Goal: Task Accomplishment & Management: Use online tool/utility

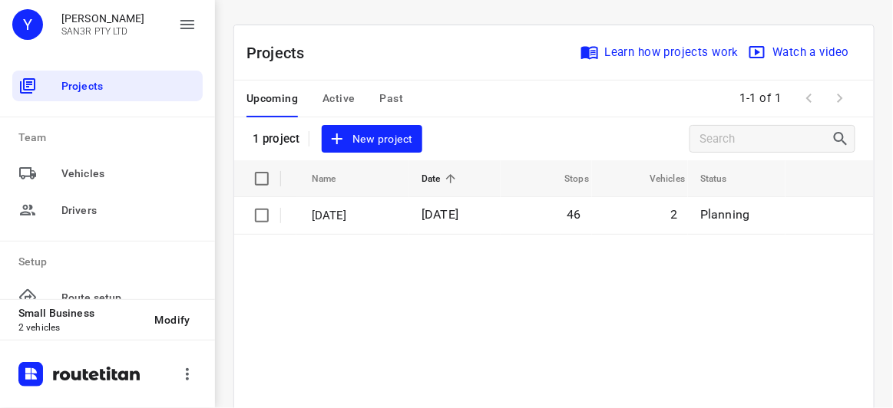
click at [427, 144] on div "Projects Learn how projects work Watch a video 1 project New project" at bounding box center [553, 92] width 639 height 135
click at [418, 144] on button "New project" at bounding box center [372, 139] width 100 height 28
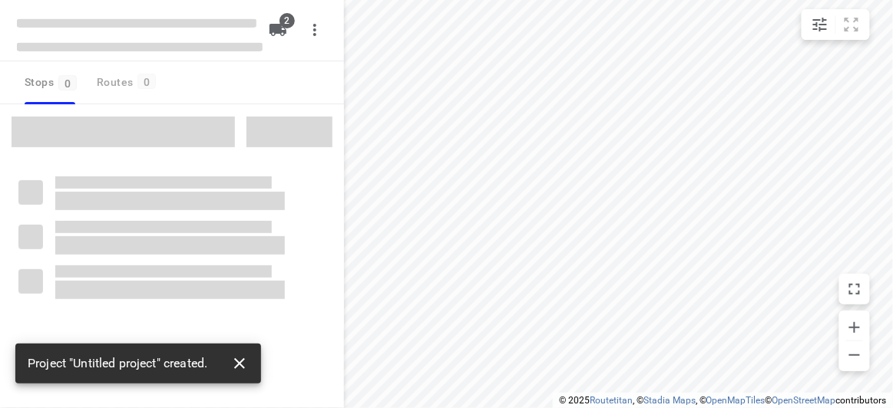
click at [246, 359] on icon "button" at bounding box center [239, 364] width 18 height 18
type input "distance"
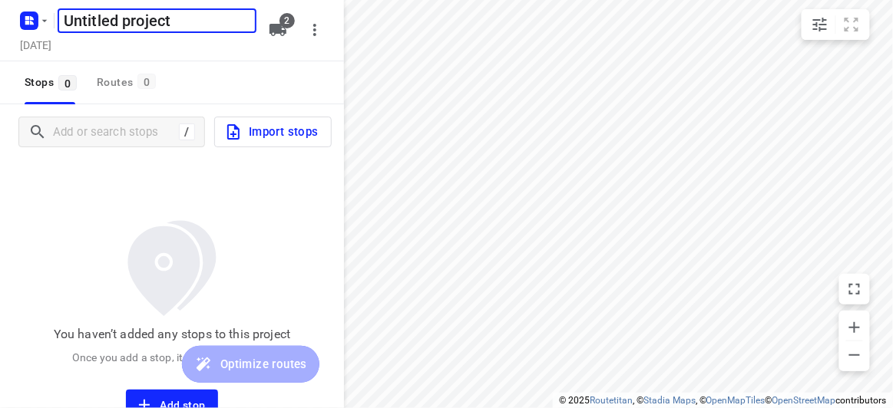
click at [194, 25] on input "Untitled project" at bounding box center [157, 20] width 199 height 25
drag, startPoint x: 194, startPoint y: 25, endPoint x: 51, endPoint y: 20, distance: 142.9
click at [51, 20] on div "Untitled project ​" at bounding box center [137, 19] width 246 height 28
type input "[DATE]"
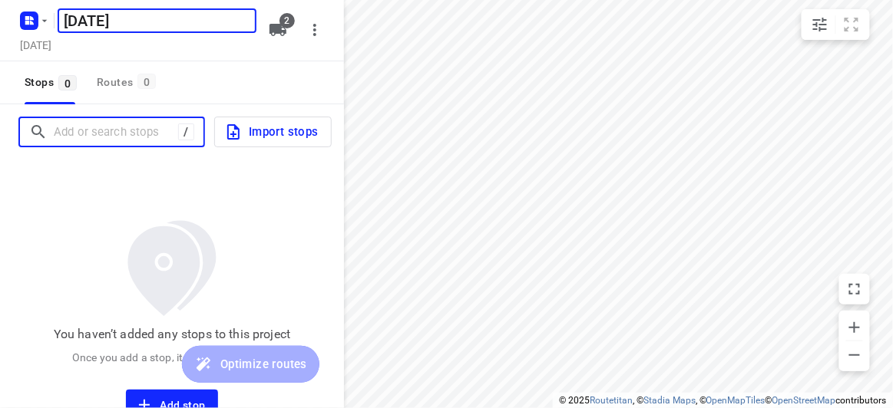
click at [82, 126] on input "Add or search stops" at bounding box center [116, 133] width 124 height 24
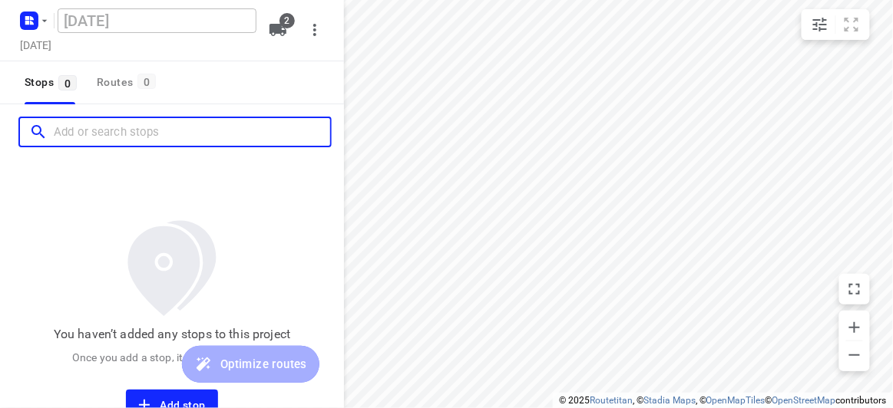
paste input "8 Dickens Street Glen Iris 3146"
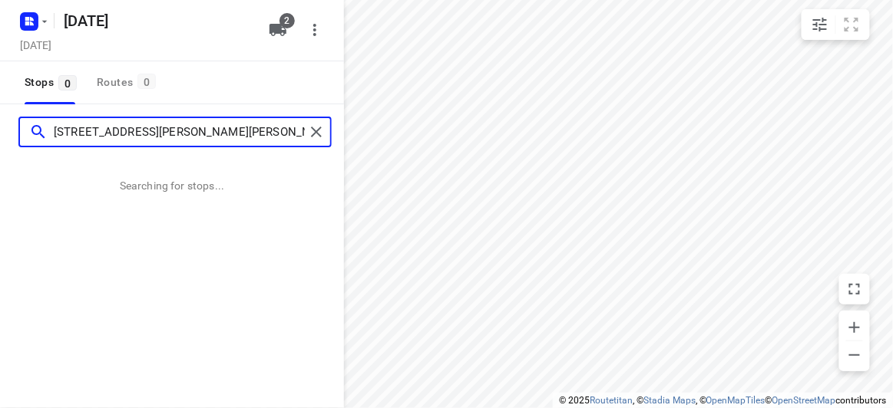
type input "8 Dickens Street Glen Iris 3146"
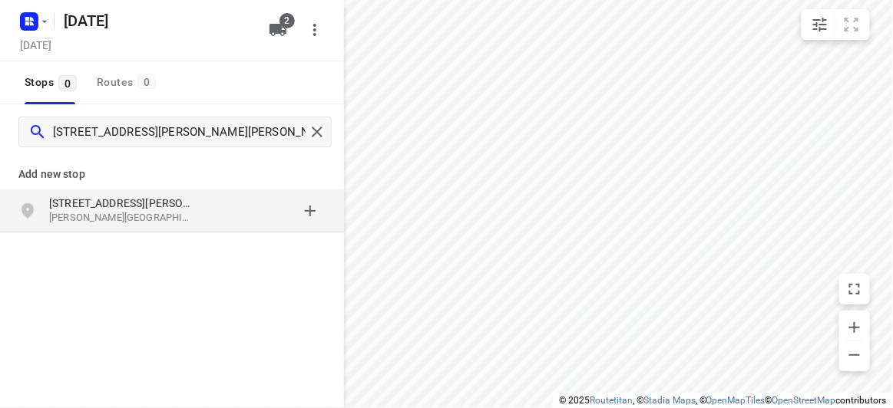
click at [150, 199] on p "[STREET_ADDRESS][PERSON_NAME]" at bounding box center [119, 203] width 141 height 15
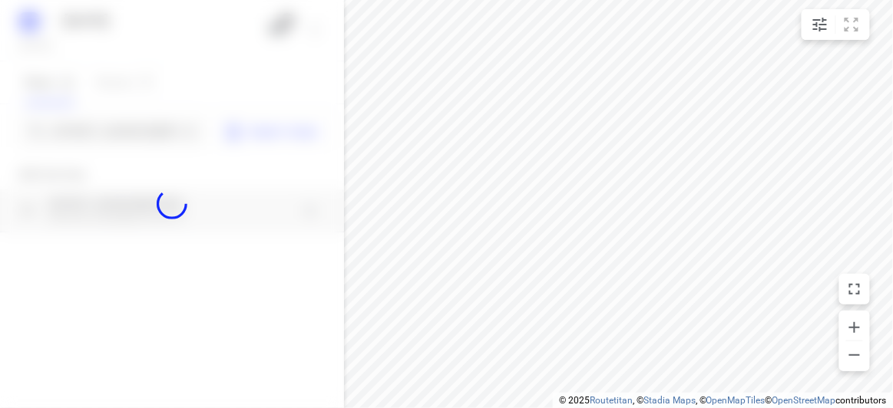
click at [120, 134] on div at bounding box center [172, 204] width 344 height 408
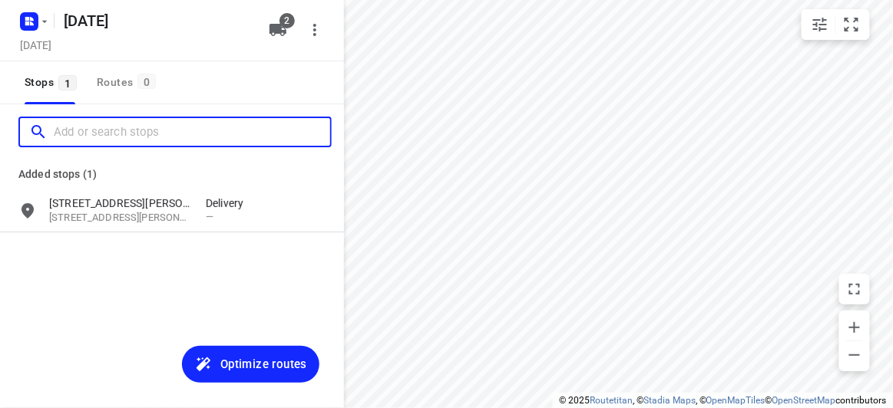
click at [119, 134] on input "Add or search stops" at bounding box center [192, 133] width 276 height 24
paste input "421 Middleborough Road Box Hill 3128"
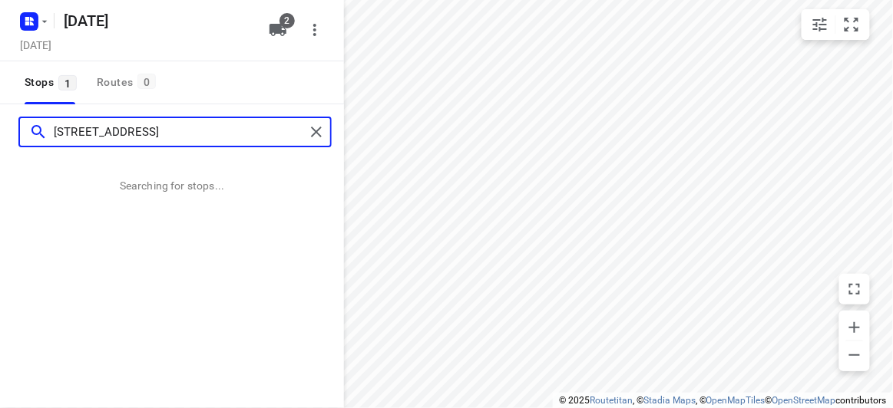
type input "421 Middleborough Road Box Hill 3128"
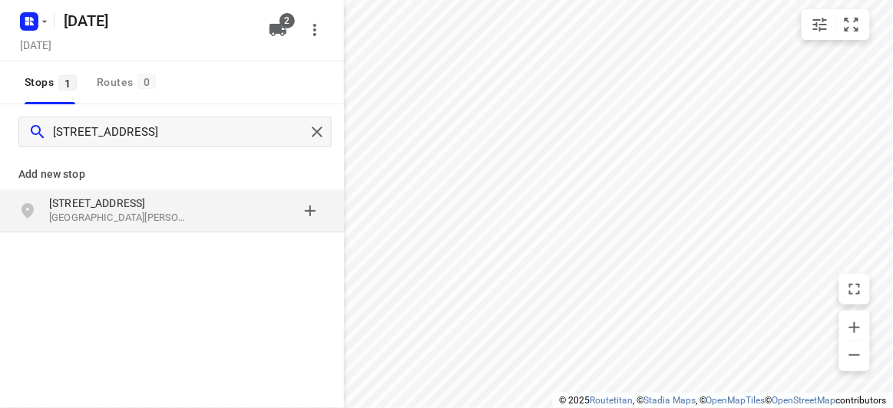
click at [58, 196] on p "[STREET_ADDRESS]" at bounding box center [119, 203] width 141 height 15
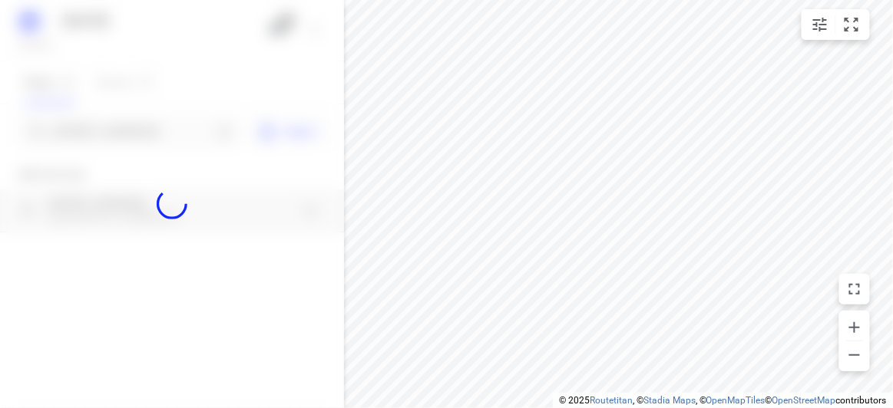
click at [81, 109] on div at bounding box center [172, 204] width 344 height 408
click at [91, 134] on div at bounding box center [172, 204] width 344 height 408
click at [90, 134] on div at bounding box center [172, 204] width 344 height 408
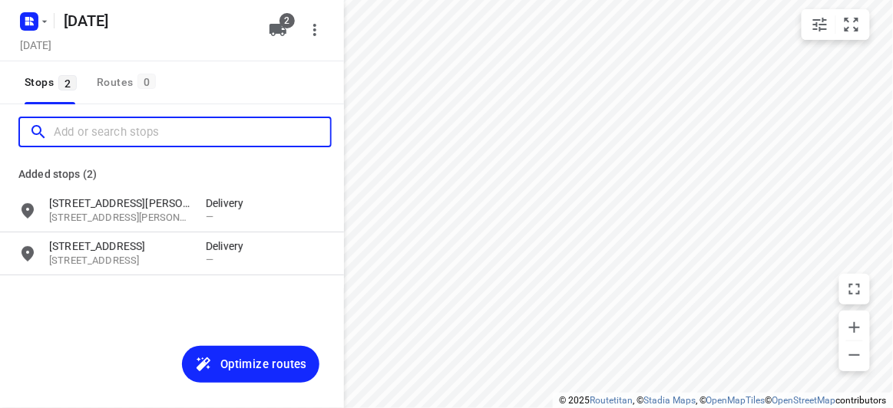
paste input "4 Talara Close Springvale VIC 3171"
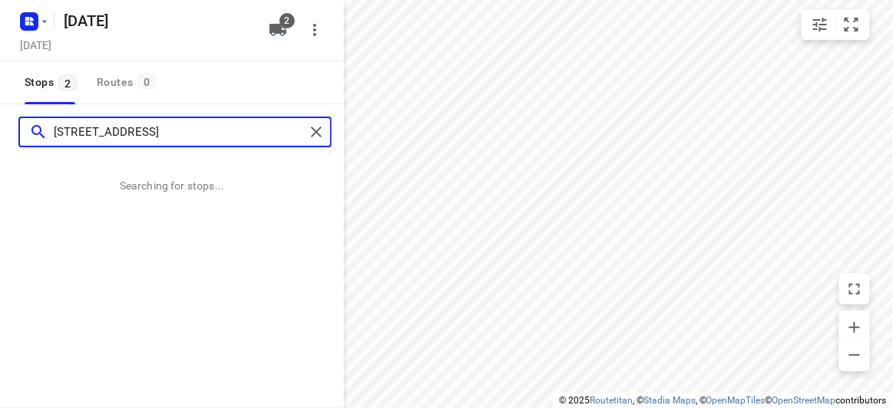
type input "4 Talara Close Springvale VIC 3171"
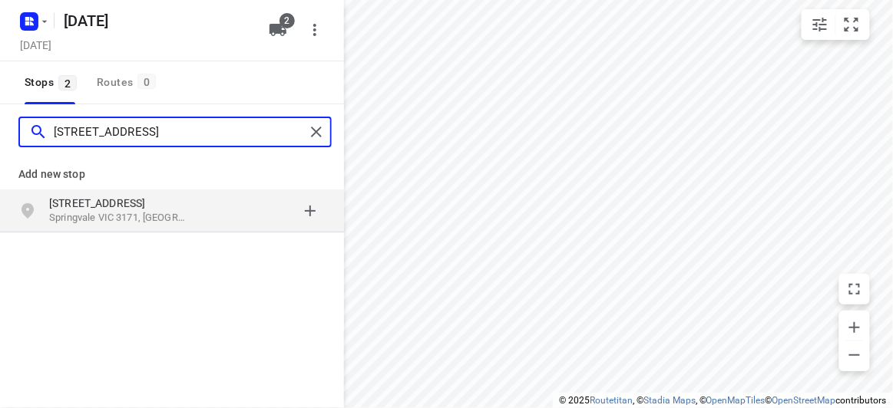
click at [131, 136] on input "4 Talara Close Springvale VIC 3171" at bounding box center [179, 133] width 251 height 24
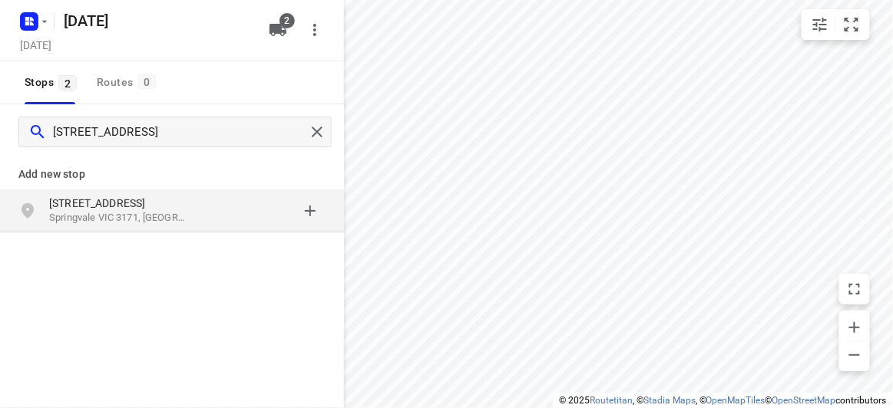
click at [122, 219] on p "Springvale VIC 3171, Australia" at bounding box center [119, 218] width 141 height 15
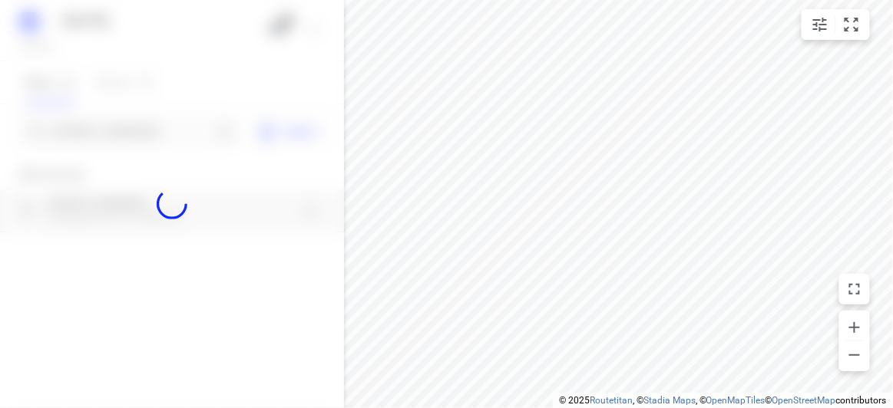
click at [104, 130] on div at bounding box center [172, 204] width 344 height 408
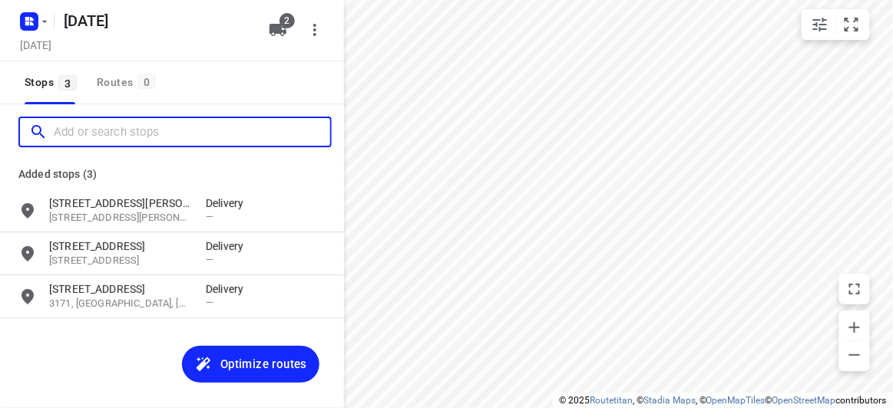
paste input "573b Burke Road Camberwell 3124"
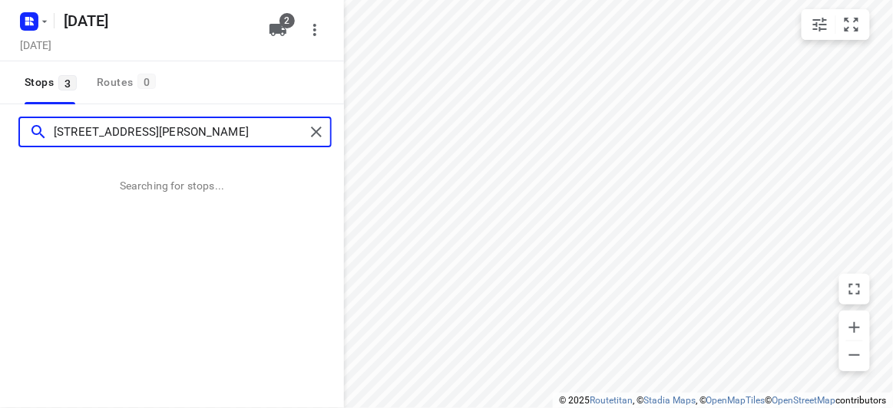
type input "573b Burke Road Camberwell 3124"
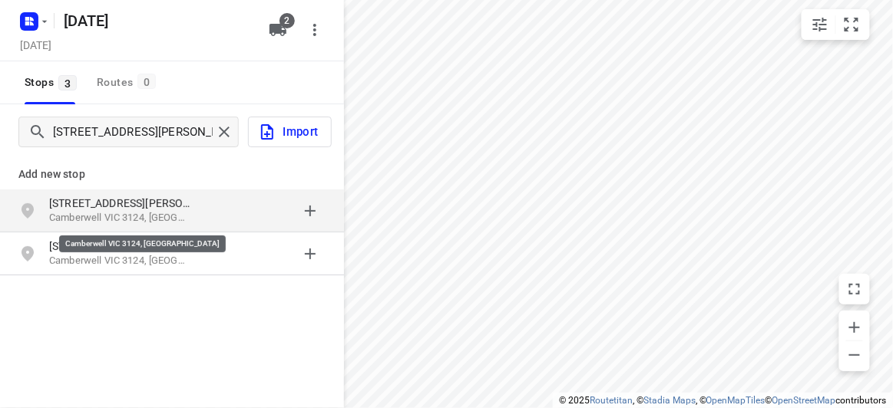
click at [114, 213] on p "Camberwell VIC 3124, Australia" at bounding box center [119, 218] width 141 height 15
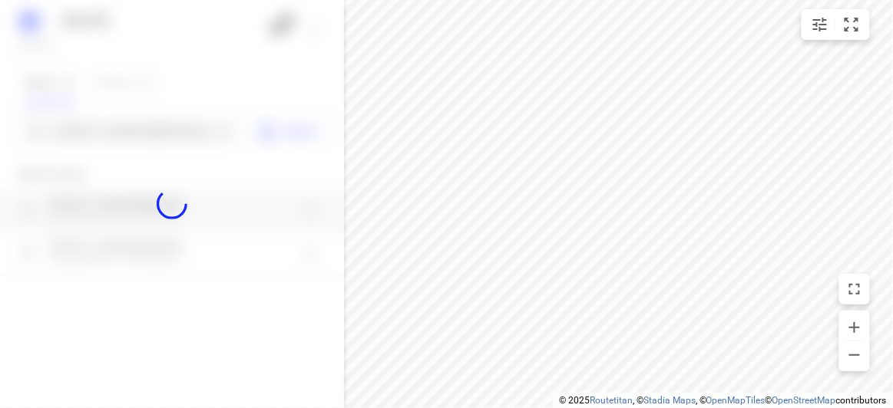
click at [131, 127] on div at bounding box center [172, 204] width 344 height 408
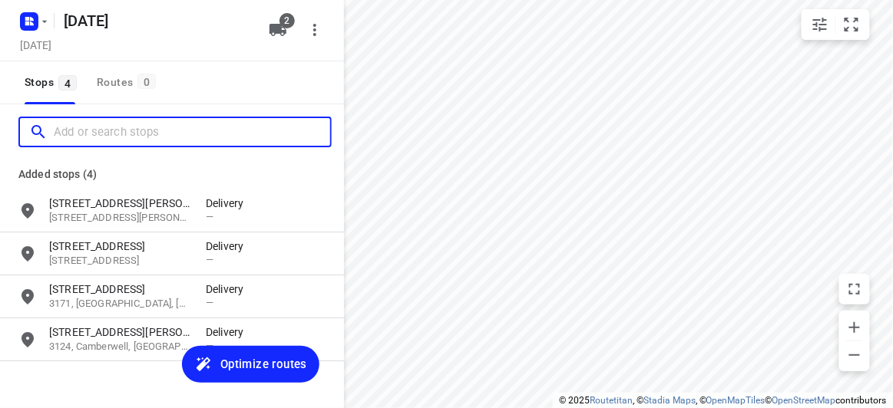
paste input "2 mile end road Carnegie 3163"
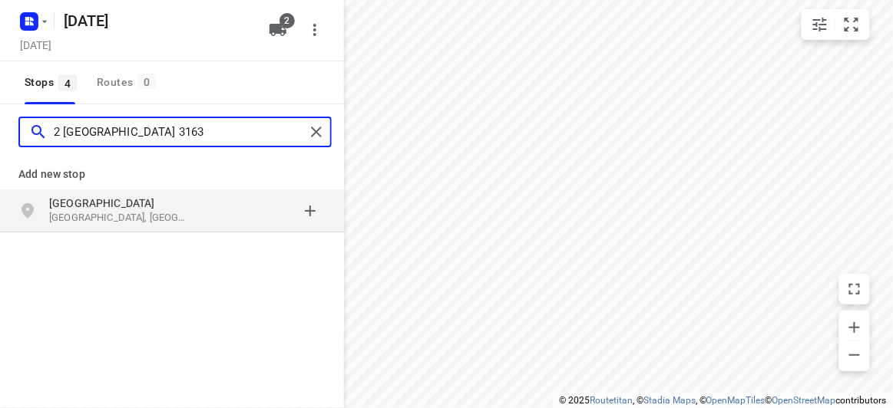
type input "2 mile end road Carnegie 3163"
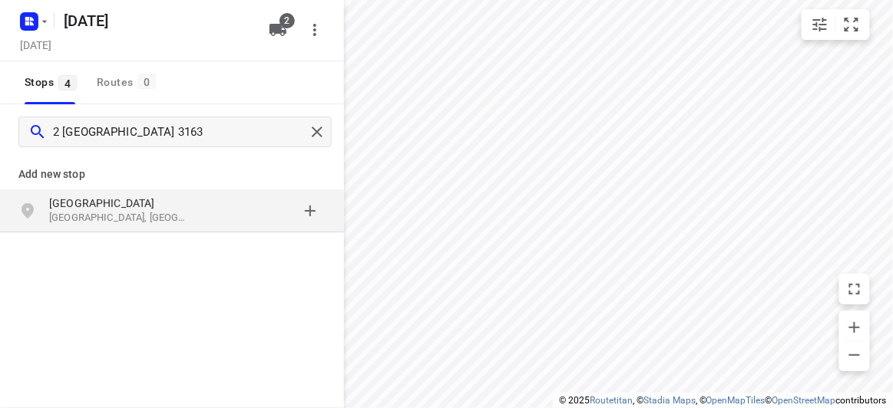
click at [177, 209] on p "[GEOGRAPHIC_DATA]" at bounding box center [119, 203] width 141 height 15
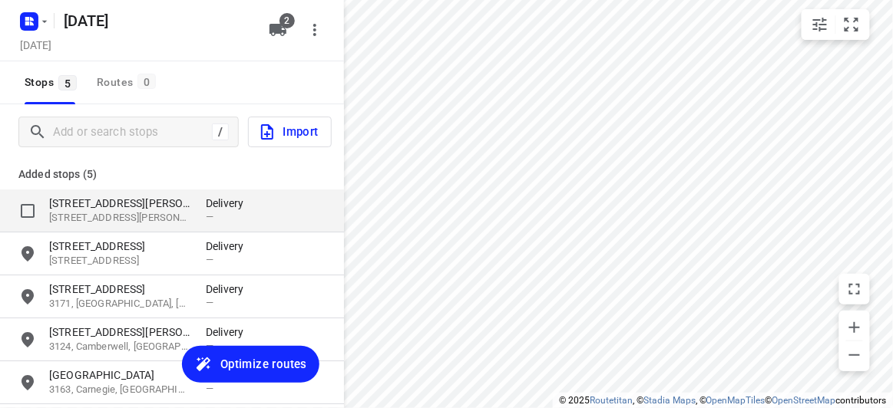
click at [292, 225] on div "grid" at bounding box center [289, 211] width 74 height 30
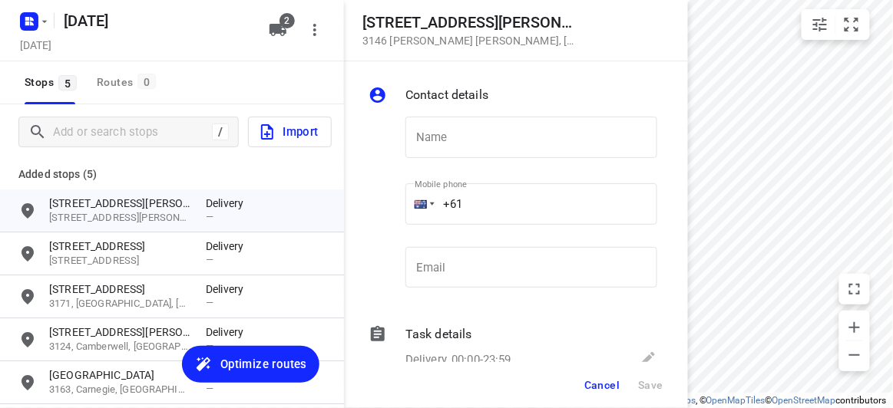
click at [166, 151] on div "/ Import" at bounding box center [172, 131] width 344 height 55
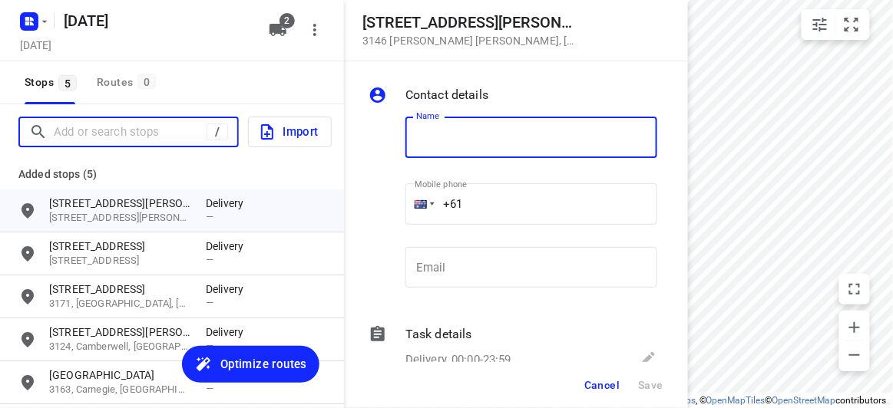
click at [119, 132] on input "Add or search stops" at bounding box center [130, 133] width 153 height 24
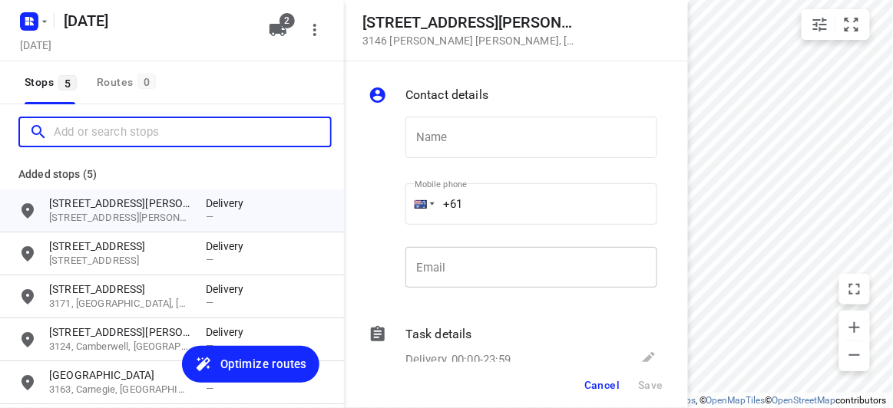
paste input "37 Boyd Street, Blackburn South 3130"
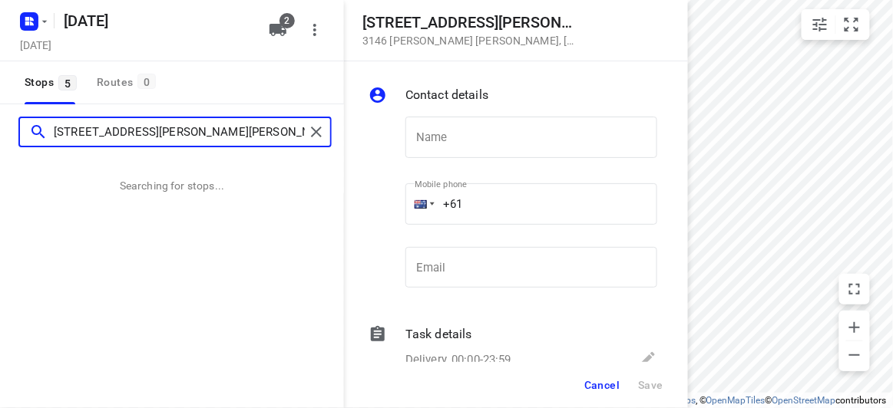
type input "37 Boyd Street, Blackburn South 3130"
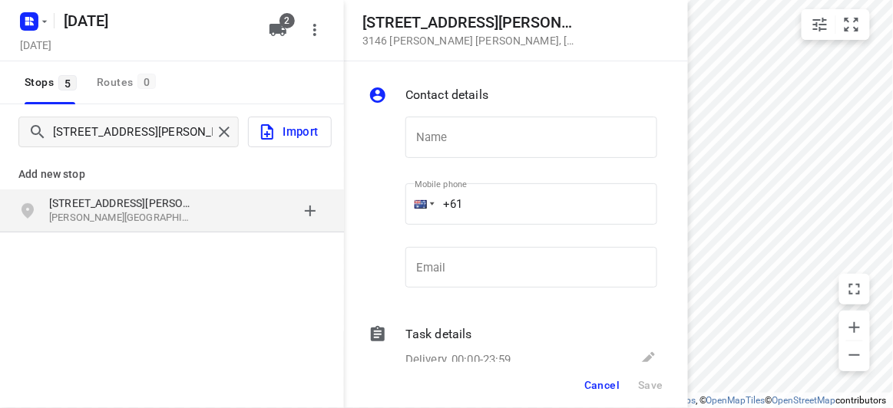
click at [18, 187] on div "Add new stop" at bounding box center [172, 168] width 344 height 43
click at [26, 199] on div "grid" at bounding box center [33, 211] width 31 height 31
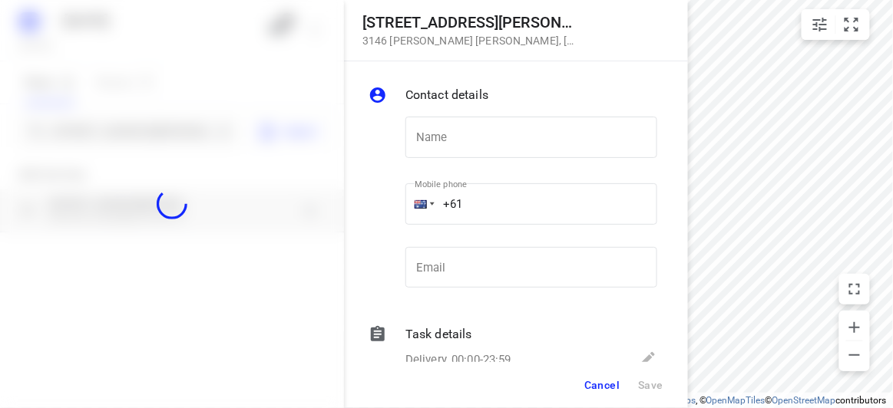
click at [74, 129] on div at bounding box center [172, 204] width 344 height 408
click at [74, 130] on div at bounding box center [172, 204] width 344 height 408
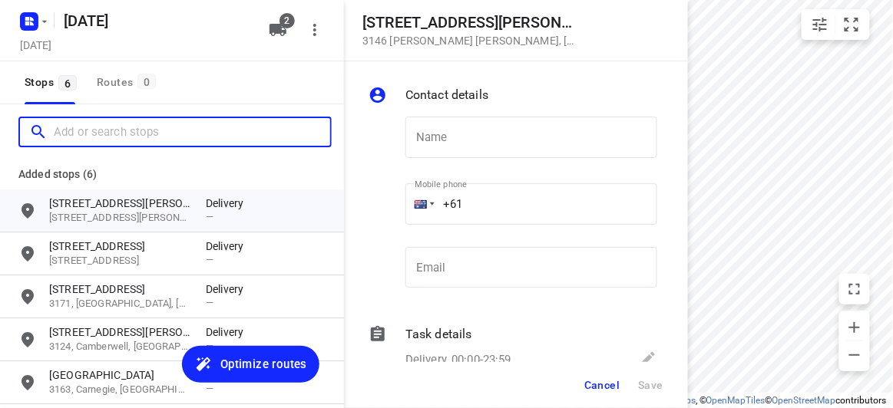
paste input "8 Grayson Drive, Scoresby 3179"
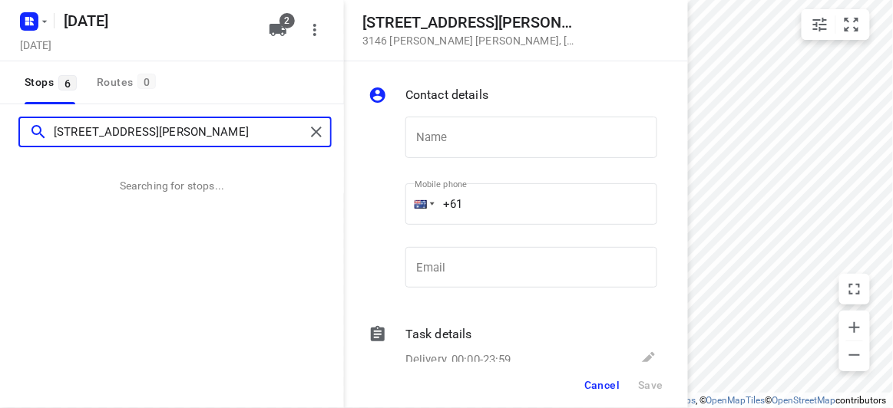
type input "8 Grayson Drive, Scoresby 3179"
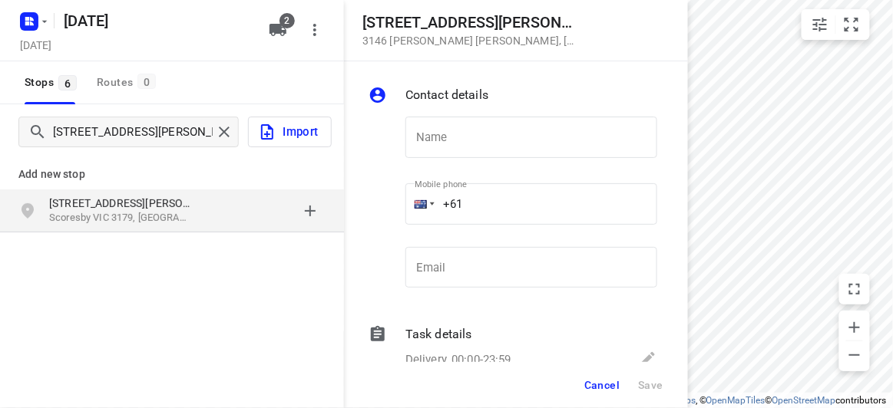
click at [109, 207] on p "[STREET_ADDRESS][PERSON_NAME]" at bounding box center [119, 203] width 141 height 15
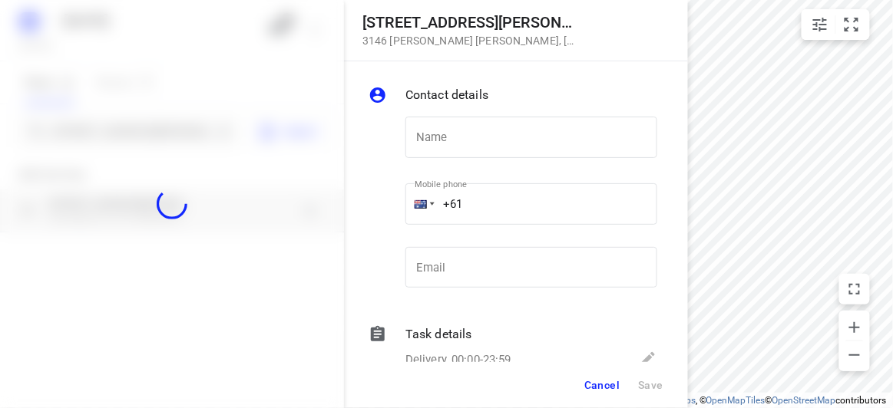
click at [96, 135] on div at bounding box center [172, 204] width 344 height 408
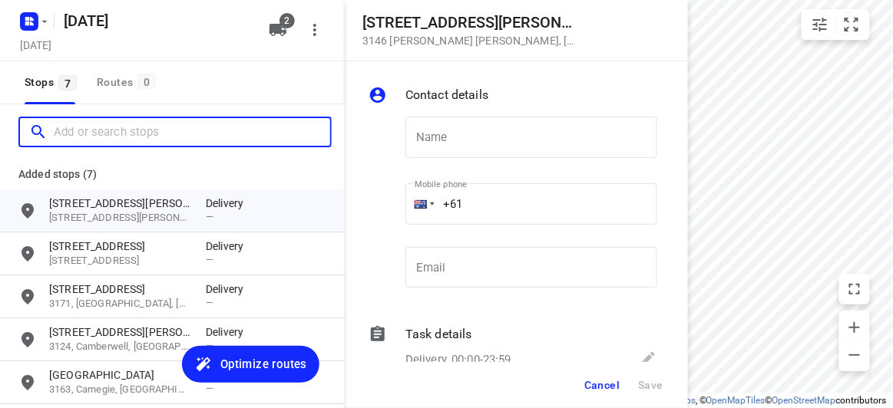
click at [96, 135] on input "Add or search stops" at bounding box center [192, 133] width 276 height 24
paste input "34 Denmark Hill Road Hawthorn East 3123"
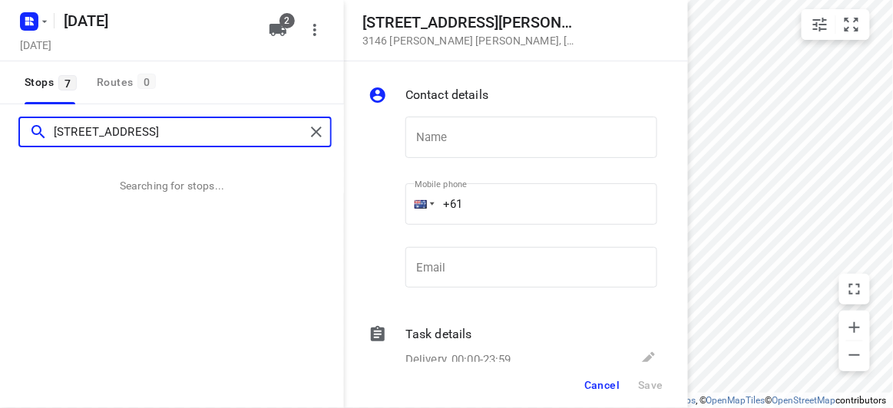
type input "34 Denmark Hill Road Hawthorn East 3123"
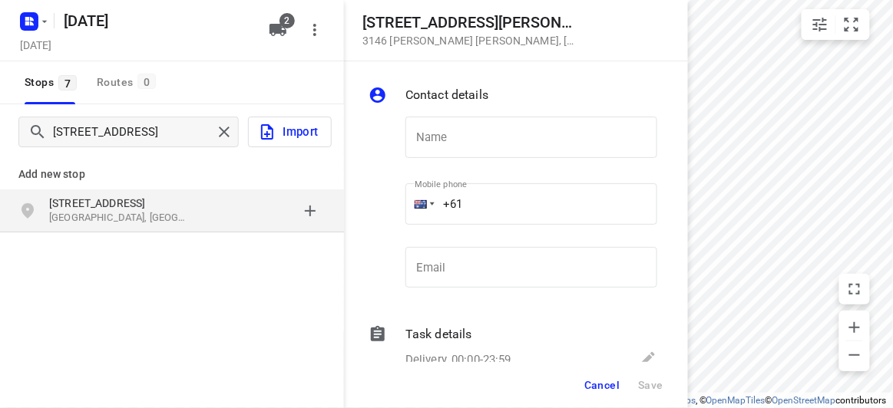
click at [143, 171] on p "Add new stop" at bounding box center [171, 174] width 307 height 18
click at [153, 203] on p "[STREET_ADDRESS]" at bounding box center [119, 203] width 141 height 15
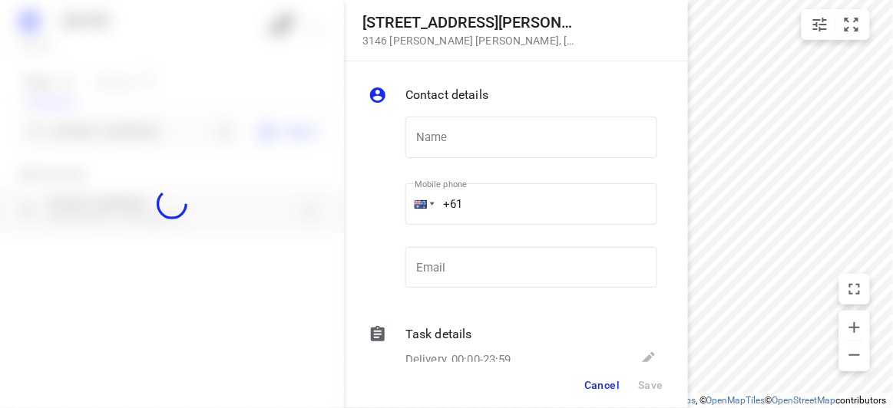
click at [121, 123] on div at bounding box center [172, 204] width 344 height 408
click at [122, 126] on div at bounding box center [172, 204] width 344 height 408
paste input "10 Mountview Rd Malvern 3144"
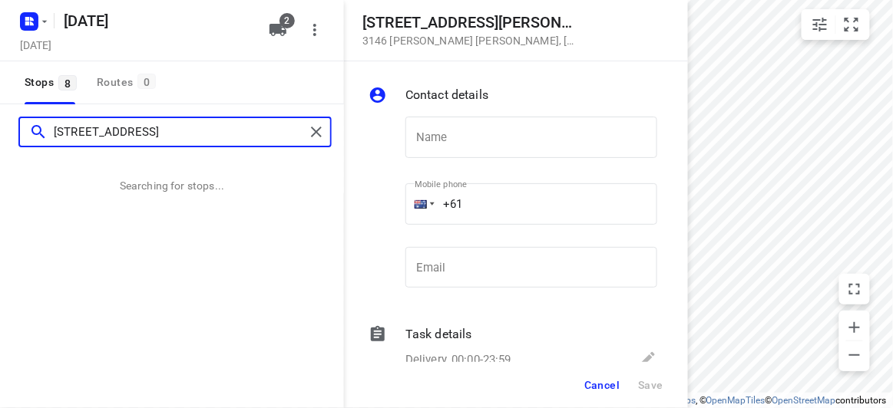
type input "10 Mountview Rd Malvern 3144"
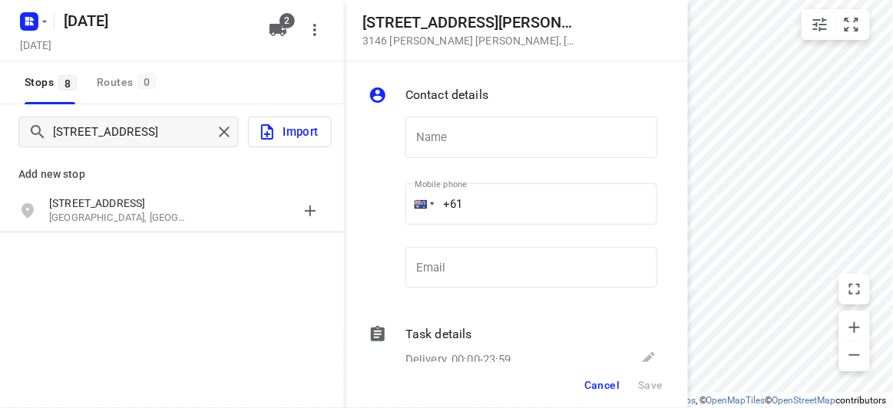
click at [12, 164] on div "Add new stop" at bounding box center [172, 168] width 344 height 43
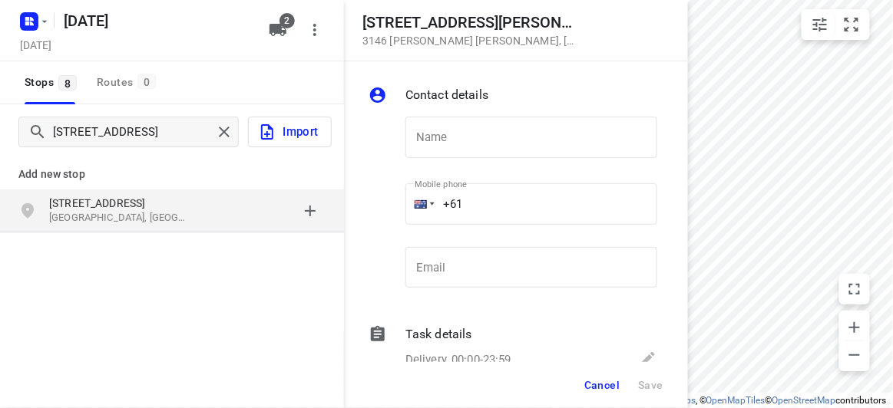
click at [108, 243] on div "Add new stop 10 Mountview Rd Malvern VIC 3144, Australia" at bounding box center [172, 246] width 344 height 172
click at [109, 230] on div "10 Mountview Rd Malvern VIC 3144, Australia" at bounding box center [172, 211] width 344 height 43
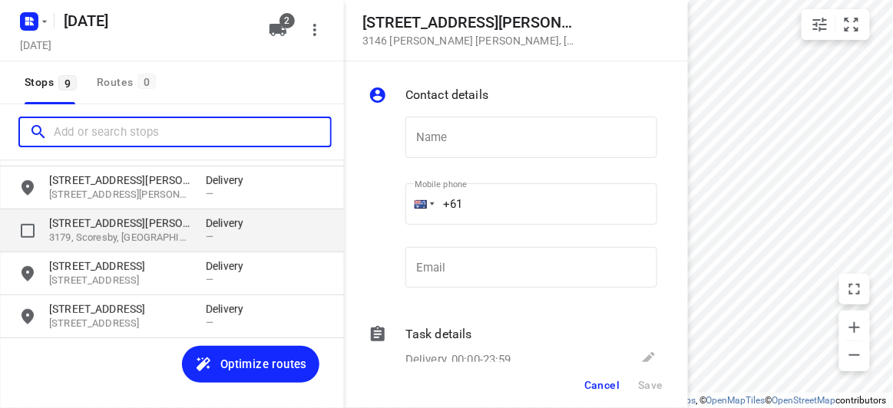
scroll to position [168, 0]
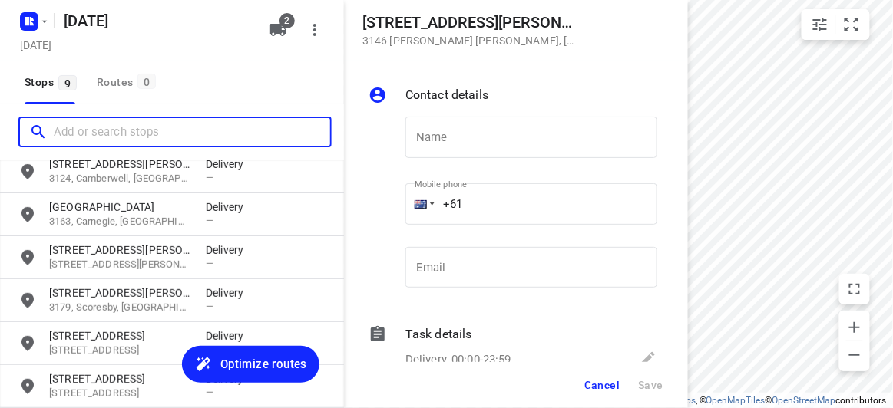
click at [94, 124] on input "Add or search stops" at bounding box center [192, 133] width 276 height 24
paste input "/15 Jamieson Avenue Rowville 3178"
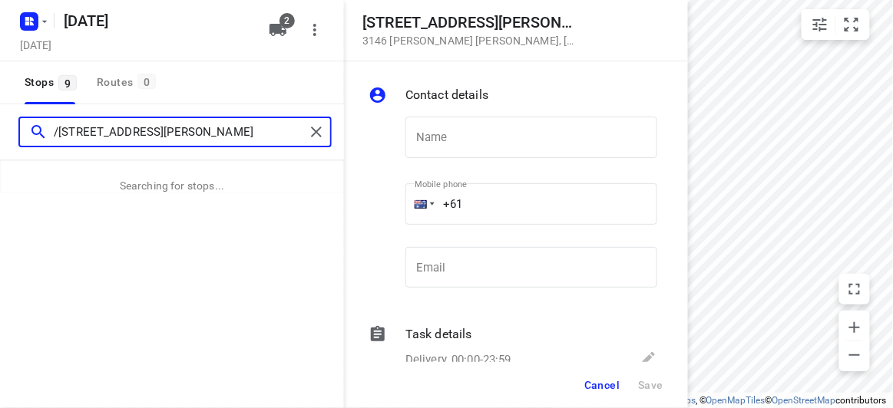
type input "/15 Jamieson Avenue Rowville 3178"
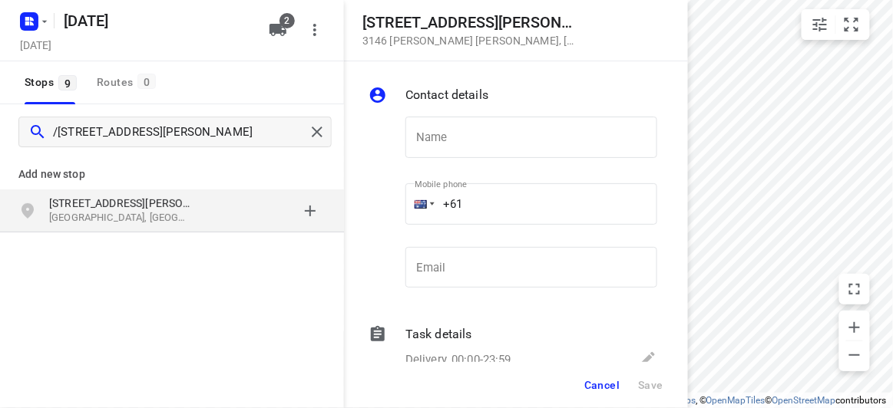
click at [145, 197] on p "[STREET_ADDRESS][PERSON_NAME]" at bounding box center [119, 203] width 141 height 15
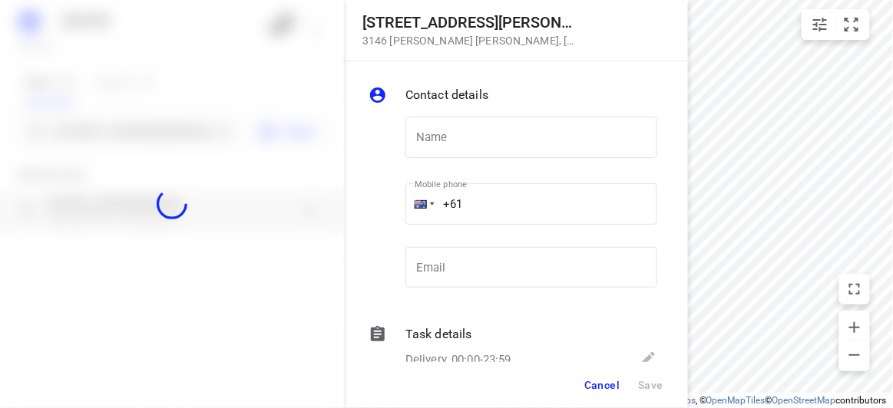
click at [130, 129] on div at bounding box center [172, 204] width 344 height 408
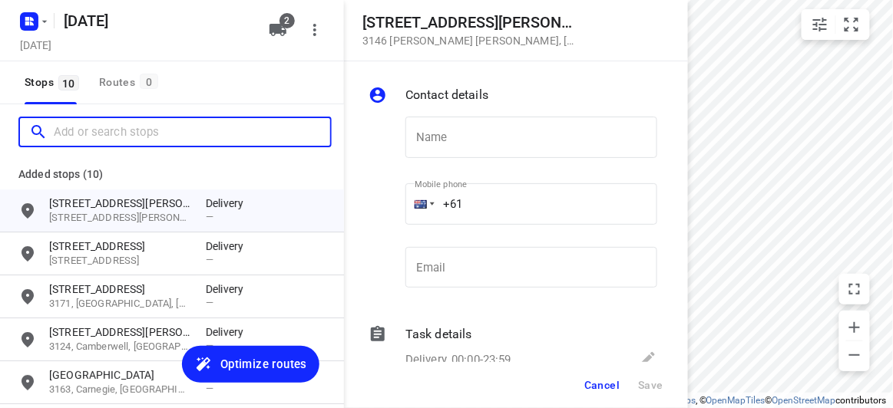
scroll to position [0, 0]
paste input "18 Treeby Court Springvale South Vic 3172"
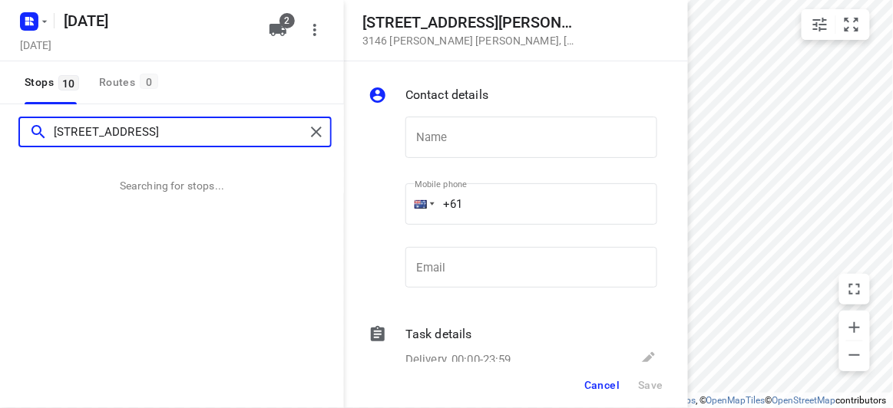
type input "18 Treeby Court Springvale South Vic 3172"
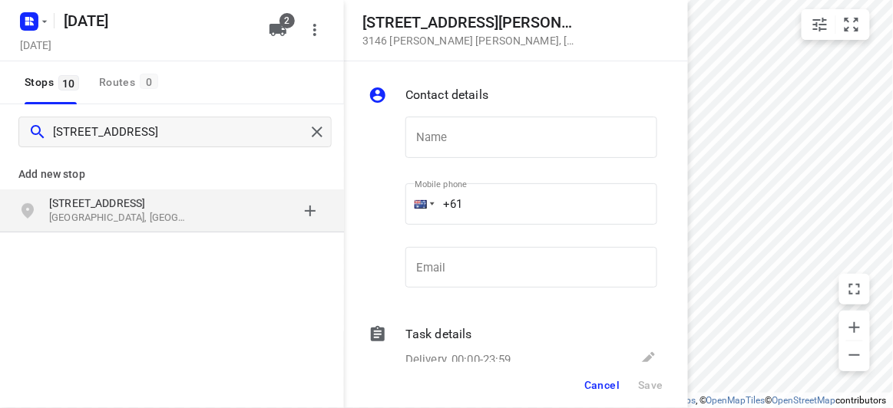
click at [40, 214] on div "grid" at bounding box center [33, 211] width 31 height 31
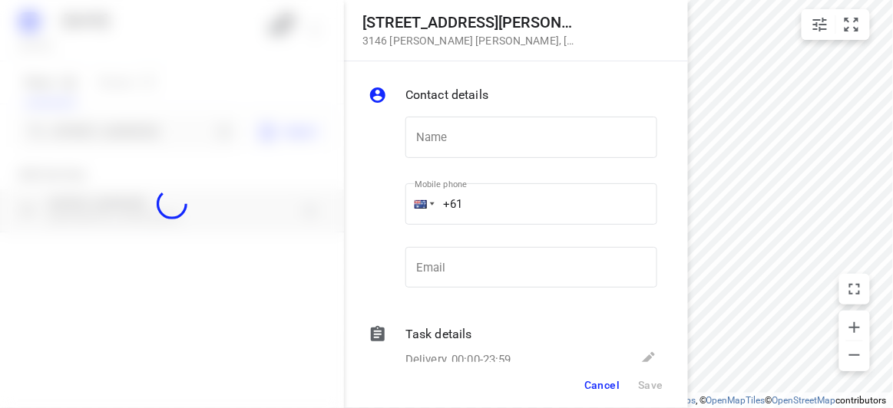
click at [98, 125] on div at bounding box center [172, 204] width 344 height 408
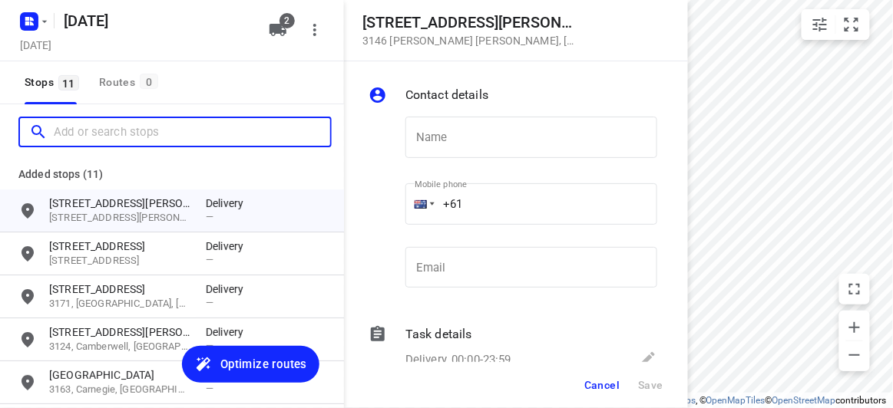
paste input "44 Blackwood Street, Carnegie 3163"
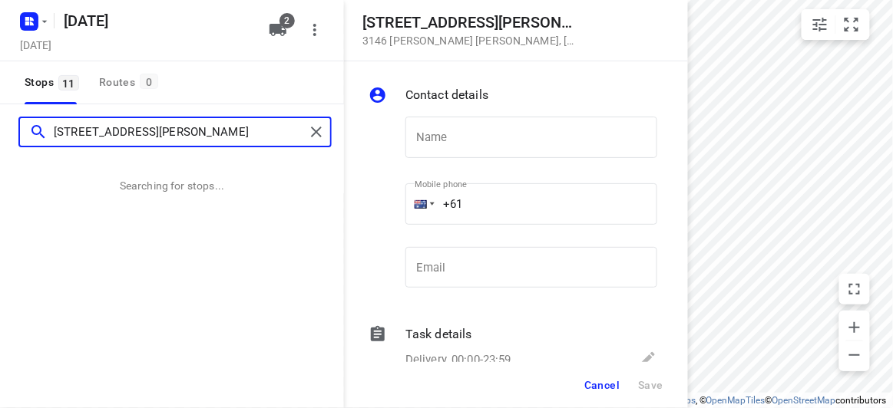
type input "44 Blackwood Street, Carnegie 3163"
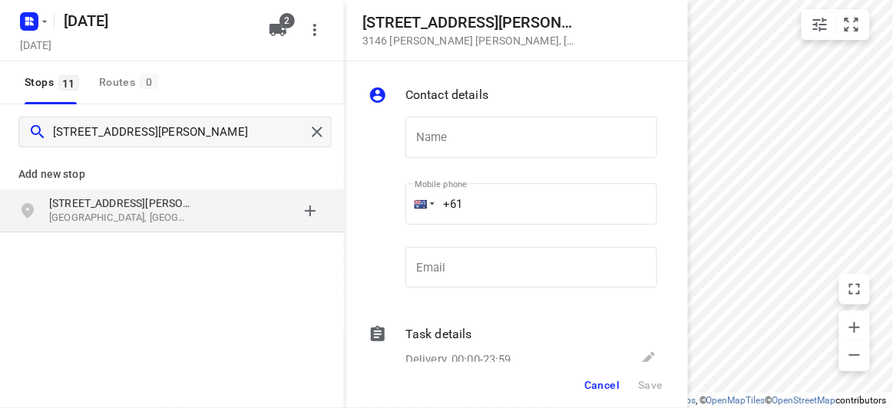
click at [91, 200] on p "[STREET_ADDRESS][PERSON_NAME]" at bounding box center [119, 203] width 141 height 15
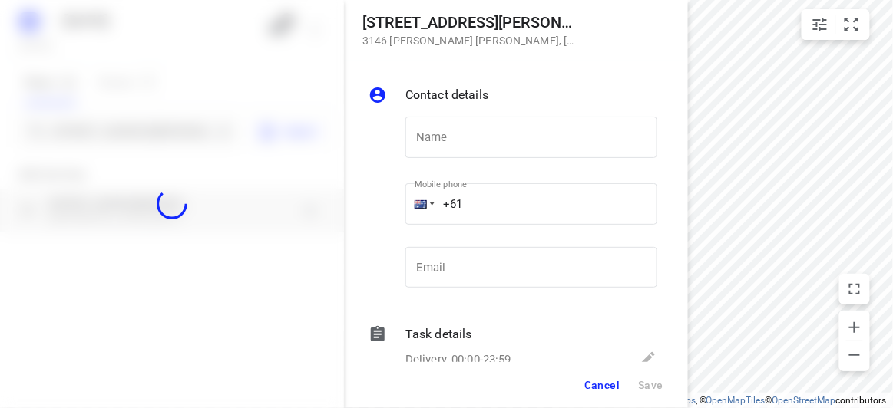
click at [99, 127] on div at bounding box center [172, 204] width 344 height 408
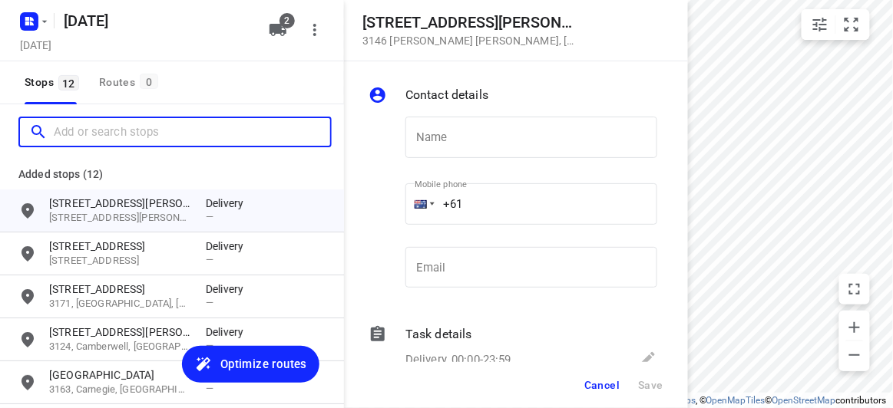
paste input "20 glover street Bentleigh East 3165"
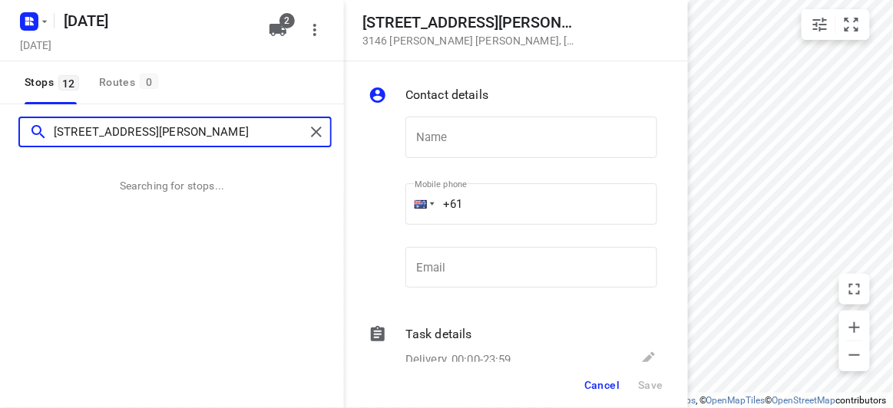
type input "20 glover street Bentleigh East 3165"
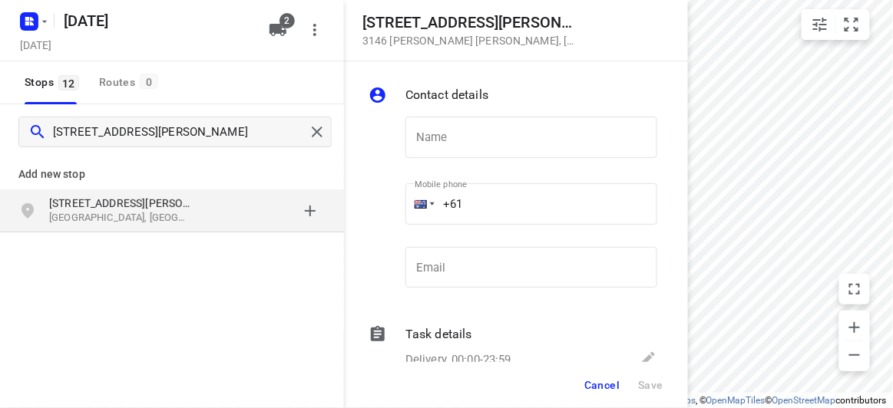
click at [137, 210] on p "[STREET_ADDRESS][PERSON_NAME]" at bounding box center [119, 203] width 141 height 15
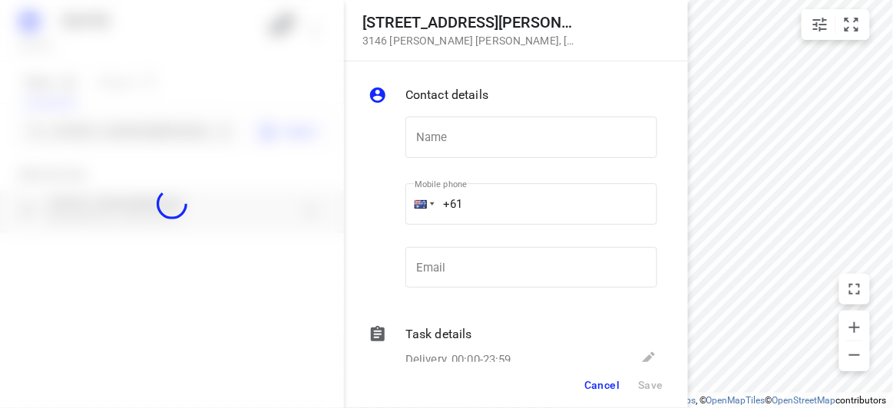
click at [102, 131] on div at bounding box center [172, 204] width 344 height 408
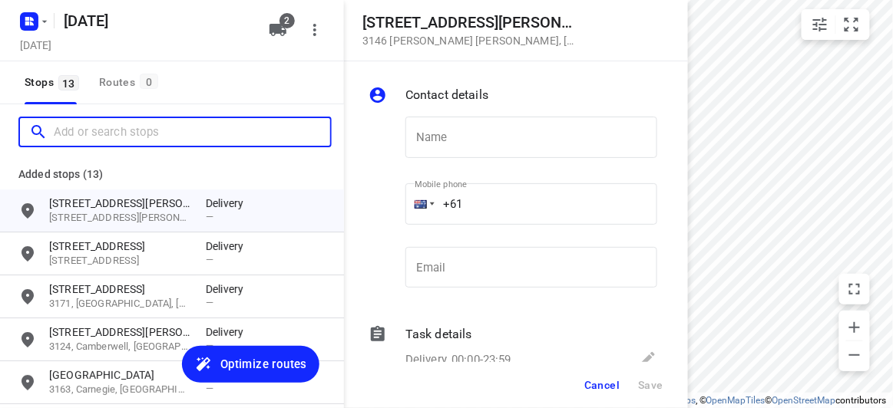
paste input "29B Hinkler Road Glen Waverley 3150"
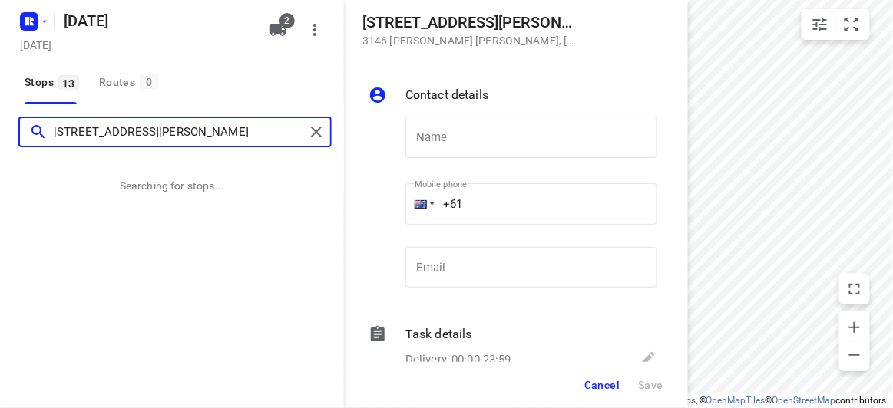
type input "29B Hinkler Road Glen Waverley 3150"
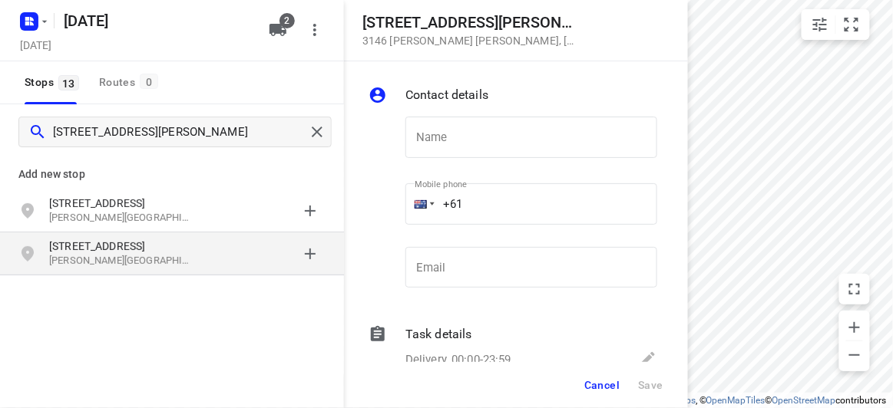
click at [56, 235] on div "29b Hinkler Road East Glen Waverley VIC 3150, Australia" at bounding box center [172, 254] width 344 height 43
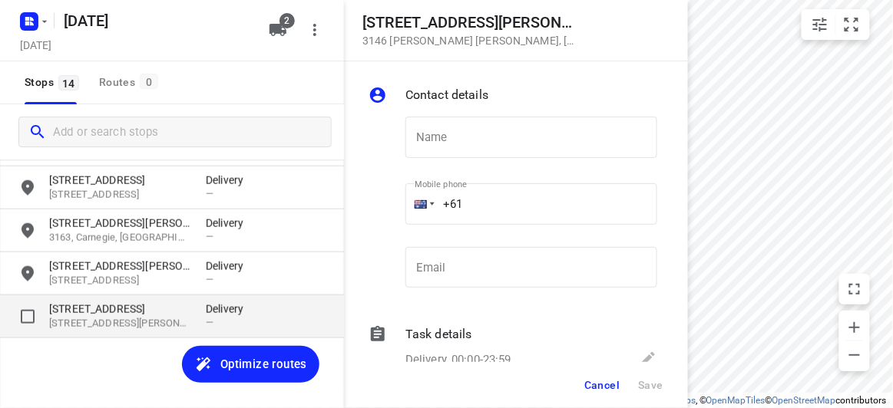
click at [20, 316] on input "grid" at bounding box center [27, 317] width 31 height 31
checkbox input "true"
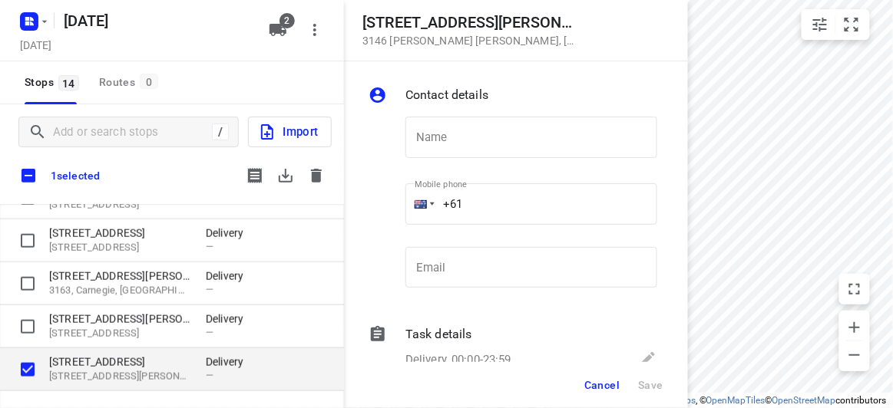
scroll to position [444, 0]
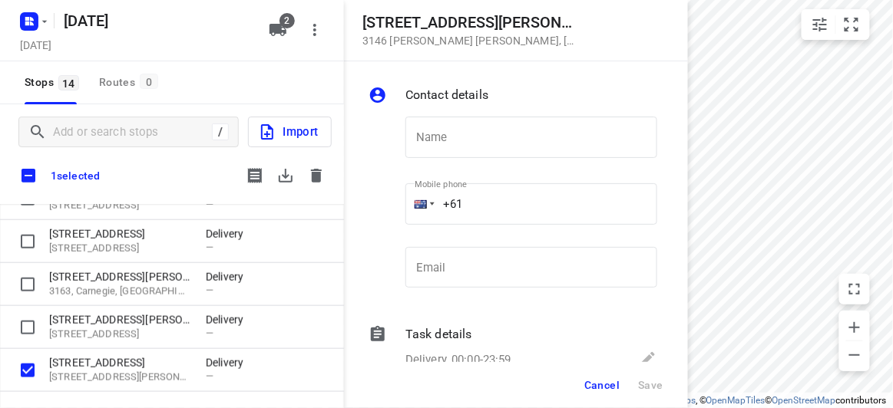
click at [319, 187] on button "button" at bounding box center [316, 175] width 31 height 31
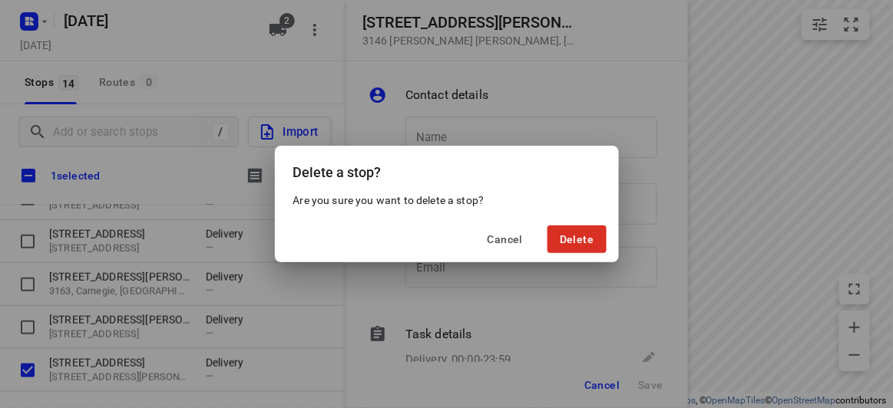
click at [655, 251] on div "Delete a stop? Are you sure you want to delete a stop? Cancel Delete" at bounding box center [446, 204] width 893 height 408
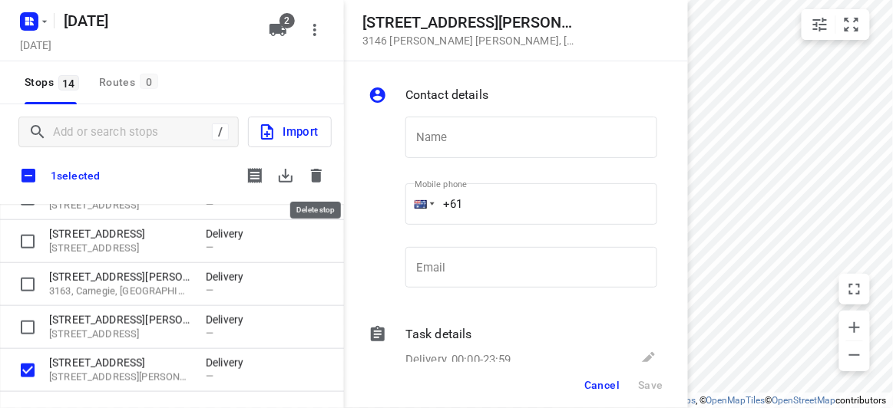
click at [319, 173] on icon "button" at bounding box center [316, 176] width 11 height 14
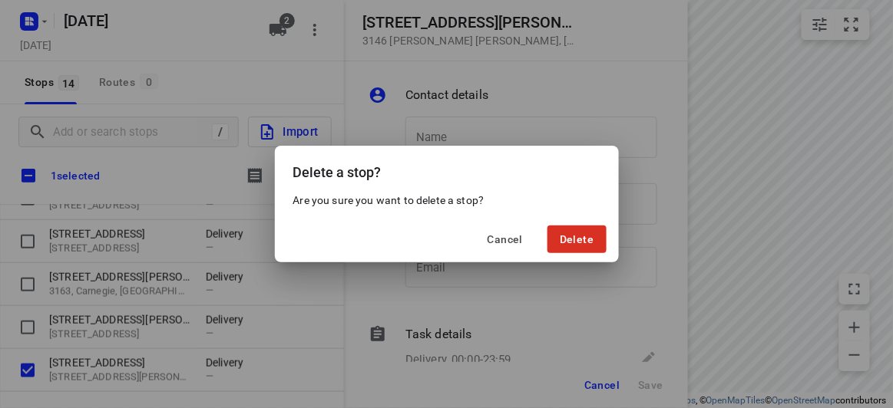
click at [583, 234] on span "Delete" at bounding box center [577, 239] width 34 height 12
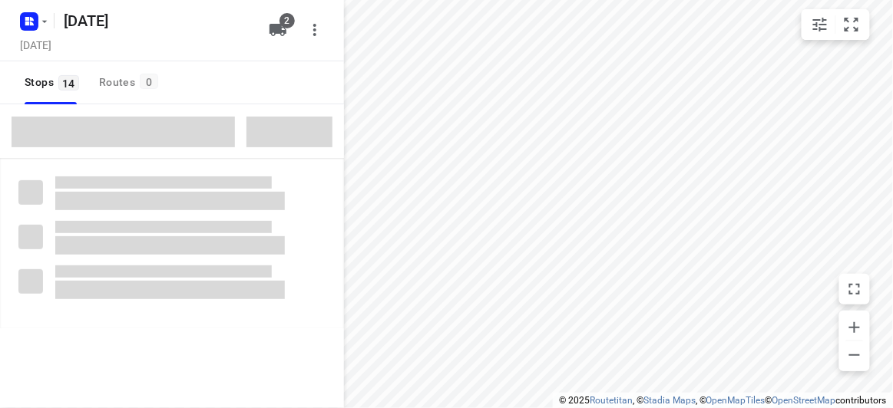
click at [120, 127] on span at bounding box center [123, 132] width 223 height 31
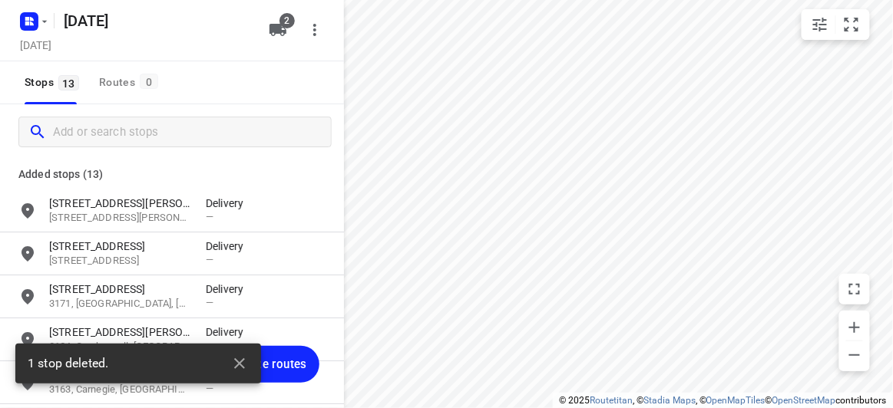
click at [120, 127] on input "Add or search stops" at bounding box center [192, 133] width 278 height 24
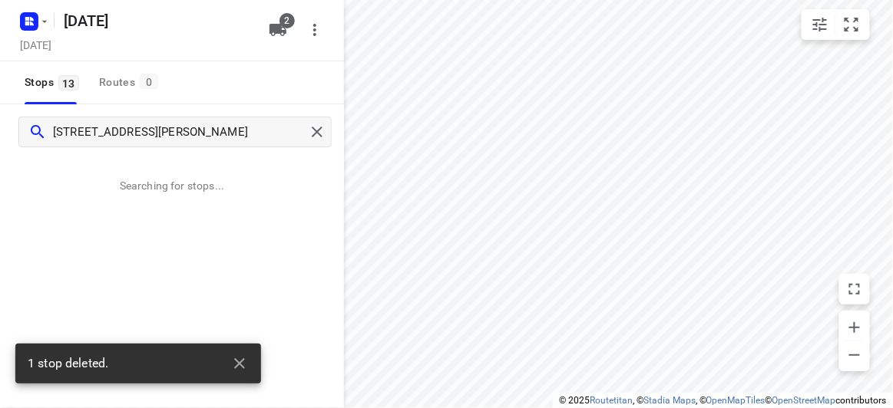
type input "13 Elliott Avenue, Balwyn Melbourne 3103"
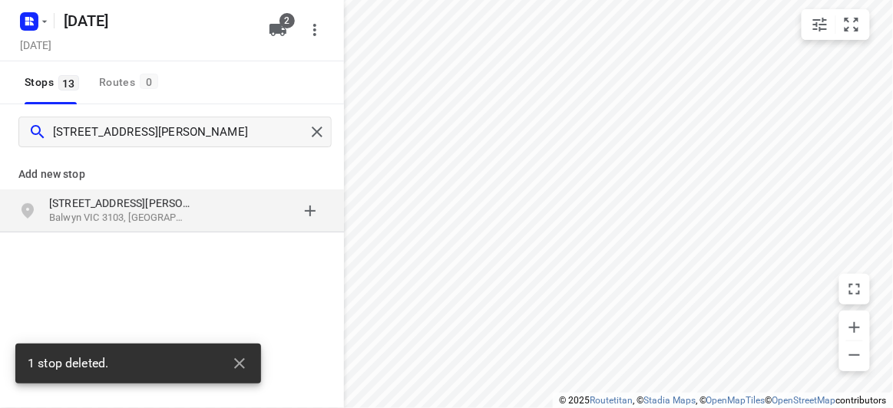
click at [152, 211] on p "Balwyn VIC 3103, Australia" at bounding box center [119, 218] width 141 height 15
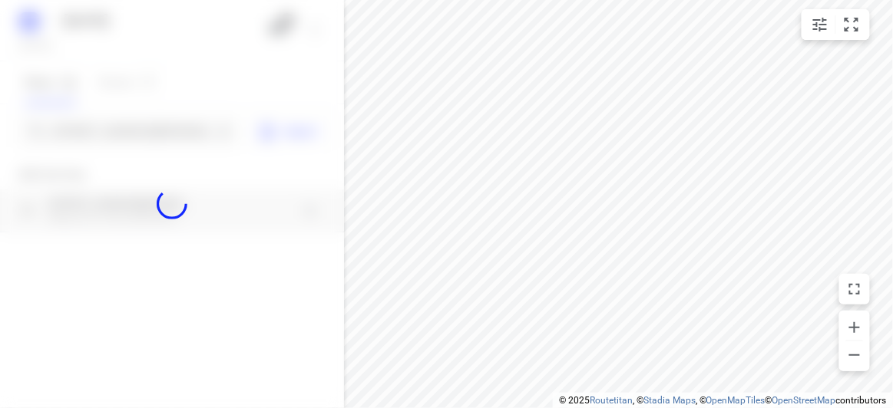
click at [110, 129] on div at bounding box center [172, 204] width 344 height 408
click at [110, 129] on input "Add or search stops" at bounding box center [133, 133] width 158 height 24
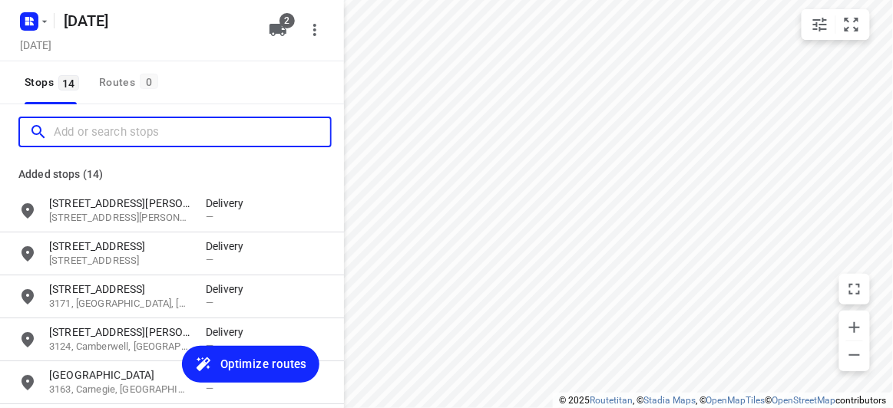
paste input "32 Tormey Street Balwyn North 3104"
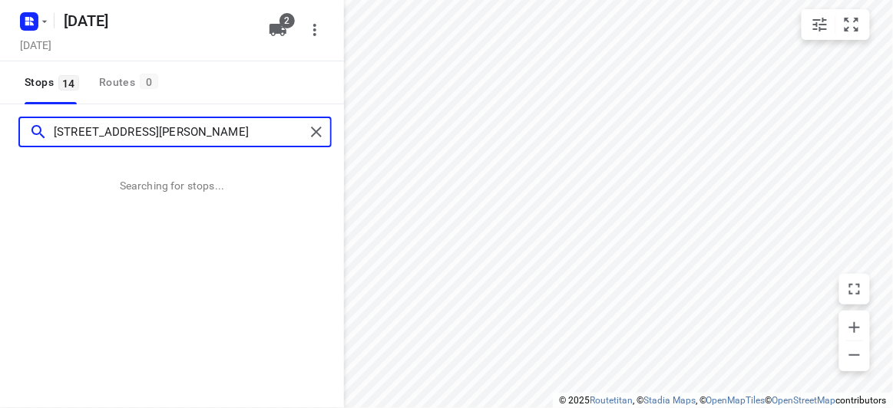
type input "32 Tormey Street Balwyn North 3104"
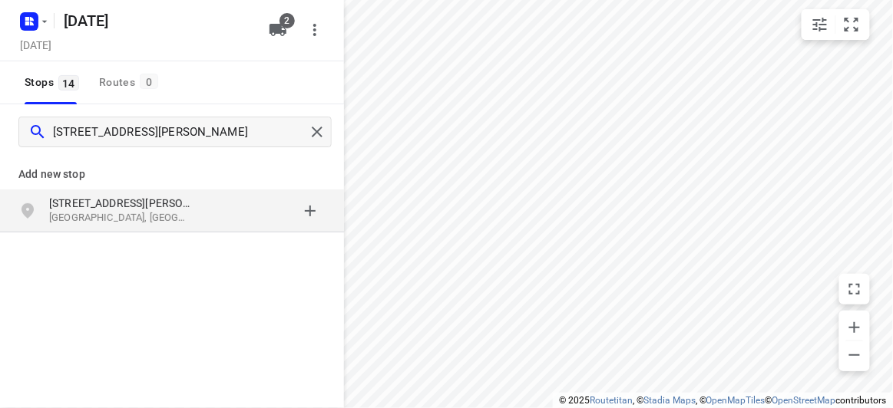
click at [154, 196] on p "[STREET_ADDRESS][PERSON_NAME]" at bounding box center [119, 203] width 141 height 15
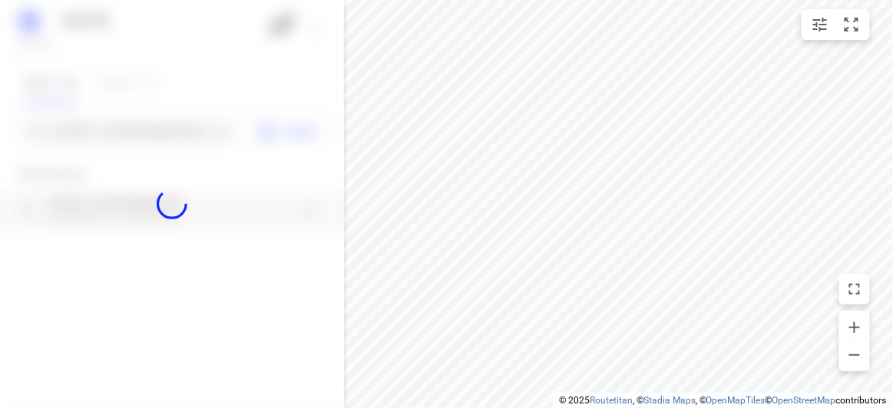
click at [130, 134] on div at bounding box center [172, 204] width 344 height 408
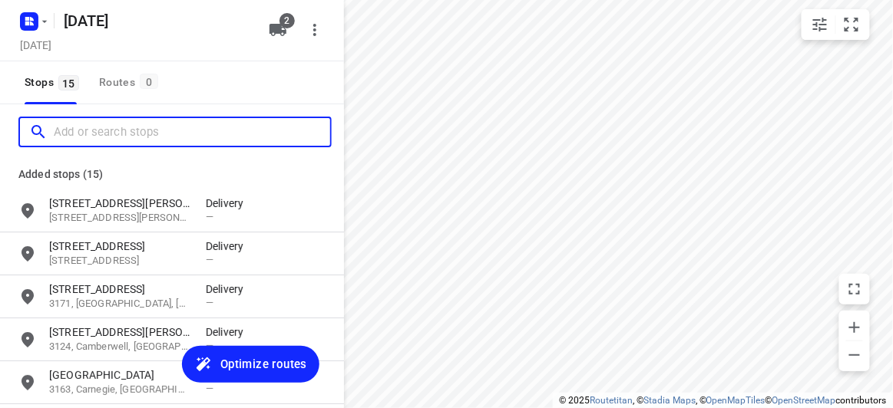
paste input "/16 Tranmere Avenue Carnegie 3163"
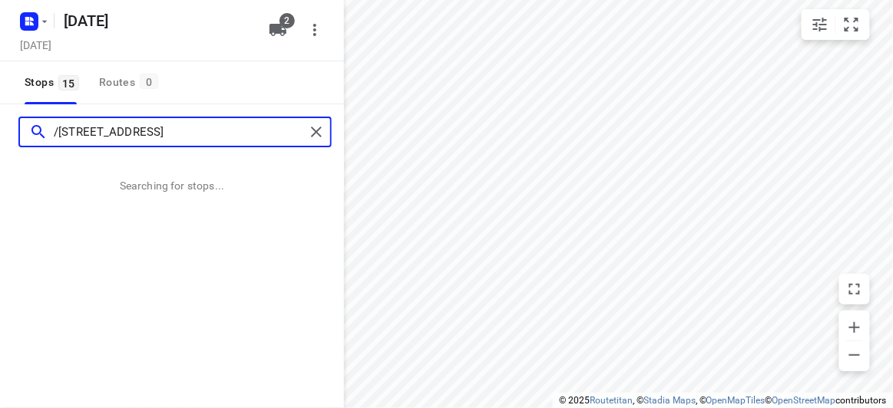
type input "/16 Tranmere Avenue Carnegie 3163"
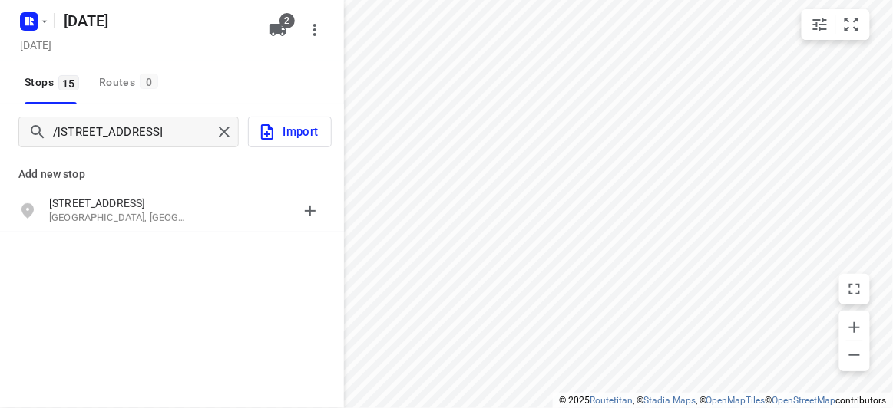
click at [143, 213] on p "Carnegie VIC 3163, Australia" at bounding box center [119, 218] width 141 height 15
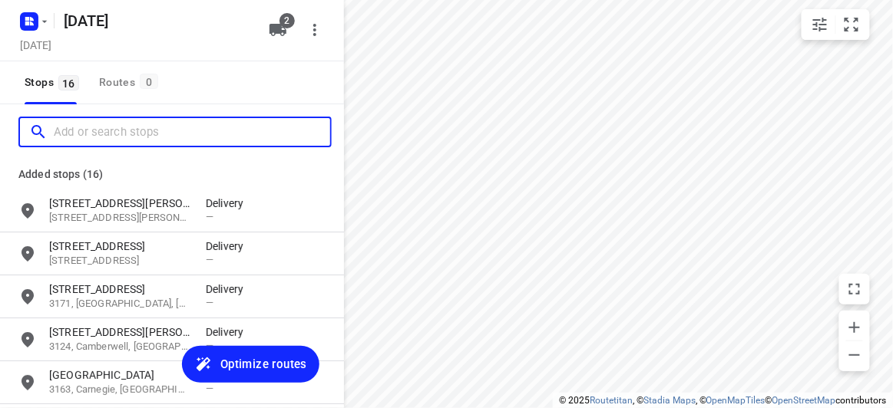
paste input "387 auburn rd Hawthorn 3122"
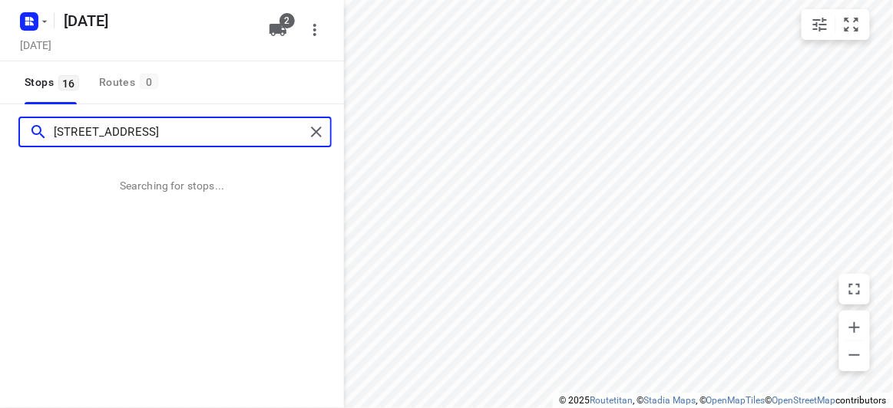
type input "387 auburn rd Hawthorn 3122"
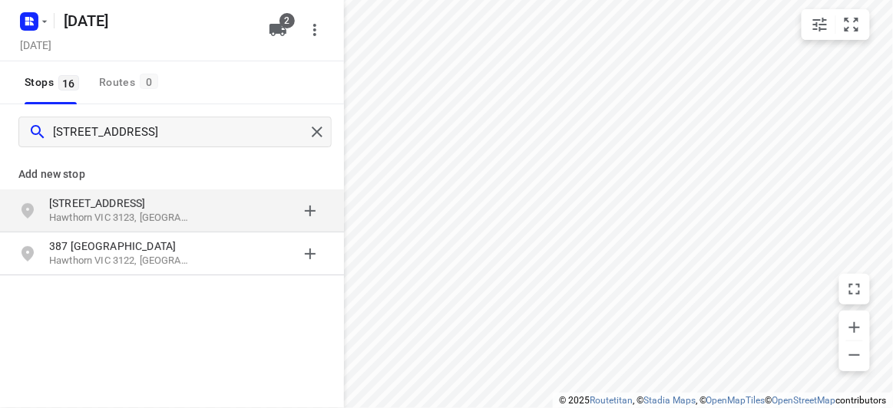
click at [193, 199] on p "387 Auburn Rd" at bounding box center [127, 203] width 157 height 15
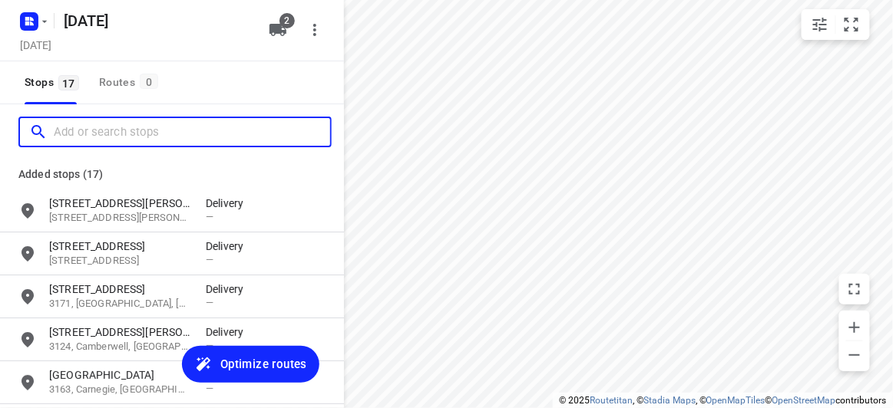
paste input "637 CANTERBURY RD VERMONT 3133"
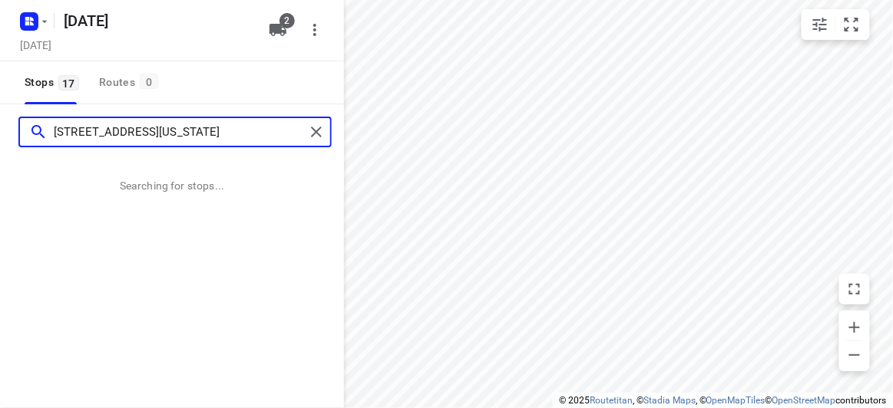
type input "637 CANTERBURY RD VERMONT 3133"
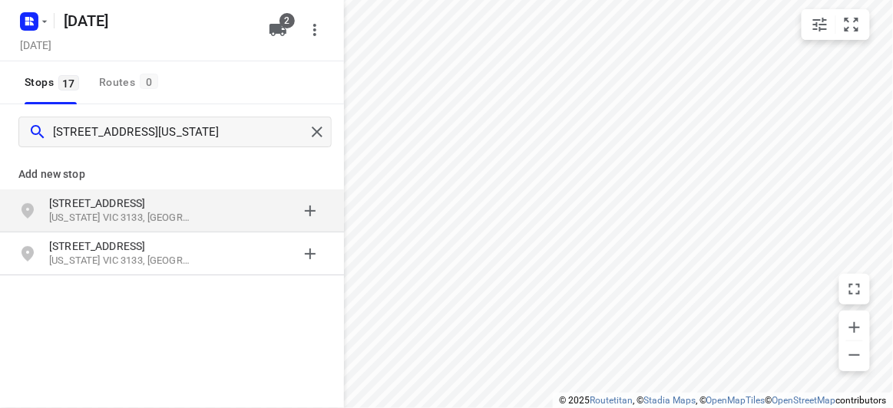
click at [136, 222] on p "Vermont VIC 3133, Australia" at bounding box center [119, 218] width 141 height 15
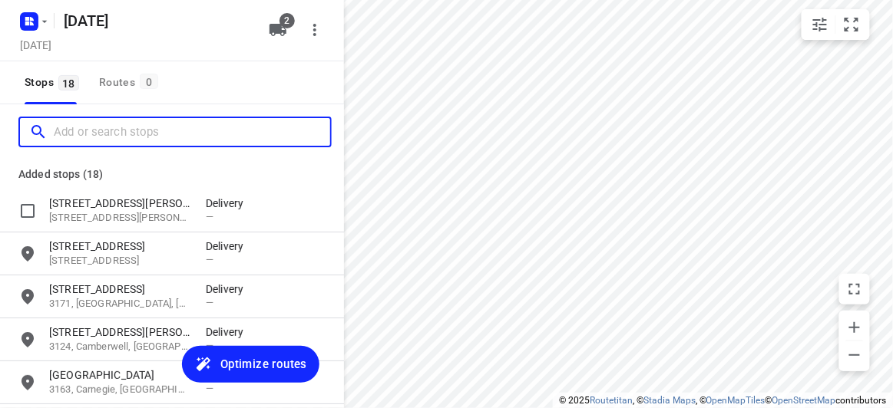
paste input "37b Begg St Bentleigh East 3165"
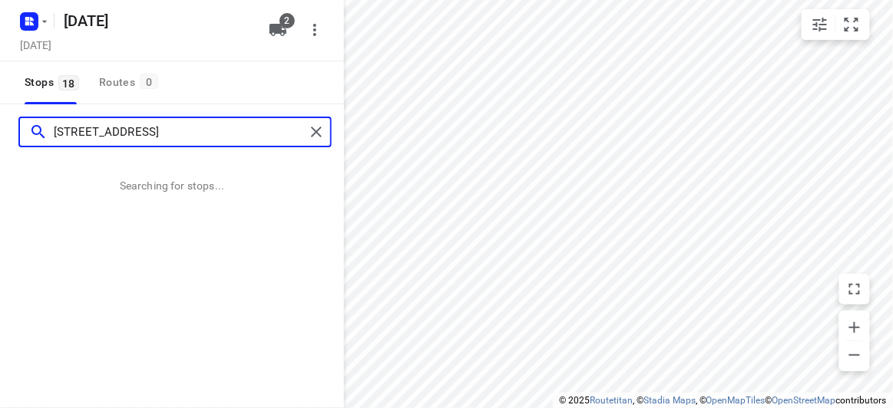
type input "37b Begg St Bentleigh East 3165"
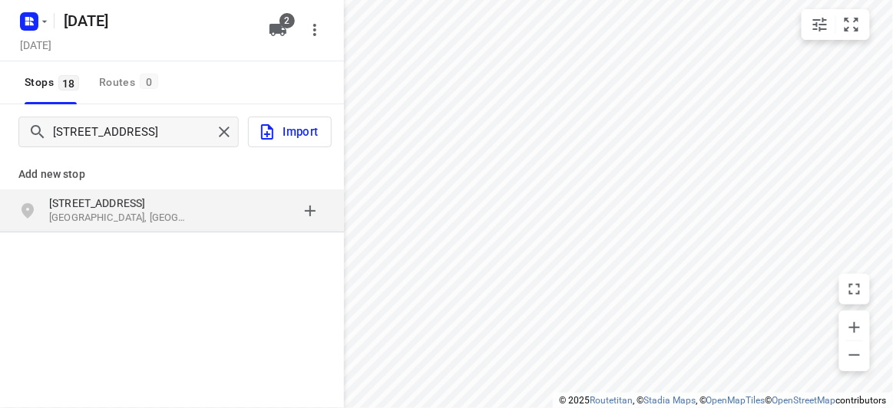
click at [225, 213] on div "grid" at bounding box center [266, 211] width 120 height 31
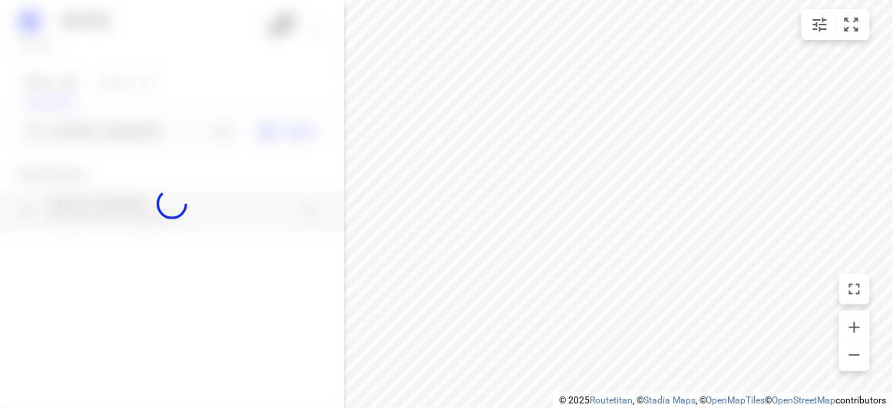
click at [139, 131] on div at bounding box center [172, 204] width 344 height 408
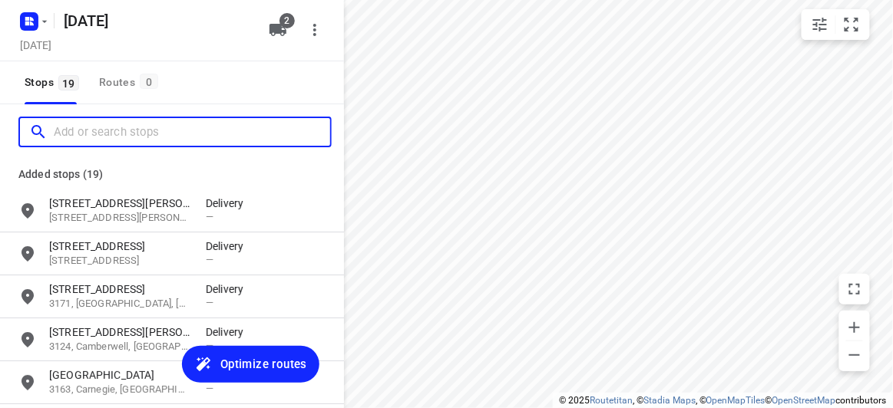
click at [140, 132] on input "Add or search stops" at bounding box center [192, 133] width 276 height 24
paste input "44A Hillview Ave Mount Waverley 3149"
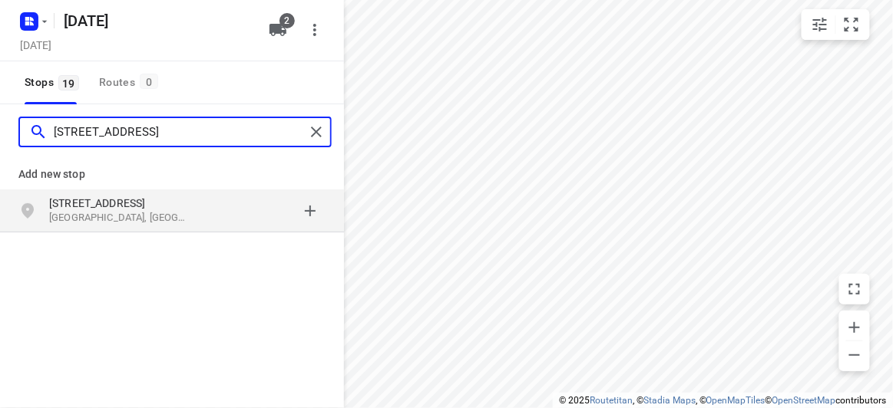
type input "44A Hillview Ave Mount Waverley 3149"
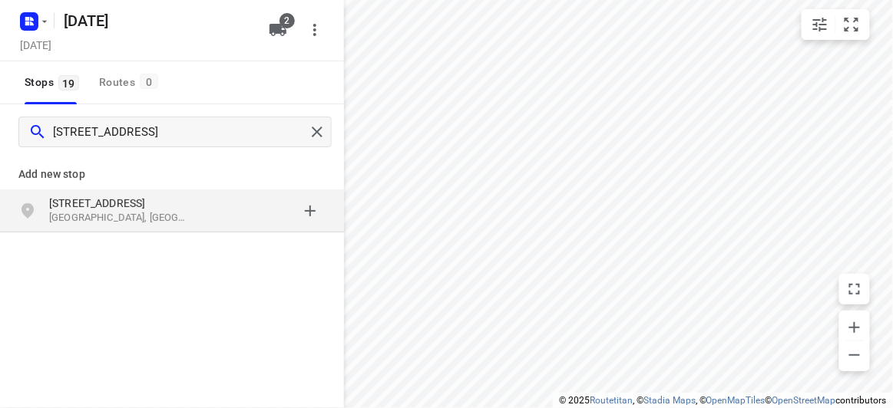
click at [156, 236] on div "Add new stop 44A Hillview Ave Mount Waverley VIC 3149, Australia" at bounding box center [172, 246] width 344 height 172
click at [150, 225] on p "Mount Waverley VIC 3149, Australia" at bounding box center [119, 218] width 141 height 15
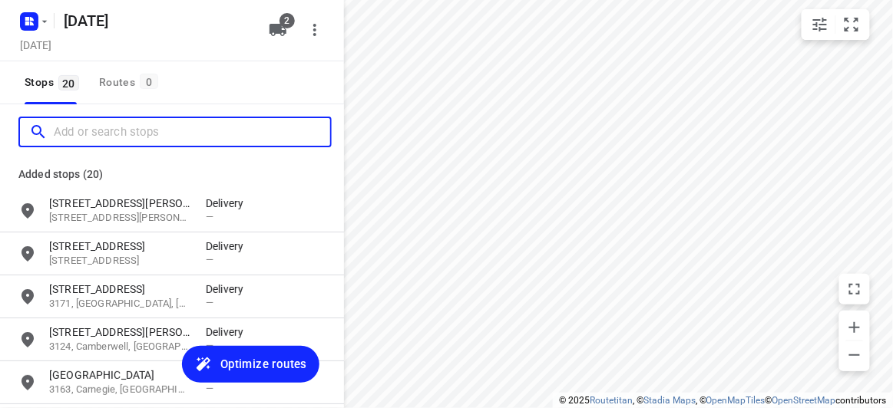
paste input "12 Wattle Gr Malvern East 3145"
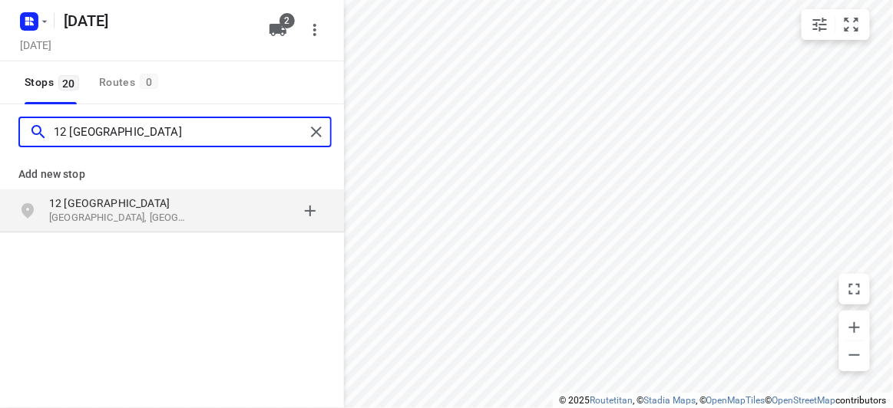
type input "12 Wattle Gr Malvern East 3145"
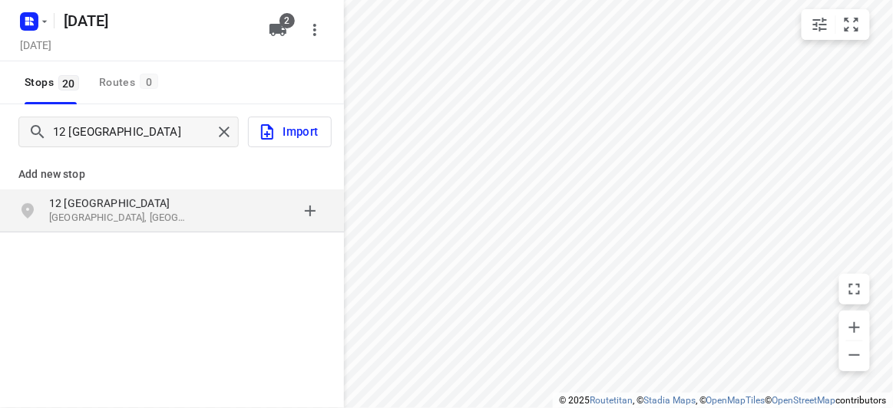
click at [107, 190] on div "12 Wattle Grove Malvern East VIC 3145, Australia" at bounding box center [172, 211] width 344 height 43
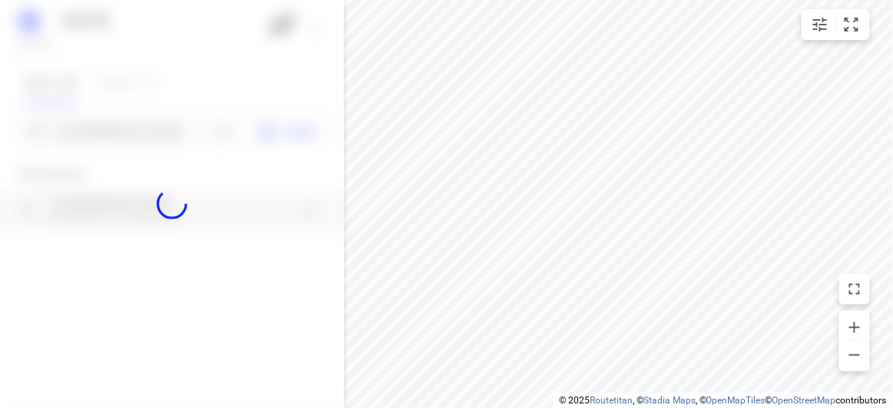
click at [80, 134] on div at bounding box center [172, 204] width 344 height 408
click at [80, 133] on div at bounding box center [172, 204] width 344 height 408
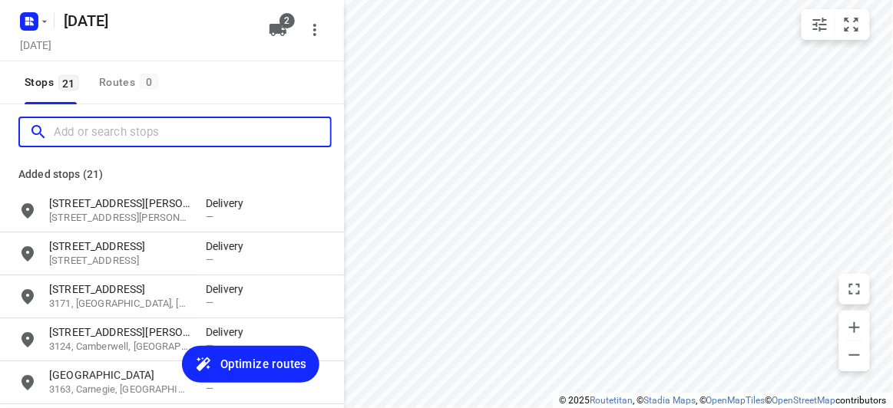
paste input "29 Kilcatten Rise, Rowville 3178"
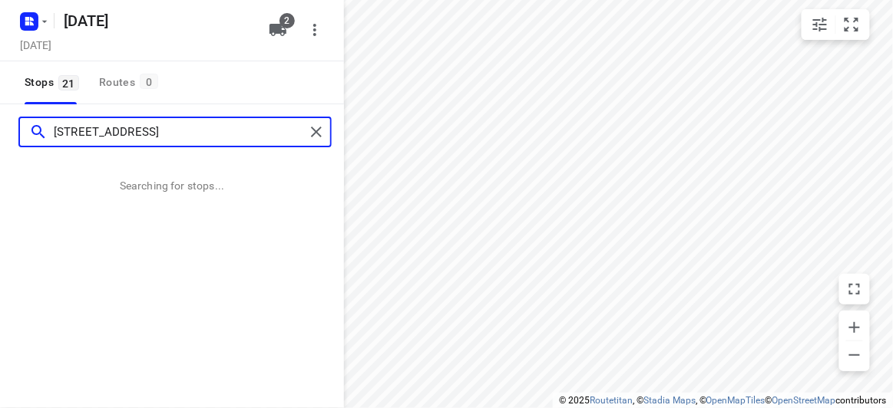
type input "29 Kilcatten Rise, Rowville 3178"
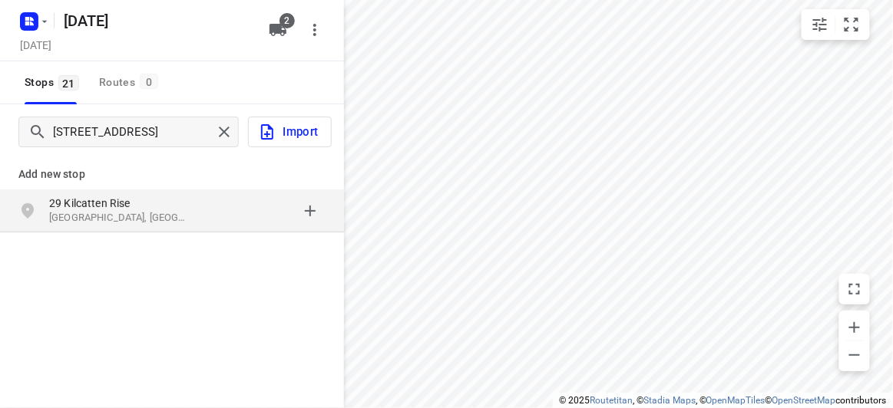
click at [78, 177] on p "Add new stop" at bounding box center [171, 174] width 307 height 18
click at [88, 198] on p "29 Kilcatten Rise" at bounding box center [119, 203] width 141 height 15
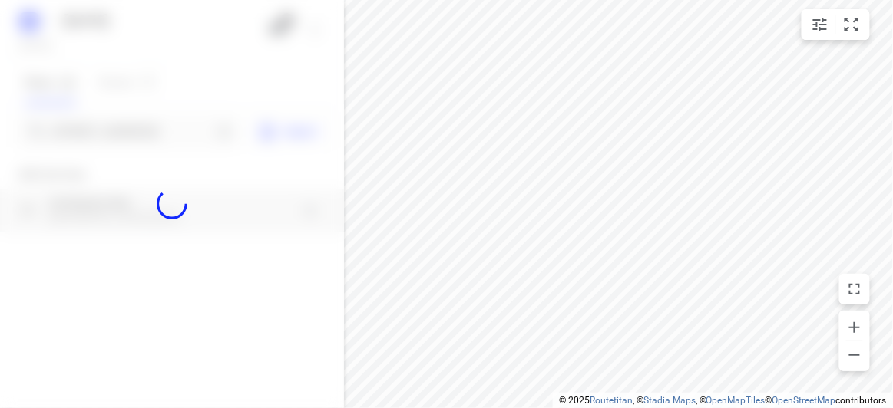
click at [71, 127] on div at bounding box center [172, 204] width 344 height 408
paste input "40 Denis Street Vermont 3133"
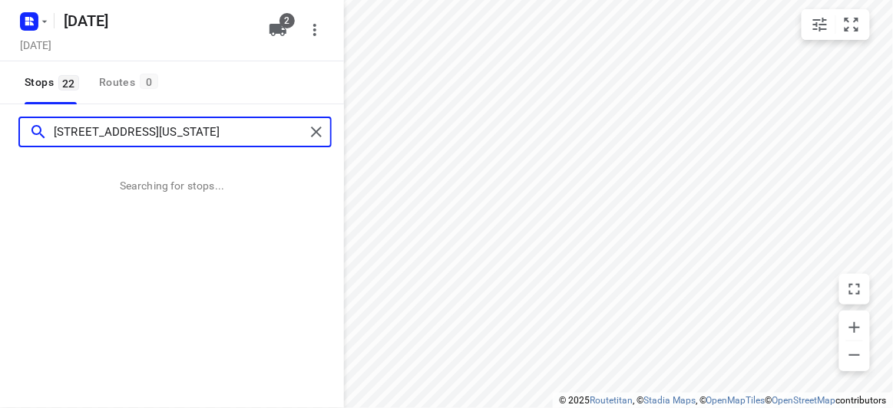
type input "40 Denis Street Vermont 3133"
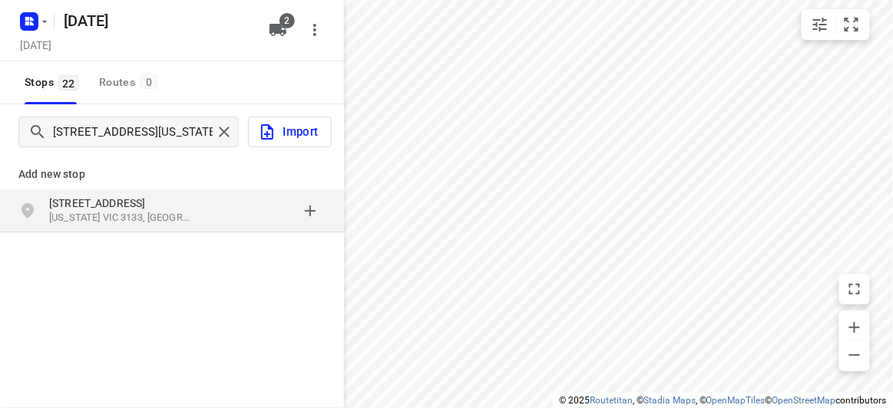
click at [84, 226] on div "40 Denis Street Vermont VIC 3133, Australia" at bounding box center [172, 211] width 344 height 43
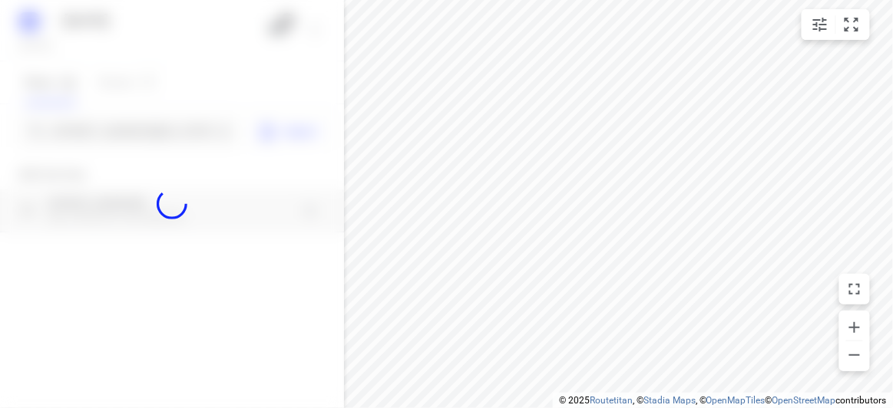
click at [104, 130] on div at bounding box center [172, 204] width 344 height 408
paste input "13 Totara Court Templestowe Lower 3107"
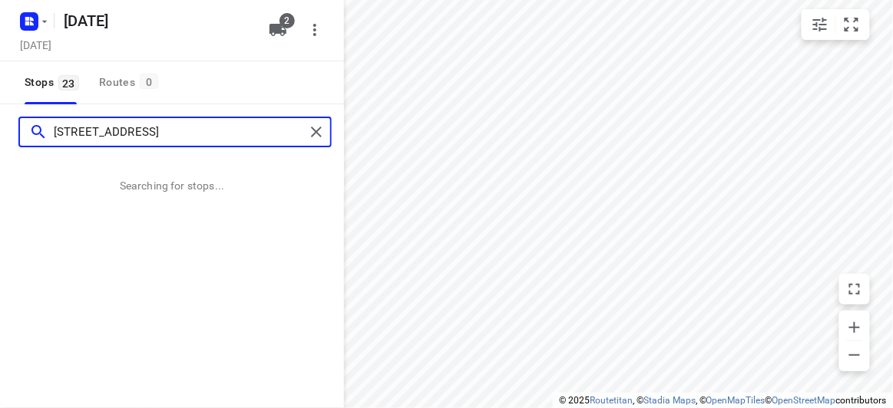
type input "13 Totara Court Templestowe Lower 3107"
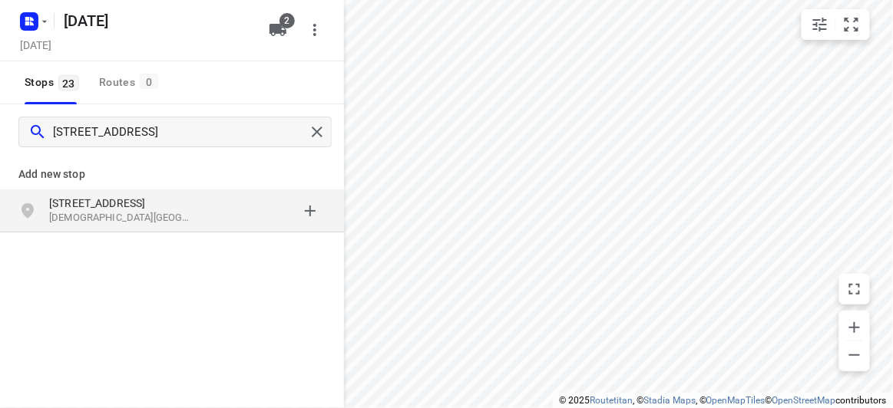
click at [117, 208] on p "[STREET_ADDRESS]" at bounding box center [119, 203] width 141 height 15
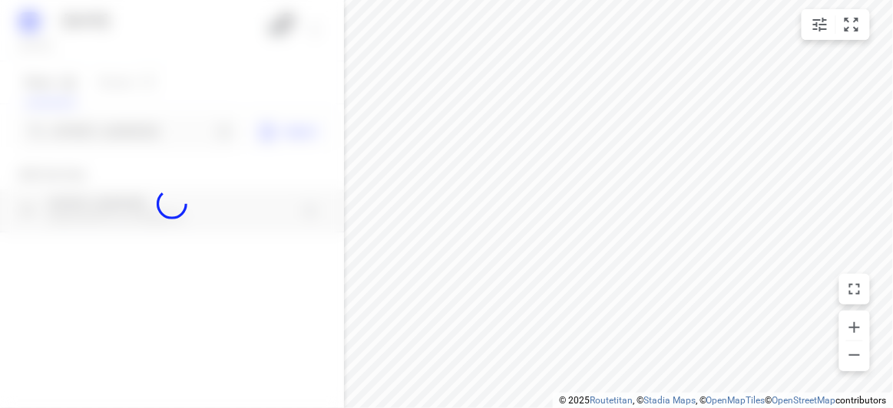
click at [94, 132] on div at bounding box center [172, 204] width 344 height 408
click at [94, 134] on div at bounding box center [172, 204] width 344 height 408
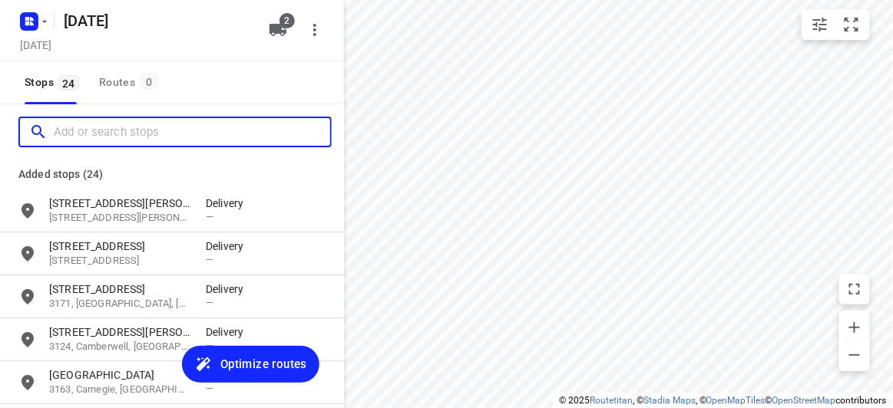
paste input "/3 Kenworth Court Rowville 3178"
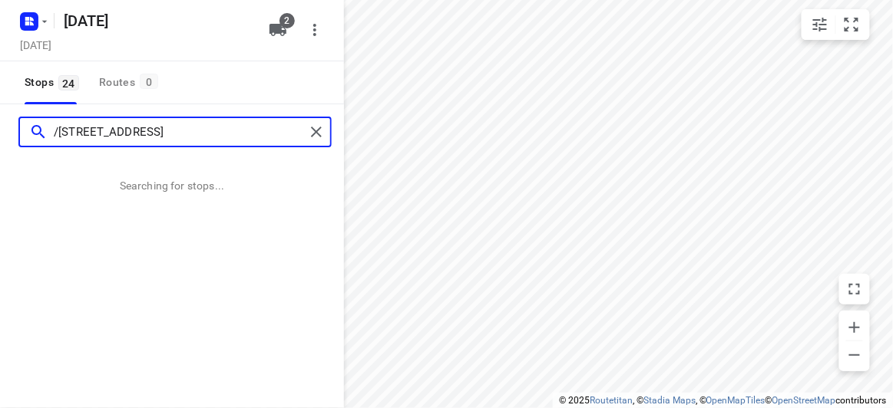
type input "/3 Kenworth Court Rowville 3178"
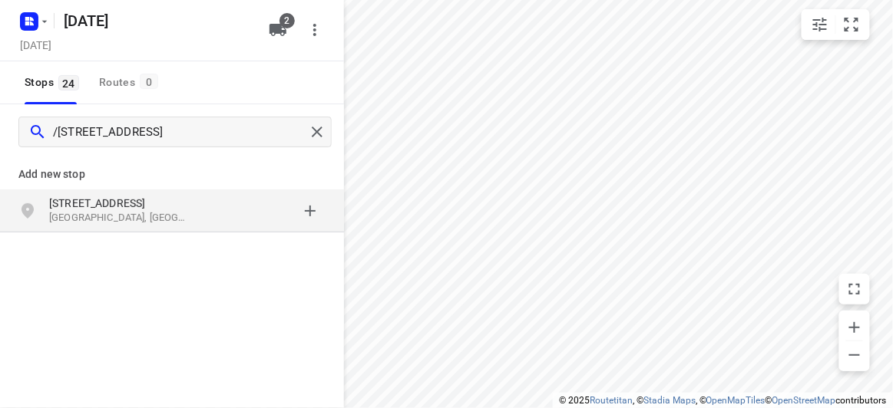
click at [109, 215] on p "Rowville VIC 3178, Australia" at bounding box center [119, 218] width 141 height 15
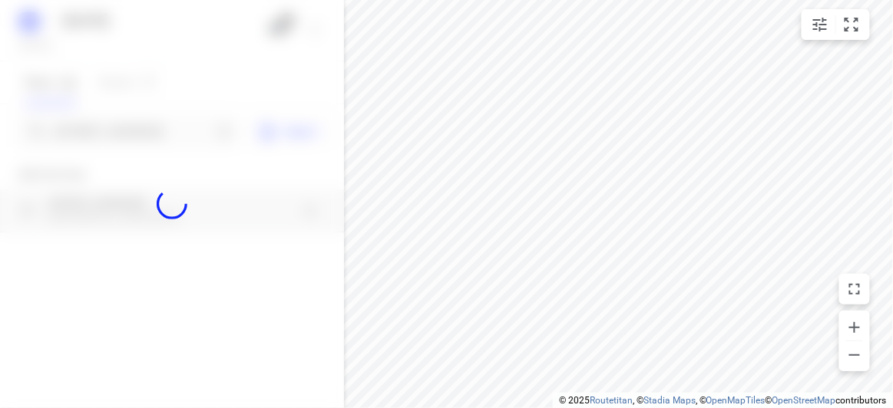
click at [87, 131] on div at bounding box center [172, 204] width 344 height 408
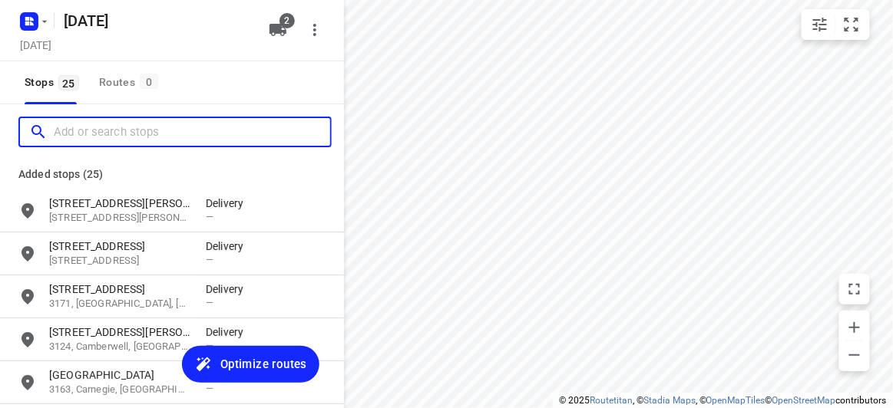
paste input "436 High St Rd Mt Waverley 3149"
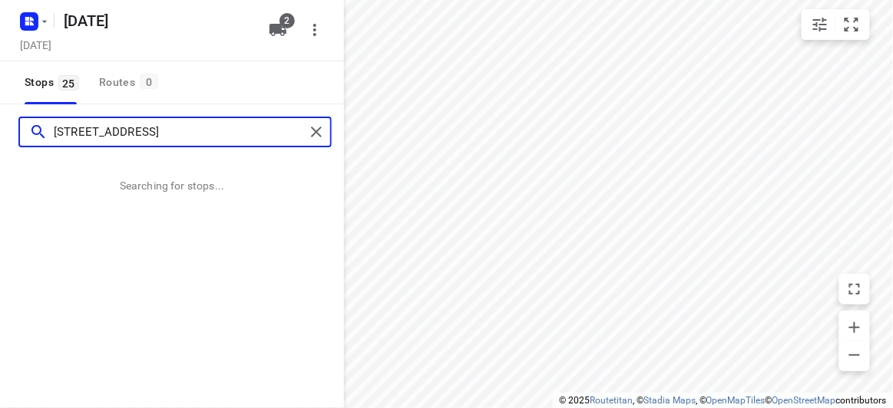
type input "436 High St Rd Mt Waverley 3149"
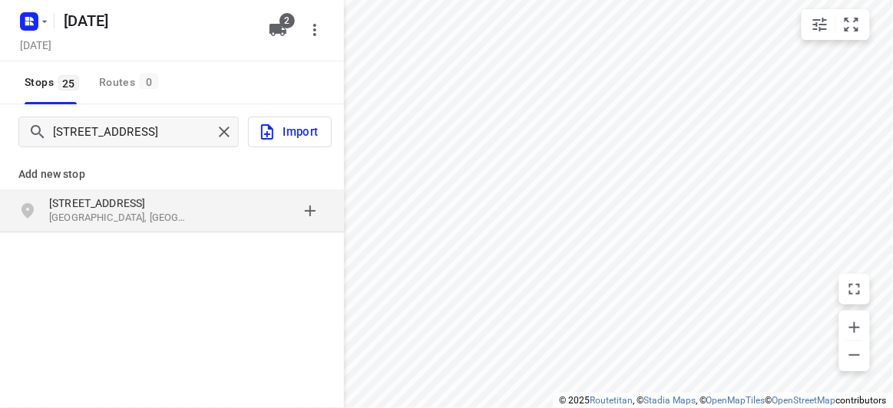
click at [74, 208] on p "436 High St Rd" at bounding box center [119, 203] width 141 height 15
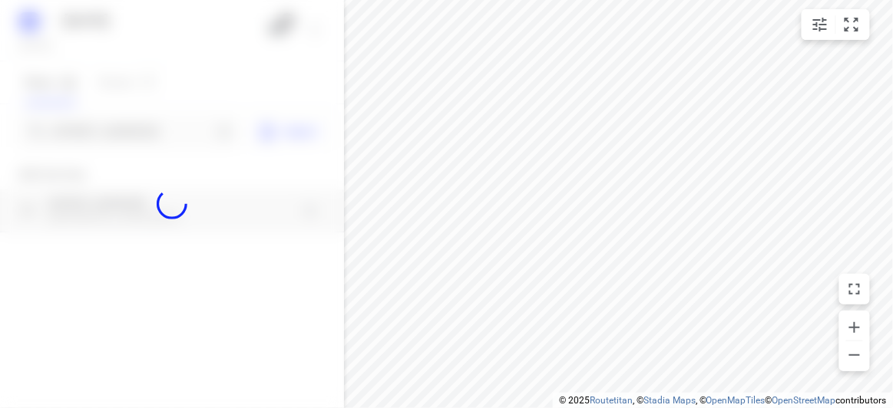
click at [81, 120] on div at bounding box center [172, 204] width 344 height 408
click at [84, 131] on div at bounding box center [172, 204] width 344 height 408
paste input "4 Fromhold Dr Doncaster 3108"
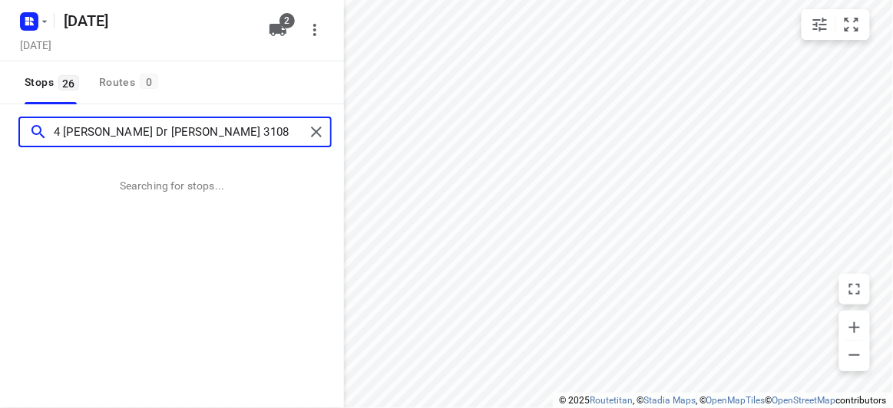
type input "4 Fromhold Dr Doncaster 3108"
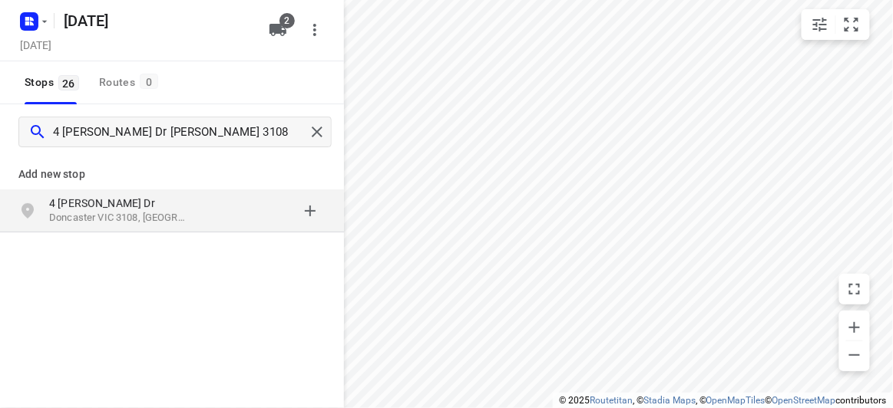
click at [137, 215] on p "Doncaster VIC 3108, Australia" at bounding box center [119, 218] width 141 height 15
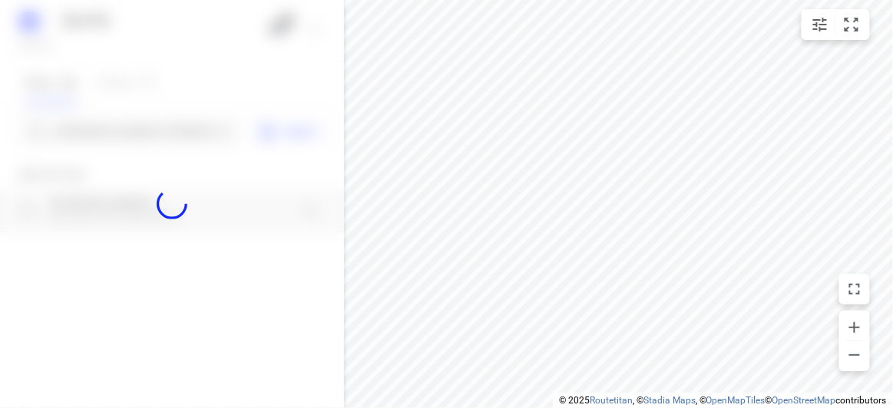
click at [116, 137] on div at bounding box center [172, 204] width 344 height 408
click at [120, 127] on div at bounding box center [172, 204] width 344 height 408
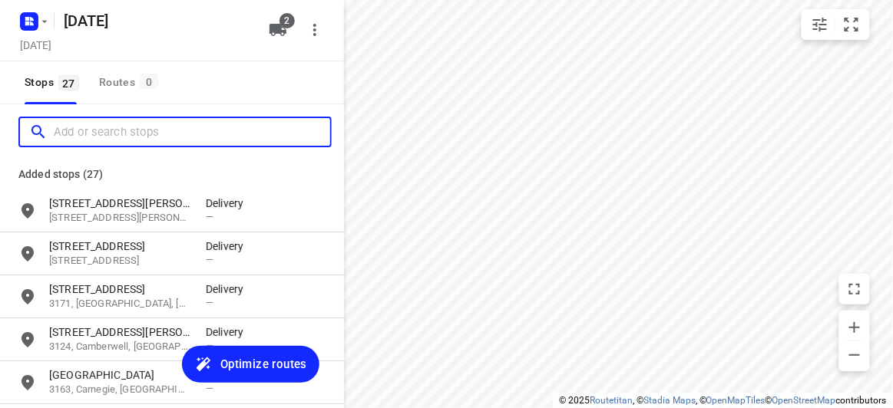
paste input "17A Powers Street Donvale 3111"
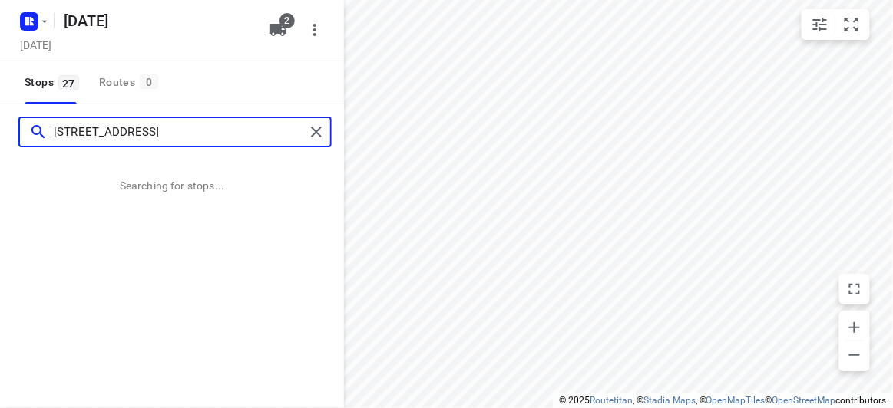
type input "17A Powers Street Donvale 3111"
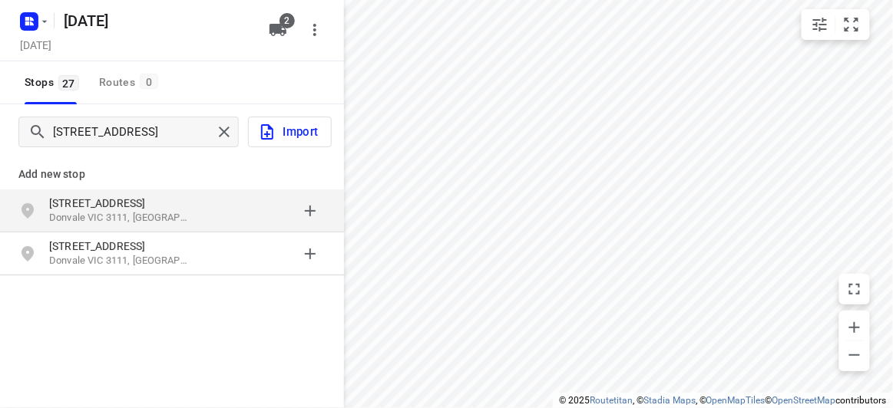
click at [153, 220] on p "Donvale VIC 3111, Australia" at bounding box center [119, 218] width 141 height 15
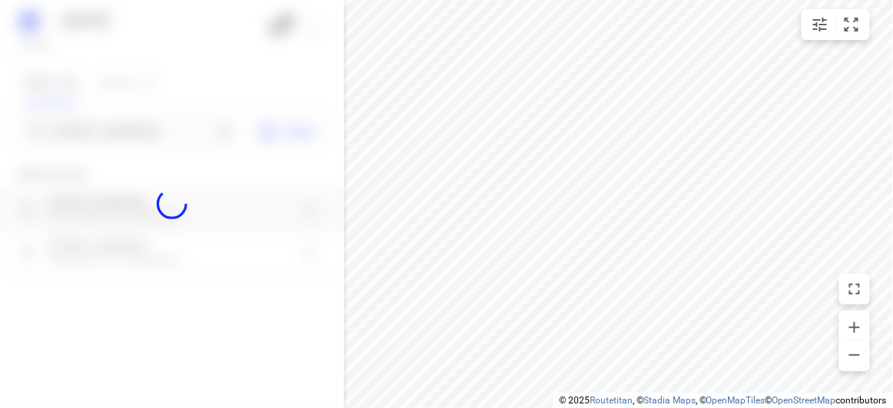
click at [125, 124] on div at bounding box center [172, 204] width 344 height 408
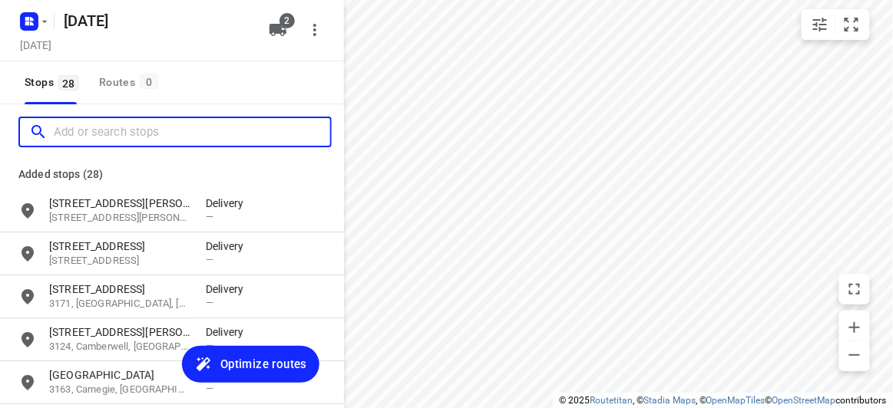
paste input "63 Coorigil RD, CARNEGIE, VIC, 3163"
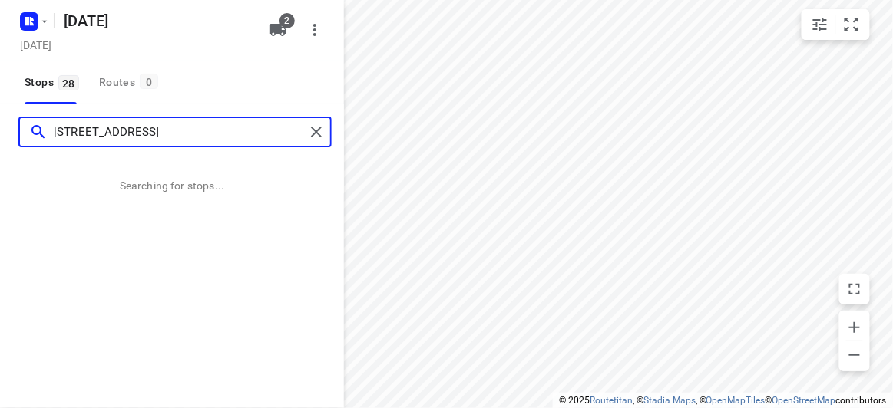
type input "63 Coorigil RD, CARNEGIE, VIC, 3163"
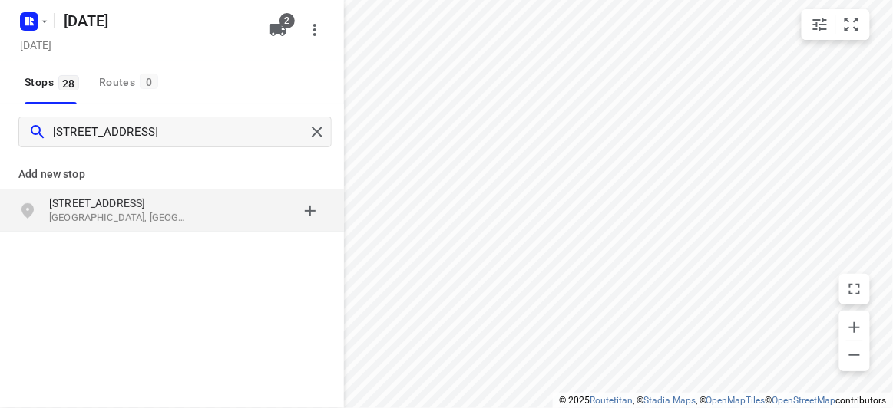
click at [118, 193] on div "63 Coorigil Rd Carnegie VIC 3163, Australia" at bounding box center [172, 211] width 344 height 43
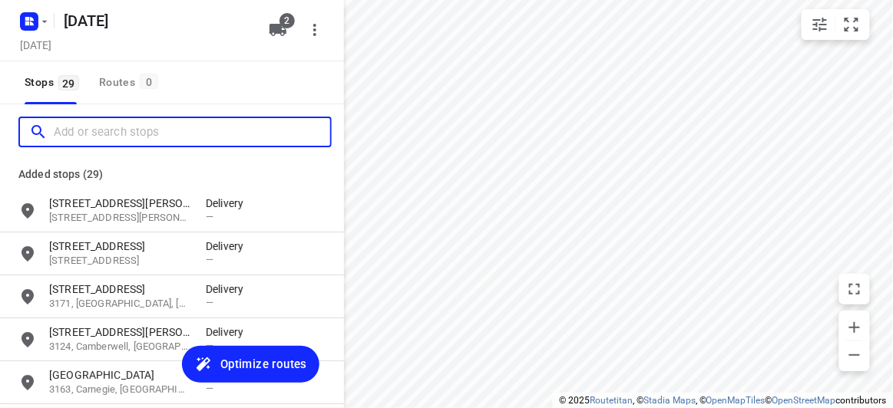
paste input "9 heritage boulevard Doncaster 3108"
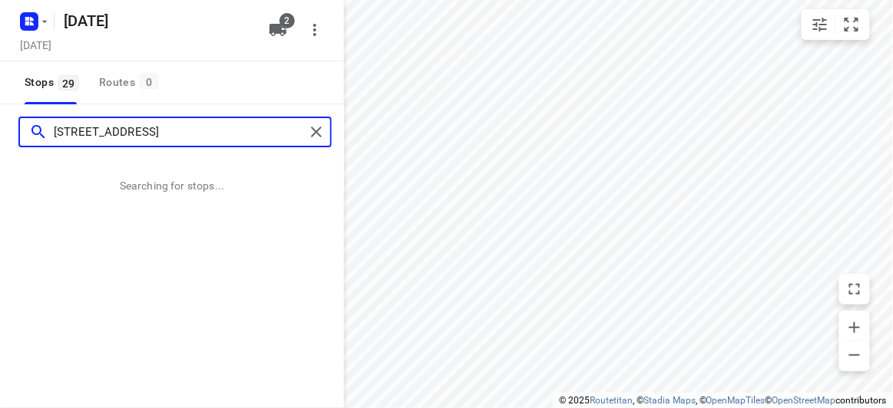
type input "9 heritage boulevard Doncaster 3108"
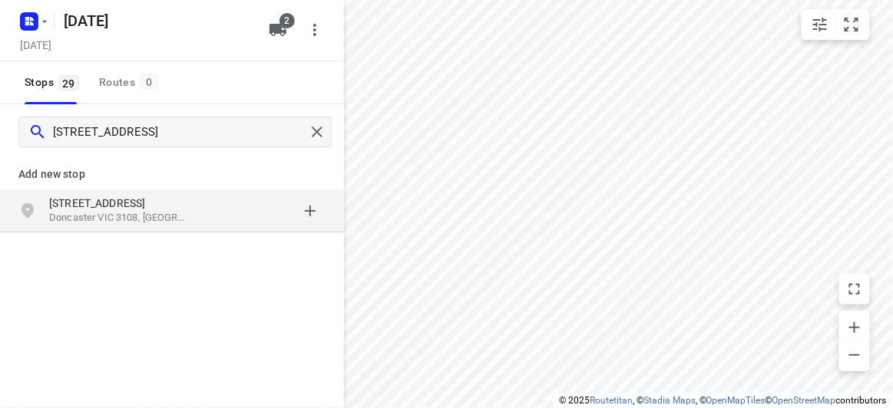
click at [192, 251] on div "Add new stop 9 Heritage Boulevard Doncaster VIC 3108, Australia" at bounding box center [172, 246] width 344 height 172
click at [181, 228] on div "9 Heritage Boulevard Doncaster VIC 3108, Australia" at bounding box center [172, 211] width 344 height 43
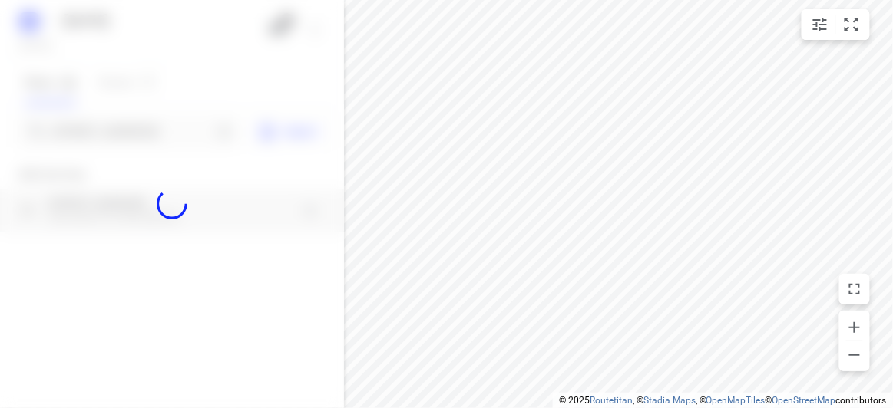
click at [100, 133] on div at bounding box center [172, 204] width 344 height 408
click at [100, 133] on div "17 SEPT 2025 Tuesday, Sep 16 2 Stops 29 Routes 0 9 heritage boulevard Doncaster…" at bounding box center [172, 204] width 344 height 408
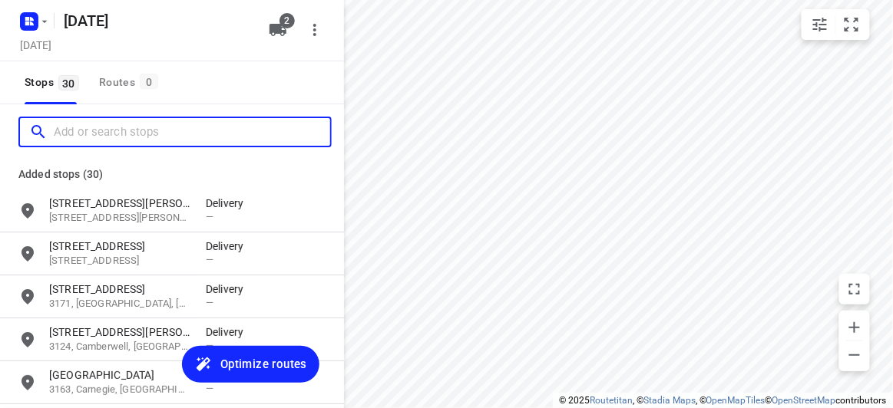
paste input "7A Baranbali Drive Vermont South 3133"
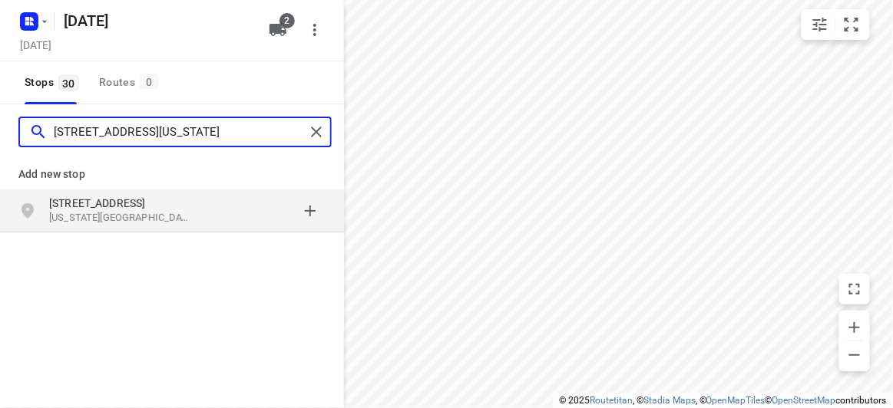
type input "7A Baranbali Drive Vermont South 3133"
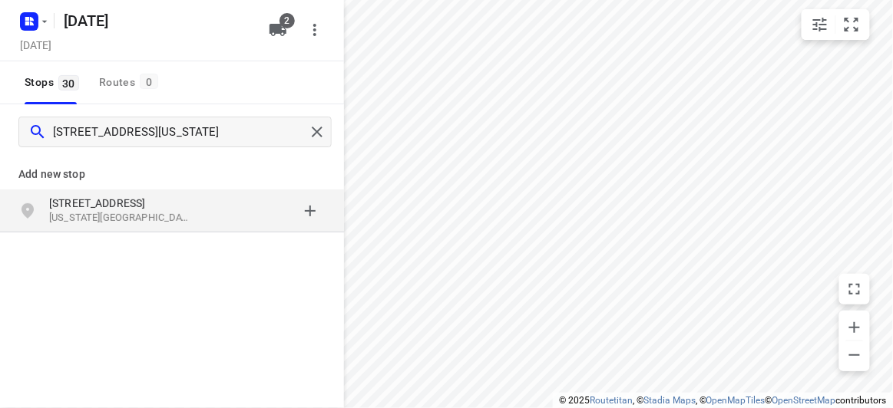
click at [169, 213] on p "Vermont South VIC 3133, Australia" at bounding box center [119, 218] width 141 height 15
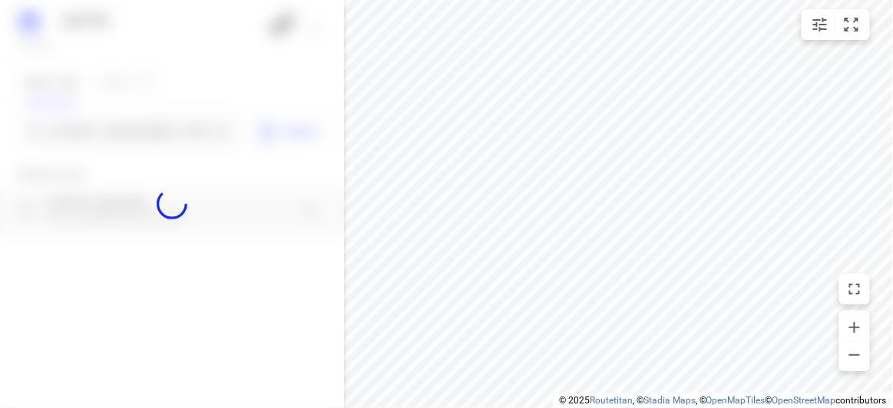
click at [98, 131] on div at bounding box center [172, 204] width 344 height 408
click at [98, 131] on div "17 SEPT 2025 Tuesday, Sep 16 2 Stops 30 Routes 0 7A Baranbali Drive Vermont Sou…" at bounding box center [172, 204] width 344 height 408
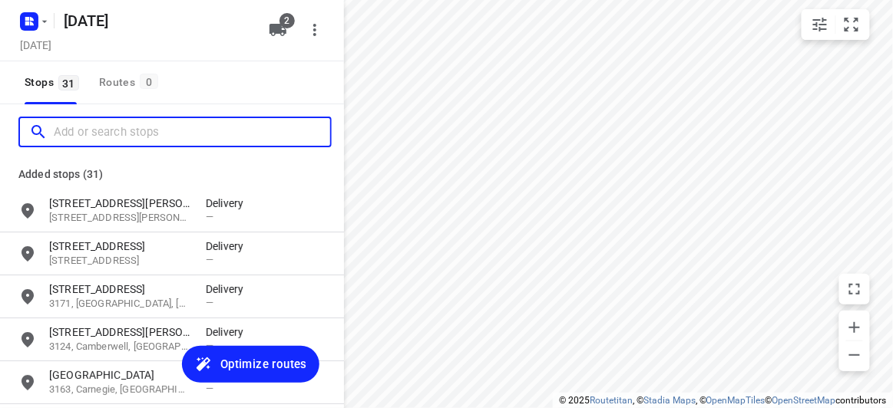
paste input "6 Tara Ave KEW 3101"
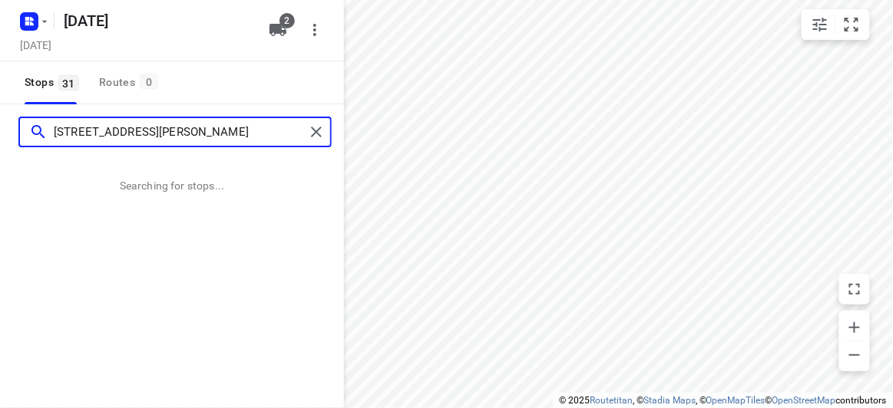
type input "6 Tara Ave KEW 3101"
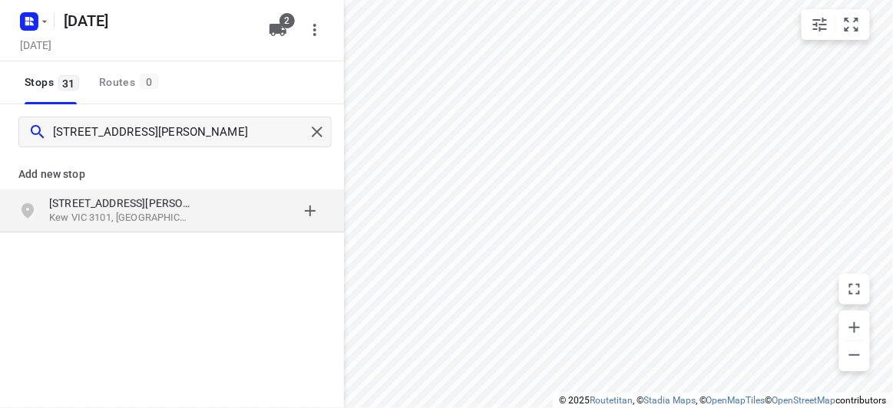
click at [214, 218] on div "grid" at bounding box center [266, 211] width 120 height 31
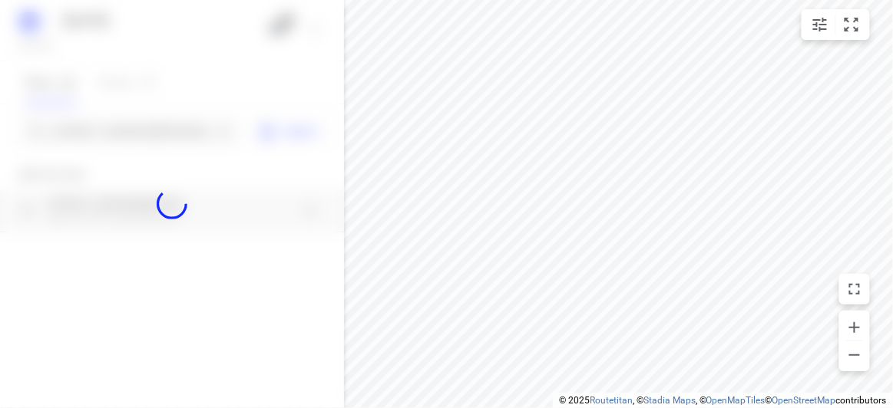
click at [137, 123] on div at bounding box center [172, 204] width 344 height 408
click at [137, 130] on div at bounding box center [172, 204] width 344 height 408
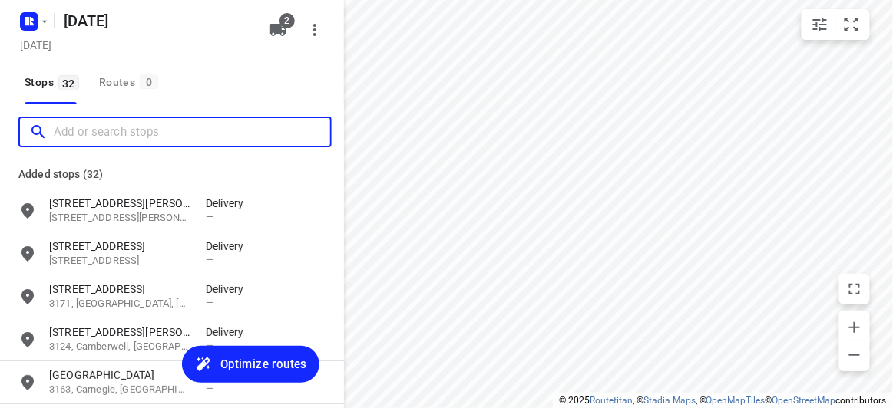
paste input "40 Argyll Street Malvern East 3145"
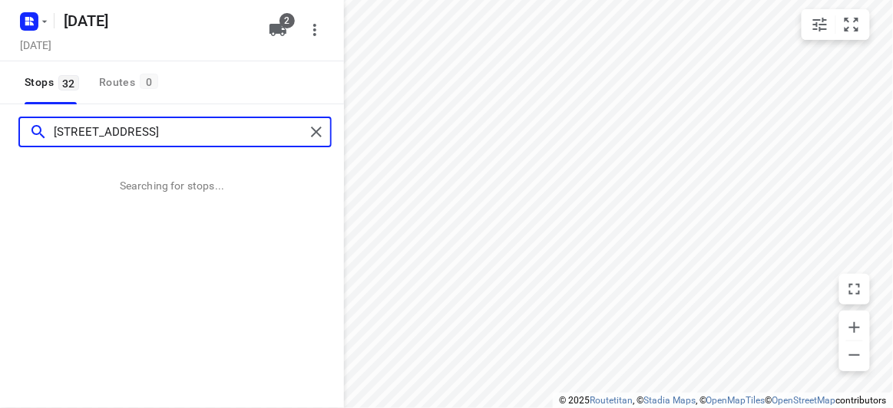
type input "40 Argyll Street Malvern East 3145"
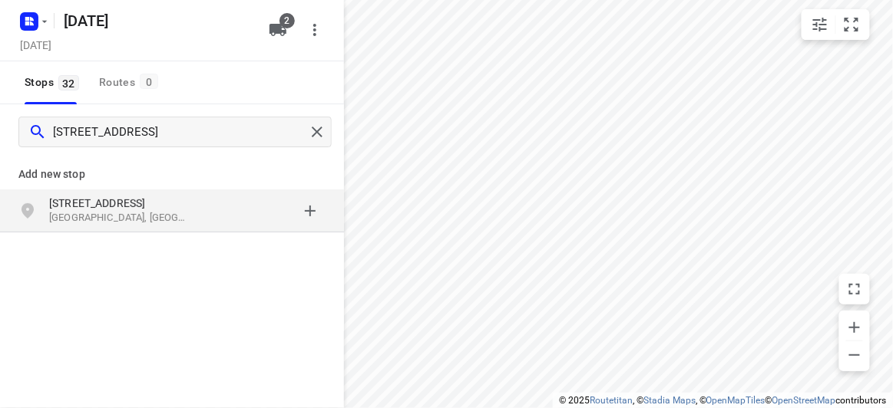
click at [127, 219] on p "Malvern East VIC 3145, Australia" at bounding box center [119, 218] width 141 height 15
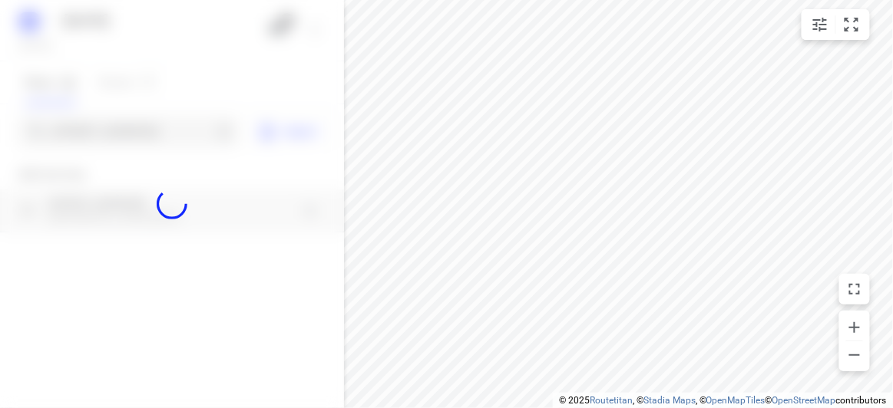
click at [101, 123] on div at bounding box center [172, 204] width 344 height 408
click at [99, 133] on div at bounding box center [172, 204] width 344 height 408
paste input "11 Llanos Ave Malvern East 3145"
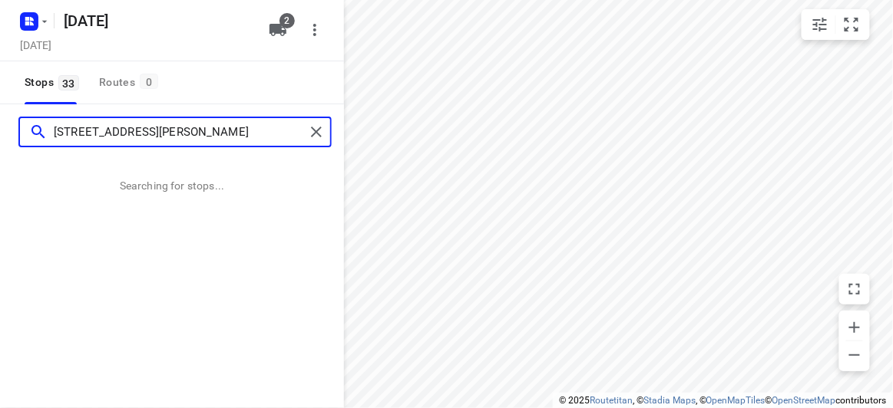
type input "11 Llanos Ave Malvern East 3145"
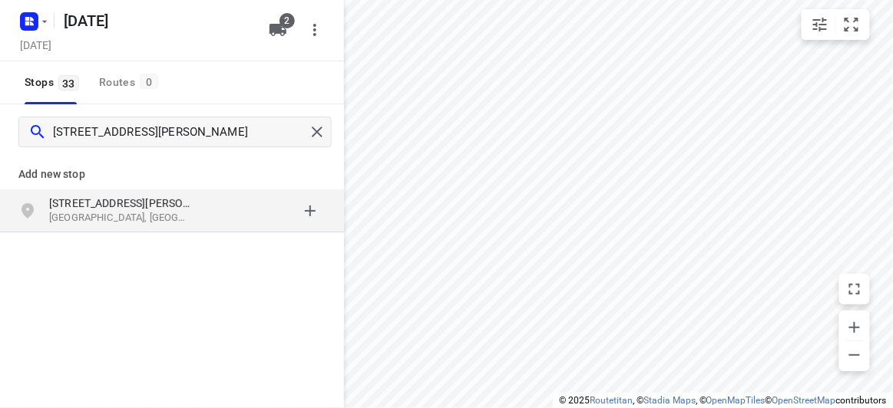
click at [207, 217] on div "grid" at bounding box center [266, 211] width 120 height 31
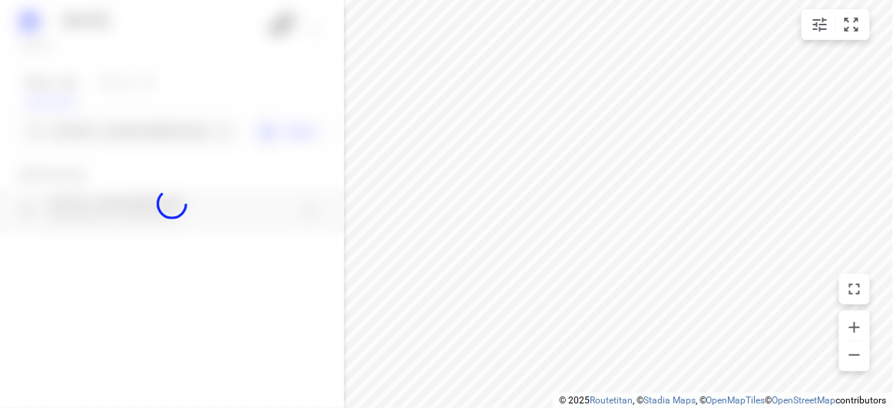
click at [122, 127] on div at bounding box center [172, 204] width 344 height 408
click at [122, 136] on div at bounding box center [172, 204] width 344 height 408
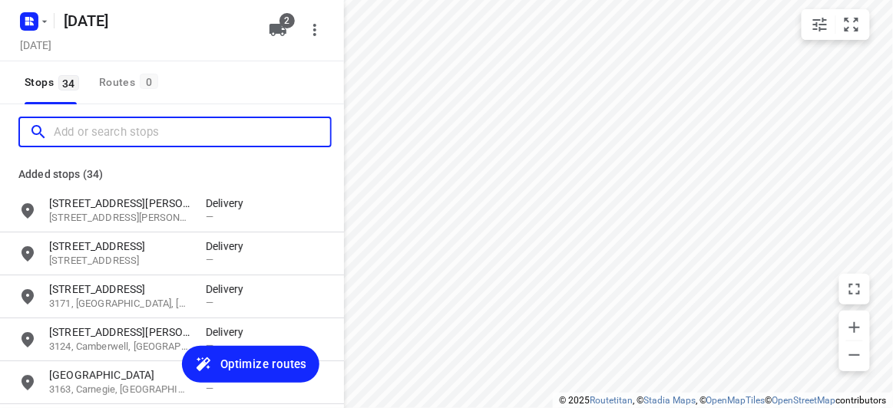
paste input "56 Albert Street Mount Waverley 3149"
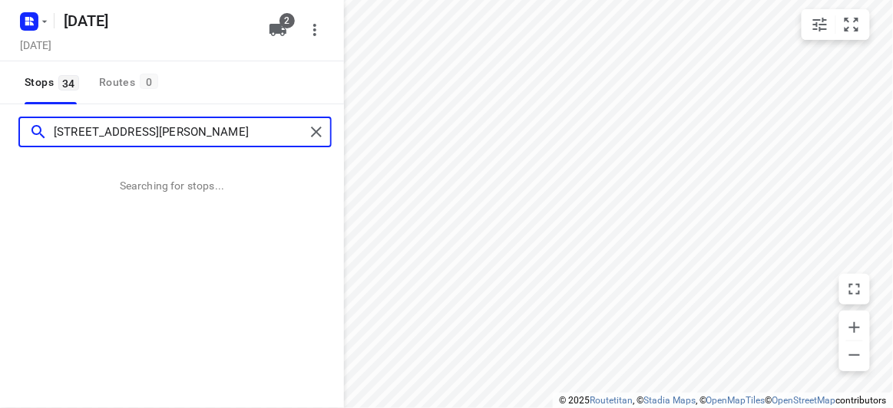
type input "56 Albert Street Mount Waverley 3149"
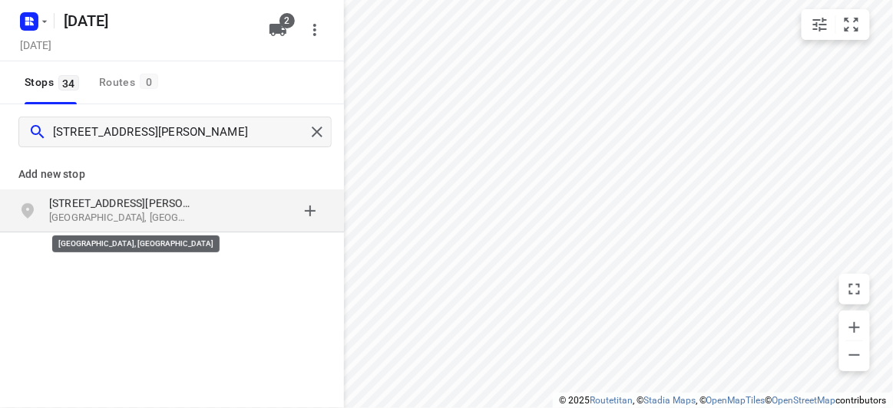
click at [140, 215] on p "Mount Waverley VIC 3149, Australia" at bounding box center [119, 218] width 141 height 15
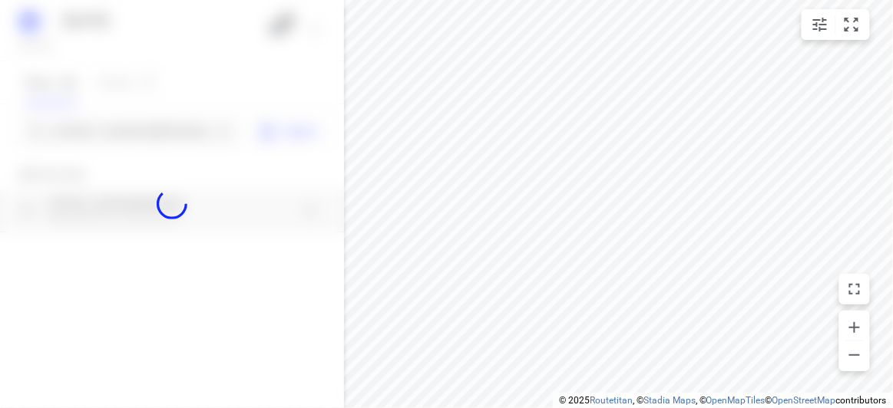
click at [119, 133] on div at bounding box center [172, 204] width 344 height 408
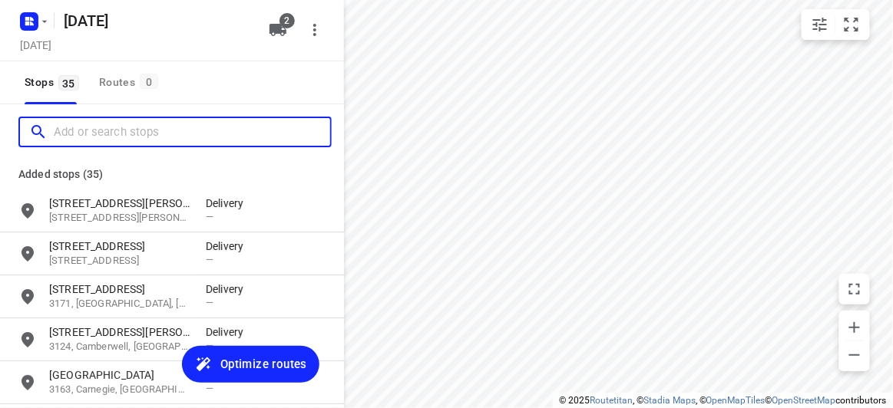
paste input "30 turramurra drive rowville 3178"
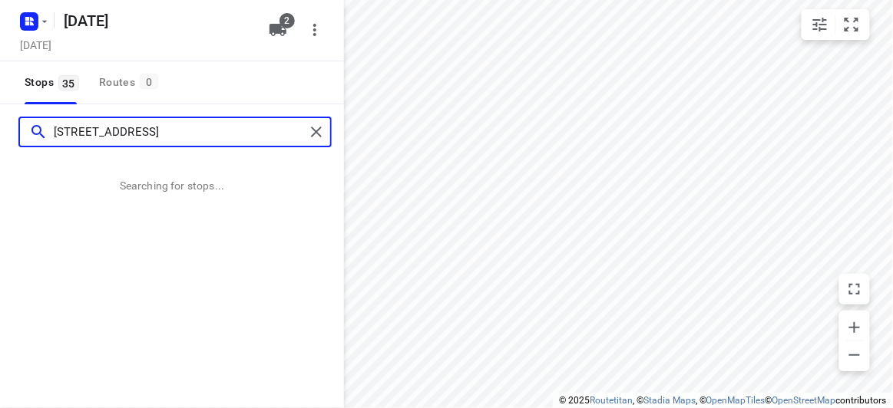
type input "30 turramurra drive rowville 3178"
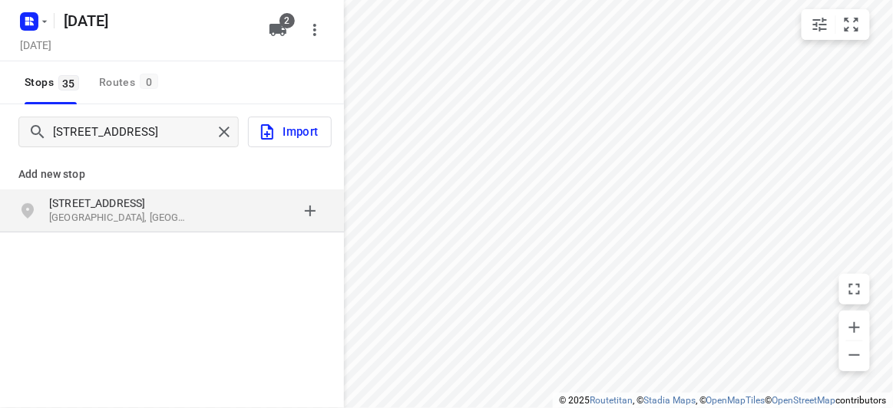
click at [97, 216] on p "Rowville VIC 3178, Australia" at bounding box center [119, 218] width 141 height 15
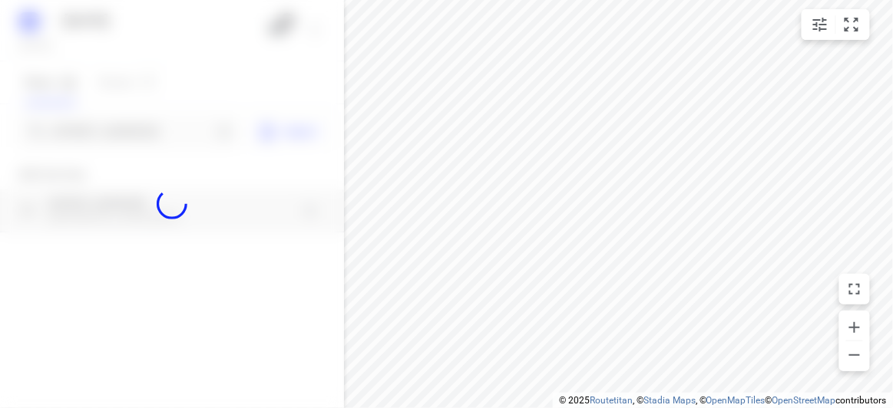
click at [107, 127] on div at bounding box center [172, 204] width 344 height 408
click at [107, 132] on div at bounding box center [172, 204] width 344 height 408
paste input "134 -140 Boronia Road Vermont 3133"
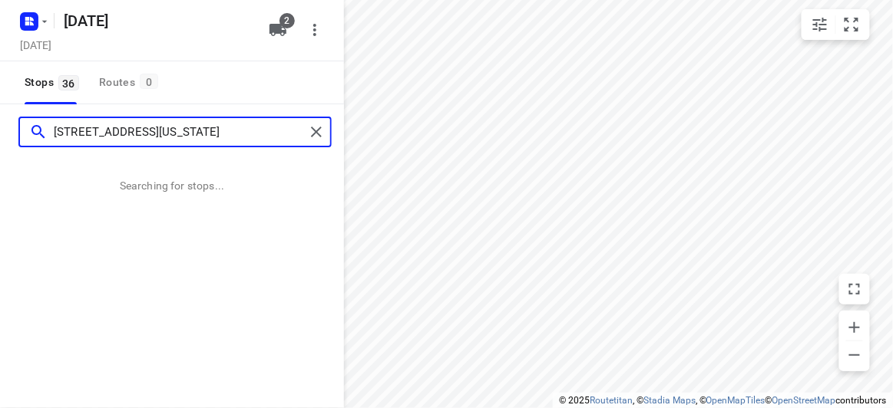
type input "134 -140 Boronia Road Vermont 3133"
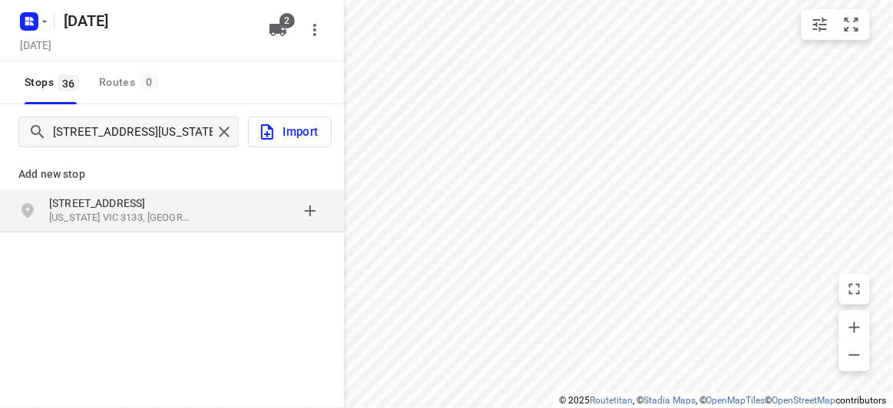
click at [220, 211] on div "grid" at bounding box center [266, 211] width 120 height 31
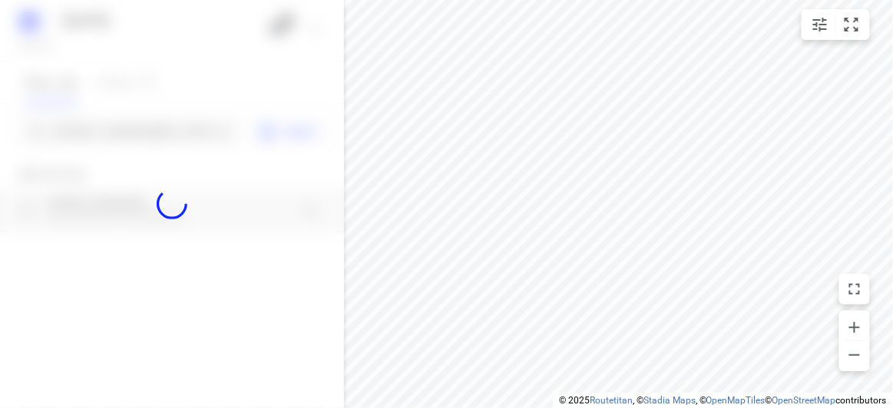
click at [116, 134] on div at bounding box center [172, 204] width 344 height 408
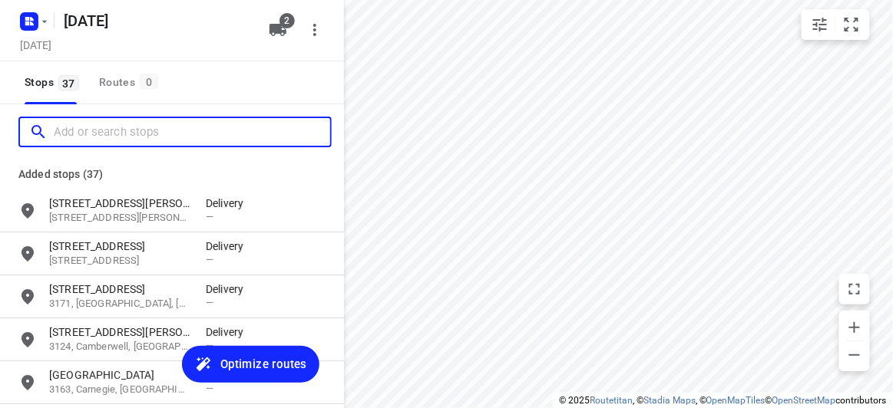
paste input "816 High Street Road , Glen Waverley 3150"
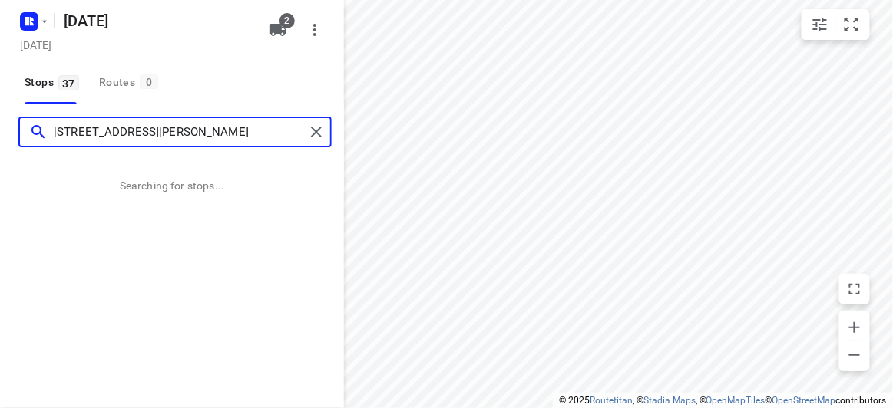
type input "816 High Street Road , Glen Waverley 3150"
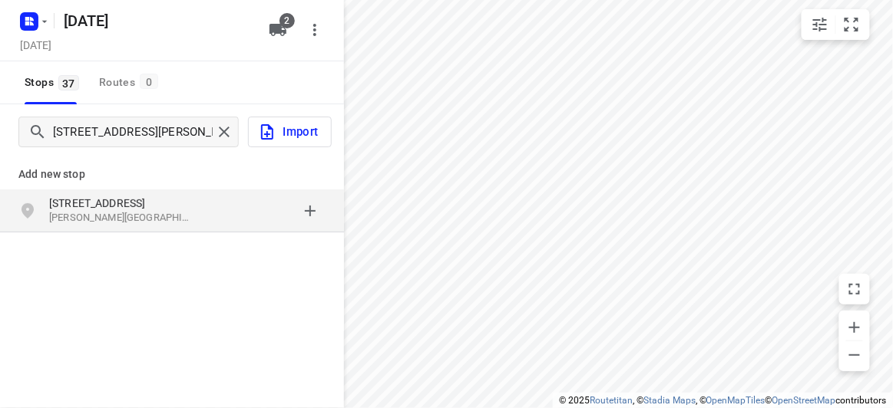
click at [160, 190] on div "816 High Street Road Glen Waverley VIC 3150, Australia" at bounding box center [172, 211] width 344 height 43
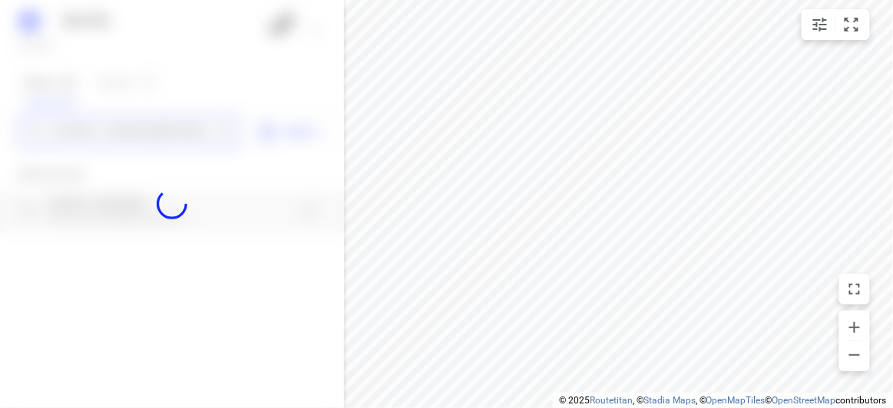
click at [138, 136] on div "17 SEPT 2025 Tuesday, Sep 16 2 Stops 37 Routes 0 816 High Street Road , Glen Wa…" at bounding box center [172, 204] width 344 height 408
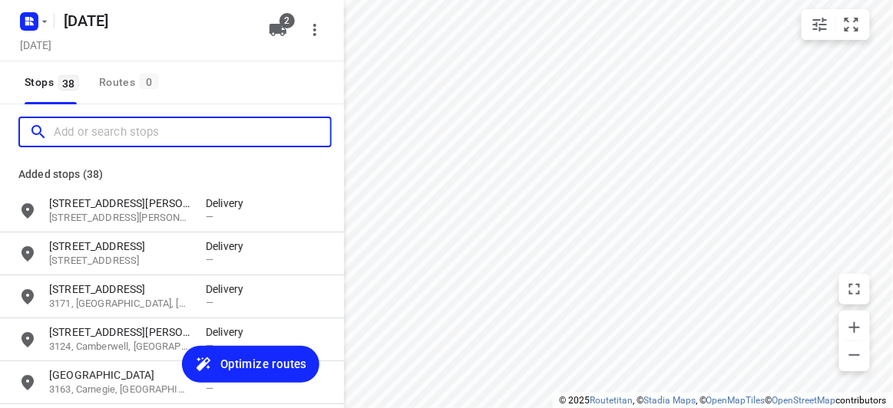
paste input "15 Allison Road Mont Albert North 3129"
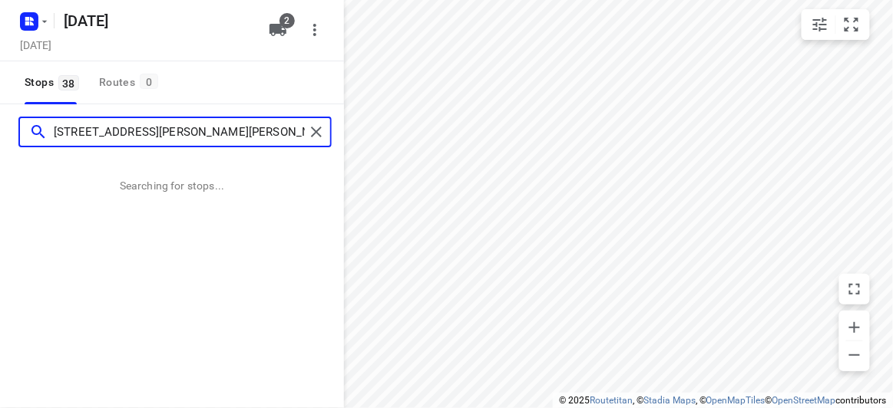
type input "15 Allison Road Mont Albert North 3129"
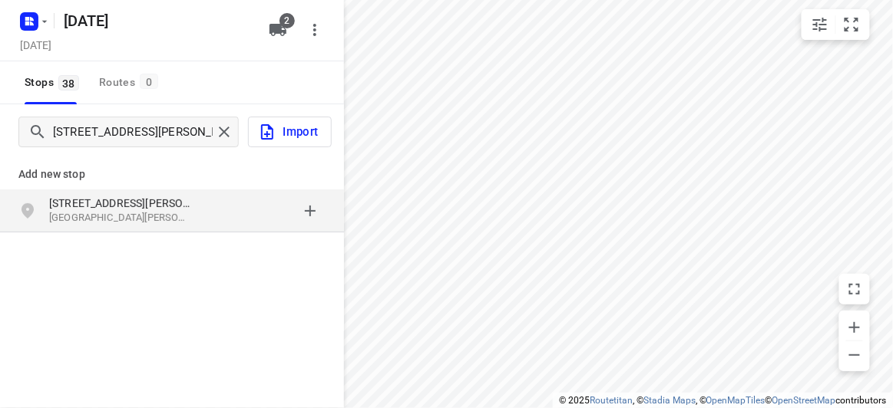
click at [145, 243] on div "Add new stop 15 Allison Road Mont Albert North VIC 3129, Australia" at bounding box center [172, 246] width 344 height 172
click at [131, 216] on p "Mont Albert North VIC 3129, Australia" at bounding box center [119, 218] width 141 height 15
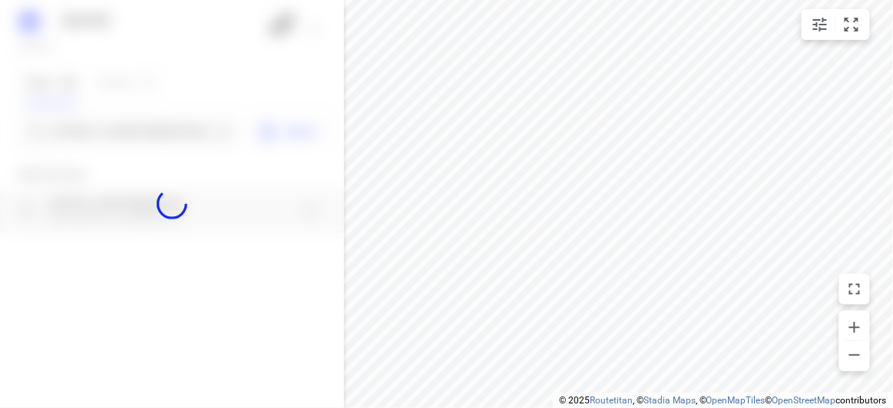
click at [130, 143] on div at bounding box center [172, 204] width 344 height 408
click at [131, 143] on div at bounding box center [172, 204] width 344 height 408
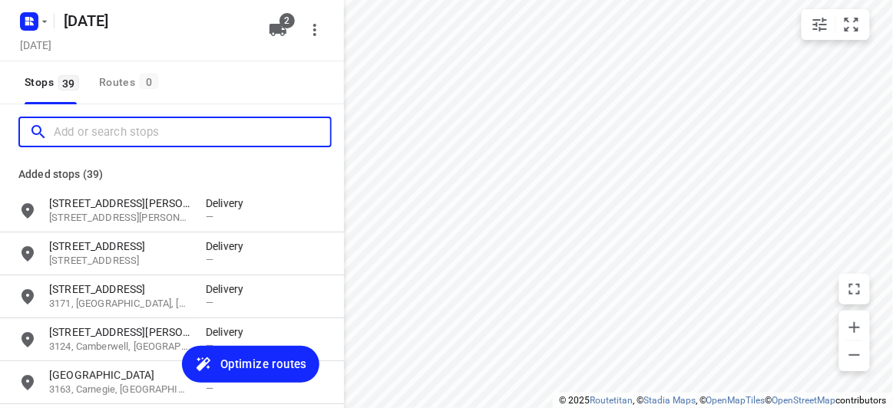
paste input "27-29 Canterbury Road Blackburn 3130"
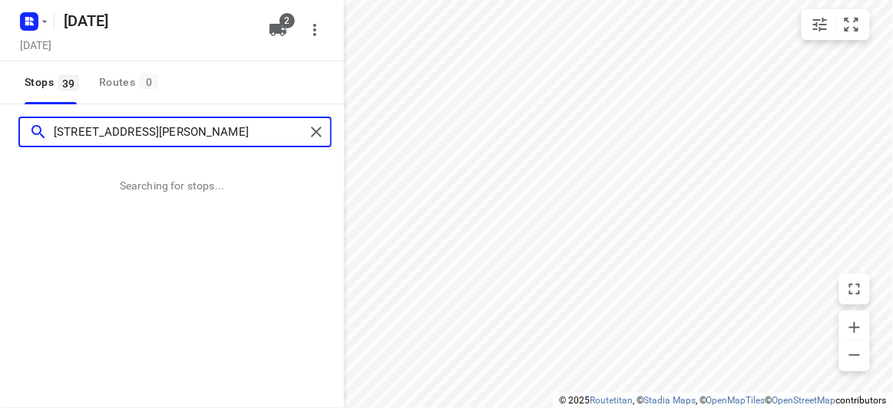
type input "27-29 Canterbury Road Blackburn 3130"
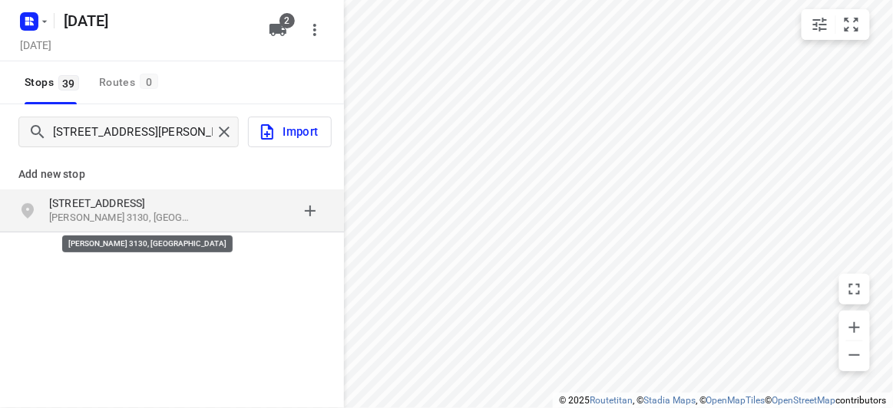
click at [114, 223] on p "Blackburn VIC 3130, Australia" at bounding box center [119, 218] width 141 height 15
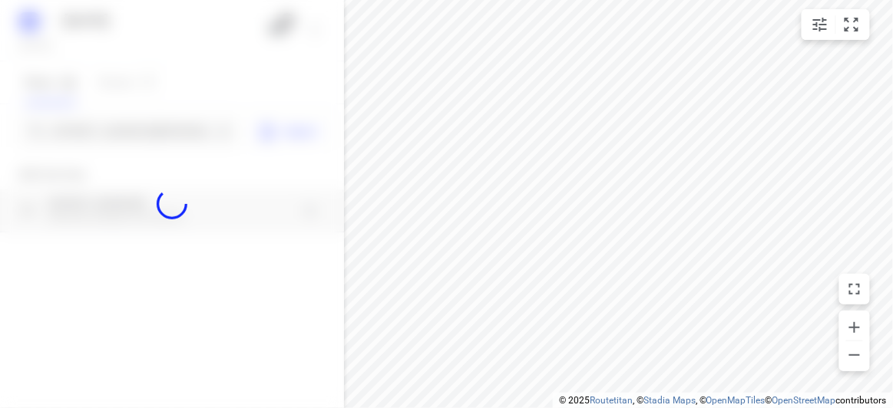
click at [99, 124] on div at bounding box center [172, 204] width 344 height 408
click at [101, 127] on div at bounding box center [172, 204] width 344 height 408
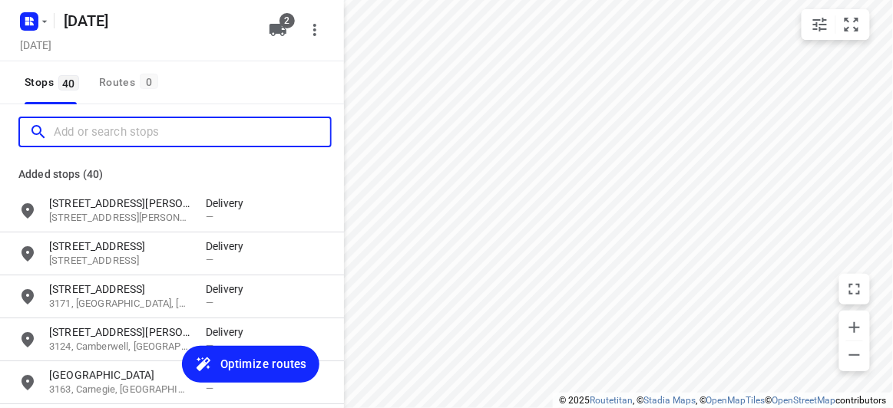
paste input "5 Cinder Court, Mulgrave, Victoria 3170"
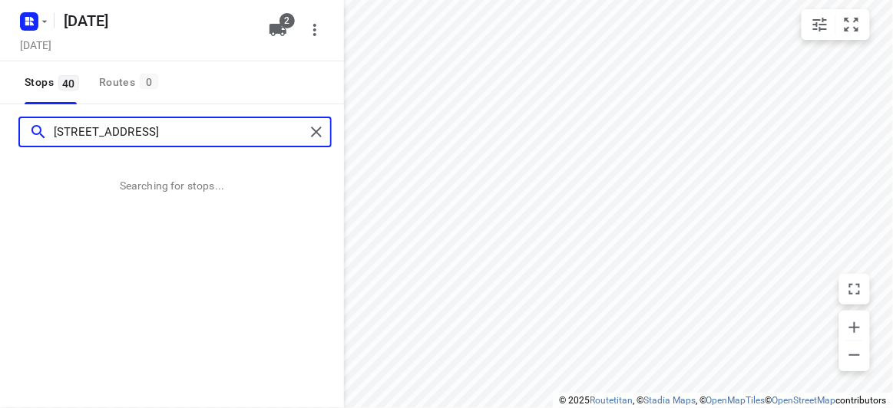
type input "5 Cinder Court, Mulgrave, Victoria 3170"
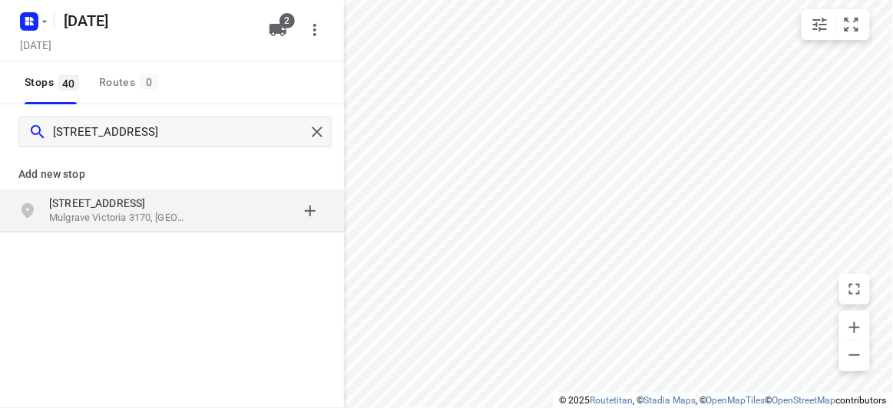
click at [131, 214] on p "Mulgrave Victoria 3170, Australia" at bounding box center [119, 218] width 141 height 15
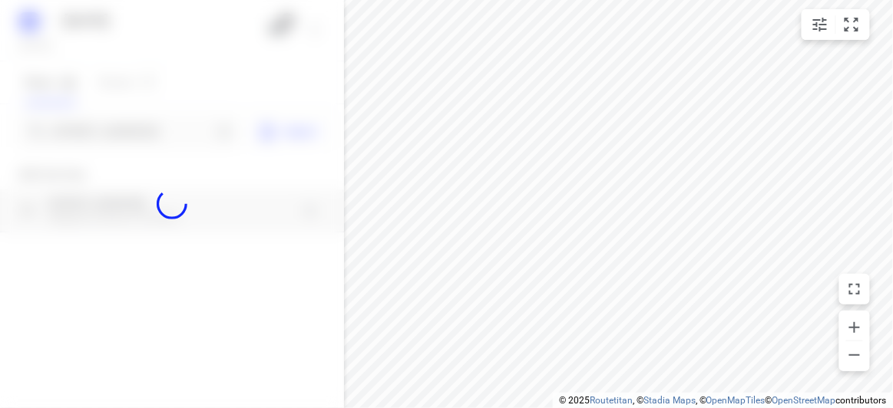
click at [139, 130] on div at bounding box center [172, 204] width 344 height 408
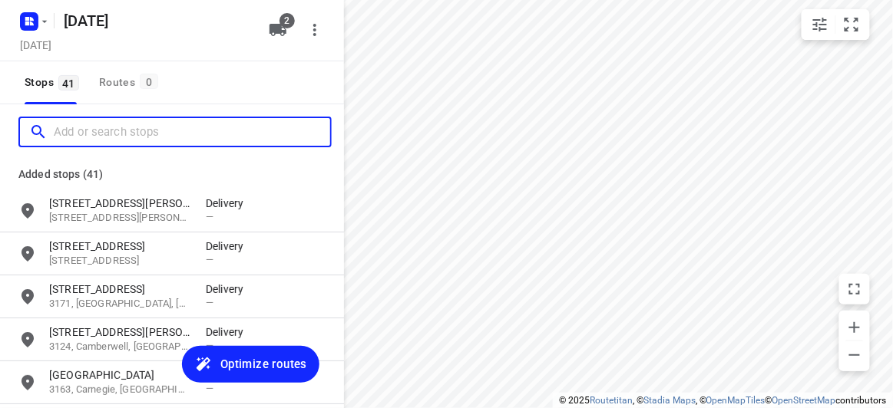
paste input "30 corhampton road Balwyn north 3104"
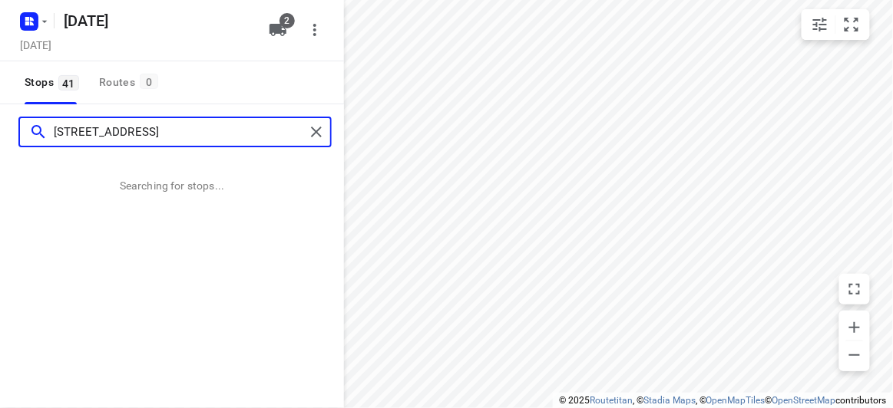
type input "30 corhampton road Balwyn north 3104"
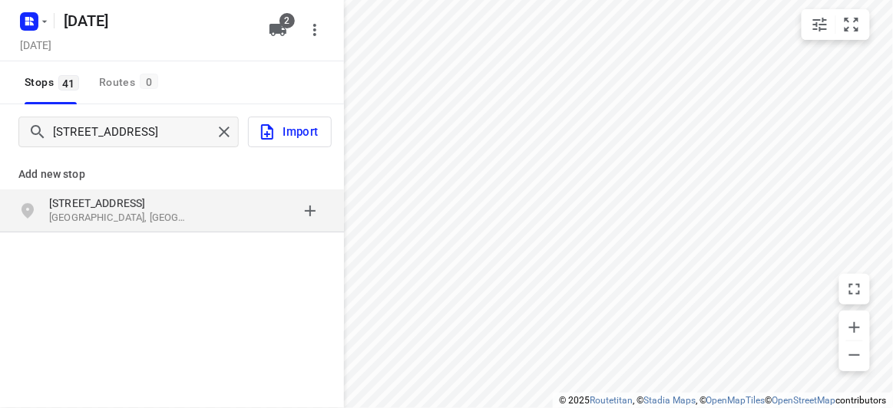
click at [134, 210] on p "[STREET_ADDRESS]" at bounding box center [119, 203] width 141 height 15
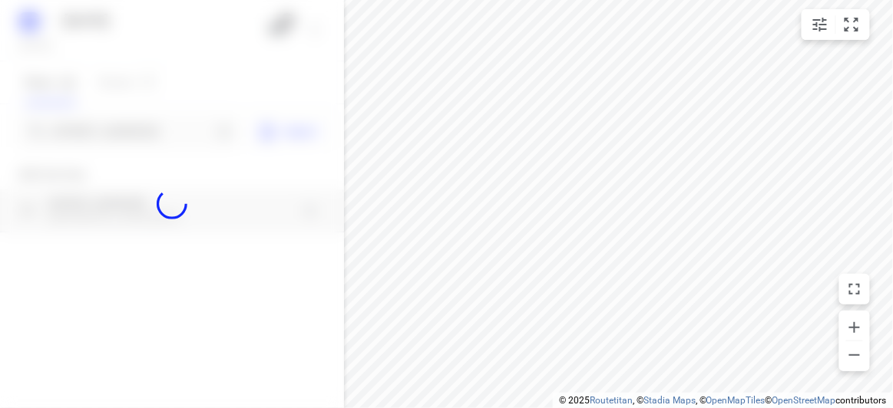
click at [102, 140] on div at bounding box center [172, 204] width 344 height 408
click at [102, 140] on div "17 SEPT 2025 Tuesday, Sep 16 2 Stops 41 Routes 0 30 corhampton road Balwyn nort…" at bounding box center [172, 204] width 344 height 408
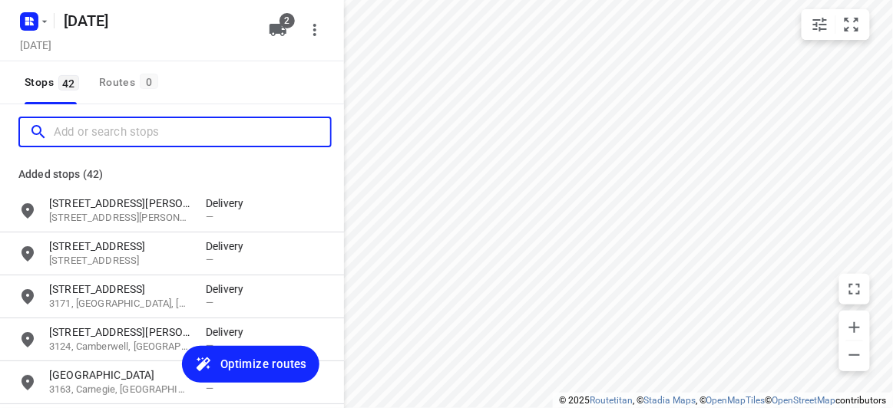
paste input "783 Springvale Road Mulgrave 3170"
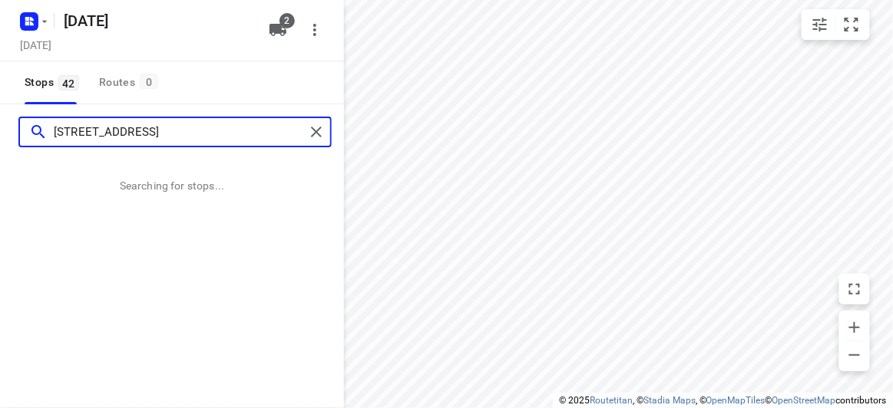
type input "783 Springvale Road Mulgrave 3170"
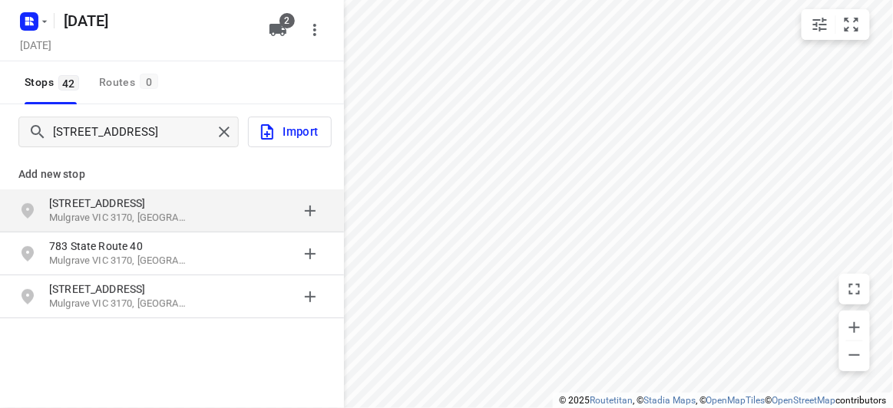
click at [195, 228] on div "783 Springvale Road Mulgrave VIC 3170, Australia" at bounding box center [172, 211] width 344 height 43
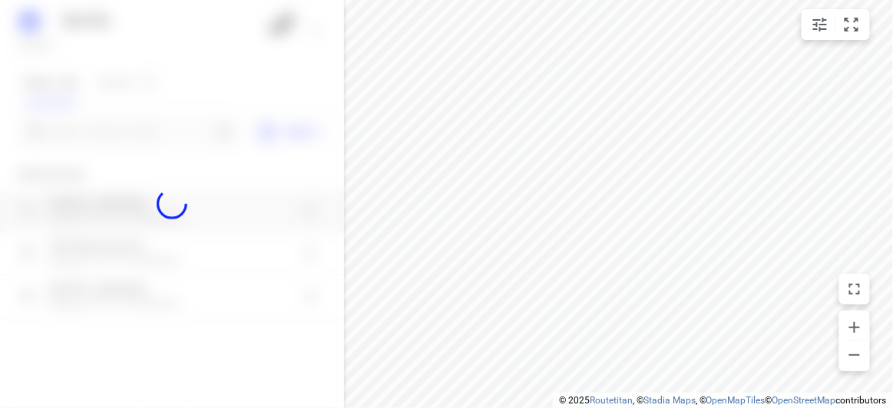
click at [143, 154] on div "Import" at bounding box center [172, 131] width 344 height 55
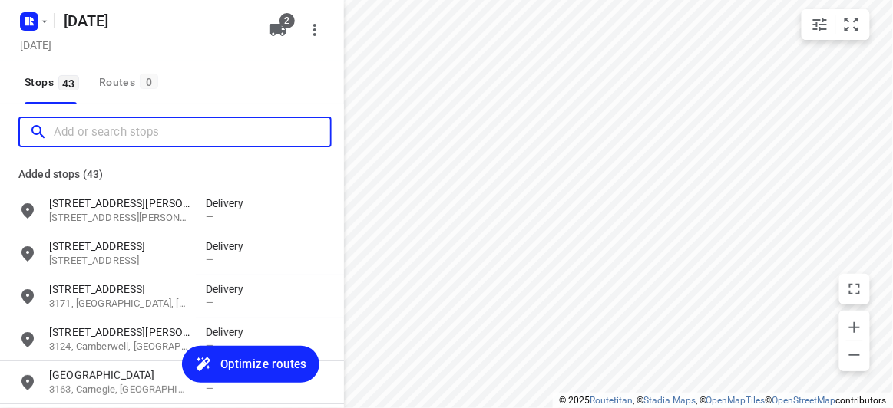
click at [158, 137] on input "Add or search stops" at bounding box center [192, 133] width 276 height 24
paste input "29 Scott St Kew 3130"
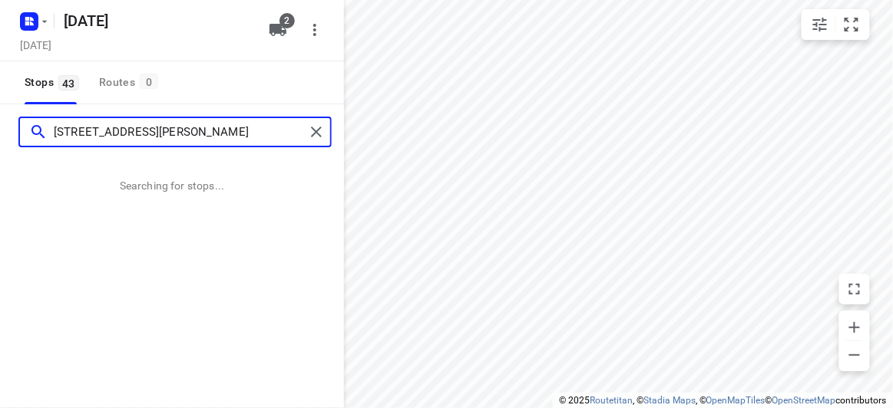
type input "29 Scott St Kew 3130"
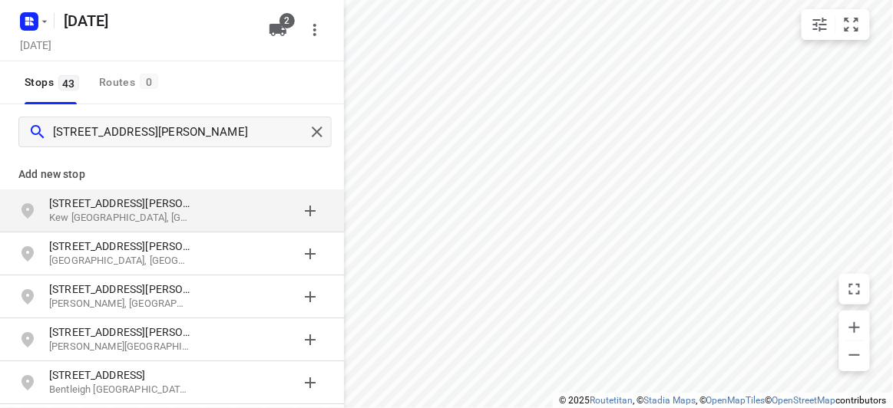
click at [213, 216] on div "grid" at bounding box center [266, 211] width 120 height 31
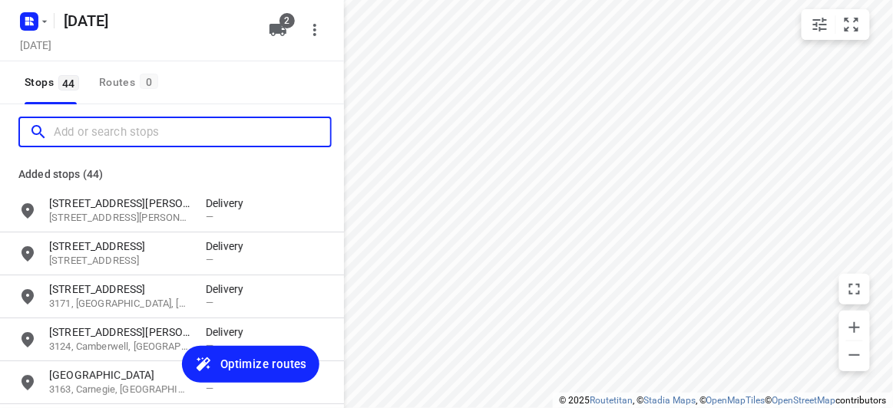
click at [151, 127] on input "Add or search stops" at bounding box center [192, 133] width 276 height 24
paste input "5 Earls court, Mulgrave 3170"
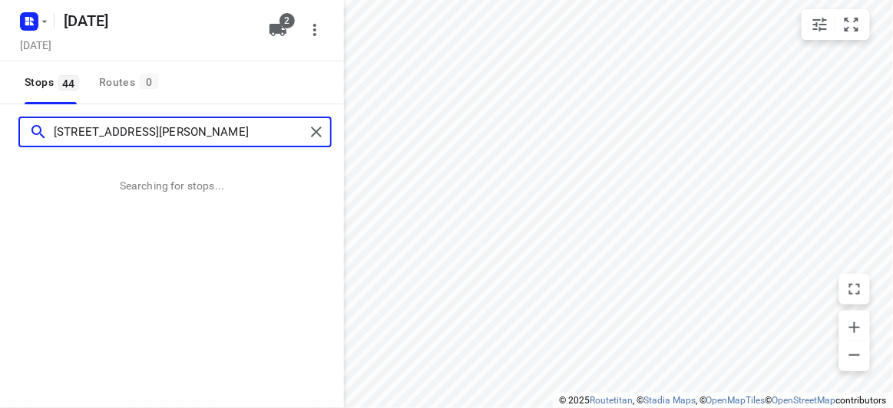
type input "5 Earls court, Mulgrave 3170"
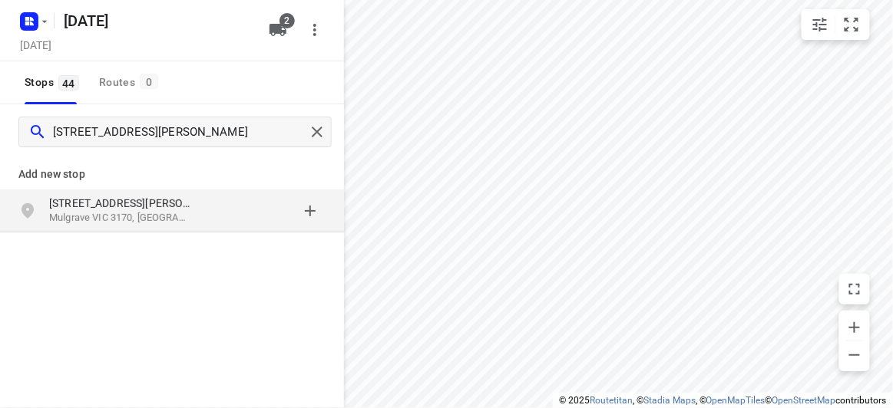
click at [78, 197] on p "[STREET_ADDRESS][PERSON_NAME]" at bounding box center [119, 203] width 141 height 15
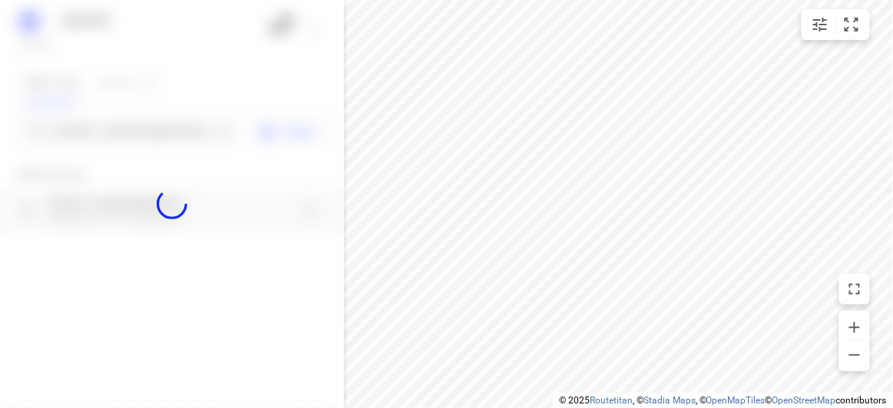
click at [68, 150] on div at bounding box center [172, 204] width 344 height 408
click at [66, 150] on div at bounding box center [172, 204] width 344 height 408
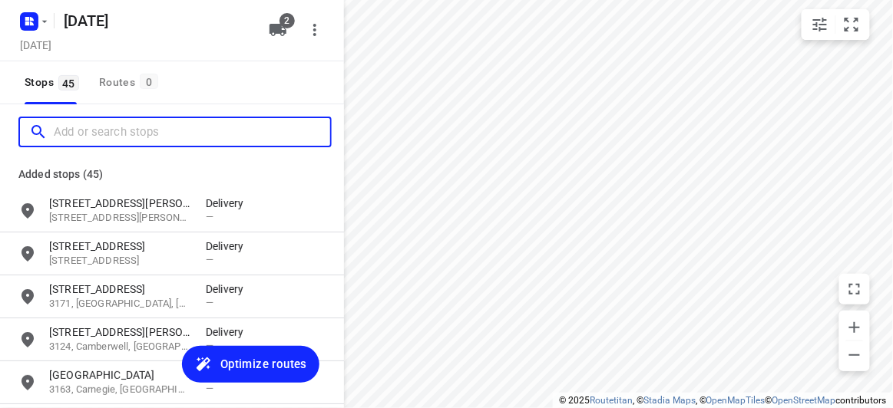
paste input "71 Mayston Street Hawthorn East 3123"
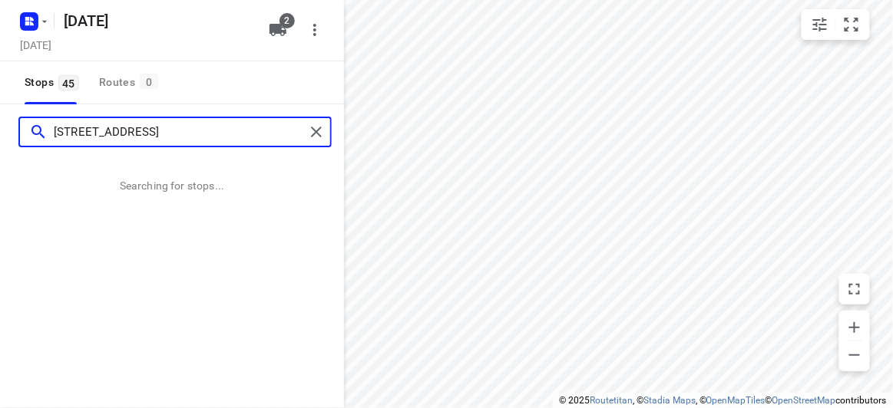
type input "71 Mayston Street Hawthorn East 3123"
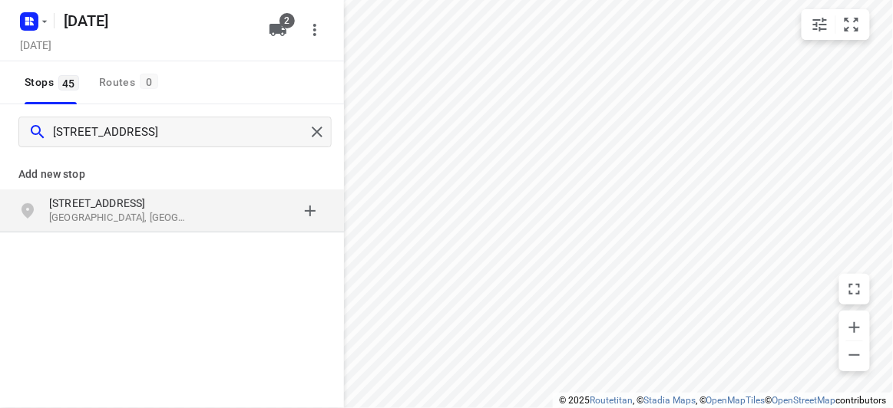
click at [182, 221] on p "Hawthorn East VIC 3123, Australia" at bounding box center [119, 218] width 141 height 15
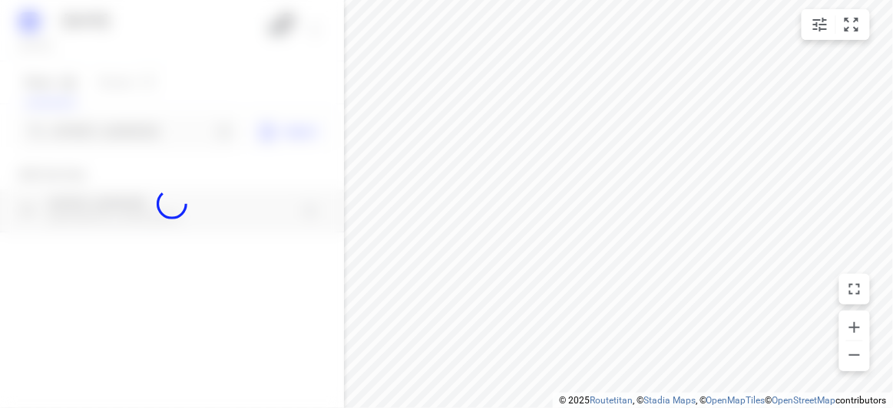
click at [136, 136] on div at bounding box center [172, 204] width 344 height 408
paste input "29 Barbara Street Vermont 3133"
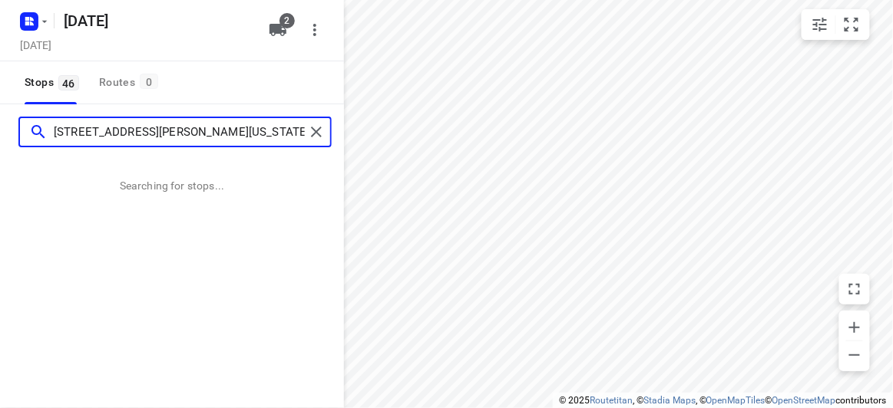
type input "29 Barbara Street Vermont 3133"
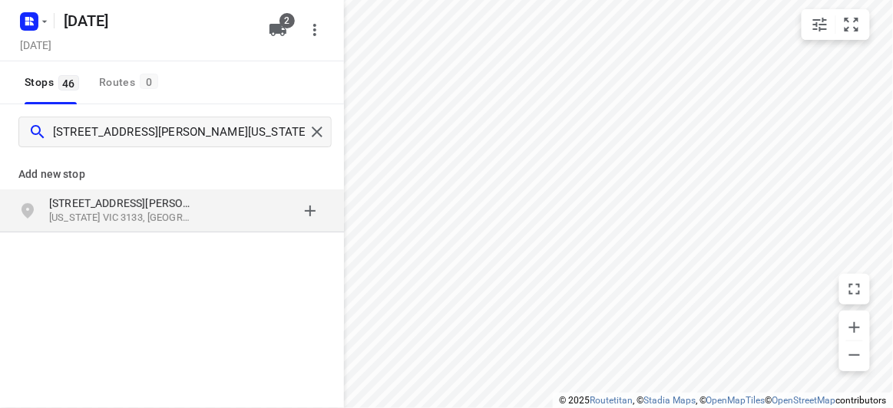
drag, startPoint x: 606, startPoint y: 406, endPoint x: 160, endPoint y: 212, distance: 485.8
click at [160, 212] on p "Vermont VIC 3133, Australia" at bounding box center [119, 218] width 141 height 15
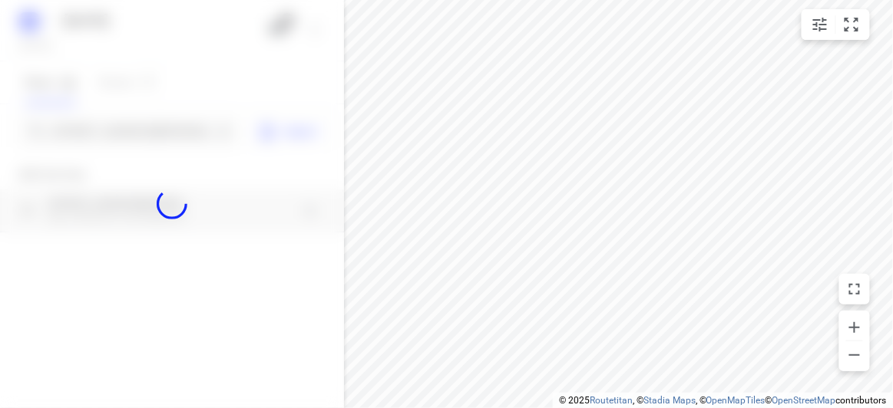
click at [123, 137] on div at bounding box center [172, 204] width 344 height 408
click at [121, 137] on div at bounding box center [172, 204] width 344 height 408
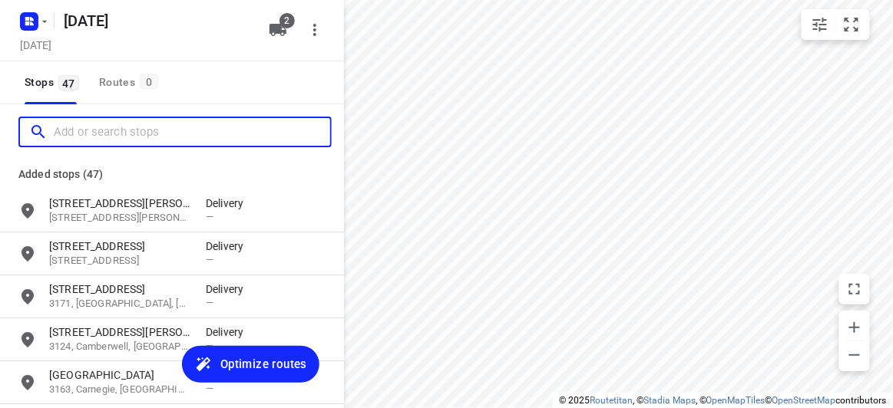
paste input "8A Florence Street Ormond 3204"
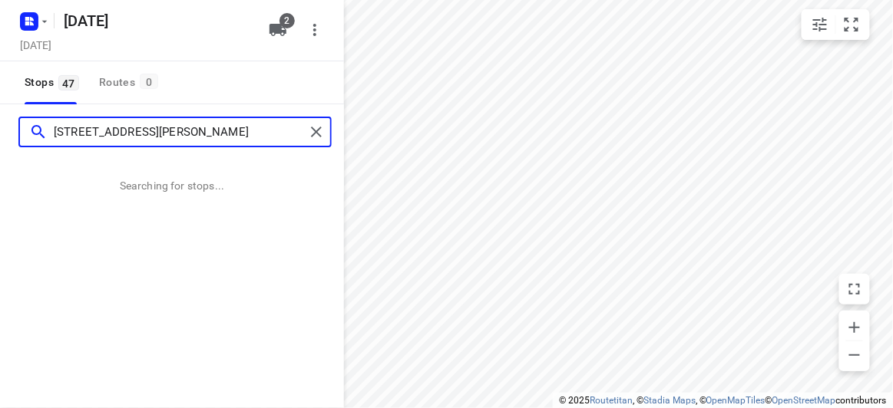
type input "8A Florence Street Ormond 3204"
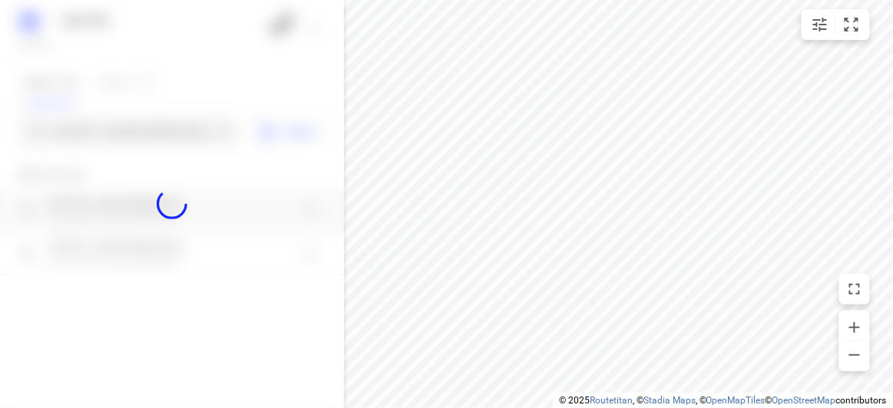
click at [144, 118] on div "8A Florence Street Ormond 3204" at bounding box center [128, 132] width 220 height 31
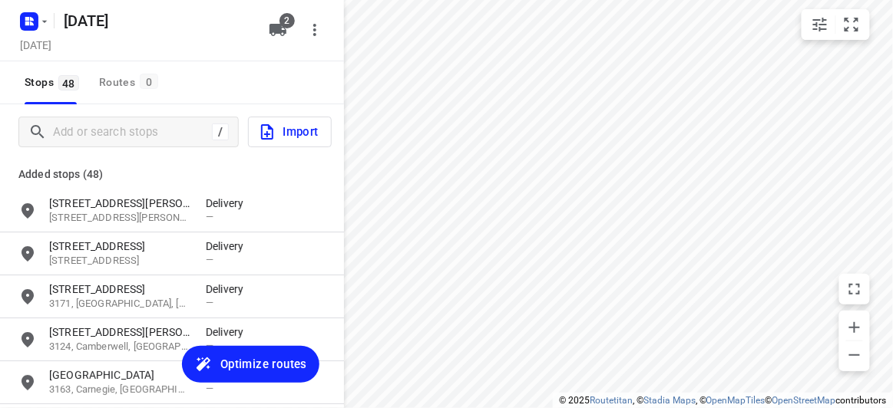
click at [187, 167] on p "Added stops (48)" at bounding box center [171, 174] width 307 height 18
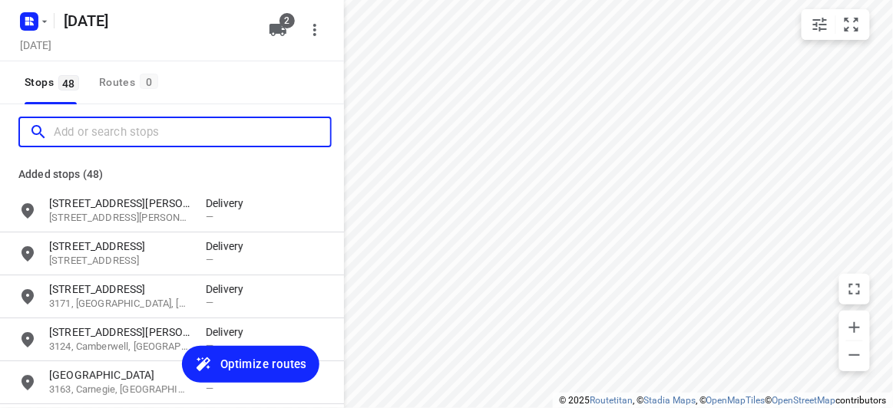
click at [147, 134] on input "Add or search stops" at bounding box center [192, 133] width 276 height 24
paste input "25 Romsey Rise Doncaster East 3109"
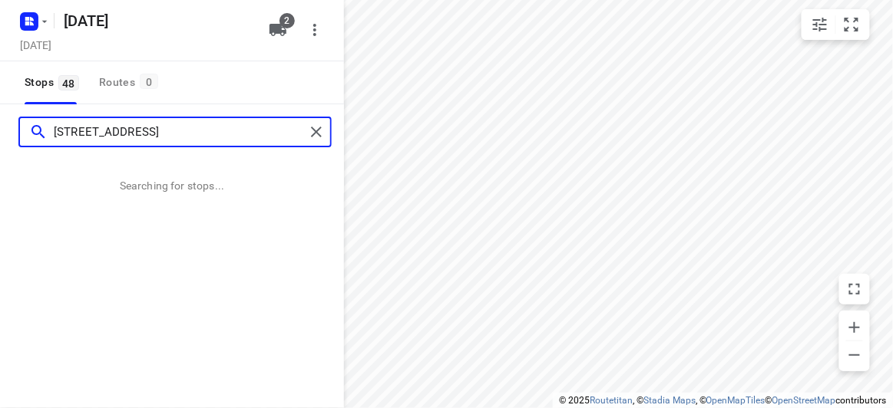
type input "25 Romsey Rise Doncaster East 3109"
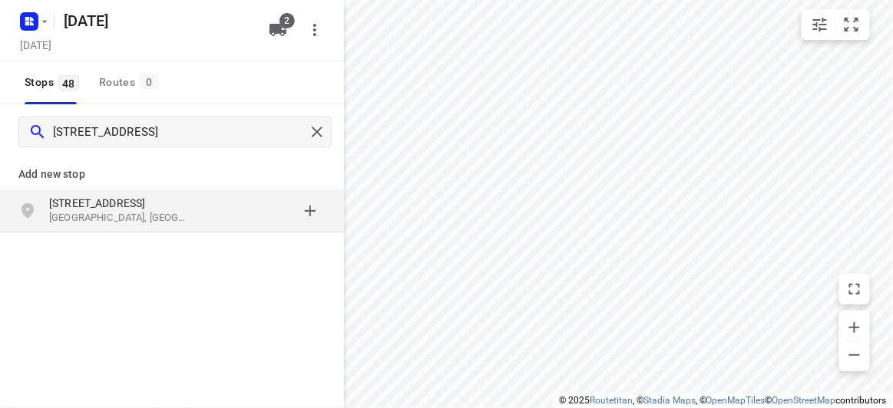
click at [189, 204] on p "[STREET_ADDRESS]" at bounding box center [119, 203] width 141 height 15
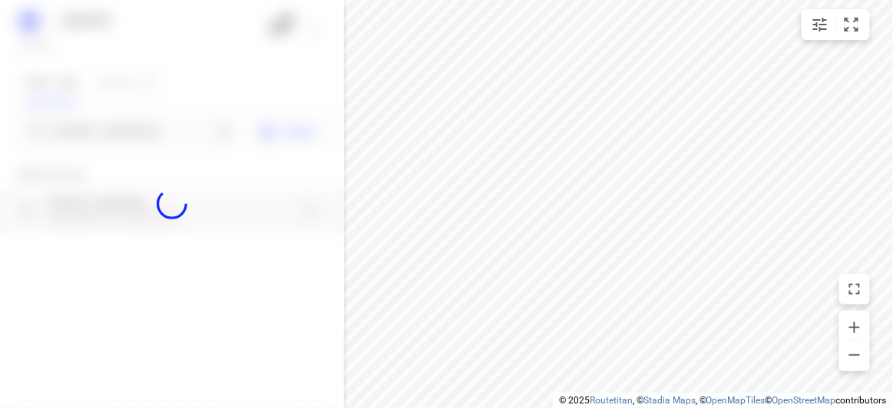
click at [107, 135] on div at bounding box center [172, 204] width 344 height 408
click at [107, 131] on div at bounding box center [172, 204] width 344 height 408
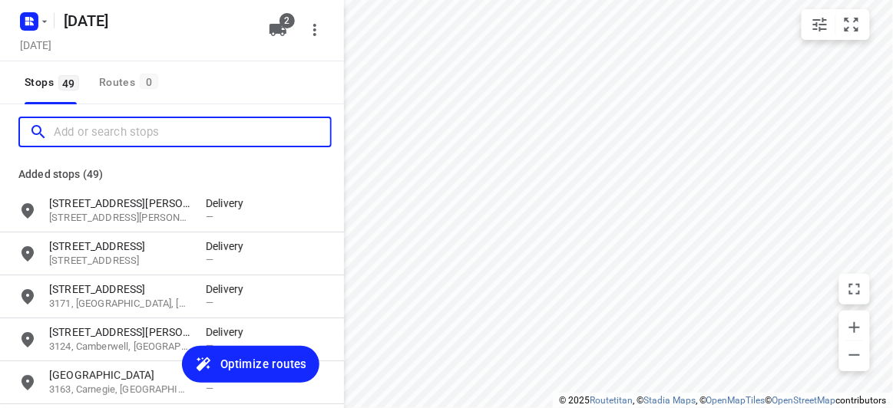
paste input "15 Paranda Court, Vermont, VIC 3133"
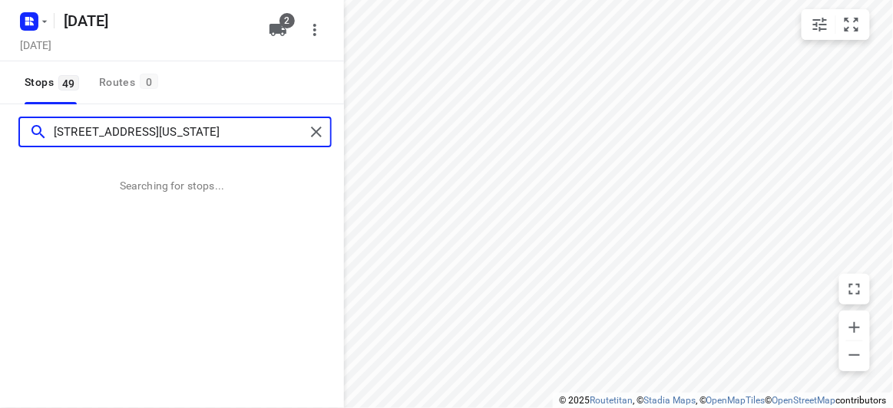
type input "15 Paranda Court, Vermont, VIC 3133"
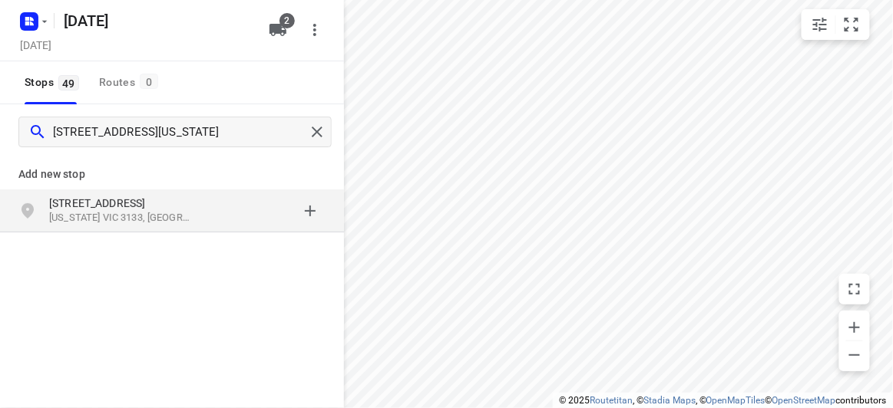
click at [111, 208] on p "[STREET_ADDRESS]" at bounding box center [119, 203] width 141 height 15
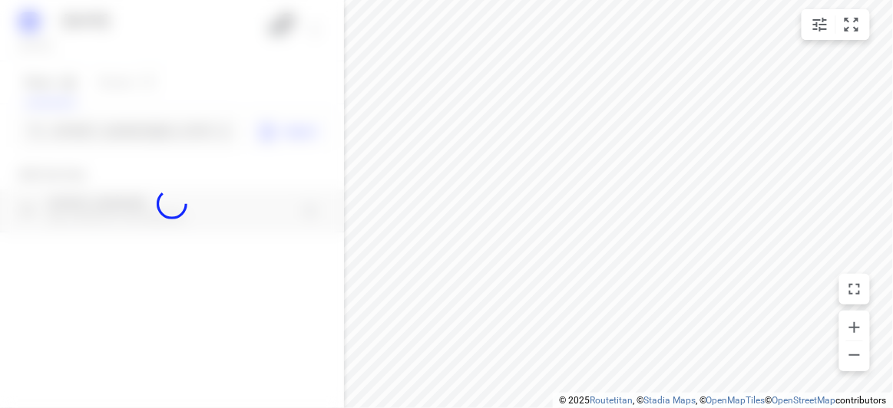
click at [101, 134] on div at bounding box center [172, 204] width 344 height 408
click at [102, 136] on div at bounding box center [172, 204] width 344 height 408
paste input "47-49 Willesden Road Hughesdale 3166"
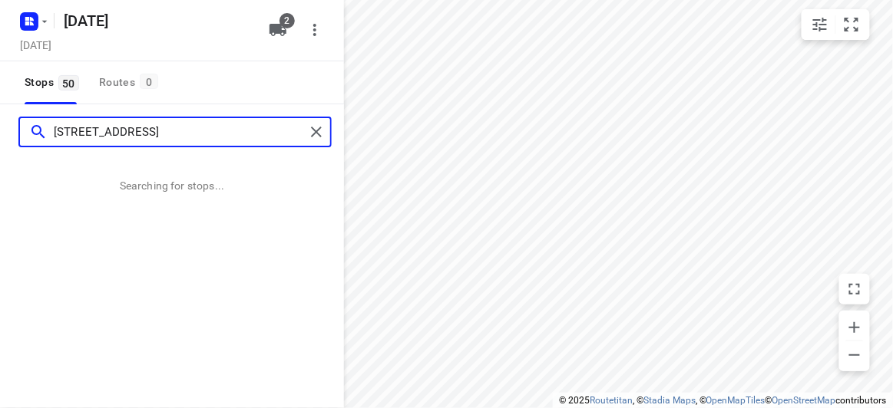
type input "47-49 Willesden Road Hughesdale 3166"
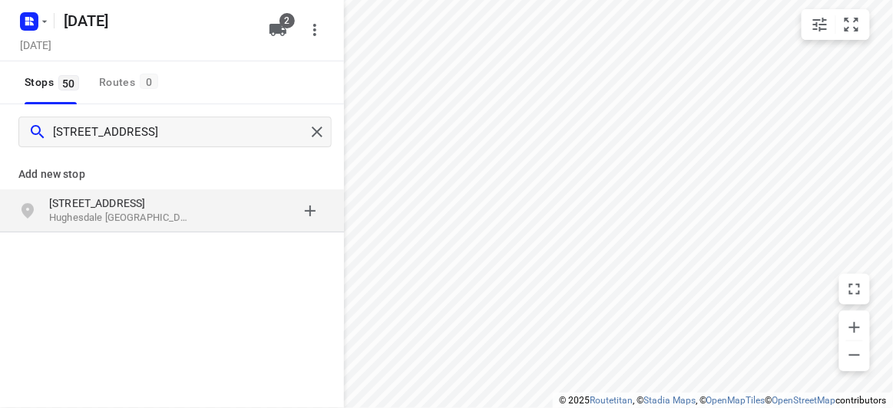
click at [71, 200] on p "[STREET_ADDRESS]" at bounding box center [119, 203] width 141 height 15
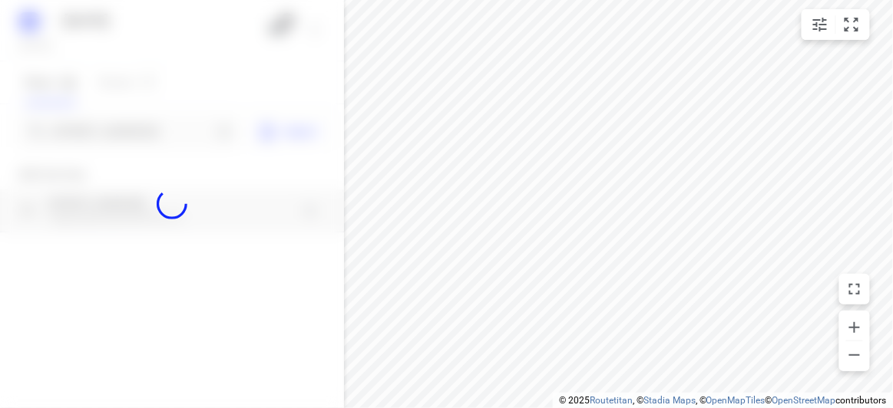
click at [94, 121] on div at bounding box center [172, 204] width 344 height 408
click at [102, 130] on div at bounding box center [172, 204] width 344 height 408
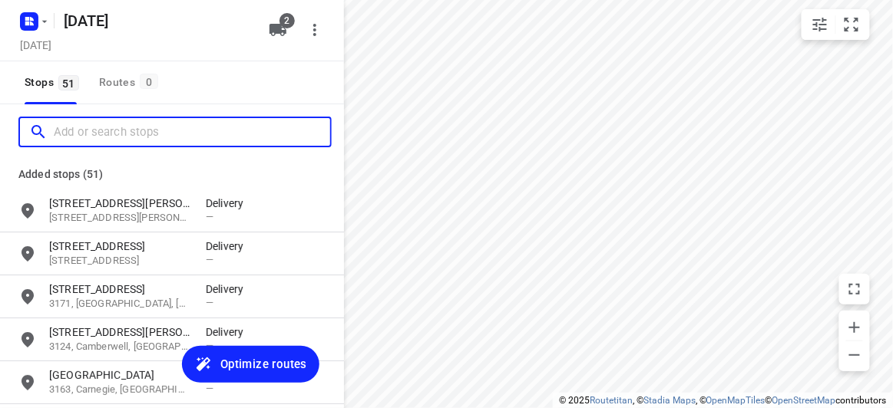
paste input "/73 Patrick street Oakleigh East 3166"
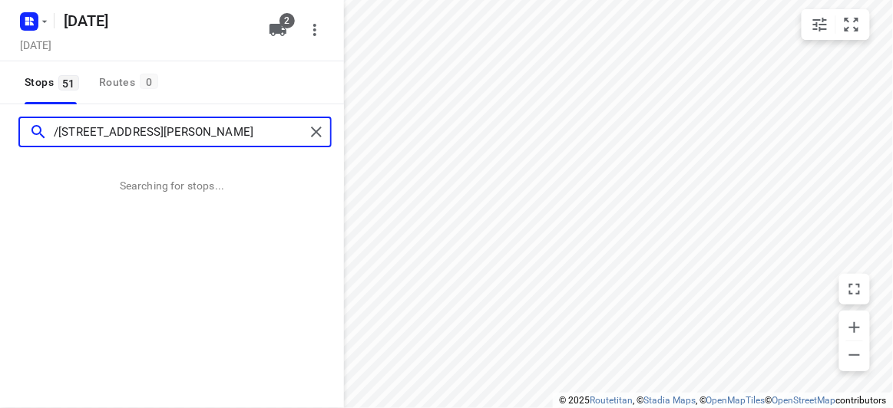
type input "/73 Patrick street Oakleigh East 3166"
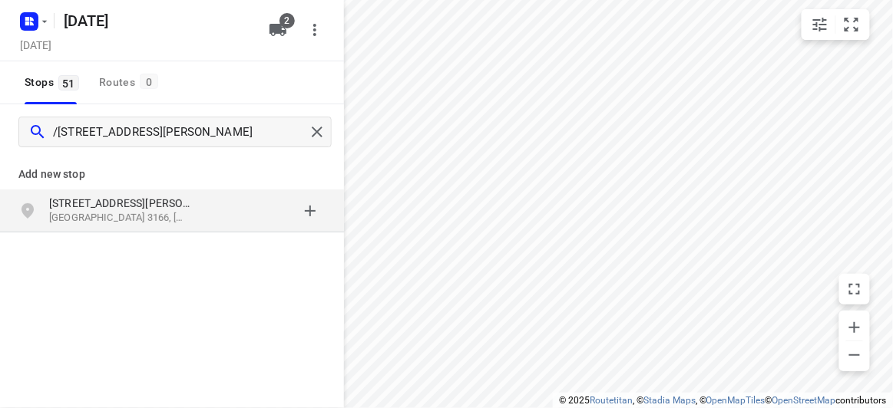
drag, startPoint x: 170, startPoint y: 216, endPoint x: 177, endPoint y: 220, distance: 7.9
click at [170, 216] on p "Oakleigh East VIC 3166, Australia" at bounding box center [119, 218] width 141 height 15
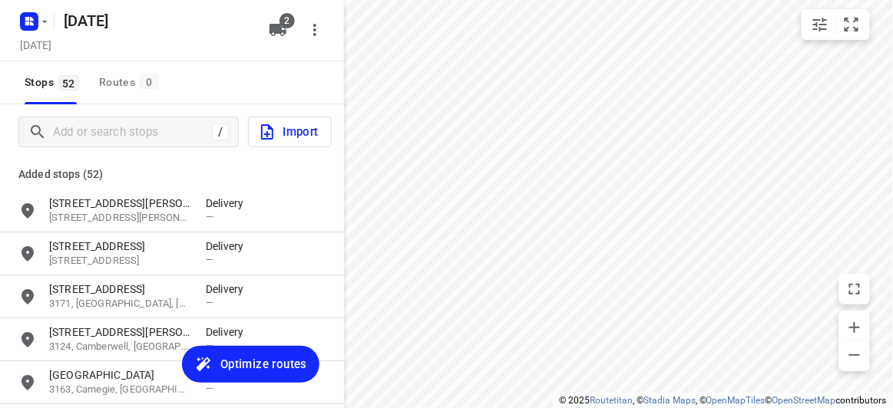
click at [104, 114] on div "/ Import" at bounding box center [172, 131] width 344 height 55
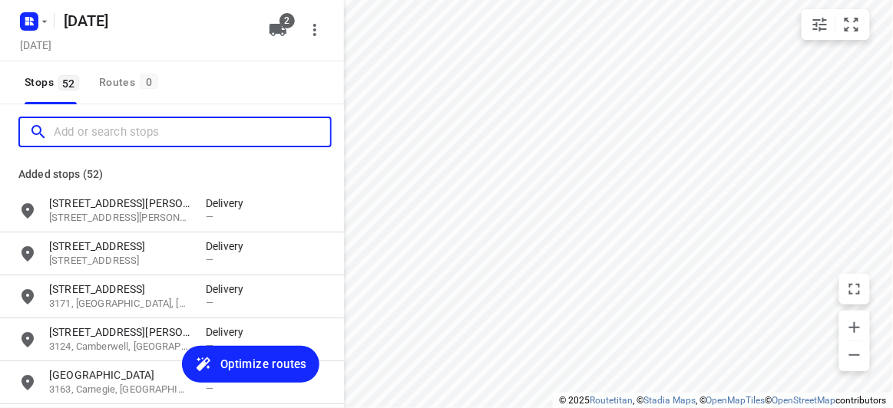
click at [113, 132] on input "Add or search stops" at bounding box center [192, 133] width 276 height 24
paste input "2A Hilda St, Balwyn VIC 3103"
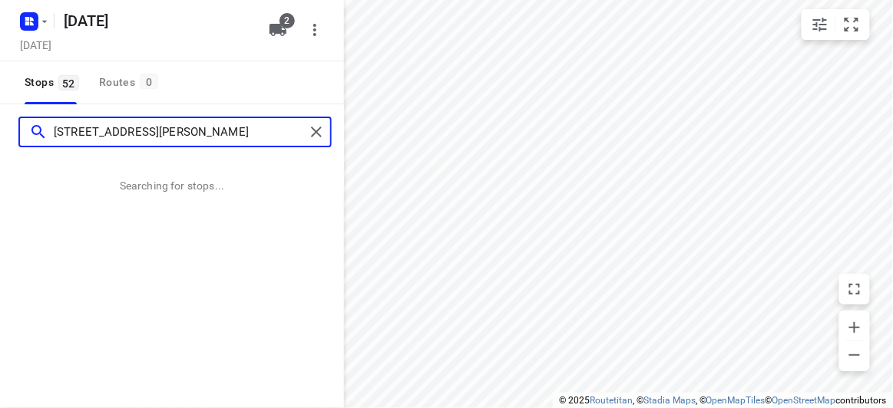
type input "2A Hilda St, Balwyn VIC 3103"
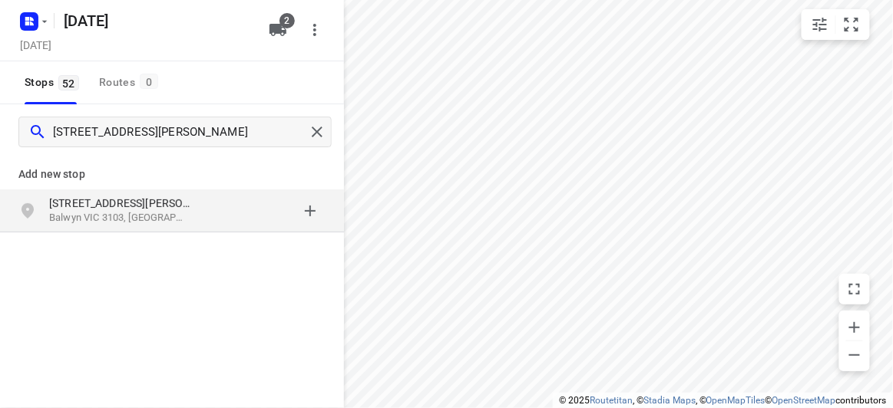
click at [147, 230] on div "2A Hilda St Balwyn VIC 3103, Australia" at bounding box center [172, 211] width 344 height 43
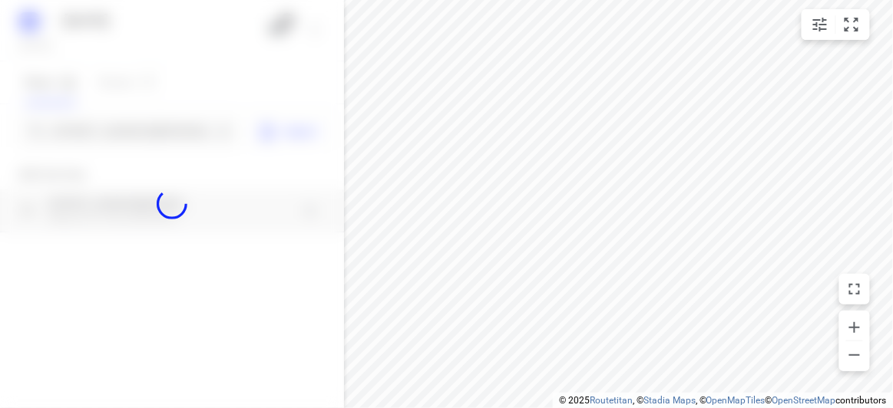
click at [144, 134] on div at bounding box center [172, 204] width 344 height 408
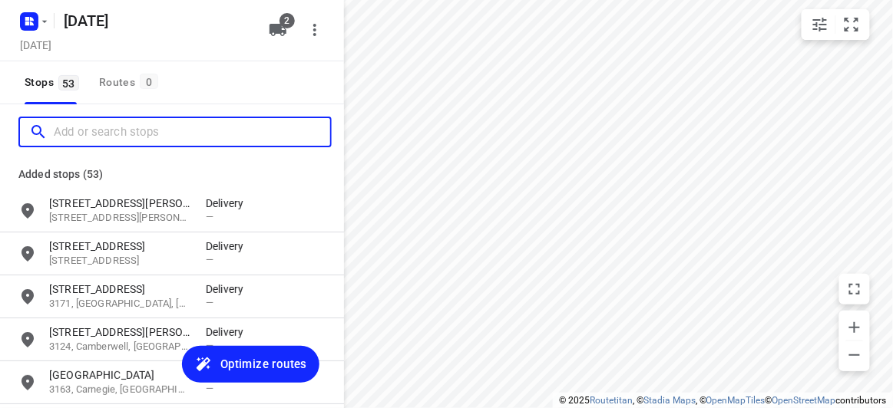
paste input "2a Montreal St Bentleigh 3204"
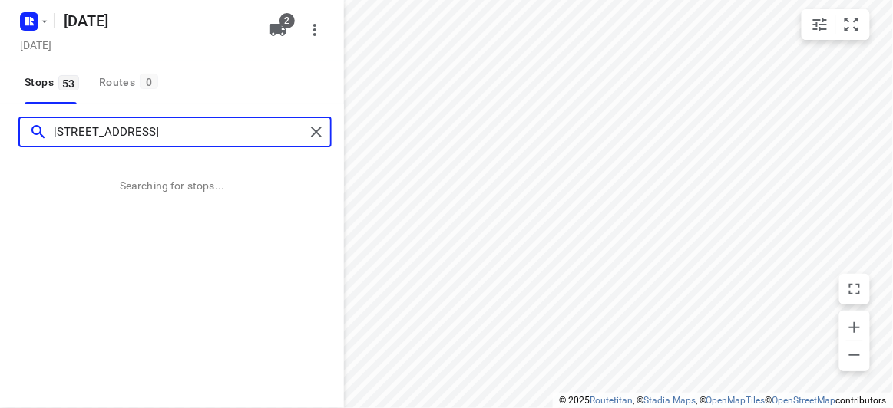
type input "2a Montreal St Bentleigh 3204"
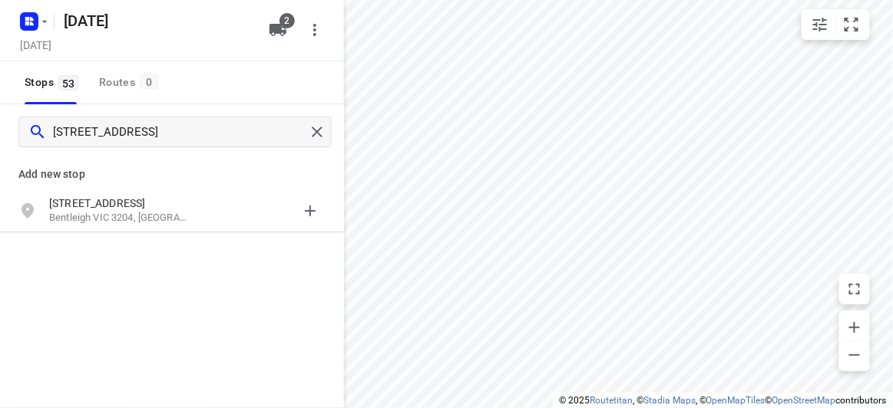
click at [144, 181] on p "Add new stop" at bounding box center [171, 174] width 307 height 18
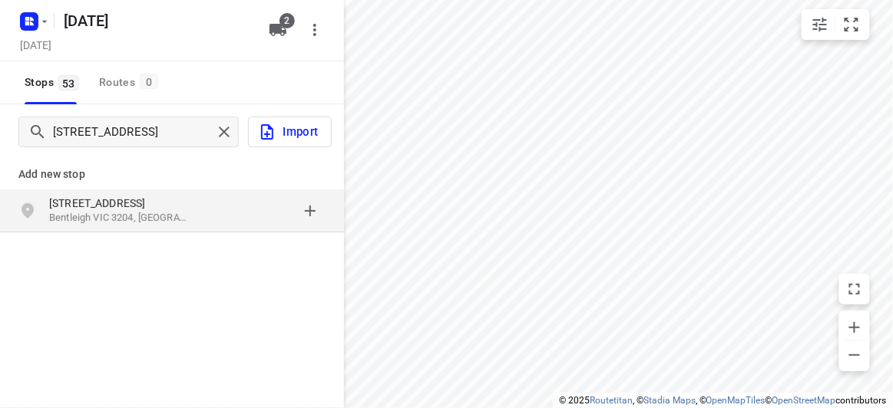
click at [151, 215] on p "Bentleigh VIC 3204, Australia" at bounding box center [119, 218] width 141 height 15
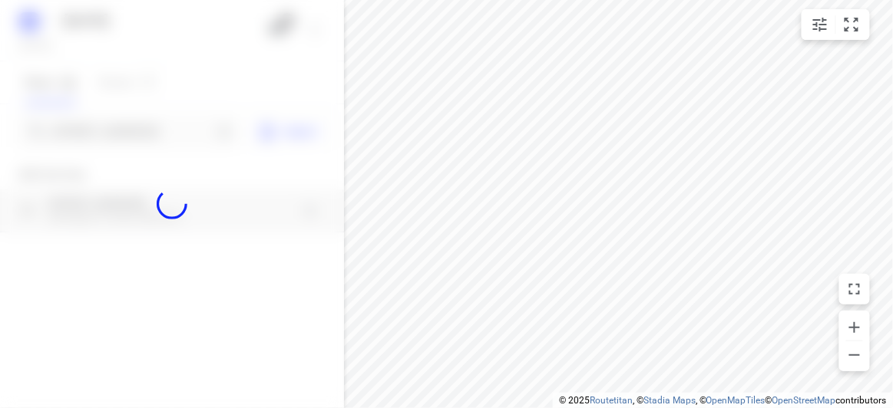
click at [122, 141] on div at bounding box center [172, 204] width 344 height 408
click at [121, 139] on div at bounding box center [172, 204] width 344 height 408
paste input "17 Karen Street Box Hill North 3129"
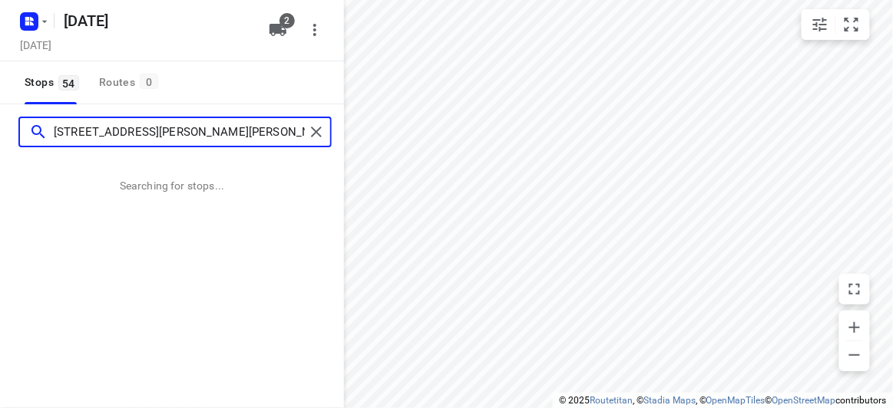
type input "17 Karen Street Box Hill North 3129"
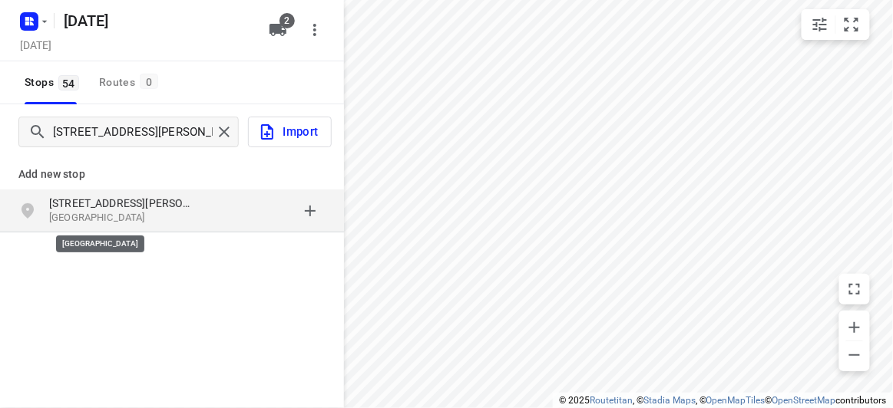
click at [172, 221] on p "Box Hill North VIC 3129, Australia" at bounding box center [119, 218] width 141 height 15
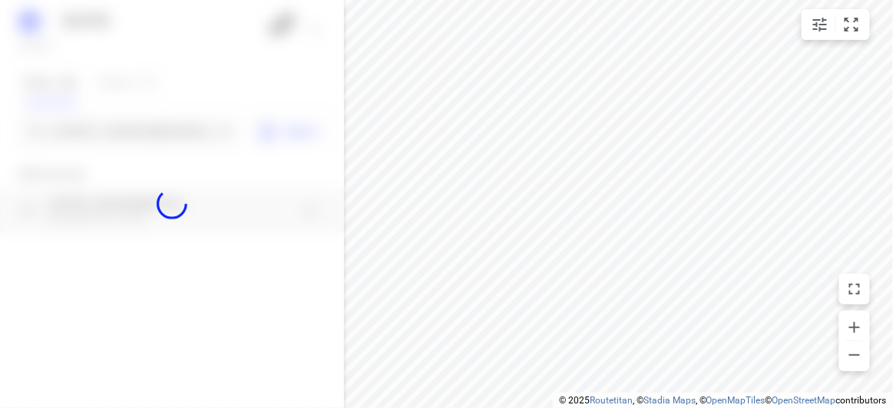
click at [130, 128] on div at bounding box center [172, 204] width 344 height 408
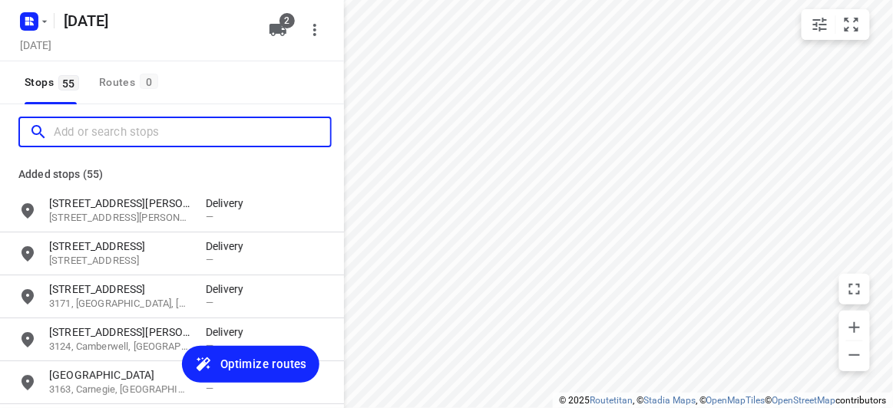
paste input "8 Hedgeley Close Wantirna South 3152"
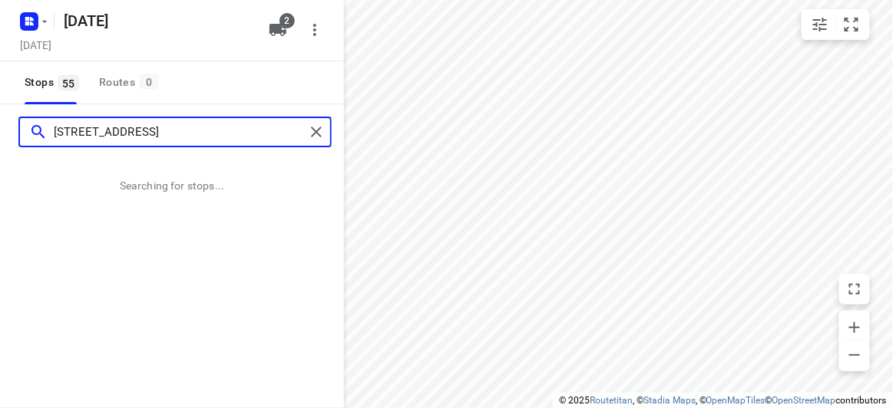
type input "8 Hedgeley Close Wantirna South 3152"
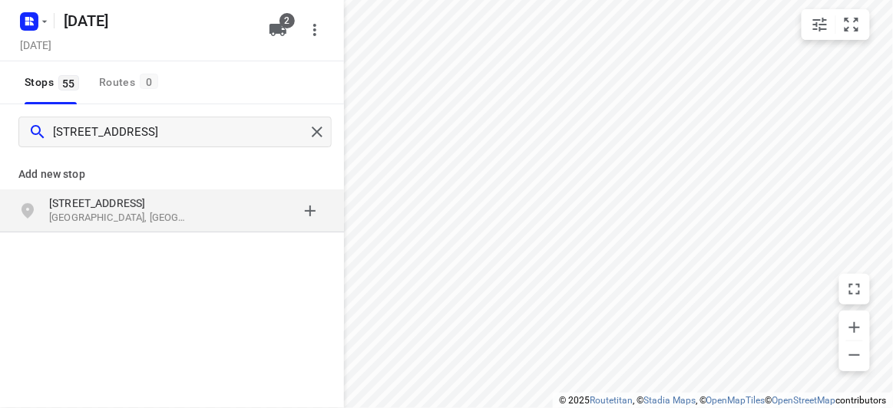
click at [150, 207] on p "8 Hedgeley Close" at bounding box center [119, 203] width 141 height 15
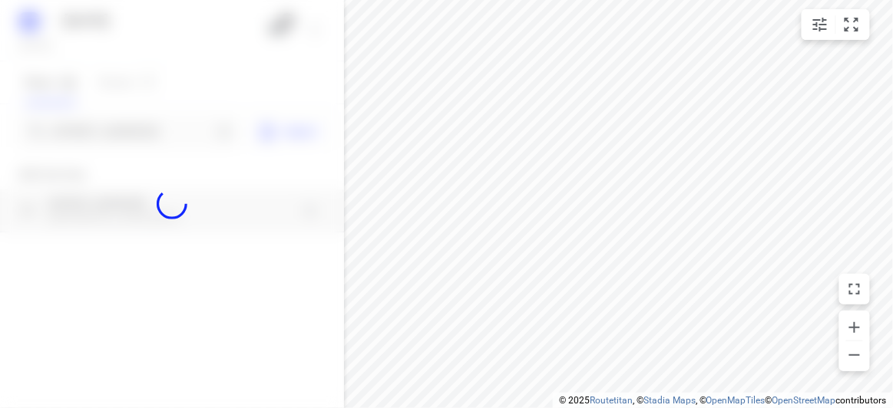
click at [111, 133] on div at bounding box center [172, 204] width 344 height 408
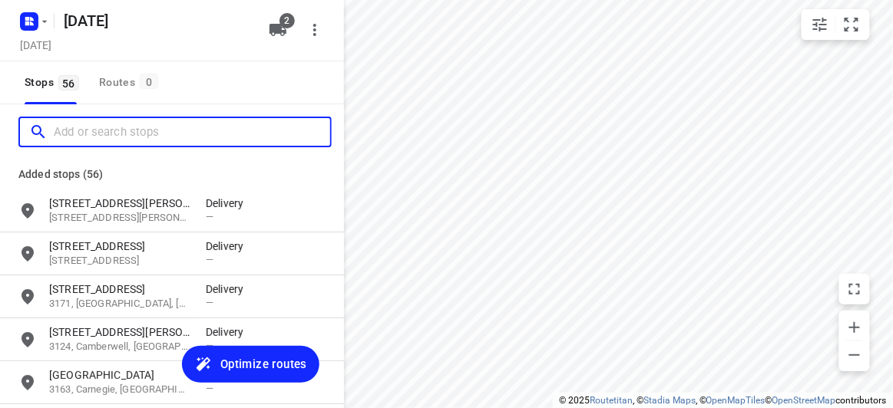
paste input "[STREET_ADDRESS][PERSON_NAME]"
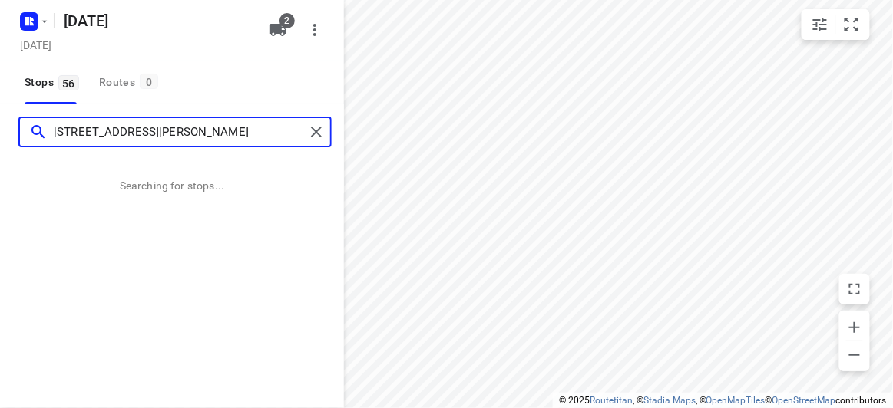
type input "[STREET_ADDRESS][PERSON_NAME]"
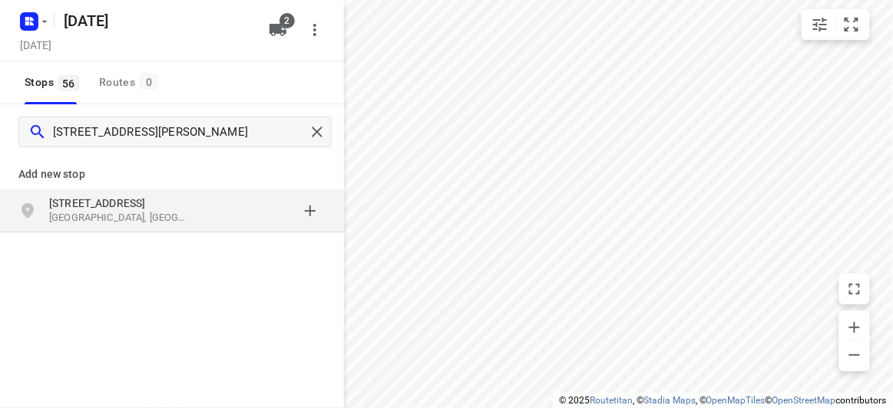
click at [148, 193] on div "17 Alana Court Wantirna South VIC, Australia" at bounding box center [172, 211] width 344 height 43
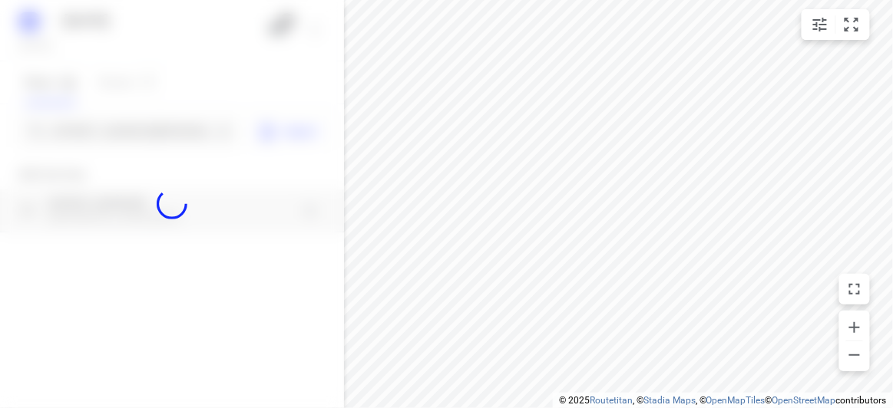
click at [131, 143] on div at bounding box center [172, 204] width 344 height 408
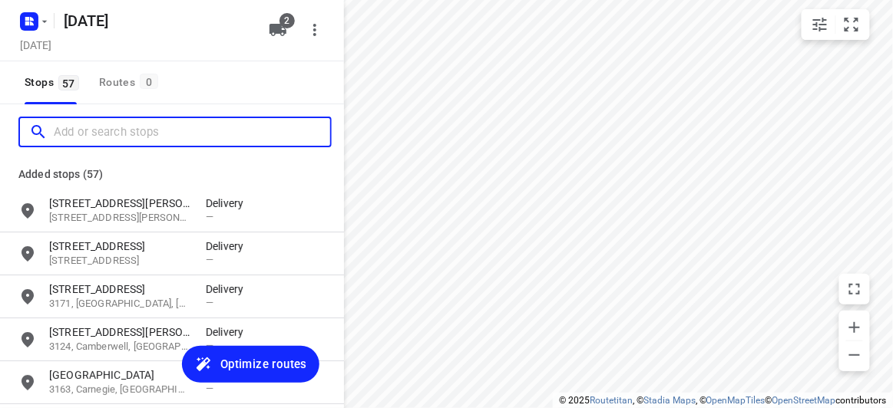
click at [131, 143] on input "Add or search stops" at bounding box center [192, 133] width 276 height 24
paste input "3 EVERGREEN BOULEVARD CLAYTON SOUTH 3169"
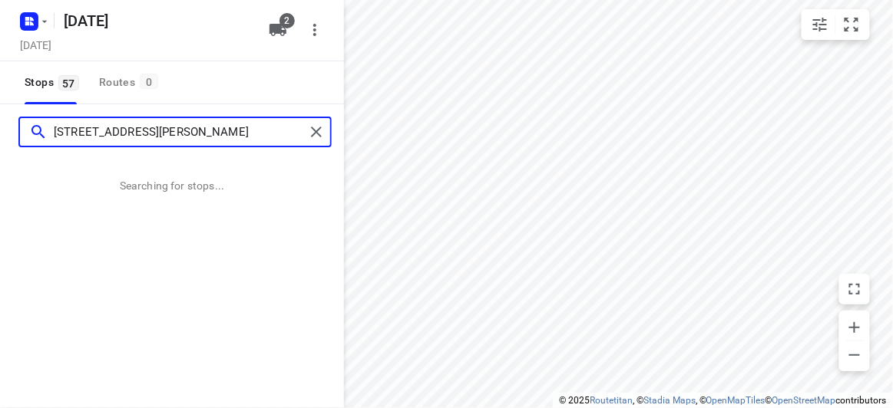
scroll to position [0, 15]
type input "3 EVERGREEN BOULEVARD CLAYTON SOUTH 3169"
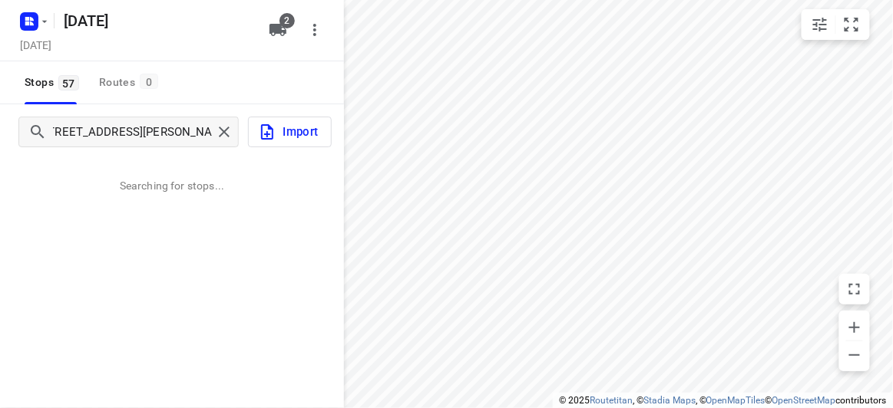
scroll to position [0, 0]
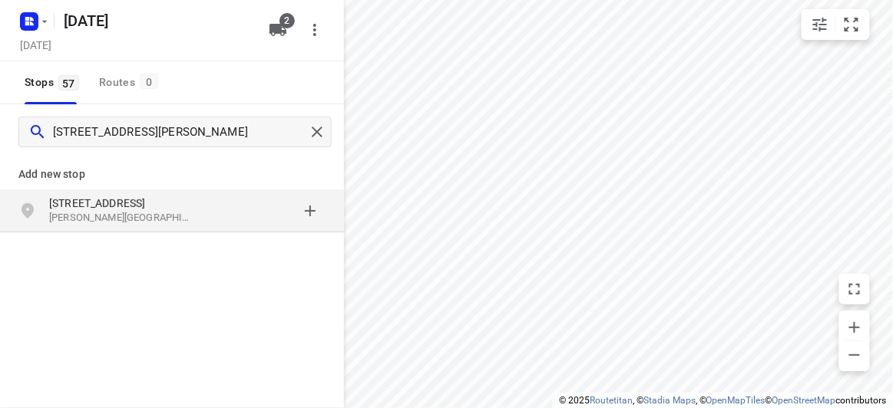
click at [91, 202] on p "3 Evergreen Boulevard" at bounding box center [119, 203] width 141 height 15
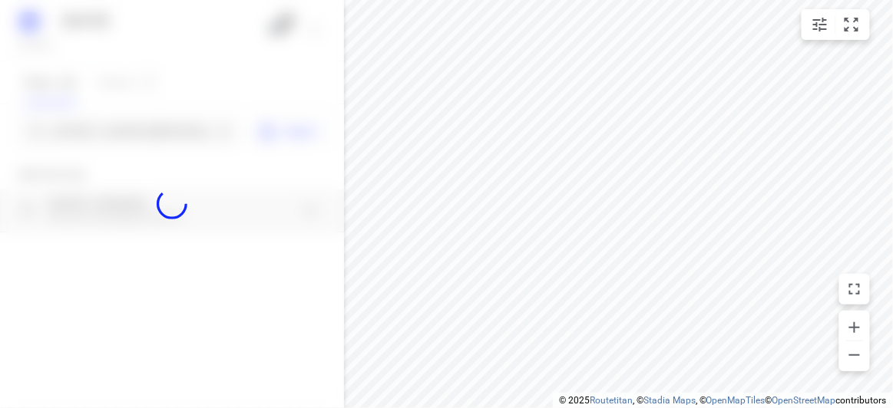
click at [102, 135] on div at bounding box center [172, 204] width 344 height 408
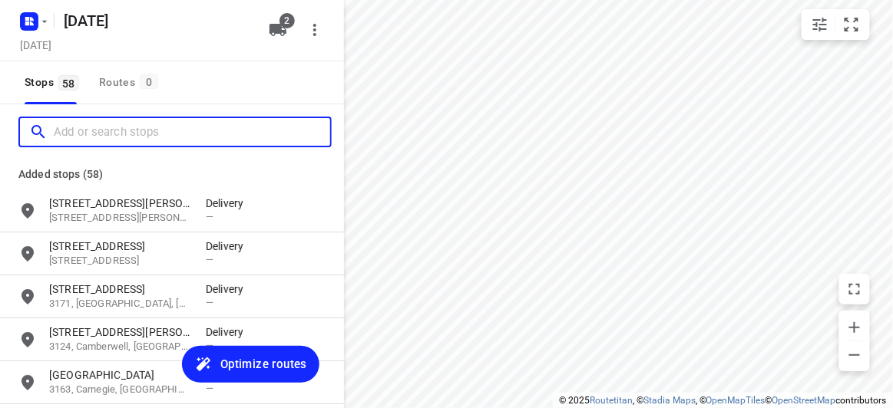
click at [102, 135] on input "Add or search stops" at bounding box center [192, 133] width 276 height 24
paste input "1 Stapley Crescent Chadstone 3148"
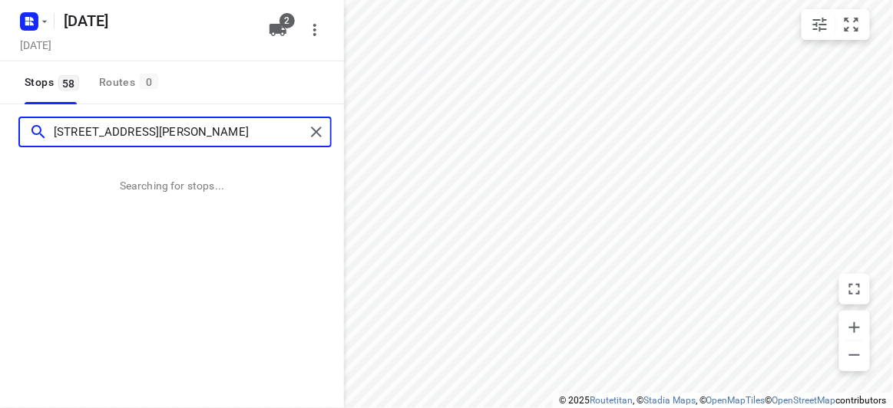
type input "1 Stapley Crescent Chadstone 3148"
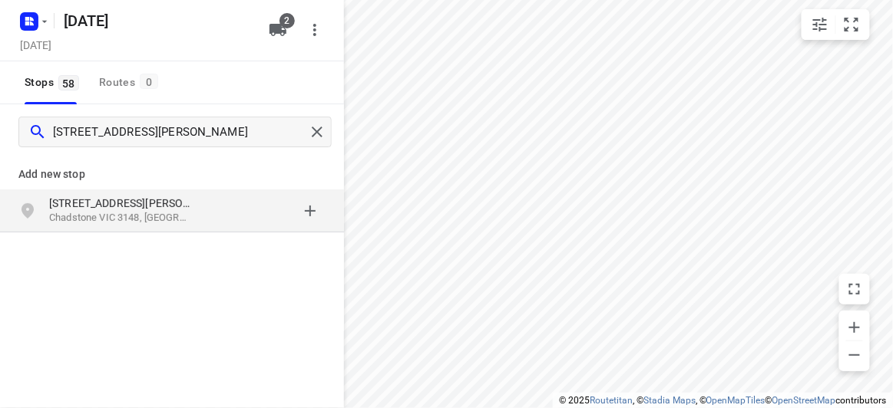
click at [166, 221] on p "Chadstone VIC 3148, Australia" at bounding box center [119, 218] width 141 height 15
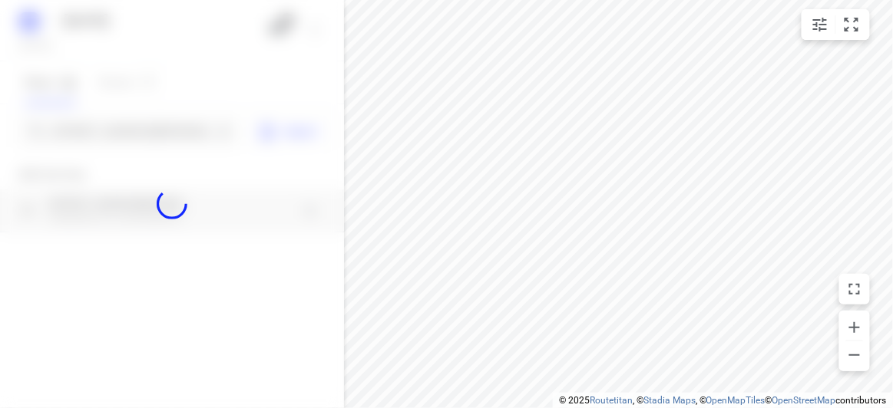
click at [137, 137] on div at bounding box center [172, 204] width 344 height 408
click at [138, 137] on div at bounding box center [172, 204] width 344 height 408
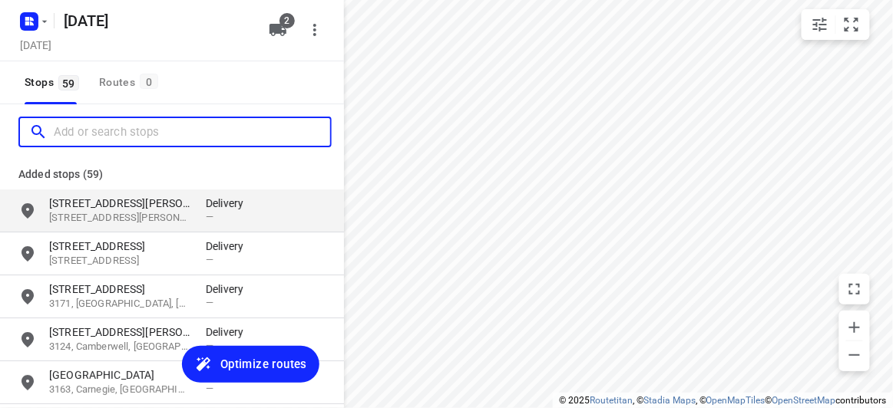
paste input "34 Orchard Crescent Mont Albert North 3129"
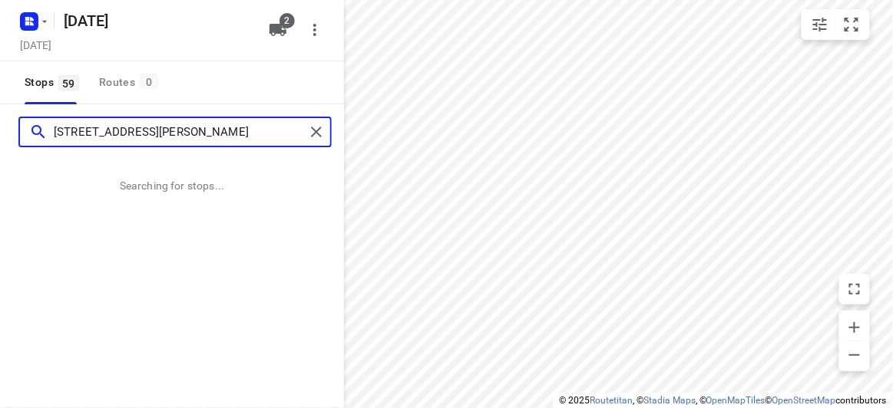
type input "34 Orchard Crescent Mont Albert North 3129"
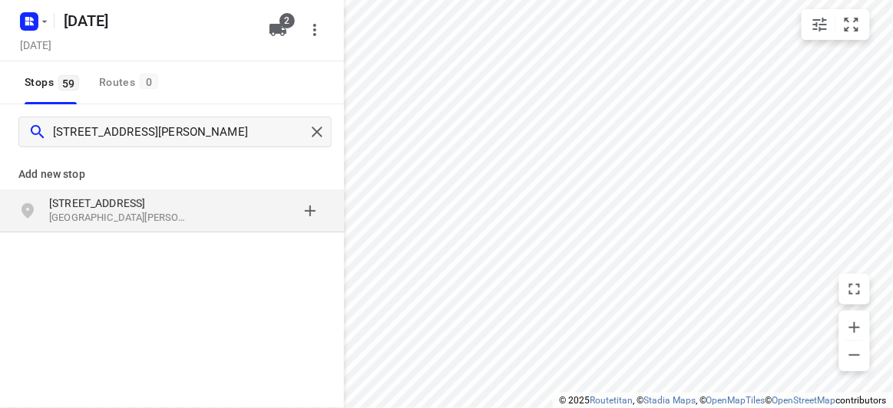
click at [113, 218] on p "Mont Albert North VIC 3129, Australia" at bounding box center [119, 218] width 141 height 15
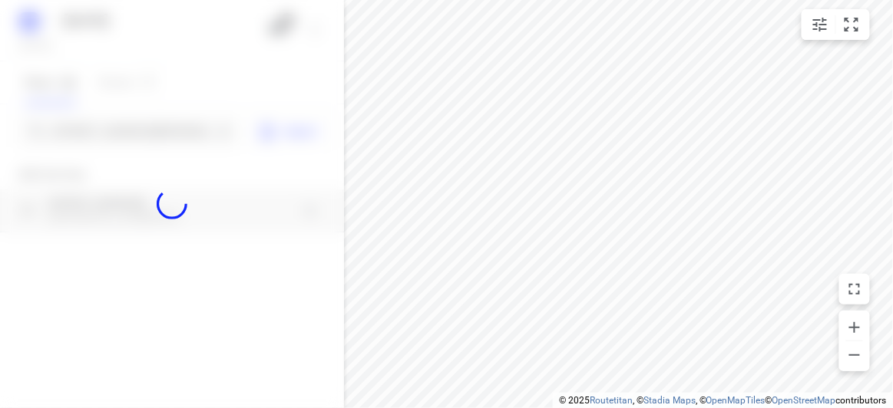
click at [102, 148] on div at bounding box center [172, 204] width 344 height 408
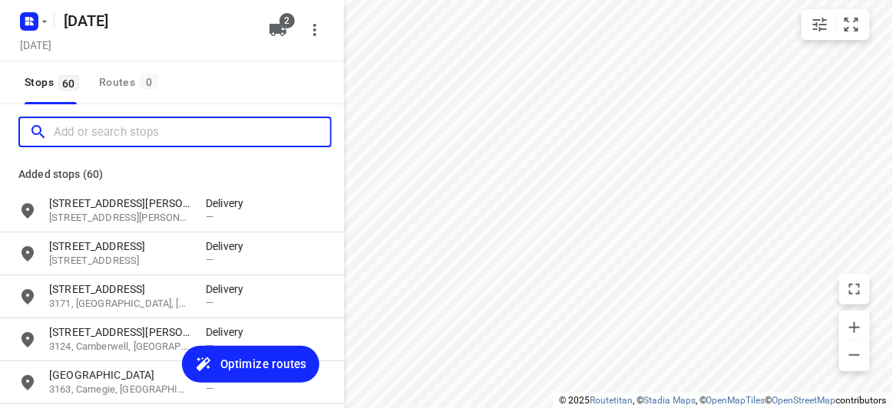
paste input "152 Andersons Creek Road, Doncaster East, 3109"
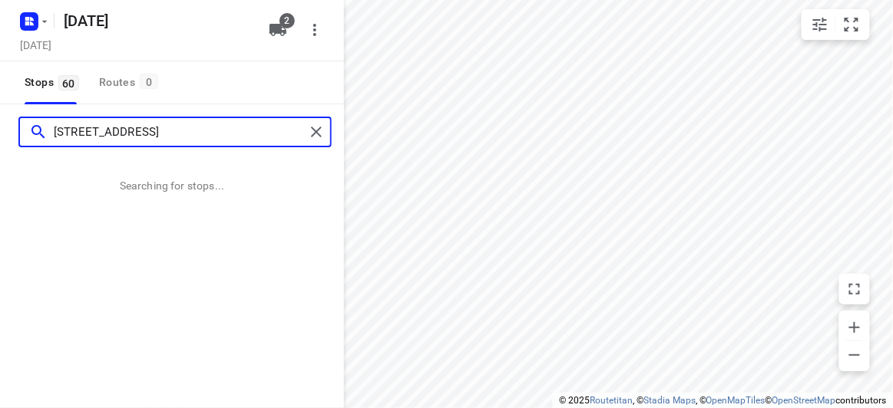
scroll to position [0, 6]
type input "152 Andersons Creek Road, Doncaster East, 3109"
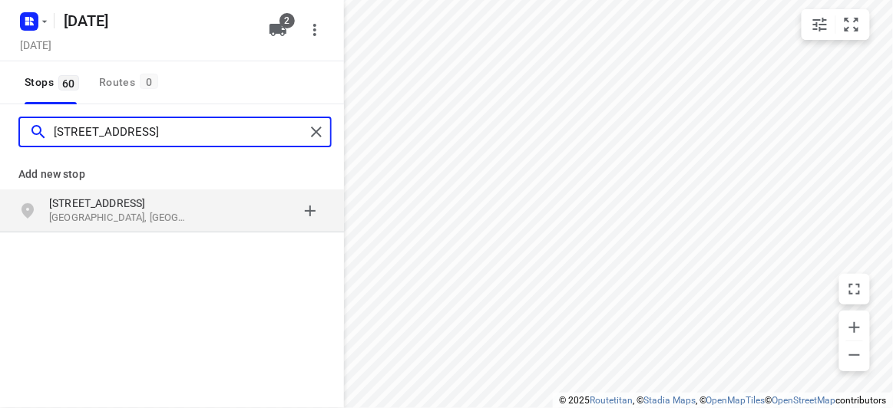
scroll to position [0, 0]
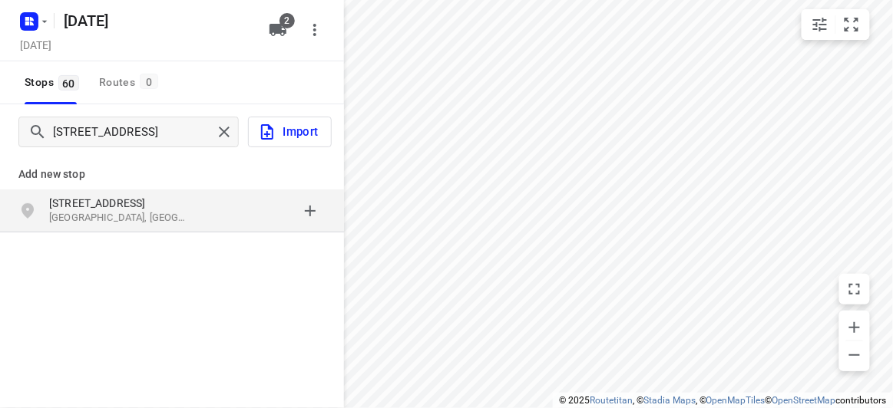
click at [56, 205] on p "152 Andersons Creek Road" at bounding box center [119, 203] width 141 height 15
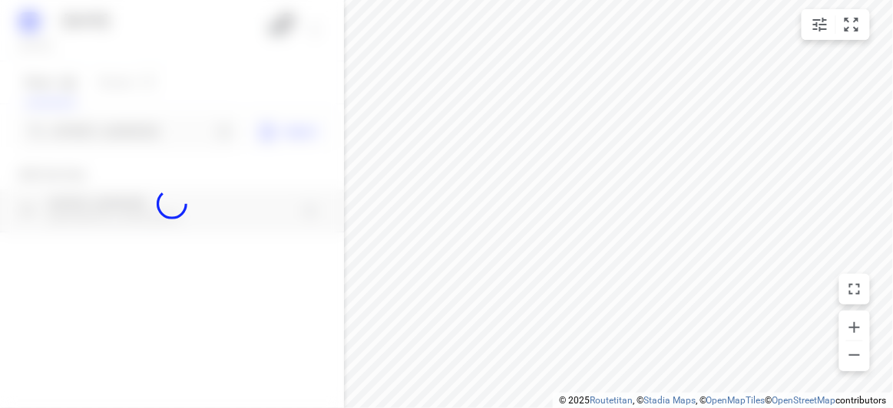
click at [80, 142] on div at bounding box center [172, 204] width 344 height 408
click at [147, 142] on div "17 SEPT 2025 Tuesday, Sep 16 2 Stops 60 Routes 0 152 Andersons Creek Road, Donc…" at bounding box center [172, 204] width 344 height 408
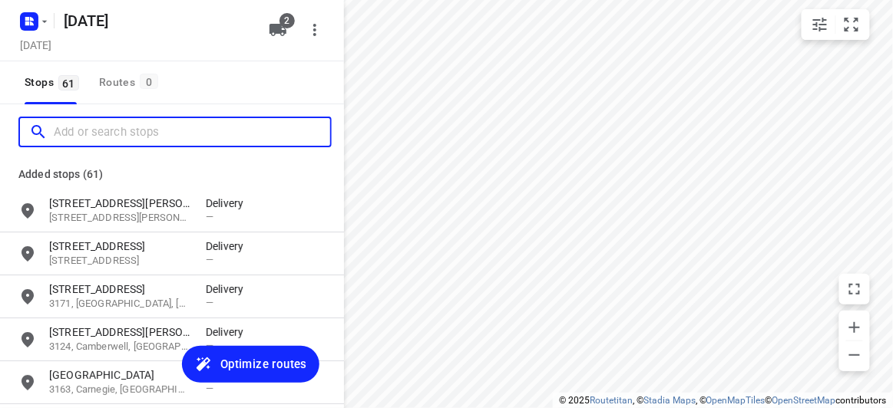
paste input "39 David Rd Templestowe Lower 3107"
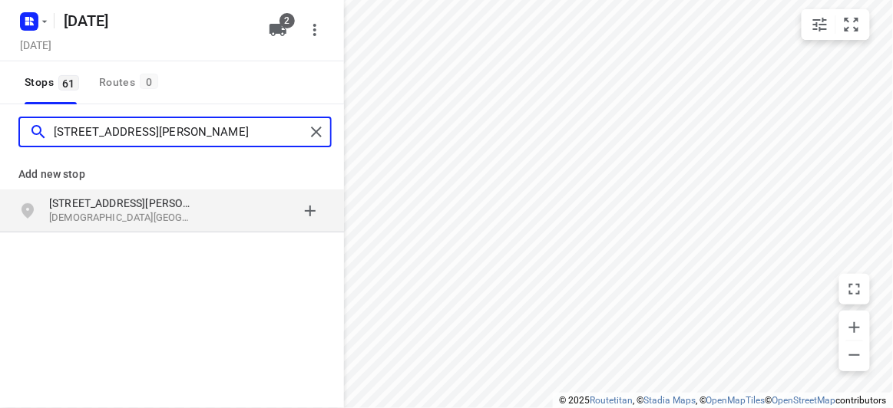
type input "39 David Rd Templestowe Lower 3107"
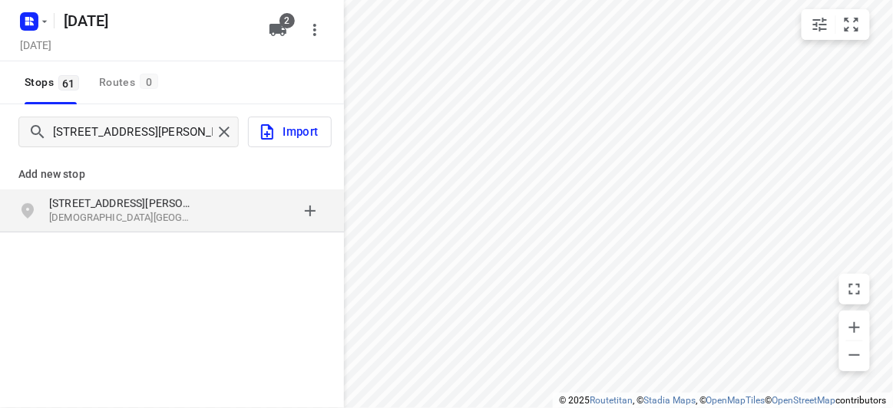
click at [198, 217] on div "39 David Rd Templestowe Lower VIC 3107, Australia" at bounding box center [127, 211] width 157 height 31
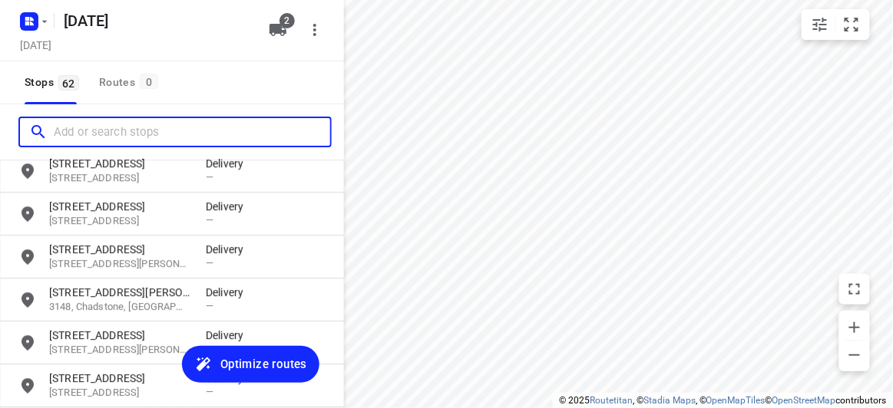
scroll to position [2517, 0]
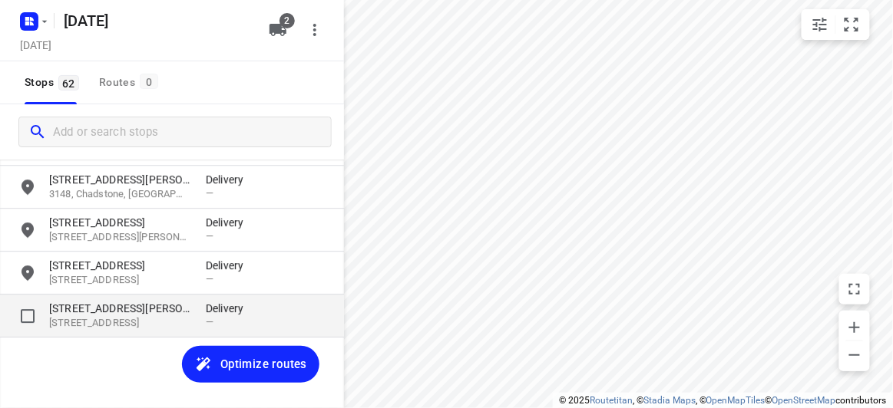
click at [168, 311] on p "39 David Road" at bounding box center [119, 308] width 141 height 15
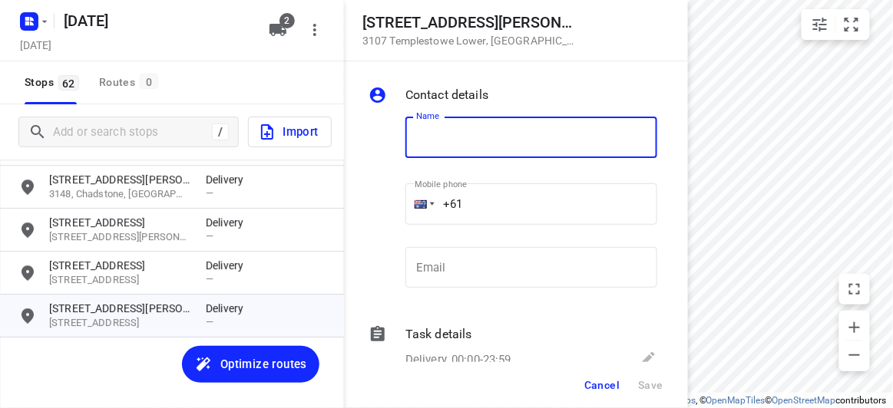
click at [484, 201] on input "+61" at bounding box center [531, 203] width 252 height 41
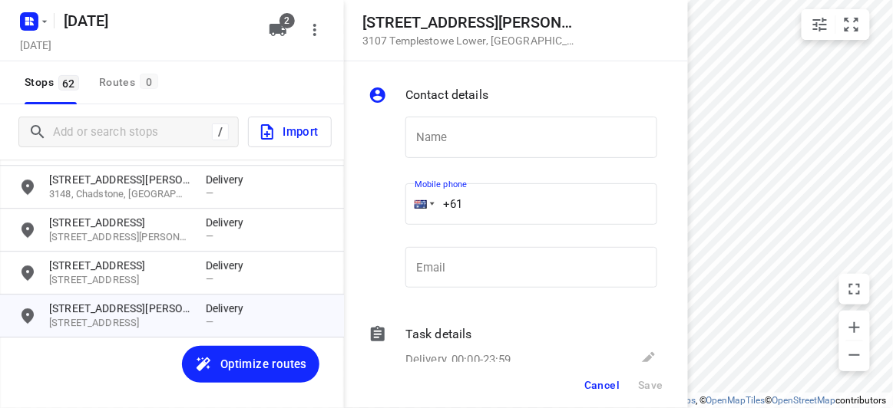
paste input "0405991822"
click at [482, 206] on input "+61 0405991822" at bounding box center [531, 203] width 252 height 41
click at [468, 206] on input "+61 0405991822" at bounding box center [531, 203] width 252 height 41
type input "+61 405991822"
click at [464, 143] on input "text" at bounding box center [531, 137] width 252 height 41
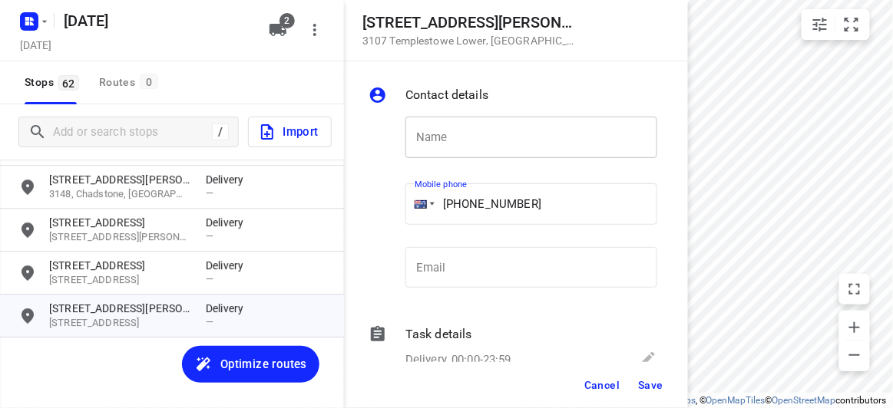
paste input "[PERSON_NAME]"
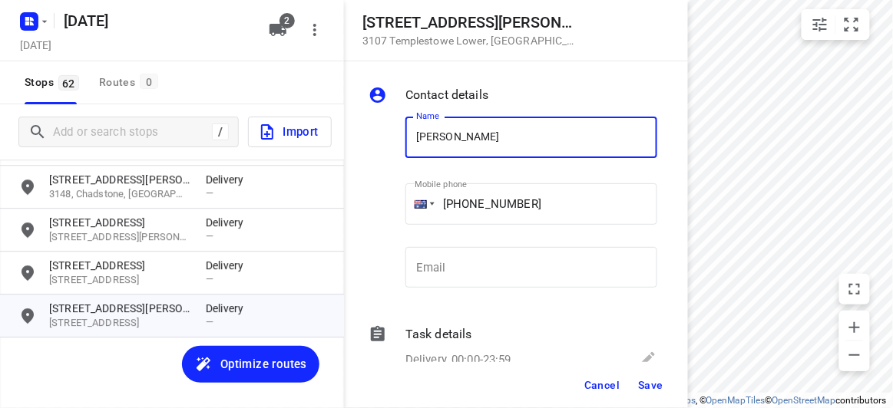
click at [468, 164] on div "Name Tianhong Sun Name" at bounding box center [531, 144] width 252 height 54
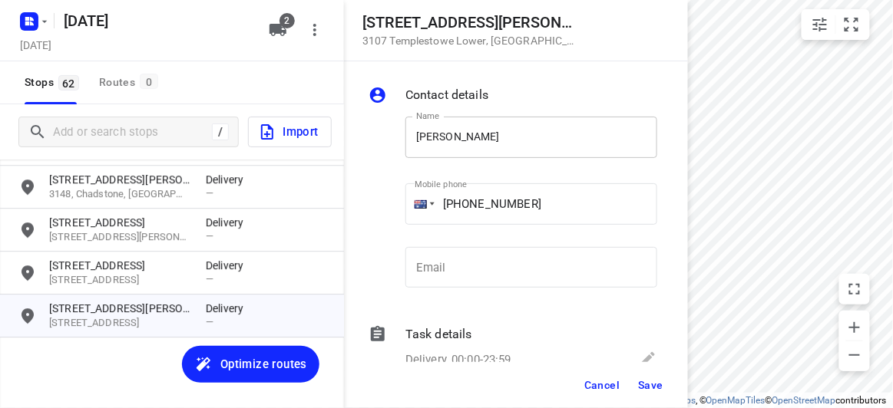
click at [442, 137] on input "[PERSON_NAME]" at bounding box center [531, 137] width 252 height 41
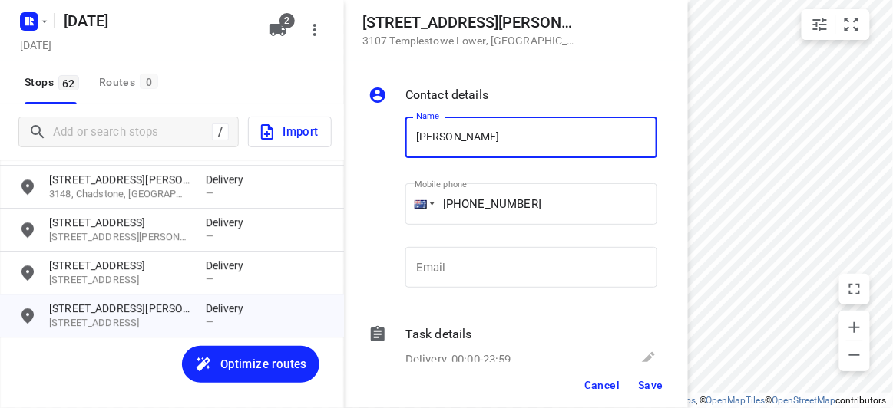
paste input "[PERSON_NAME]"
type input "TianhTianhong Sunong Sun"
click at [444, 131] on input "TianhTianhong Sunong Sun" at bounding box center [531, 137] width 252 height 41
drag, startPoint x: 474, startPoint y: 134, endPoint x: 481, endPoint y: 140, distance: 8.7
click at [475, 135] on input "TianhTianhong Sunong Sun" at bounding box center [531, 137] width 252 height 41
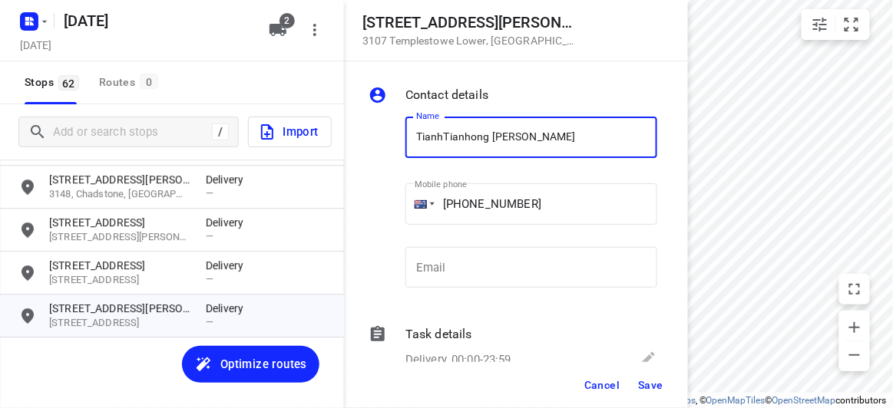
drag, startPoint x: 549, startPoint y: 142, endPoint x: 381, endPoint y: 141, distance: 168.1
click at [381, 141] on div "Name TianhTianhong Sunong Sun Name Mobile phone +61 405991822 ​ Email Email" at bounding box center [512, 205] width 295 height 203
type input "[PERSON_NAME]"
click at [650, 382] on span "Save" at bounding box center [650, 385] width 25 height 12
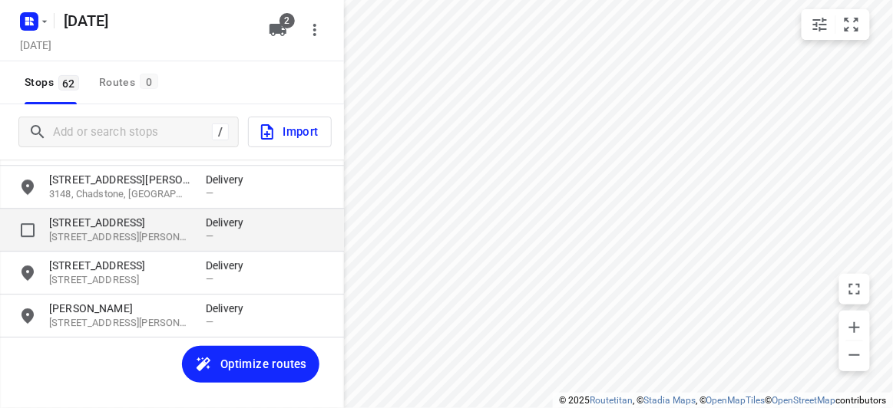
click at [132, 247] on div "34 Orchard Crescent 3129, Mont Albert North, AU Delivery —" at bounding box center [172, 230] width 344 height 43
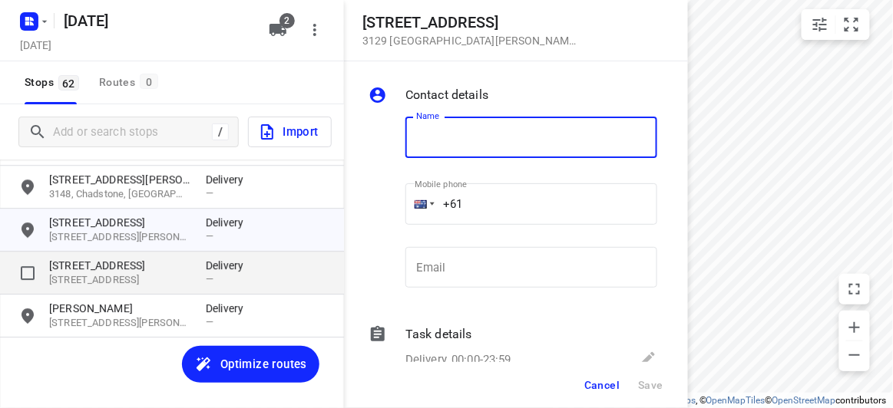
click at [126, 266] on p "152 Andersons Creek Road" at bounding box center [119, 265] width 141 height 15
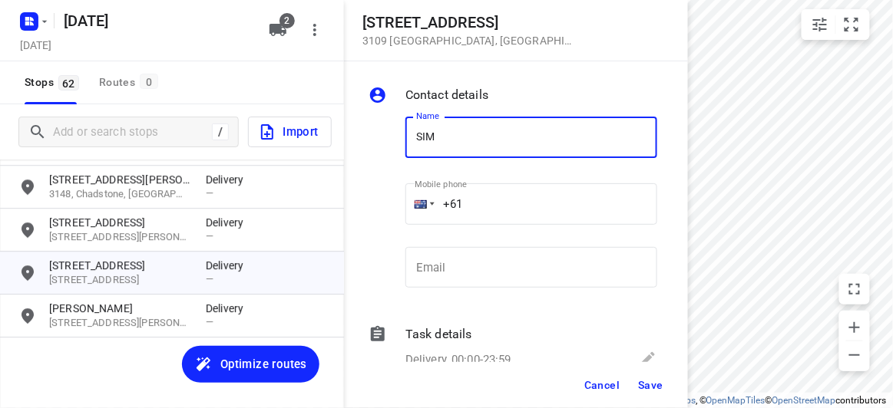
type input "[PERSON_NAME] 3/152"
click at [488, 216] on input "+61" at bounding box center [531, 203] width 252 height 41
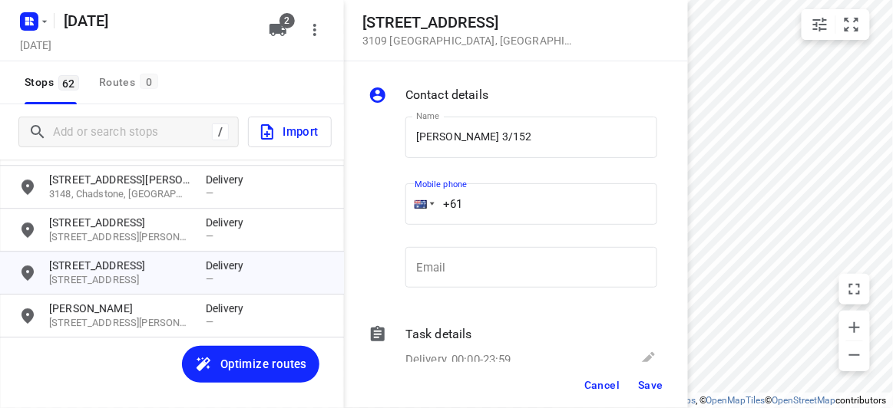
paste input "433799992"
type input "+61 433799992"
click at [648, 392] on button "Save" at bounding box center [651, 386] width 38 height 28
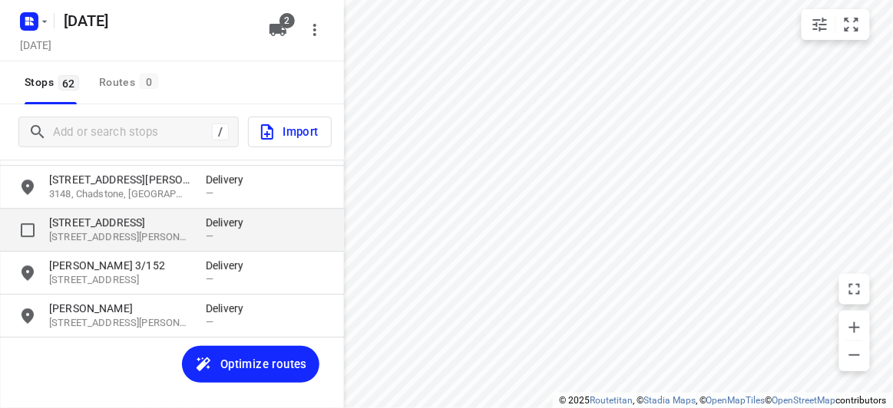
click at [115, 229] on p "34 Orchard Crescent" at bounding box center [119, 222] width 141 height 15
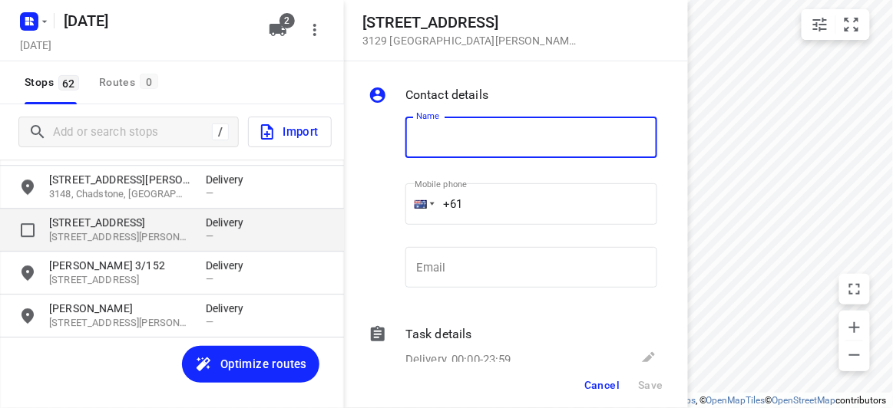
type input "J"
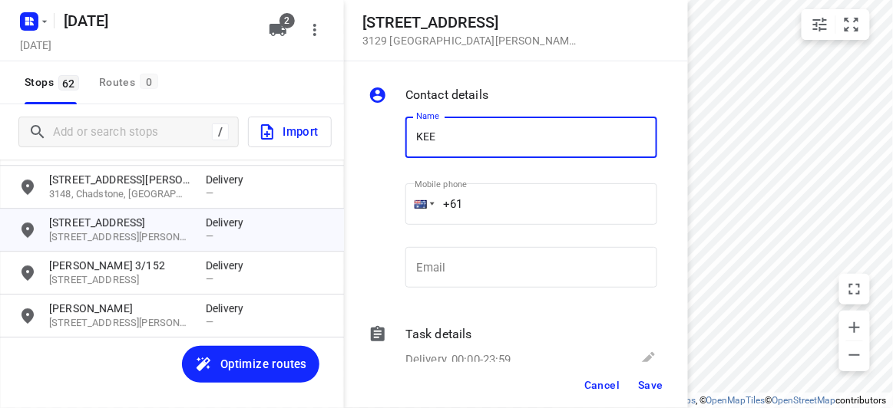
type input "KEE"
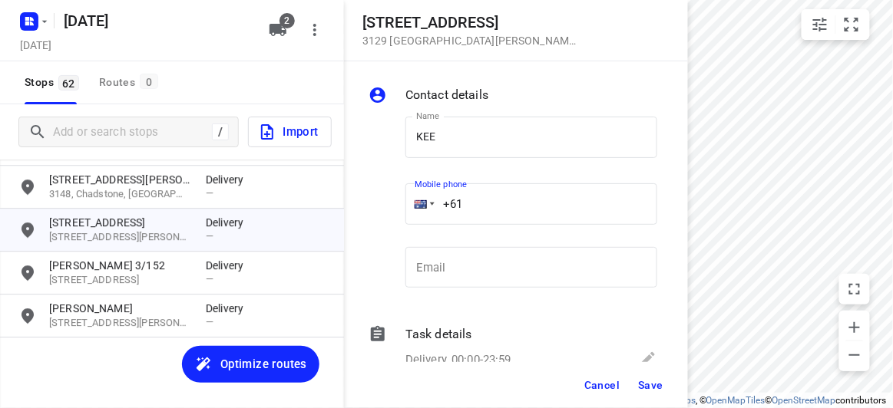
click at [485, 200] on input "+61" at bounding box center [531, 203] width 252 height 41
paste input "433339910"
type input "+61 433339910"
click at [653, 379] on span "Save" at bounding box center [650, 385] width 25 height 12
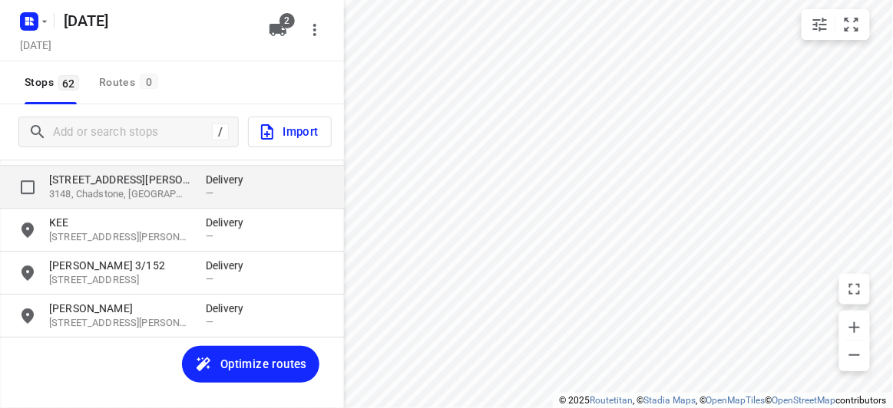
click at [84, 188] on p "3148, Chadstone, AU" at bounding box center [119, 194] width 141 height 15
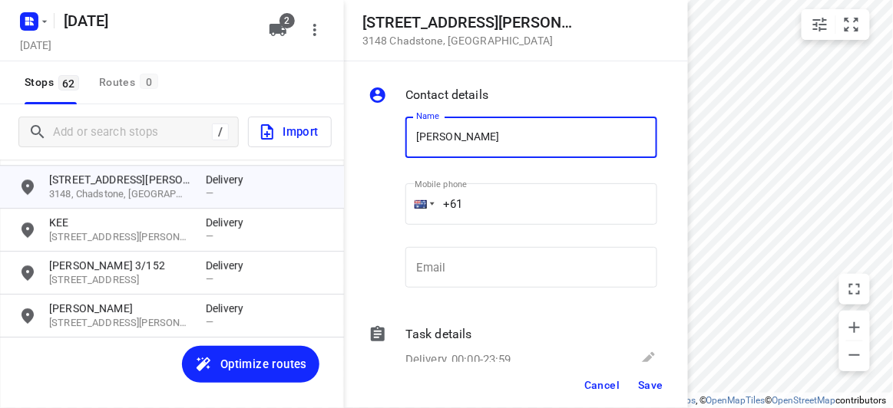
type input "[PERSON_NAME] 2/1"
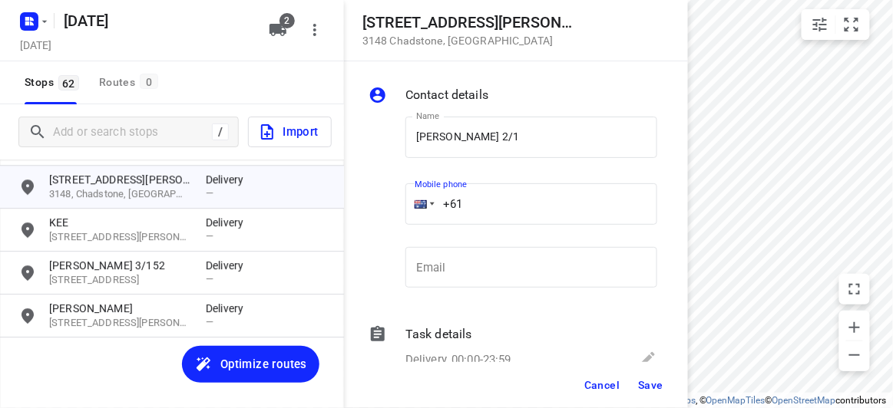
click at [485, 190] on input "+61" at bounding box center [531, 203] width 252 height 41
paste input "61411959750"
drag, startPoint x: 571, startPoint y: 194, endPoint x: 359, endPoint y: 204, distance: 212.9
click at [358, 204] on div "Contact details Name SAMANTHA CHEW 2/1 Name Mobile phone +61 61411959750 ​ Emai…" at bounding box center [516, 211] width 344 height 301
paste input "tel"
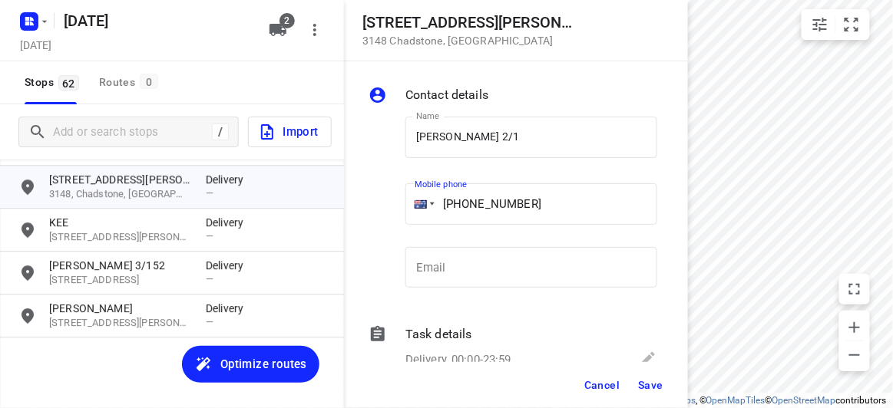
type input "+61 411959750"
click at [649, 381] on span "Save" at bounding box center [650, 385] width 25 height 12
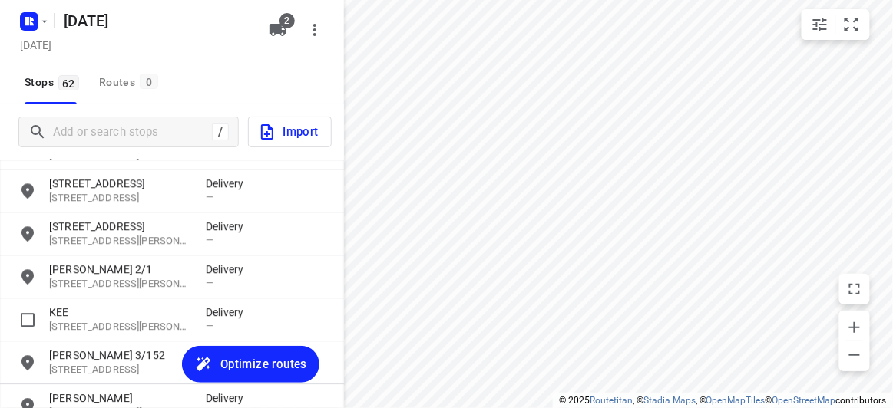
scroll to position [2378, 0]
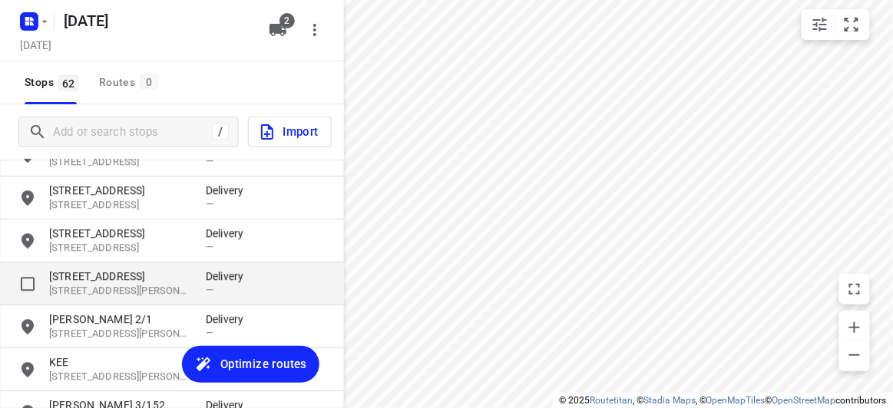
click at [88, 284] on p "3169, Clayton South, AU" at bounding box center [119, 291] width 141 height 15
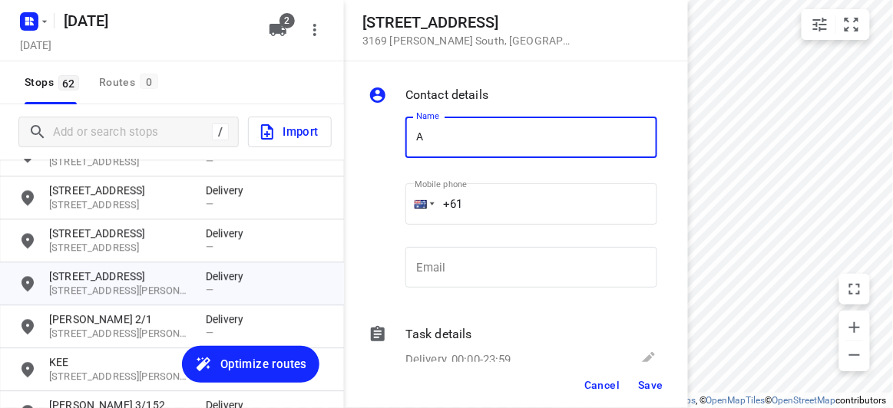
type input "[PERSON_NAME]"
click at [467, 203] on input "+61" at bounding box center [531, 203] width 252 height 41
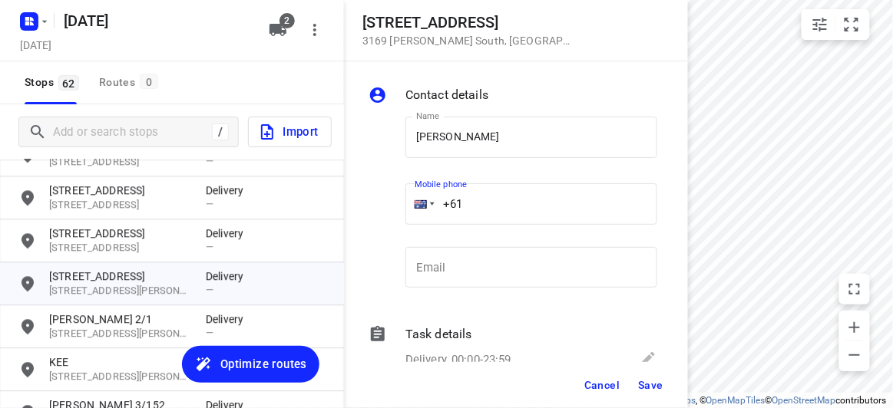
paste input "435853998"
type input "+61 435853998"
drag, startPoint x: 469, startPoint y: 161, endPoint x: 458, endPoint y: 152, distance: 14.7
click at [367, 152] on div "Name ANDY CHEW Name Mobile phone +61 435853998 ​ Email Email" at bounding box center [512, 205] width 295 height 203
click at [475, 145] on input "[PERSON_NAME]" at bounding box center [531, 137] width 252 height 41
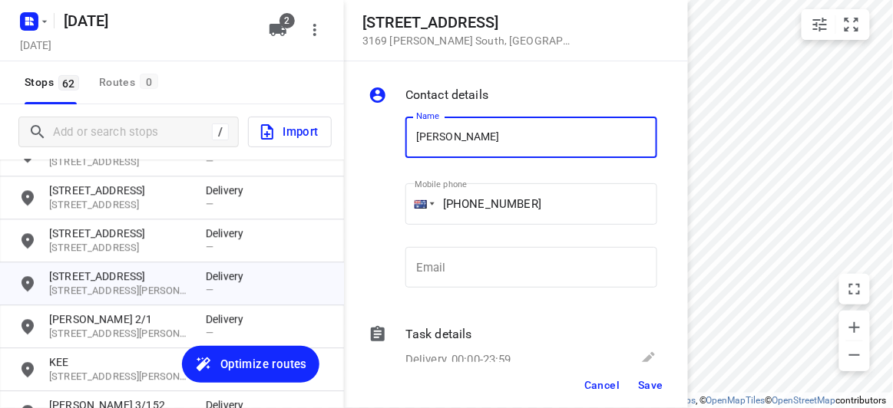
drag, startPoint x: 483, startPoint y: 138, endPoint x: 356, endPoint y: 144, distance: 126.8
click at [356, 144] on div "Contact details Name ANDY CHEW Name Mobile phone +61 435853998 ​ Email Email Ta…" at bounding box center [516, 211] width 344 height 301
paste input "[PERSON_NAME]"
type input "[PERSON_NAME]"
click at [649, 390] on span "Save" at bounding box center [650, 385] width 25 height 12
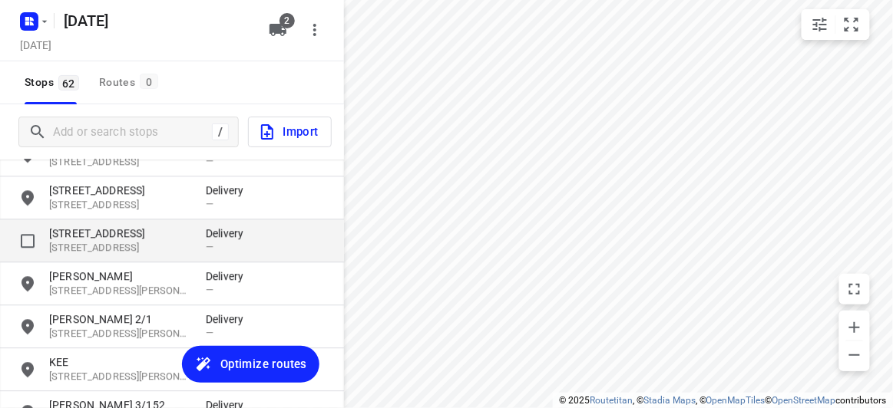
click at [134, 252] on p "3152, Wantirna South, AU" at bounding box center [119, 248] width 141 height 15
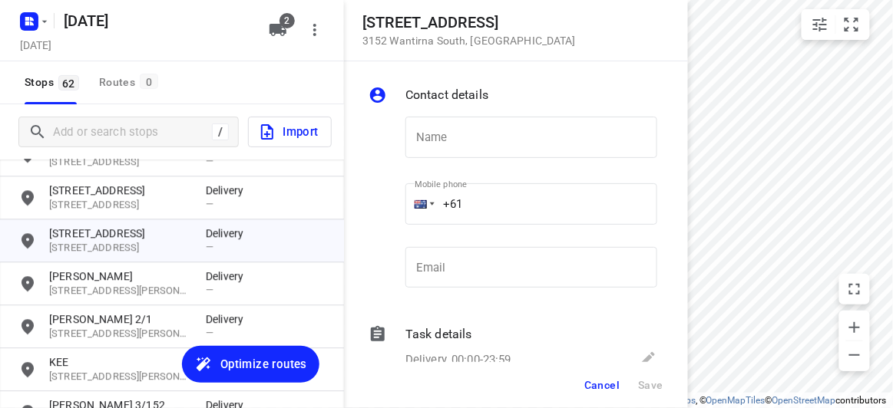
drag, startPoint x: 512, startPoint y: 238, endPoint x: 394, endPoint y: 243, distance: 118.3
click at [394, 243] on div "Name Name Mobile phone +61 ​ Email Email" at bounding box center [512, 205] width 295 height 203
click at [483, 205] on input "+61" at bounding box center [531, 203] width 252 height 41
drag, startPoint x: 504, startPoint y: 200, endPoint x: 416, endPoint y: 205, distance: 87.6
click at [416, 205] on div "+61" at bounding box center [531, 203] width 252 height 41
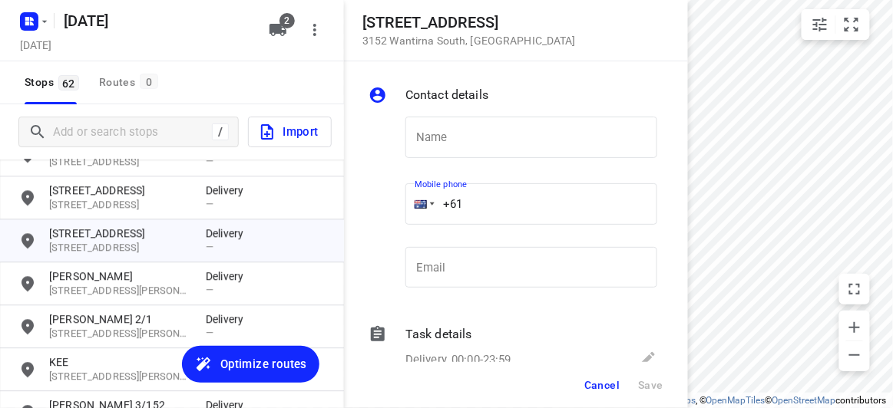
paste input "412987997"
type input "+61 412987997"
click at [458, 150] on input "text" at bounding box center [531, 137] width 252 height 41
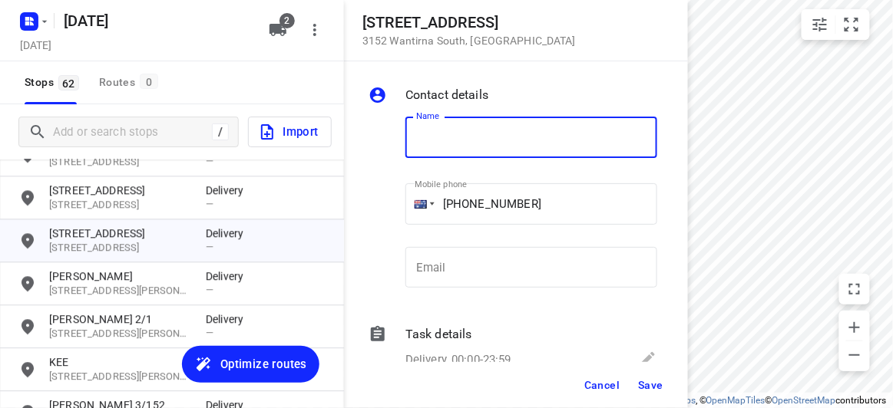
paste input "孝安"
type input "孝安"
click at [668, 392] on button "Save" at bounding box center [651, 386] width 38 height 28
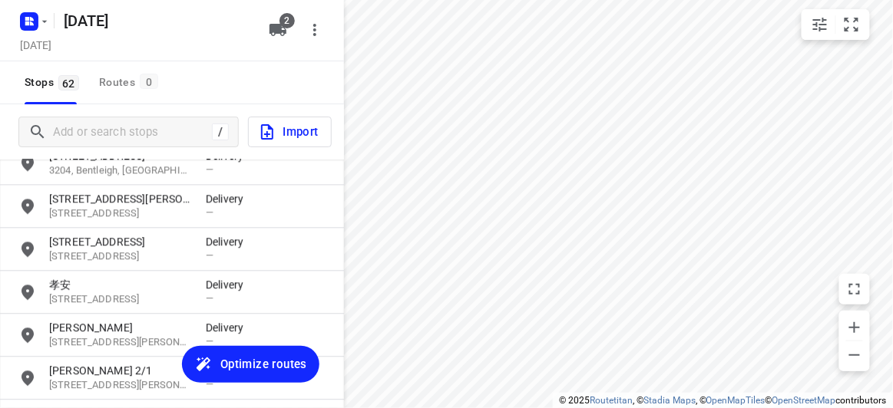
scroll to position [2308, 0]
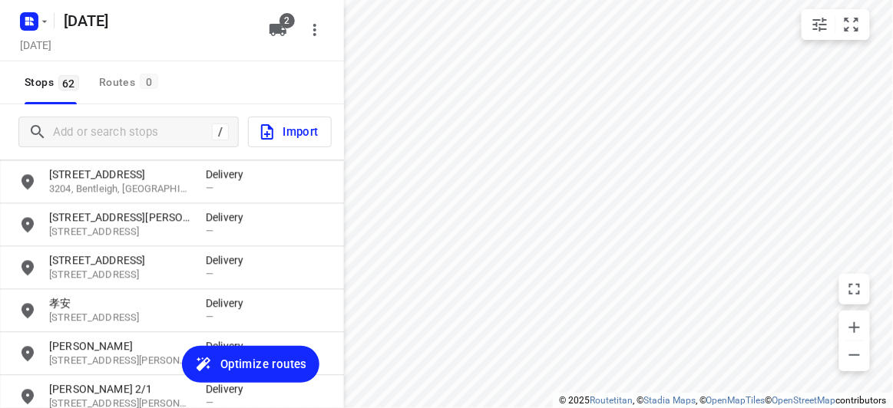
click at [176, 269] on p "3152, Wantirna South, AU" at bounding box center [119, 275] width 141 height 15
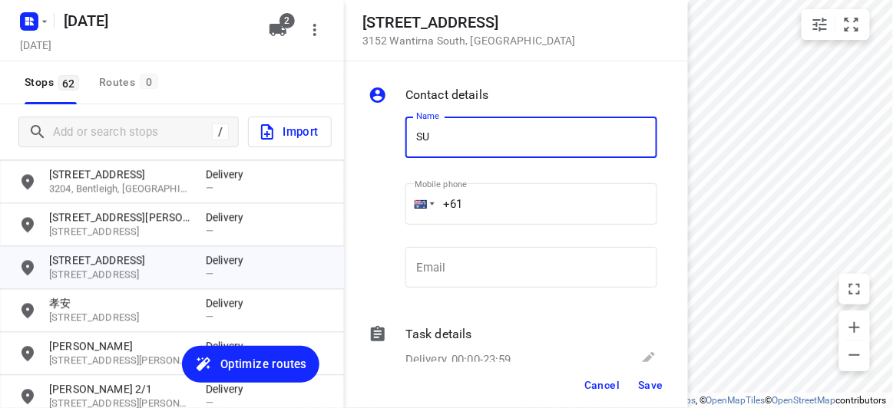
type input "[PERSON_NAME]"
click at [487, 200] on input "+61" at bounding box center [531, 203] width 252 height 41
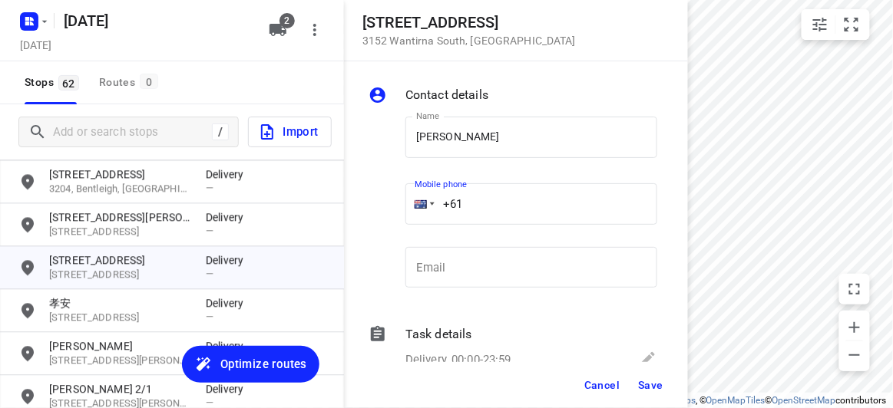
paste input "421699272"
type input "+61 421699272"
click at [663, 399] on div "Cancel Save" at bounding box center [516, 385] width 344 height 46
click at [649, 390] on span "Save" at bounding box center [650, 385] width 25 height 12
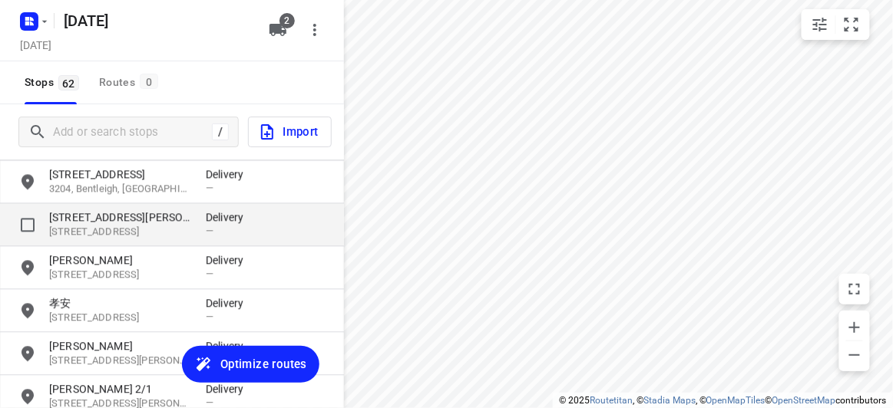
click at [100, 214] on p "17 Karen Street" at bounding box center [119, 217] width 141 height 15
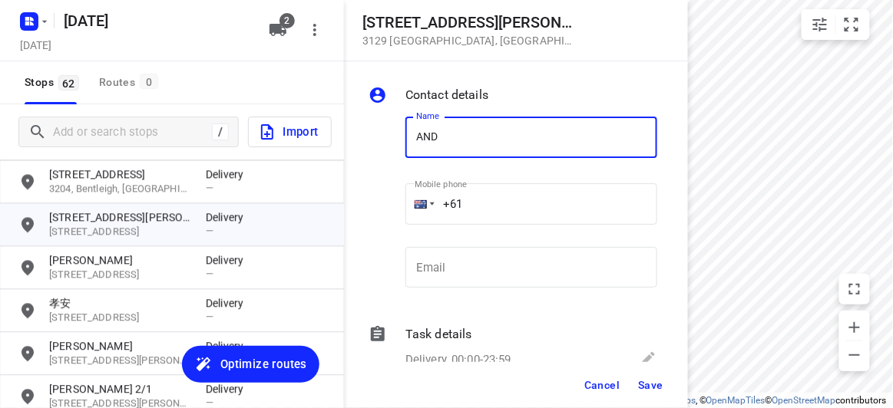
type input "[PERSON_NAME]"
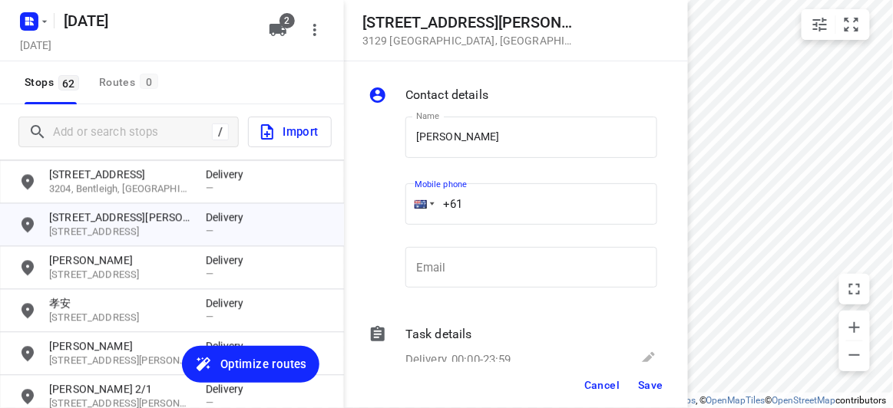
drag, startPoint x: 451, startPoint y: 203, endPoint x: 386, endPoint y: 201, distance: 64.5
click at [386, 201] on div "Name ANDY CHEW Name Mobile phone +61 ​ Email Email" at bounding box center [512, 205] width 295 height 203
paste input "433016221"
type input "+61 433016221"
click at [663, 394] on button "Save" at bounding box center [651, 386] width 38 height 28
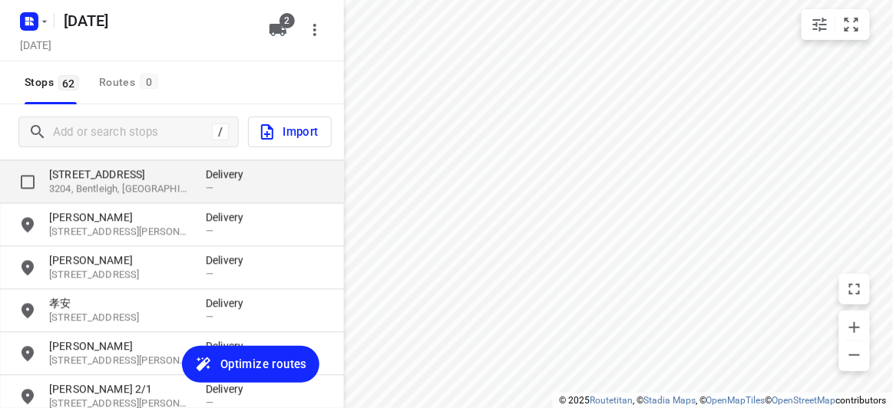
click at [104, 186] on p "3204, Bentleigh, AU" at bounding box center [119, 189] width 141 height 15
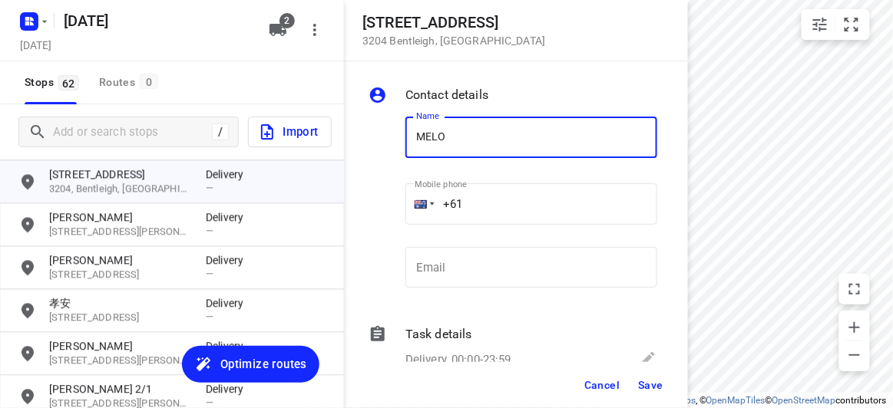
type input "[PERSON_NAME]"
click at [487, 202] on input "+61" at bounding box center [531, 203] width 252 height 41
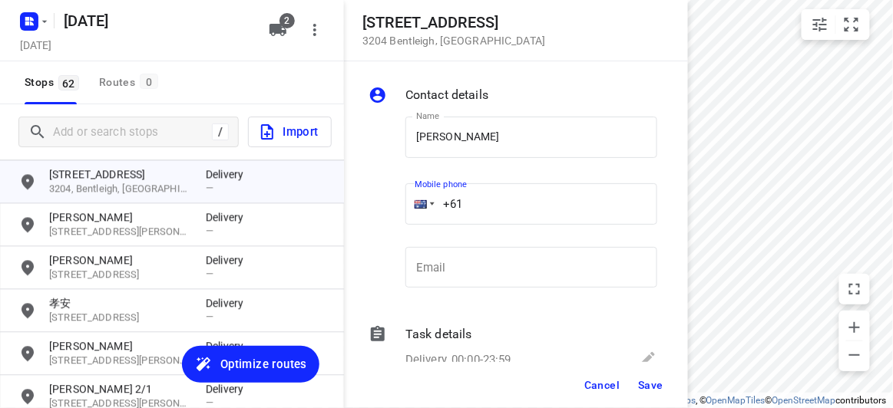
paste input "403220334"
type input "+61 403220334"
click at [661, 383] on span "Save" at bounding box center [650, 385] width 25 height 12
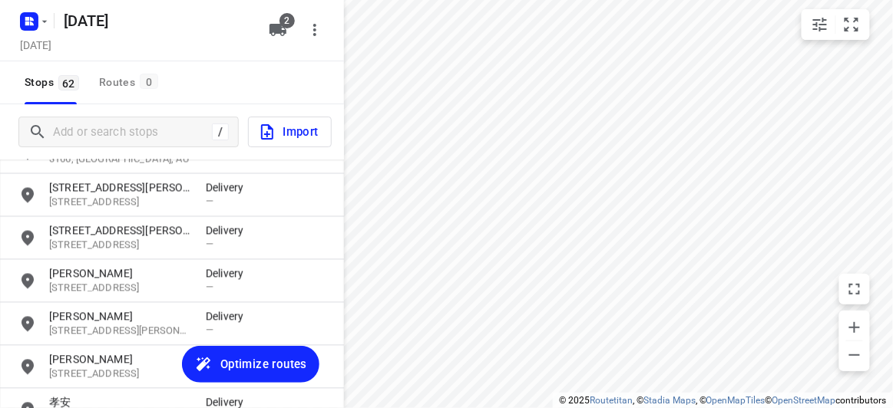
scroll to position [2168, 0]
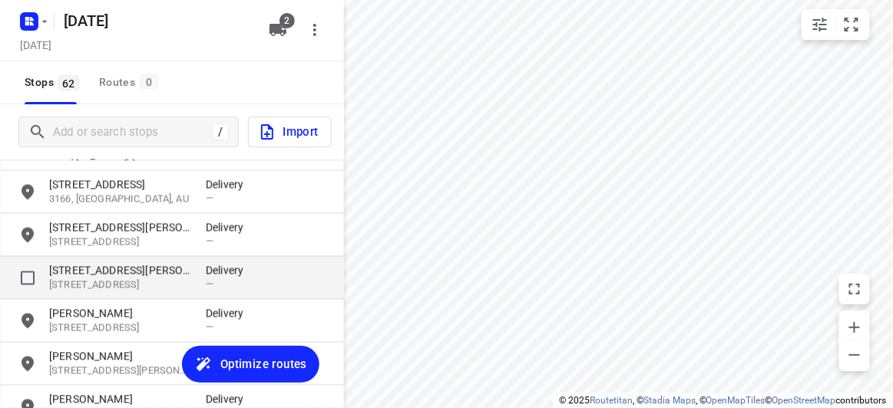
click at [68, 263] on p "2A Hilda Street" at bounding box center [119, 270] width 141 height 15
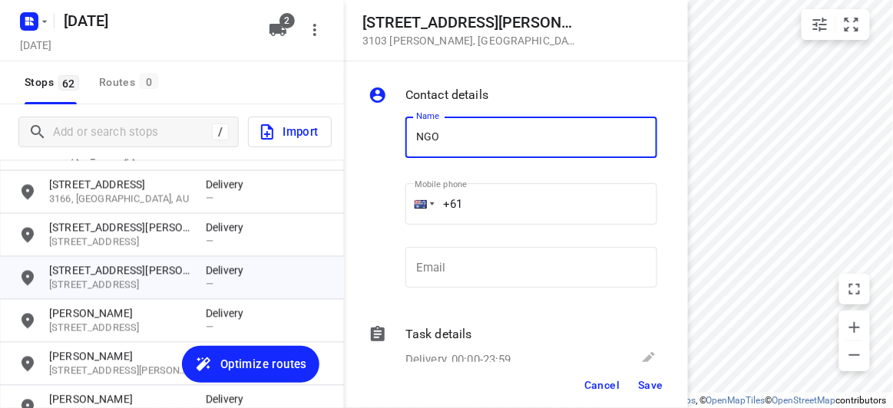
type input "[PERSON_NAME]"
click at [488, 201] on input "+61" at bounding box center [531, 203] width 252 height 41
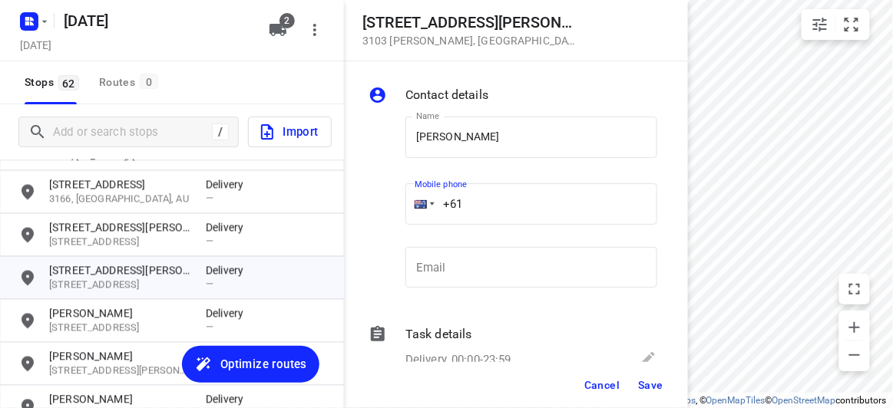
paste input "0415997277"
drag, startPoint x: 484, startPoint y: 202, endPoint x: 475, endPoint y: 203, distance: 9.3
click at [484, 202] on input "+61 0415997277" at bounding box center [531, 203] width 252 height 41
click at [471, 203] on input "+61 0415997277" at bounding box center [531, 203] width 252 height 41
type input "+61 415997277"
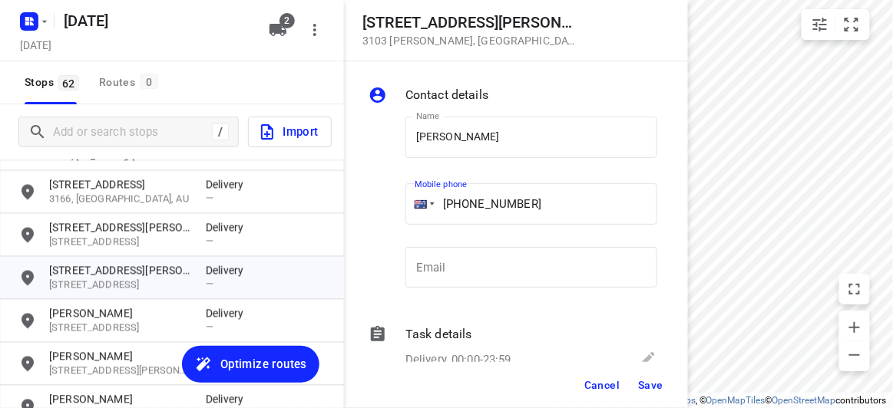
click at [652, 387] on span "Save" at bounding box center [650, 385] width 25 height 12
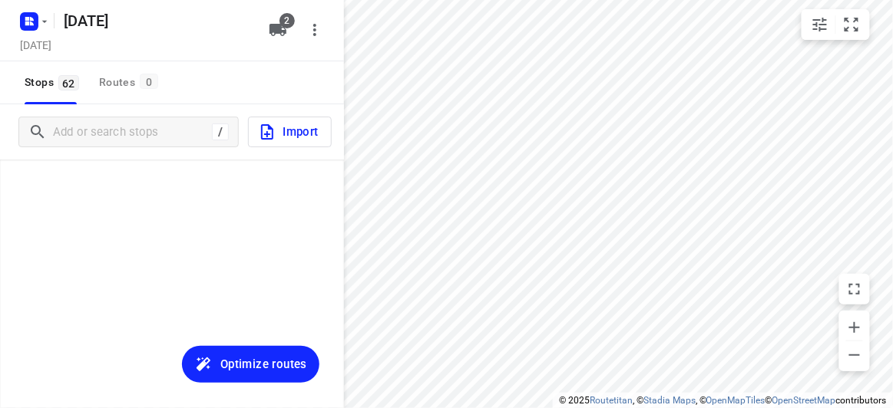
scroll to position [2168, 0]
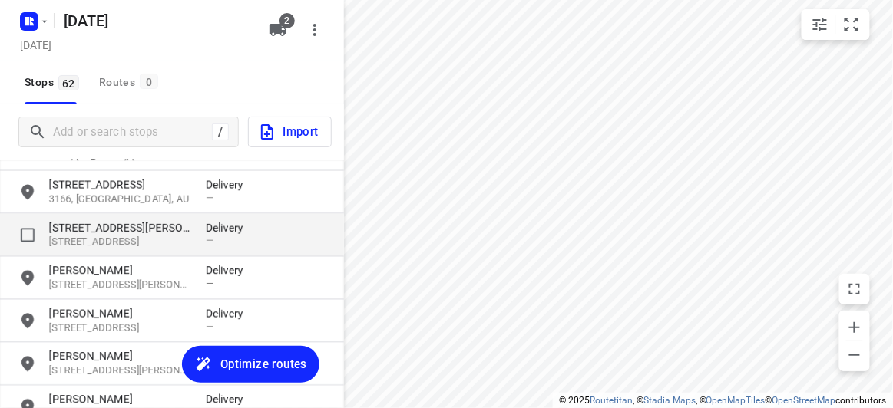
click at [99, 226] on p "[STREET_ADDRESS][PERSON_NAME]" at bounding box center [119, 227] width 141 height 15
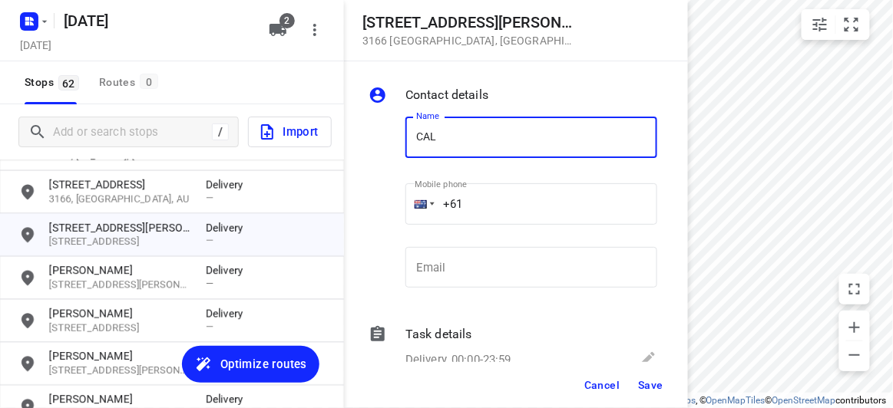
type input "[PERSON_NAME] 3/73"
click at [481, 210] on input "+61" at bounding box center [531, 203] width 252 height 41
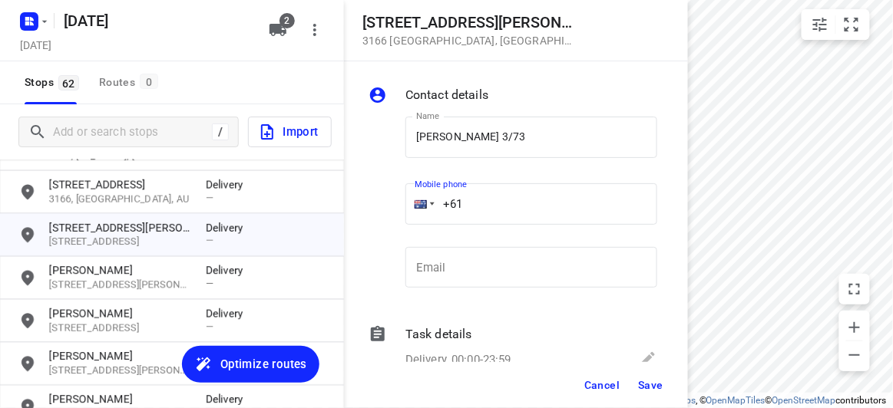
paste input "61423283251"
drag, startPoint x: 520, startPoint y: 208, endPoint x: 415, endPoint y: 217, distance: 105.6
click at [415, 217] on div "[PHONE_NUMBER]" at bounding box center [531, 203] width 252 height 41
paste input "tel"
type input "[PHONE_NUMBER]"
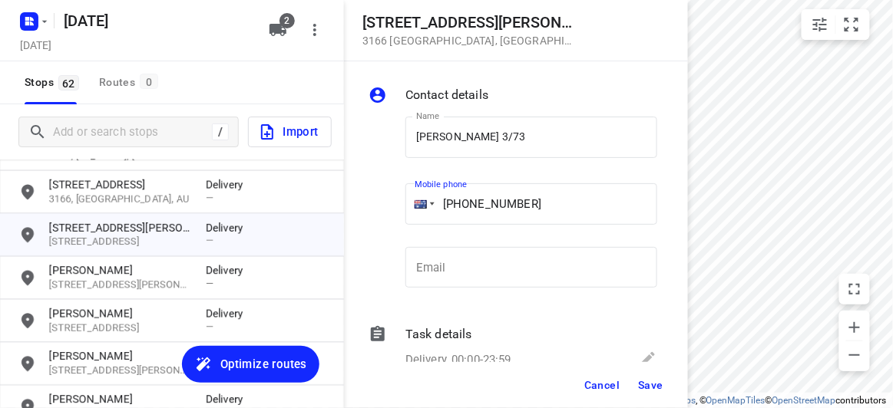
click at [656, 385] on span "Save" at bounding box center [650, 385] width 25 height 12
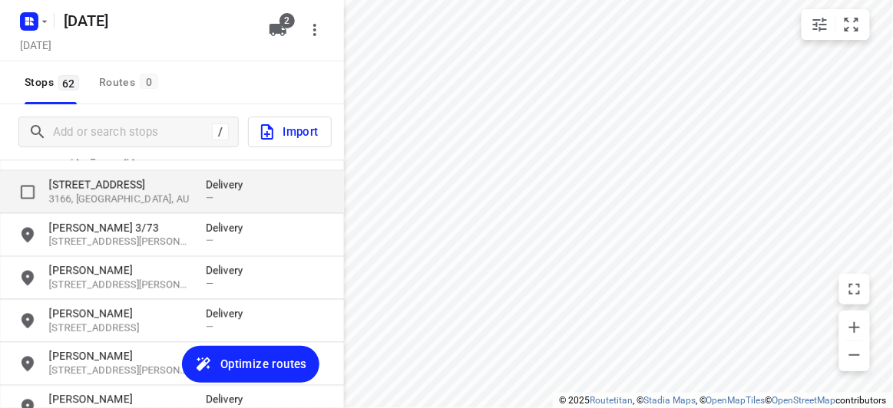
click at [90, 183] on p "[STREET_ADDRESS]" at bounding box center [119, 184] width 141 height 15
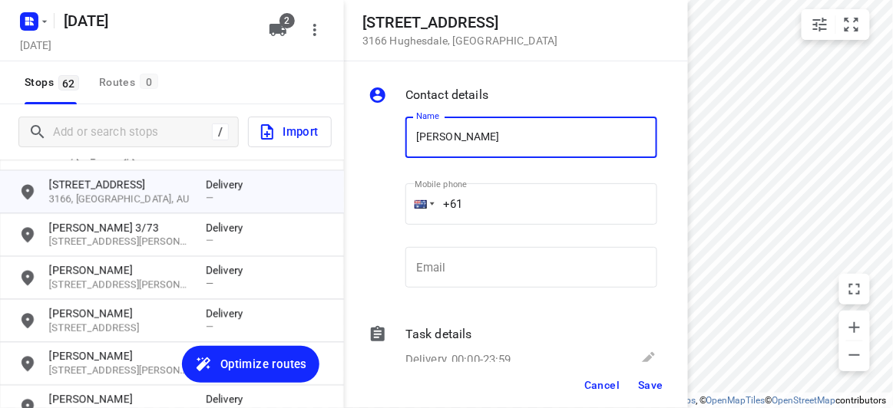
click at [490, 142] on input "[PERSON_NAME]" at bounding box center [531, 137] width 252 height 41
click at [491, 138] on input "[PERSON_NAME]" at bounding box center [531, 137] width 252 height 41
type input "[PERSON_NAME] 8/47-49"
click at [469, 197] on input "+61" at bounding box center [531, 203] width 252 height 41
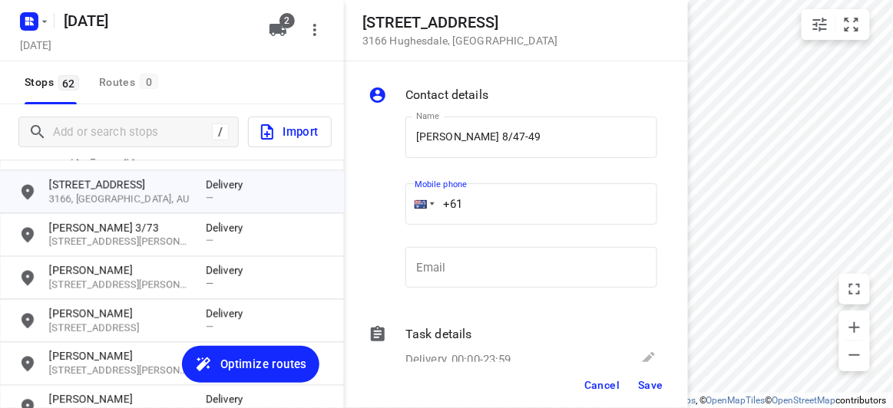
paste input "61422972118"
drag, startPoint x: 421, startPoint y: 226, endPoint x: 352, endPoint y: 232, distance: 68.6
click at [352, 232] on div "Contact details Name [PERSON_NAME] 8/47-49 Name Mobile phone [PHONE_NUMBER] ​ E…" at bounding box center [516, 211] width 344 height 301
paste input "tel"
type input "[PHONE_NUMBER]"
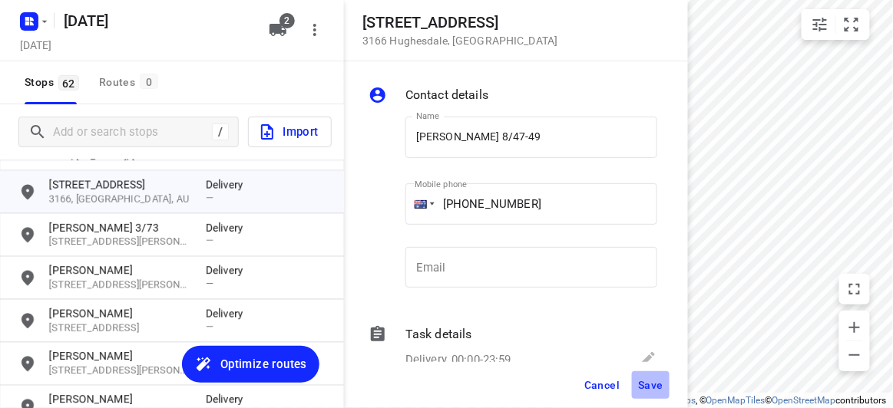
click at [646, 395] on button "Save" at bounding box center [651, 386] width 38 height 28
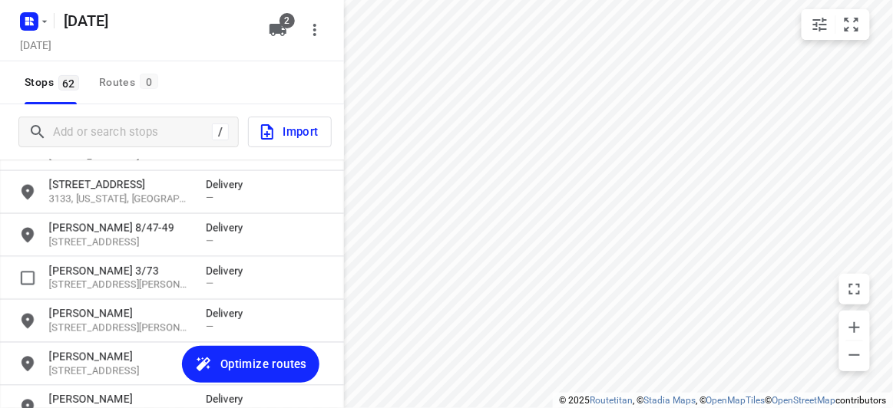
scroll to position [2098, 0]
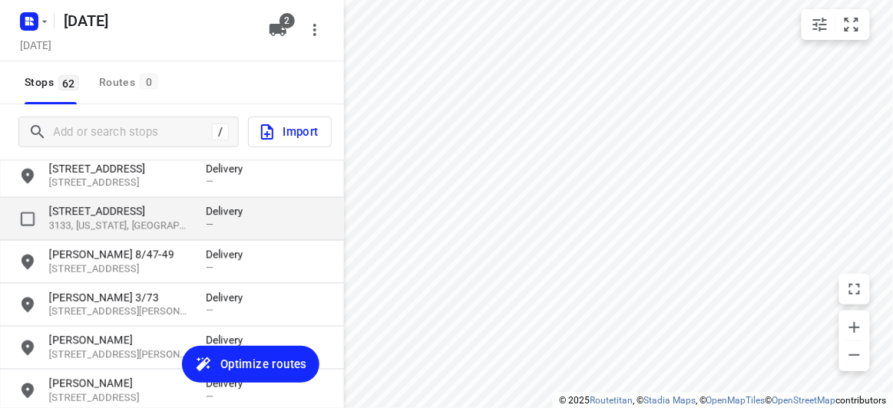
click at [92, 228] on p "3133, [US_STATE], [GEOGRAPHIC_DATA]" at bounding box center [119, 227] width 141 height 15
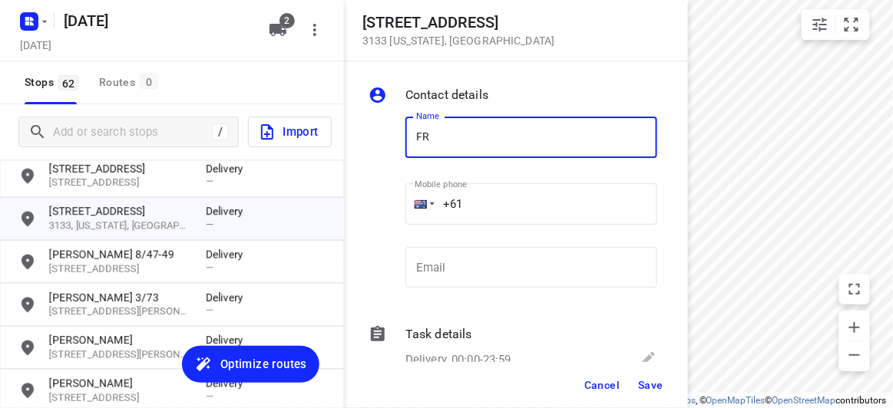
type input "[PERSON_NAME]"
drag, startPoint x: 468, startPoint y: 183, endPoint x: 490, endPoint y: 197, distance: 26.0
click at [490, 197] on input "+61" at bounding box center [531, 203] width 252 height 41
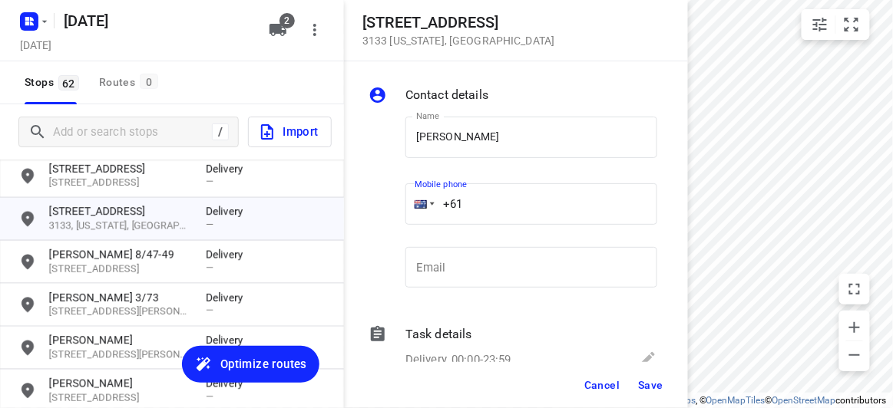
paste input "404640992"
type input "[PHONE_NUMBER]"
click at [657, 385] on button "Save" at bounding box center [651, 386] width 38 height 28
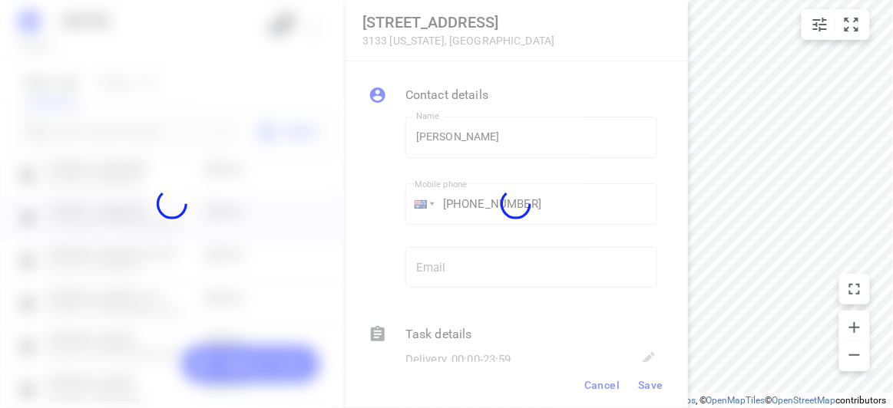
click at [657, 385] on div at bounding box center [516, 204] width 344 height 408
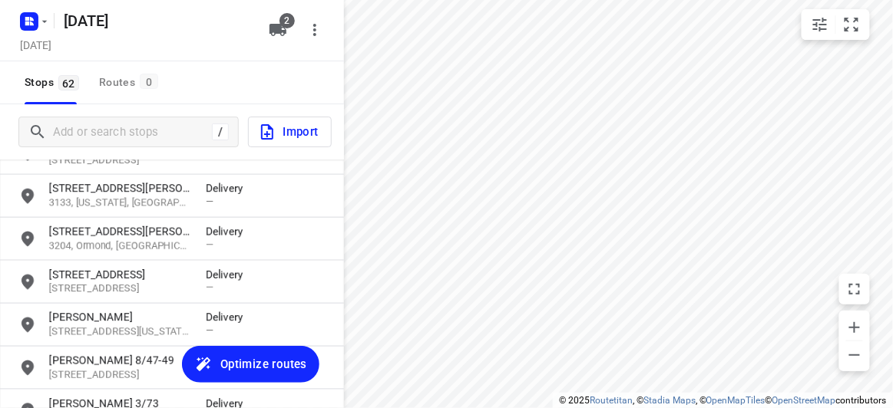
scroll to position [1889, 0]
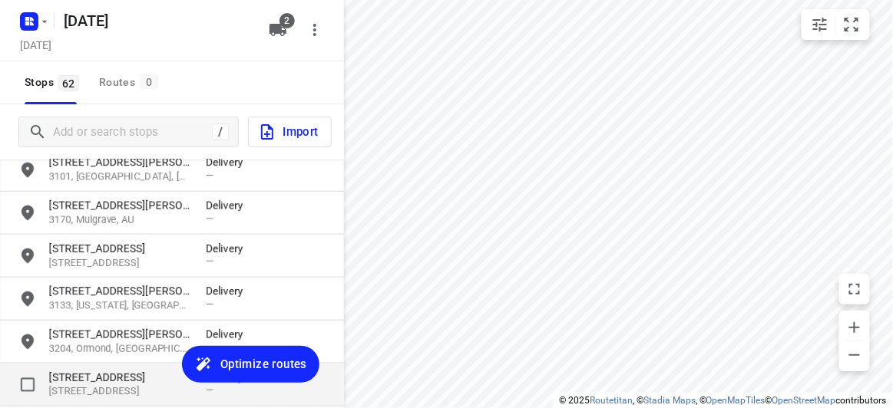
click at [81, 366] on div "[STREET_ADDRESS] Delivery —" at bounding box center [172, 385] width 344 height 43
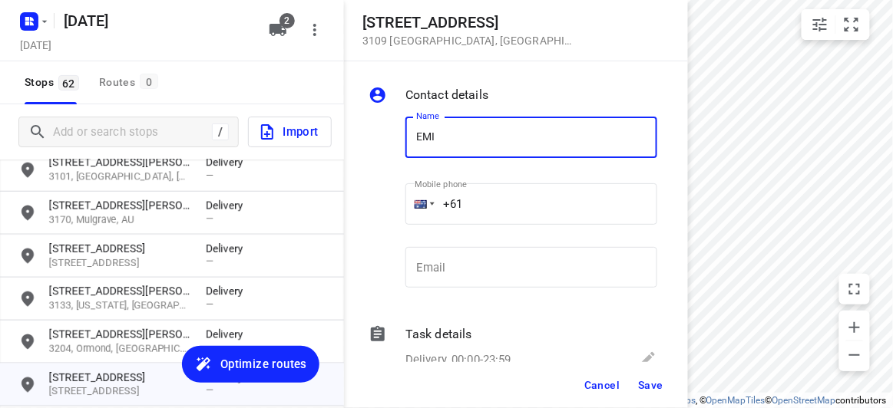
type input "[PERSON_NAME]"
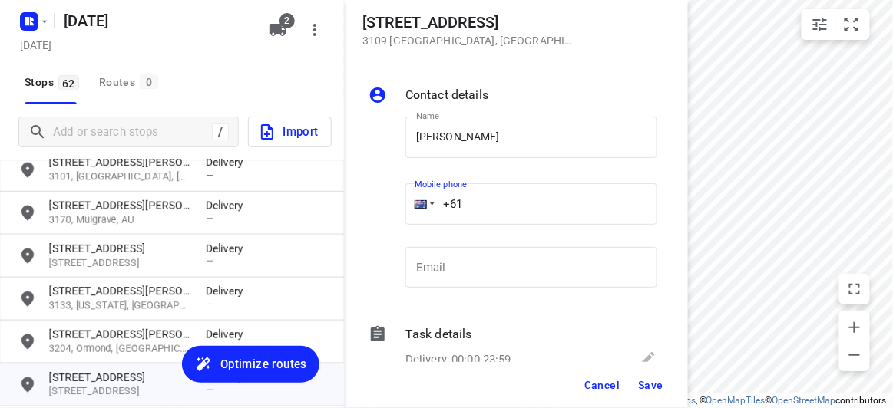
click at [487, 202] on input "+61" at bounding box center [531, 203] width 252 height 41
paste input "68360383"
type input "[PHONE_NUMBER]"
click at [657, 381] on span "Save" at bounding box center [650, 385] width 25 height 12
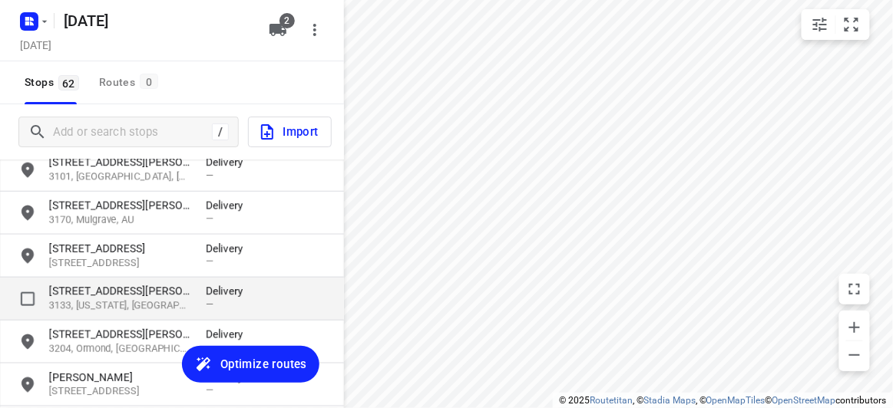
click at [174, 292] on p "[STREET_ADDRESS][PERSON_NAME]" at bounding box center [119, 291] width 141 height 15
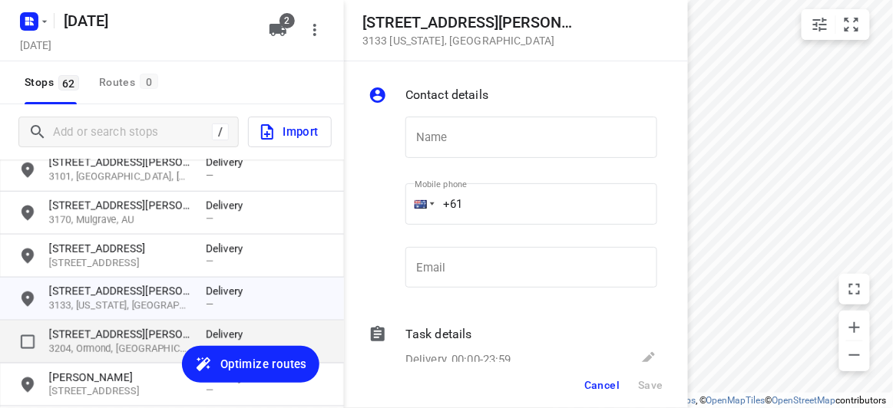
click at [160, 335] on p "[STREET_ADDRESS][PERSON_NAME]" at bounding box center [119, 334] width 141 height 15
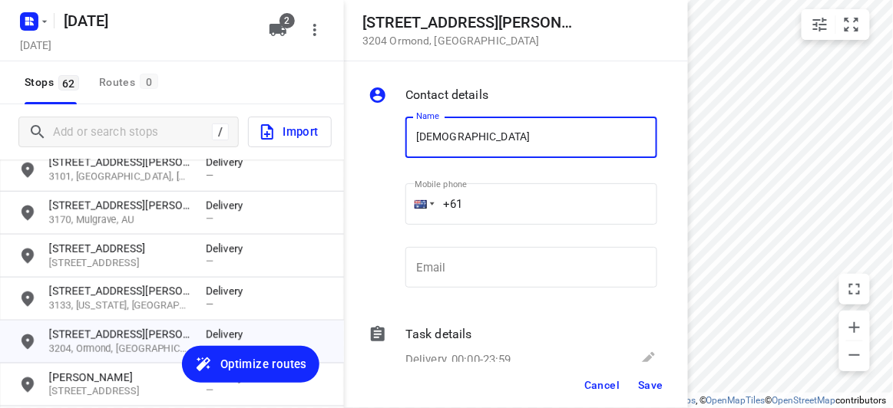
type input "[PERSON_NAME]"
click at [476, 198] on input "+61" at bounding box center [531, 203] width 252 height 41
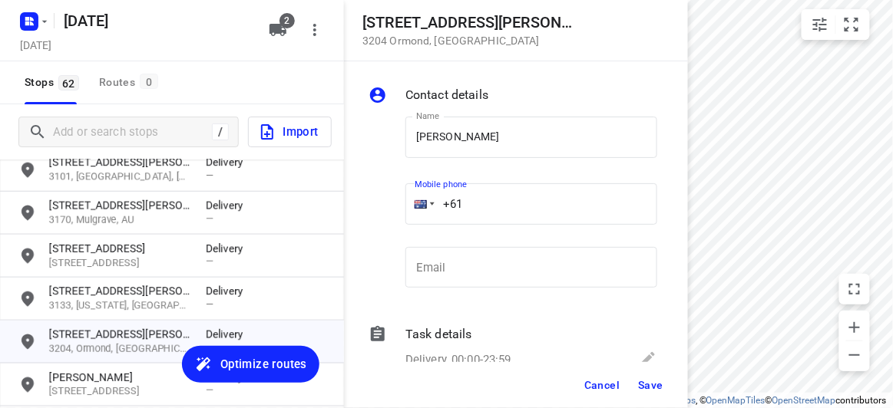
paste input "61422500549"
drag, startPoint x: 547, startPoint y: 188, endPoint x: 421, endPoint y: 203, distance: 126.1
click at [406, 201] on div "Mobile phone [PHONE_NUMBER] ​" at bounding box center [531, 207] width 252 height 61
click at [511, 162] on div "Name [PERSON_NAME] Name" at bounding box center [531, 144] width 252 height 54
drag, startPoint x: 563, startPoint y: 186, endPoint x: 552, endPoint y: 195, distance: 14.2
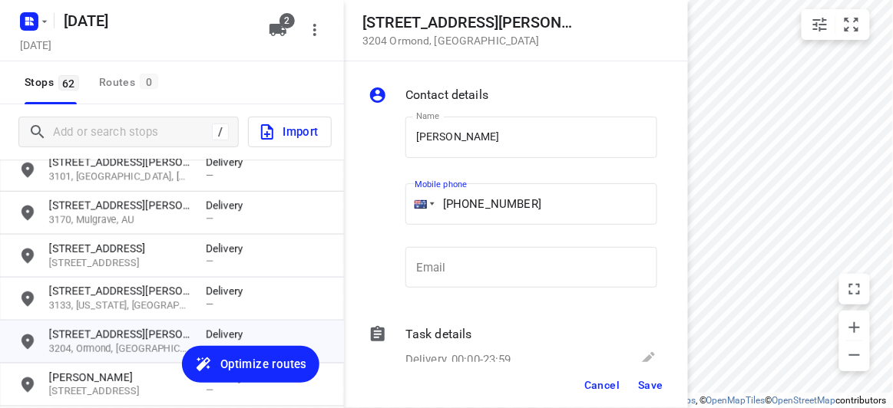
click at [552, 193] on input "[PHONE_NUMBER]" at bounding box center [531, 203] width 252 height 41
drag, startPoint x: 562, startPoint y: 197, endPoint x: 411, endPoint y: 197, distance: 151.2
click at [411, 197] on div "[PHONE_NUMBER]" at bounding box center [531, 203] width 252 height 41
paste input "tel"
type input "[PHONE_NUMBER]"
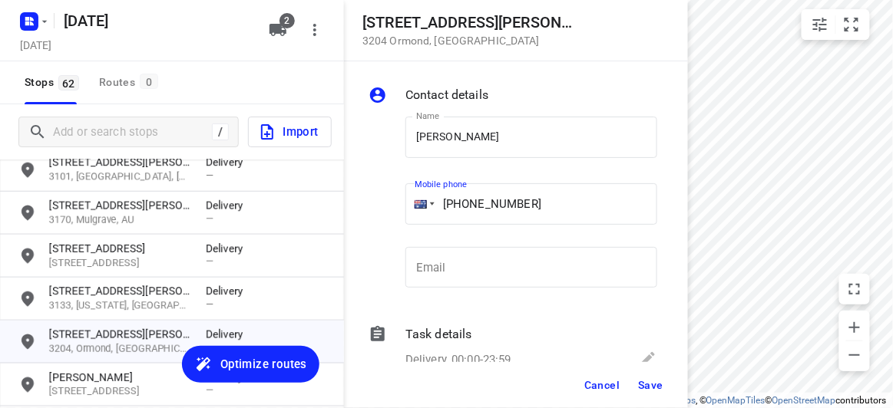
click at [662, 368] on div "Cancel Save" at bounding box center [516, 385] width 344 height 46
click at [661, 378] on button "Save" at bounding box center [651, 386] width 38 height 28
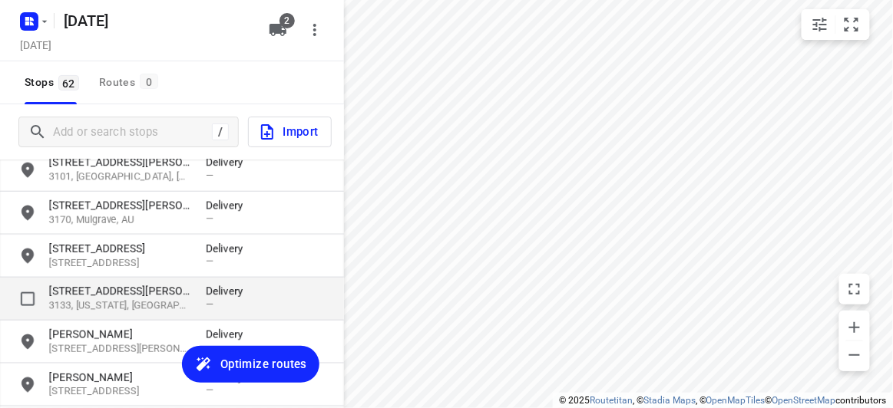
click at [152, 291] on p "[STREET_ADDRESS][PERSON_NAME]" at bounding box center [119, 291] width 141 height 15
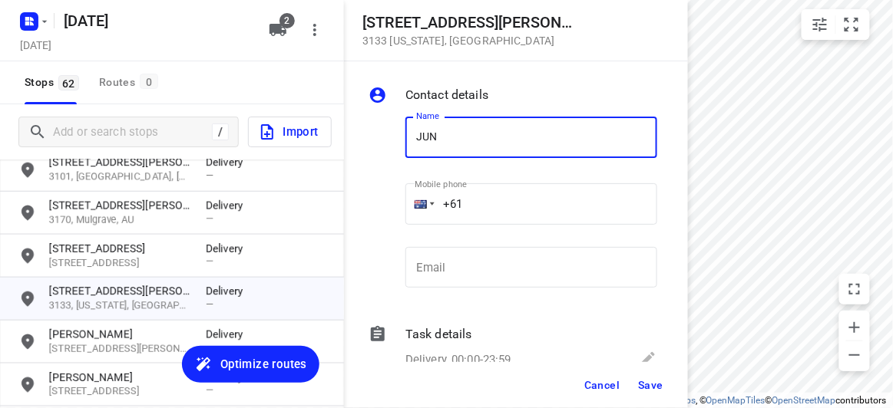
type input "[PERSON_NAME]"
click at [396, 214] on div "Name [PERSON_NAME] Name Mobile phone +61 ​ Email Email" at bounding box center [512, 205] width 295 height 203
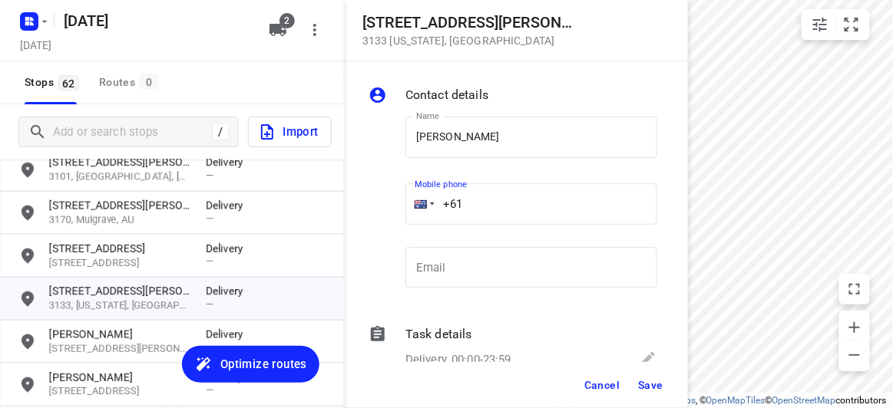
paste input "423869839"
type input "[PHONE_NUMBER]"
click at [649, 385] on span "Save" at bounding box center [650, 385] width 25 height 12
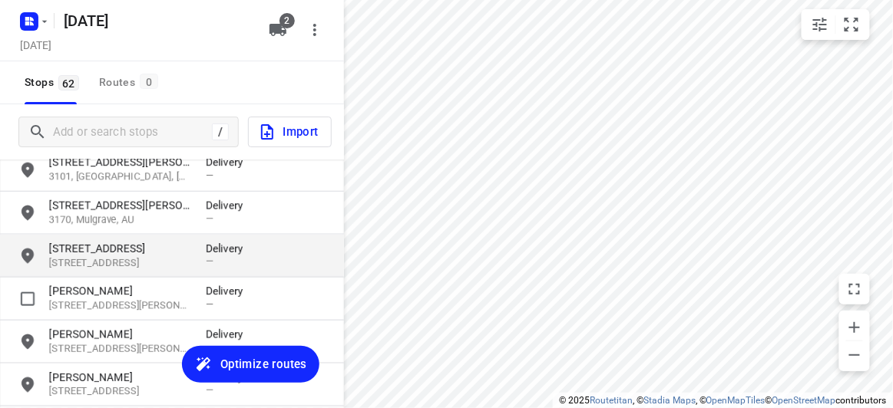
click at [126, 269] on p "[STREET_ADDRESS]" at bounding box center [119, 263] width 141 height 15
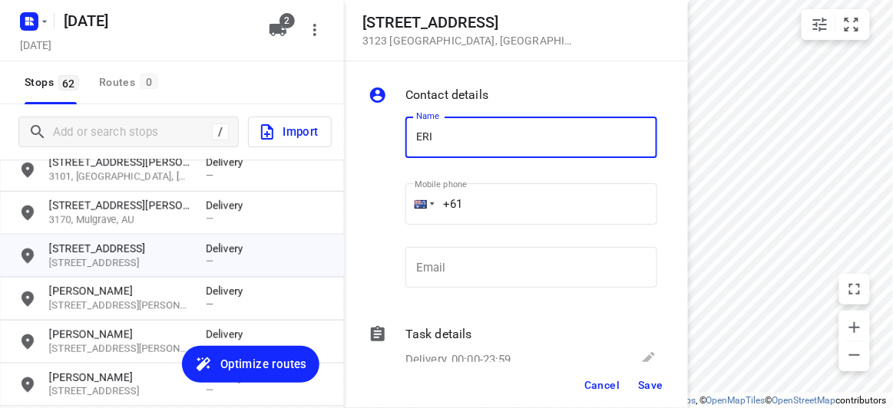
type input "[PERSON_NAME]"
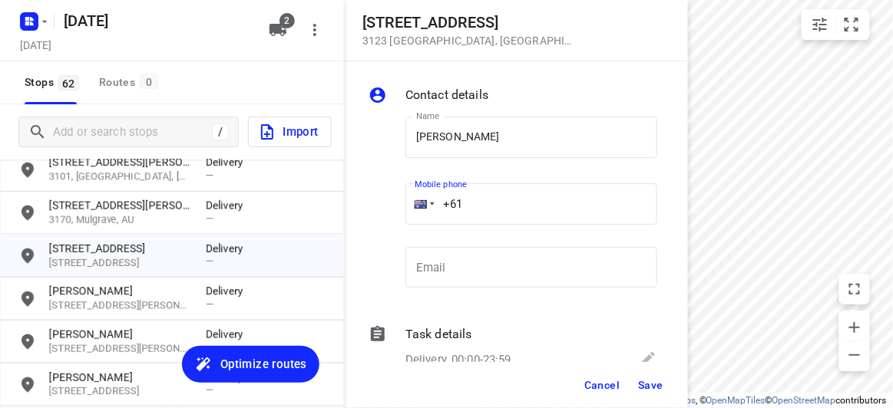
click at [469, 210] on input "+61" at bounding box center [531, 203] width 252 height 41
paste input "488888282"
type input "[PHONE_NUMBER]"
click at [650, 385] on span "Save" at bounding box center [650, 385] width 25 height 12
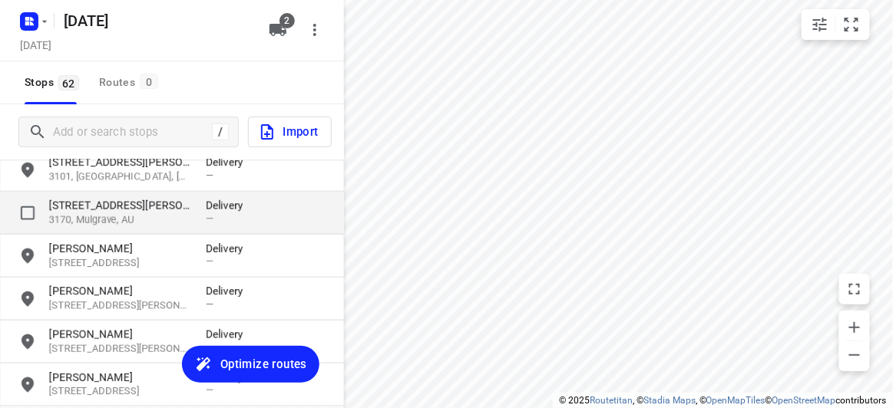
click at [114, 213] on p "3170, Mulgrave, AU" at bounding box center [119, 220] width 141 height 15
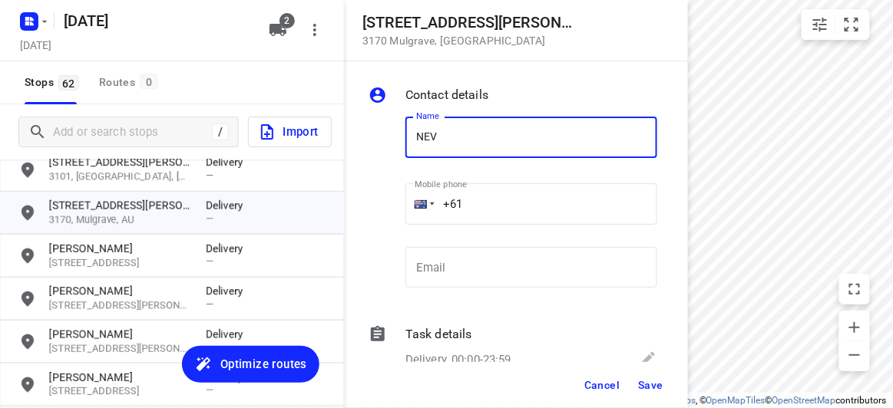
type input "[PERSON_NAME]"
click at [484, 207] on input "+61" at bounding box center [531, 203] width 252 height 41
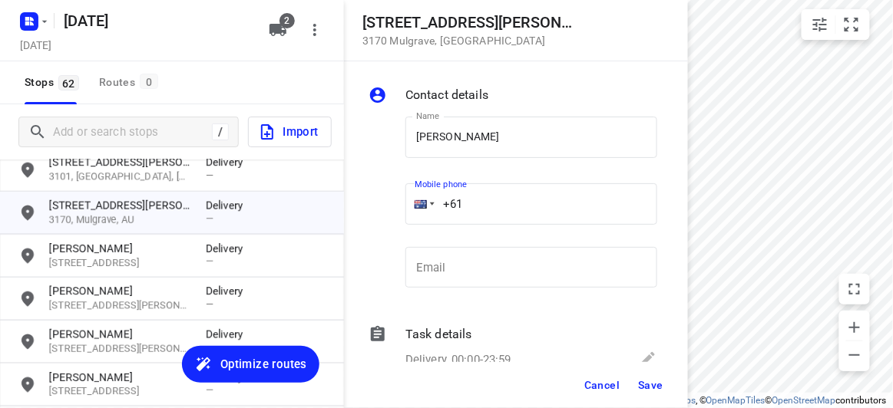
paste input "433614093"
type input "[PHONE_NUMBER]"
click at [655, 388] on span "Save" at bounding box center [650, 385] width 25 height 12
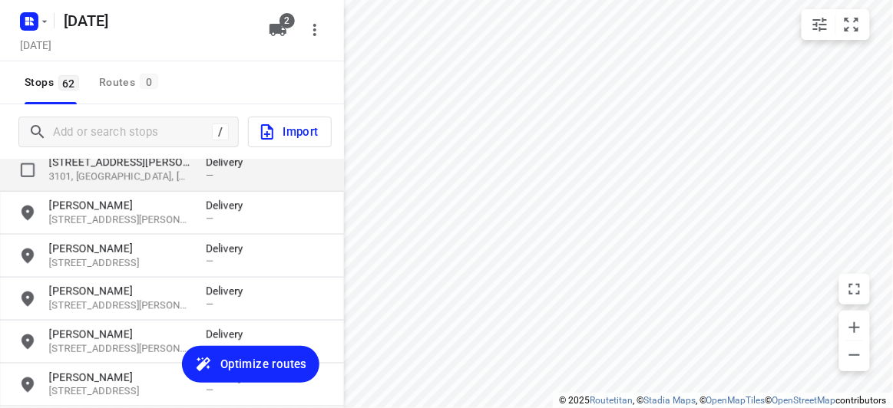
click at [101, 171] on p "3101, [GEOGRAPHIC_DATA], [GEOGRAPHIC_DATA]" at bounding box center [119, 177] width 141 height 15
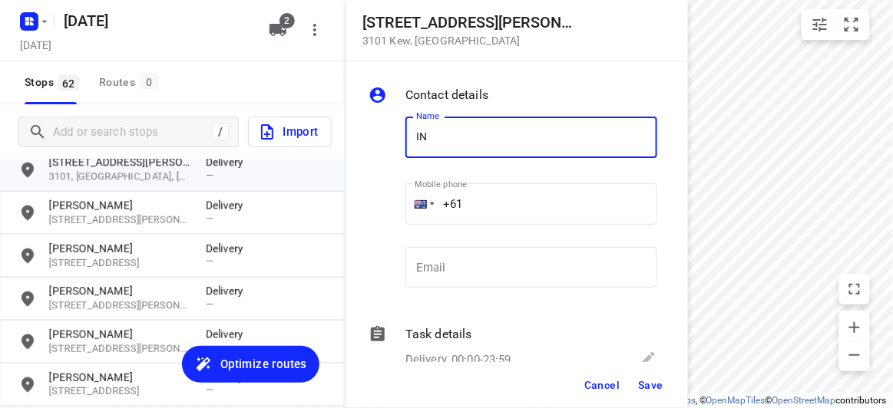
click at [448, 130] on input "IN" at bounding box center [531, 137] width 252 height 41
drag, startPoint x: 491, startPoint y: 131, endPoint x: 389, endPoint y: 131, distance: 101.3
click at [389, 131] on div "Name IN Name Mobile phone +61 ​ Email Email" at bounding box center [512, 205] width 295 height 203
type input "[PERSON_NAME]"
click at [479, 205] on input "+61" at bounding box center [531, 203] width 252 height 41
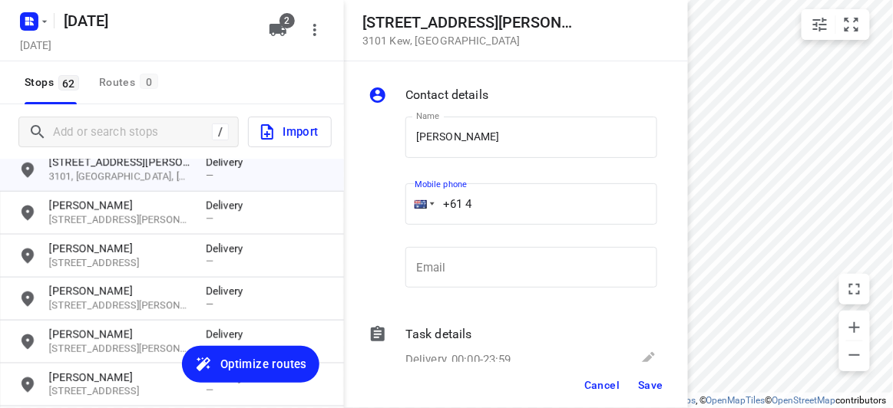
paste input "33351220"
type input "[PHONE_NUMBER]"
click at [653, 377] on button "Save" at bounding box center [651, 386] width 38 height 28
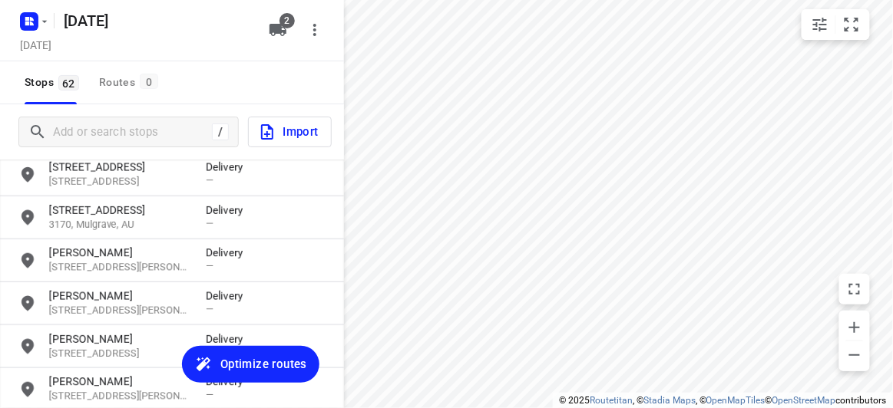
scroll to position [1750, 0]
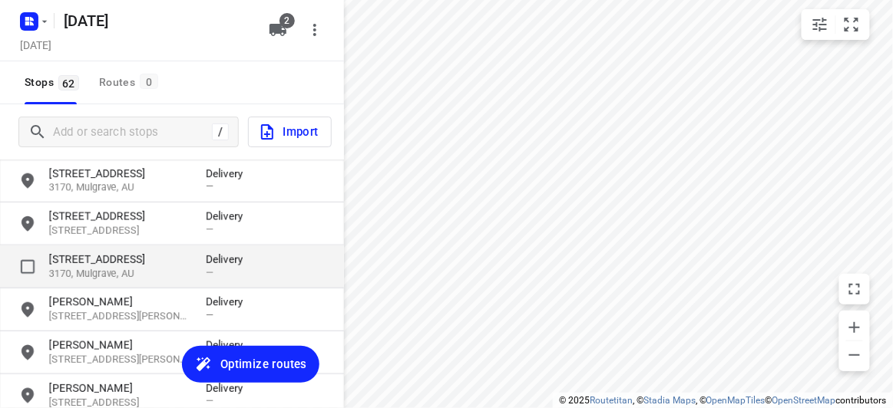
click at [89, 262] on p "[STREET_ADDRESS]" at bounding box center [119, 259] width 141 height 15
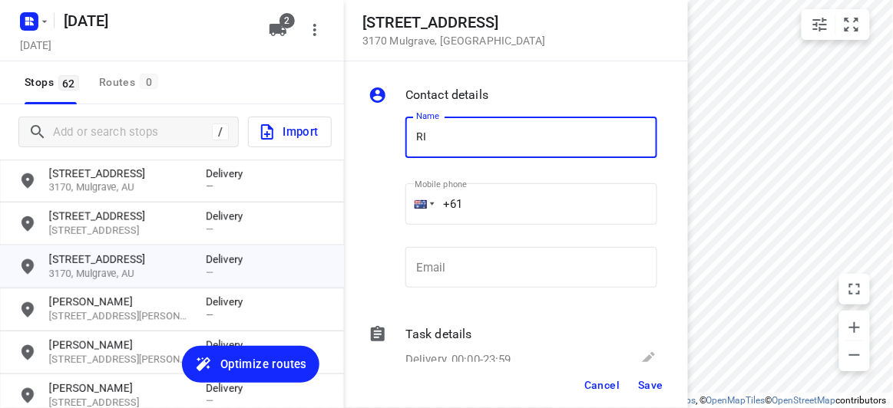
type input "[PERSON_NAME]"
click at [494, 191] on input "+61" at bounding box center [531, 203] width 252 height 41
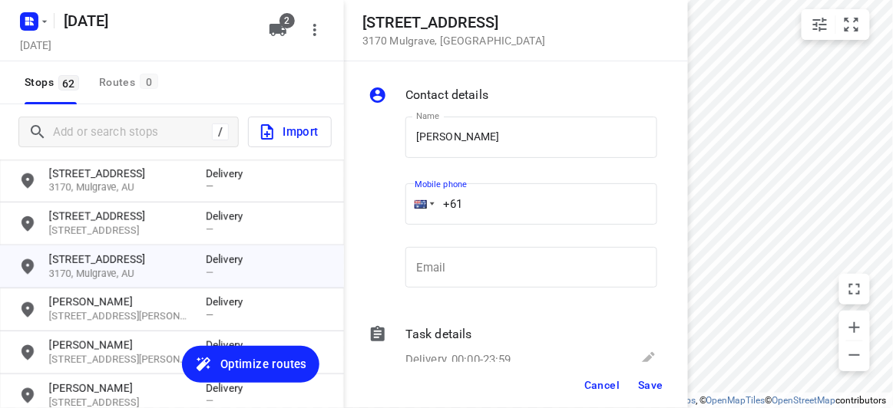
paste input "61499155125"
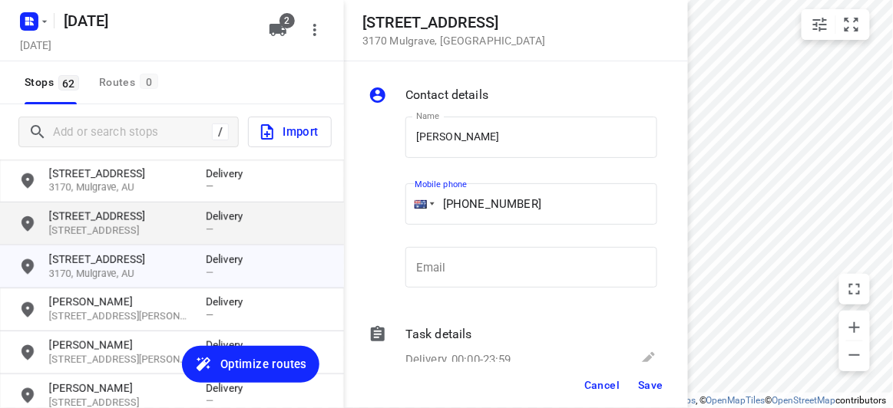
drag, startPoint x: 569, startPoint y: 210, endPoint x: 303, endPoint y: 210, distance: 265.6
click at [303, 210] on div "[STREET_ADDRESS] Contact details Name [PERSON_NAME] Name Mobile phone [PHONE_NU…" at bounding box center [172, 204] width 344 height 408
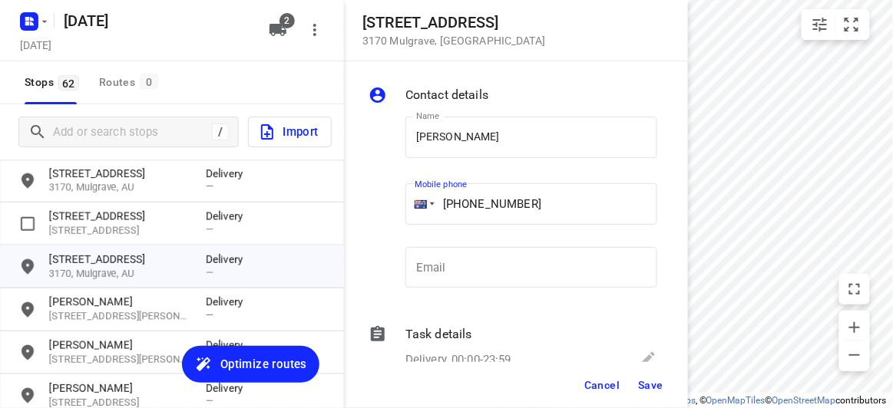
paste input "tel"
type input "[PHONE_NUMBER]"
click at [662, 385] on span "Save" at bounding box center [650, 385] width 25 height 12
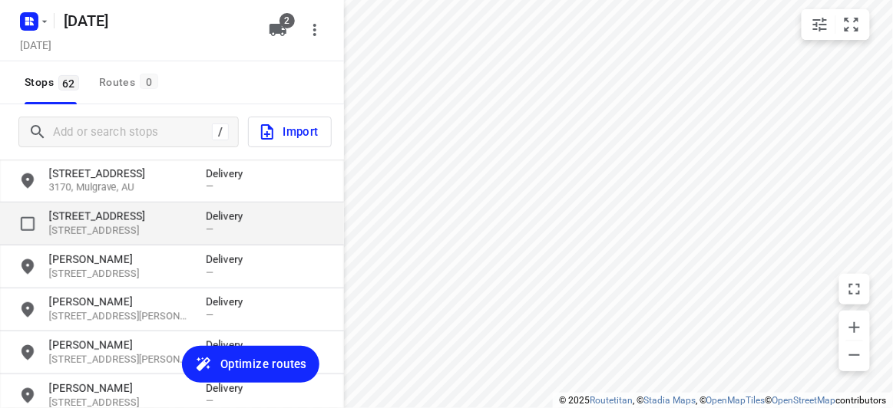
click at [73, 230] on p "[STREET_ADDRESS]" at bounding box center [119, 231] width 141 height 15
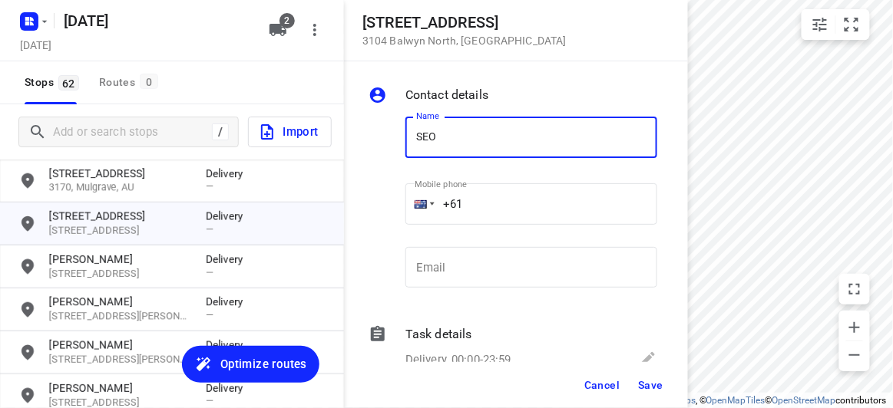
type input "[PERSON_NAME]"
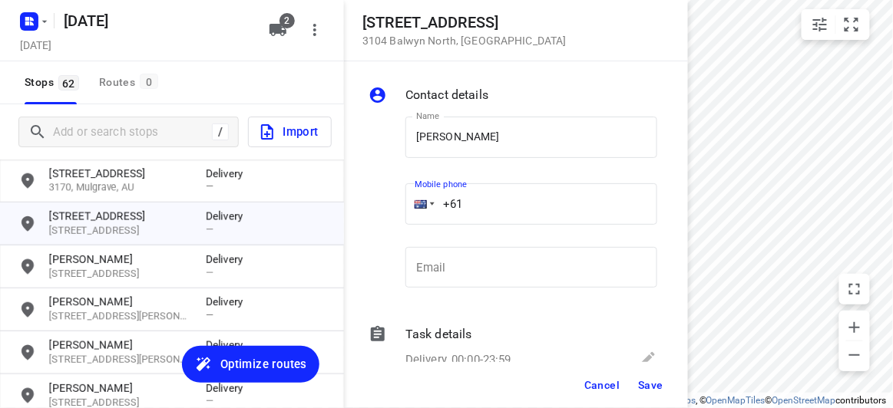
drag, startPoint x: 456, startPoint y: 203, endPoint x: 407, endPoint y: 204, distance: 49.1
click at [407, 204] on div "+61" at bounding box center [531, 203] width 252 height 41
paste input "432082110"
type input "[PHONE_NUMBER]"
click at [648, 390] on span "Save" at bounding box center [650, 385] width 25 height 12
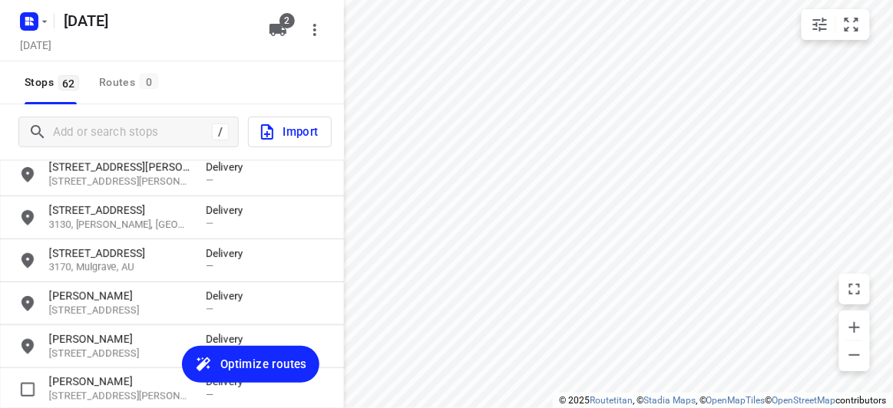
scroll to position [1610, 0]
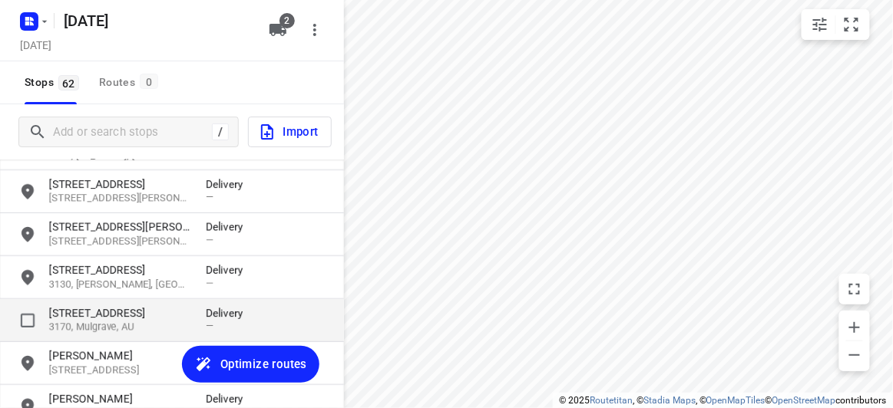
click at [79, 324] on p "3170, Mulgrave, AU" at bounding box center [119, 328] width 141 height 15
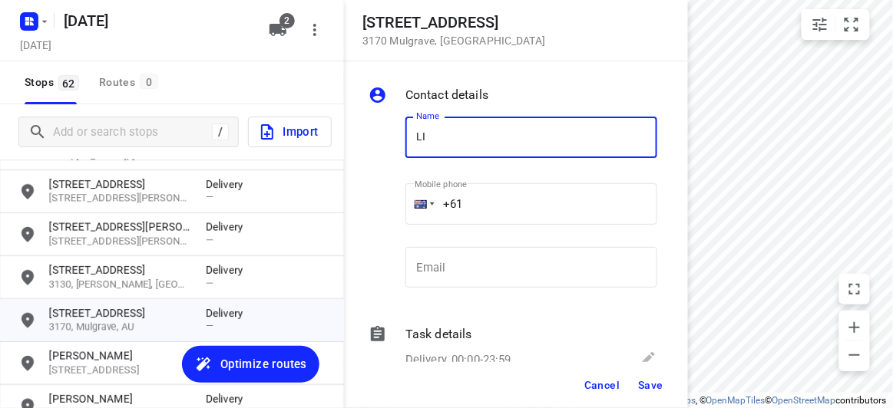
type input "[PERSON_NAME] [PERSON_NAME]"
click at [495, 201] on input "+61" at bounding box center [531, 203] width 252 height 41
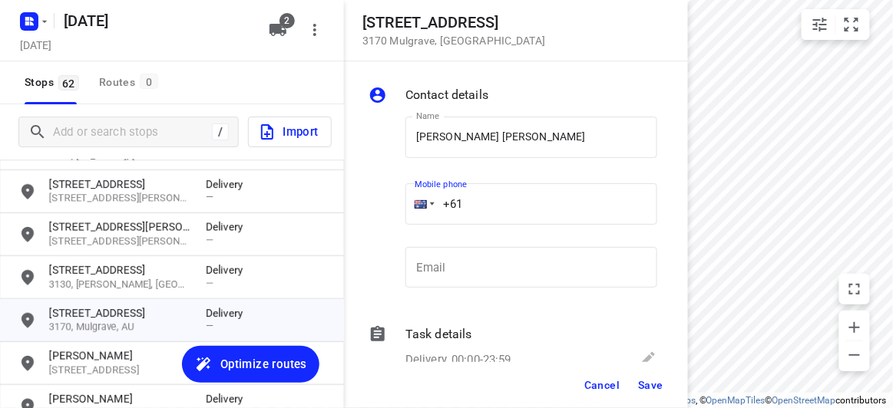
paste input "403367279"
type input "[PHONE_NUMBER]"
click at [659, 397] on button "Save" at bounding box center [651, 386] width 38 height 28
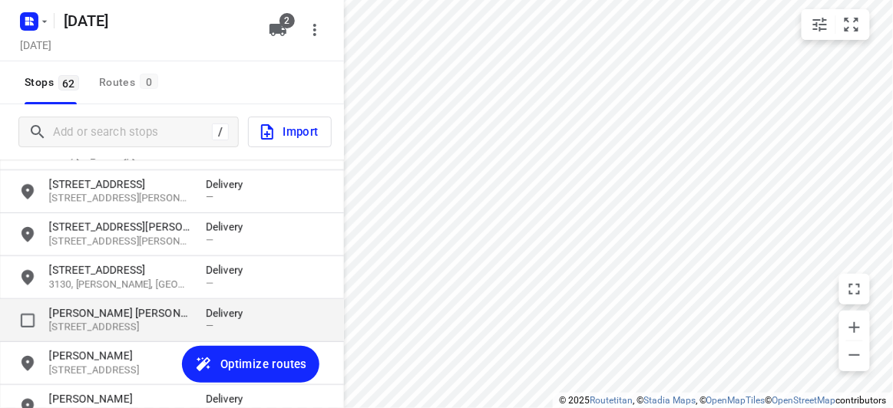
scroll to position [1540, 0]
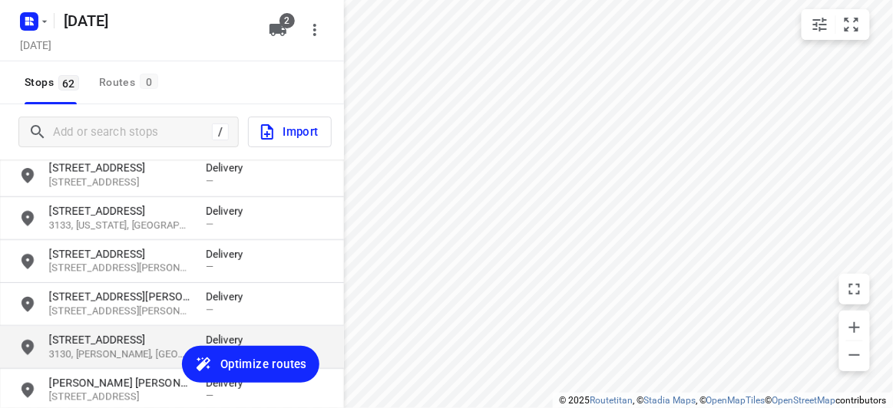
click at [128, 353] on p "3130, [PERSON_NAME], [GEOGRAPHIC_DATA]" at bounding box center [119, 355] width 141 height 15
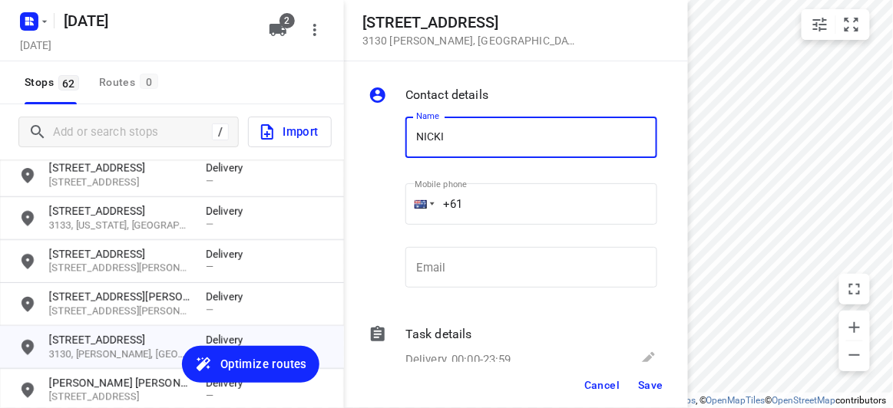
type input "[PERSON_NAME] 2/27-29"
click at [487, 204] on input "+61" at bounding box center [531, 203] width 252 height 41
paste input "61475128833"
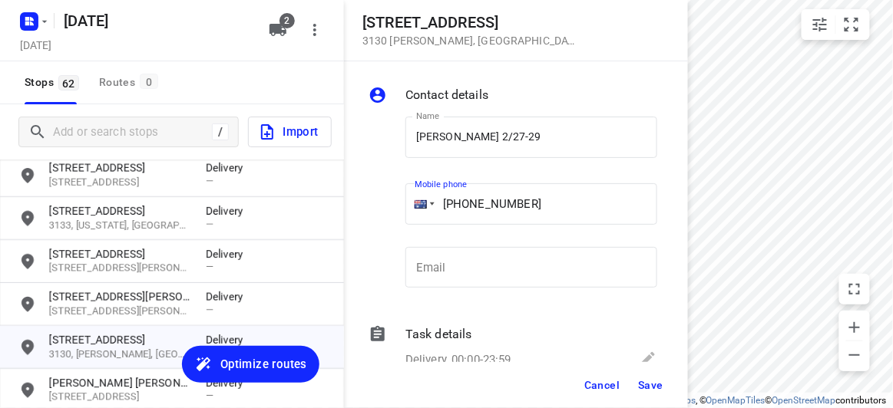
drag, startPoint x: 365, startPoint y: 203, endPoint x: 332, endPoint y: 203, distance: 32.2
click at [332, 203] on div "[STREET_ADDRESS][PERSON_NAME] Contact details Name [PERSON_NAME] 2/27-29 Name M…" at bounding box center [172, 204] width 344 height 408
paste input "tel"
type input "[PHONE_NUMBER]"
click at [663, 388] on span "Save" at bounding box center [650, 385] width 25 height 12
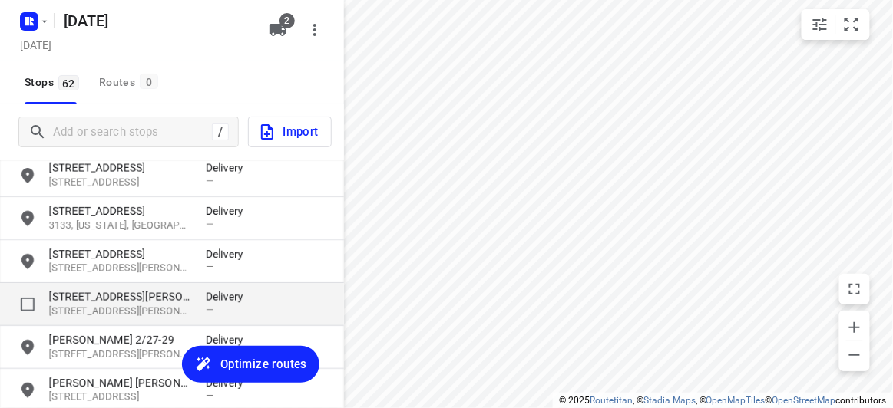
click at [80, 296] on p "[STREET_ADDRESS][PERSON_NAME]" at bounding box center [119, 296] width 141 height 15
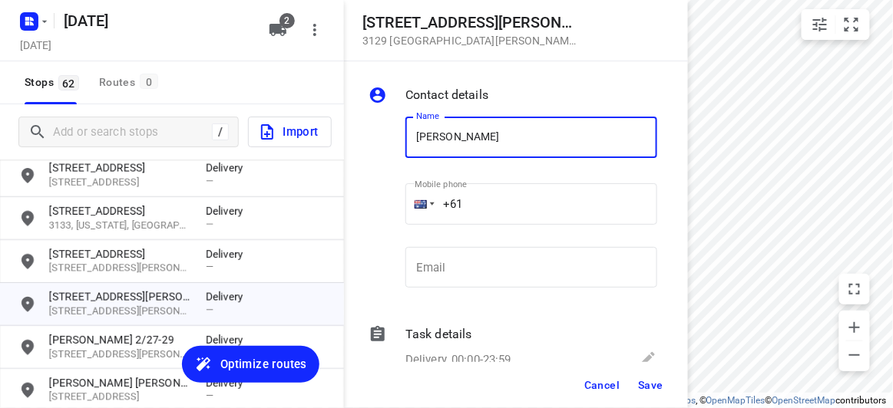
type input "[PERSON_NAME]"
drag, startPoint x: 415, startPoint y: 199, endPoint x: 398, endPoint y: 199, distance: 17.7
click at [399, 199] on div "Mobile phone +61 ​" at bounding box center [531, 209] width 264 height 71
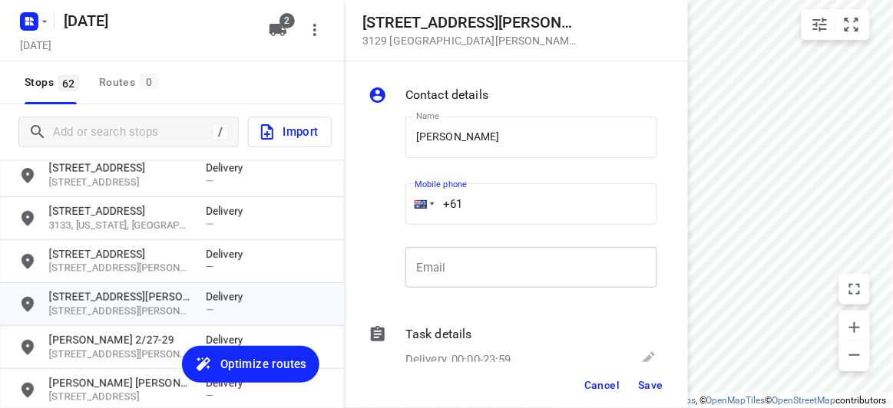
paste input "448525958"
type input "[PHONE_NUMBER]"
click at [651, 382] on span "Save" at bounding box center [650, 385] width 25 height 12
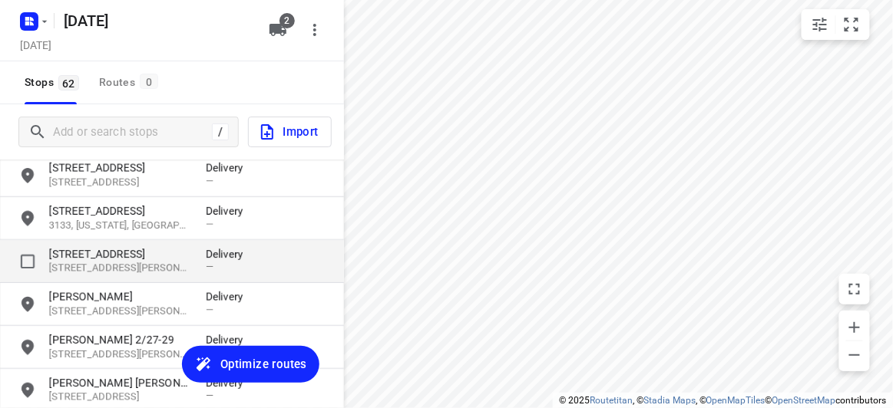
click at [102, 265] on p "[STREET_ADDRESS][PERSON_NAME]" at bounding box center [119, 269] width 141 height 15
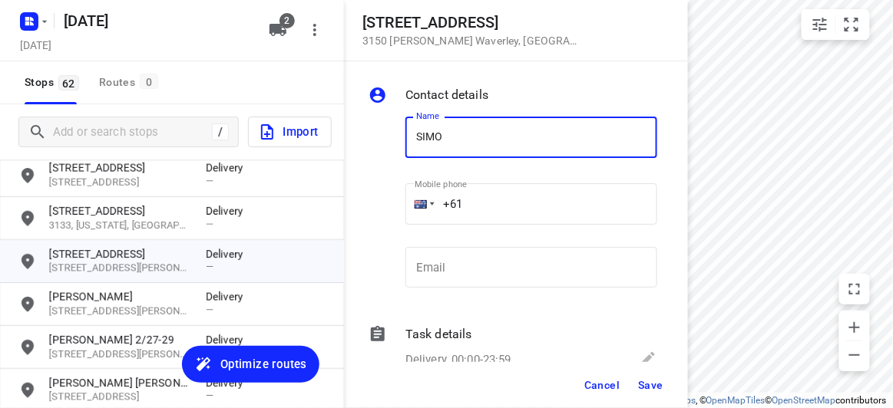
type input "[PERSON_NAME] 1/816"
click at [485, 210] on input "+61" at bounding box center [531, 203] width 252 height 41
paste input "437353113"
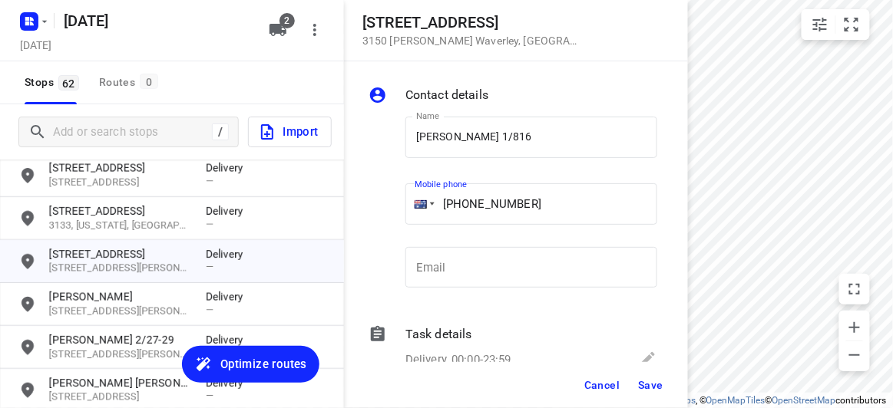
type input "[PHONE_NUMBER]"
click at [659, 382] on span "Save" at bounding box center [650, 385] width 25 height 12
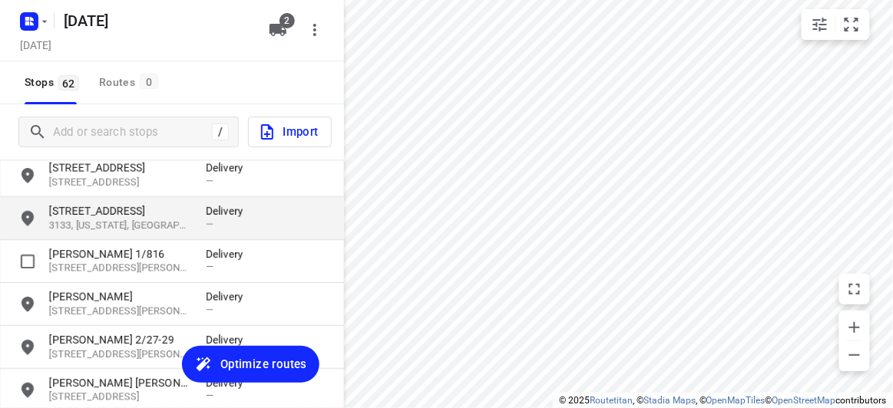
click at [125, 216] on p "[STREET_ADDRESS]" at bounding box center [119, 210] width 141 height 15
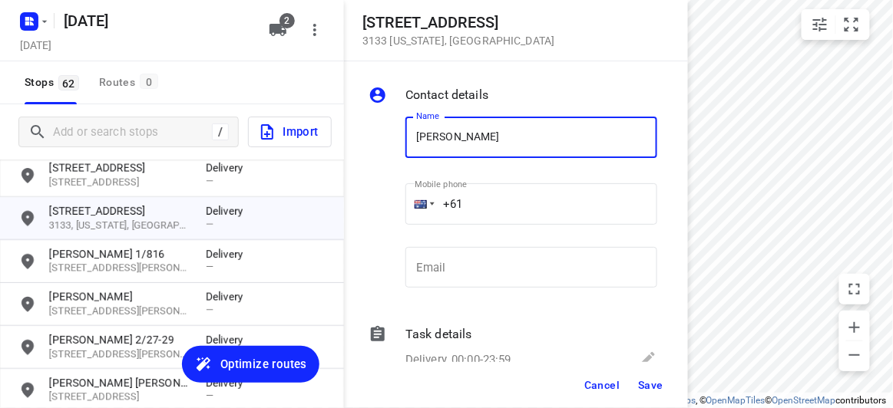
type input "[PERSON_NAME] 4/134-140"
drag, startPoint x: 469, startPoint y: 203, endPoint x: 479, endPoint y: 200, distance: 10.7
click at [480, 200] on input "+61" at bounding box center [531, 203] width 252 height 41
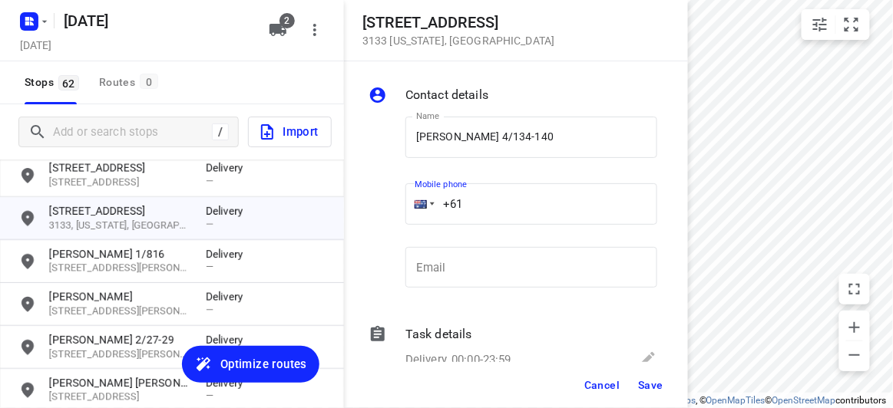
paste input "449850651"
type input "[PHONE_NUMBER]"
click at [645, 381] on span "Save" at bounding box center [650, 385] width 25 height 12
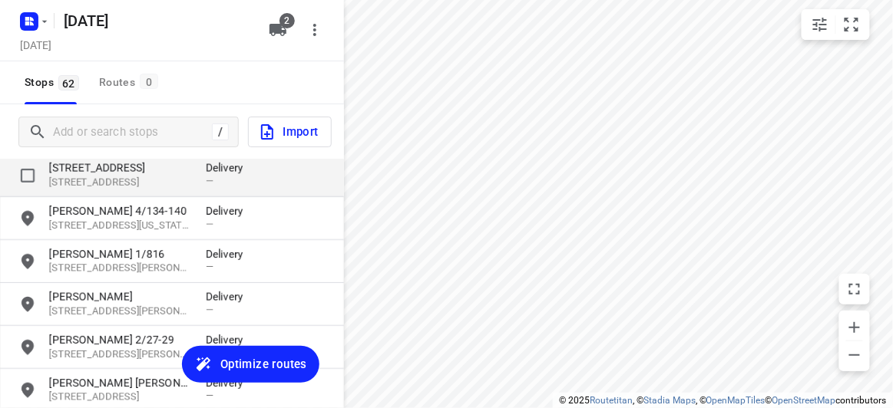
click at [108, 174] on p "[STREET_ADDRESS]" at bounding box center [119, 167] width 141 height 15
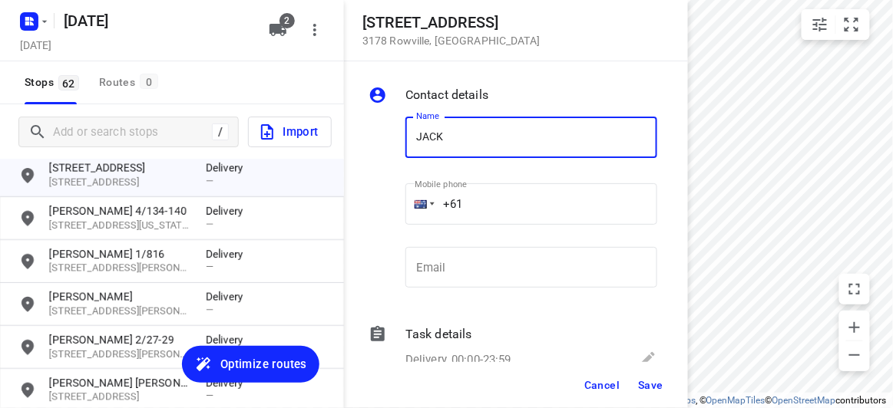
type input "JACK"
click at [478, 201] on input "+61" at bounding box center [531, 203] width 252 height 41
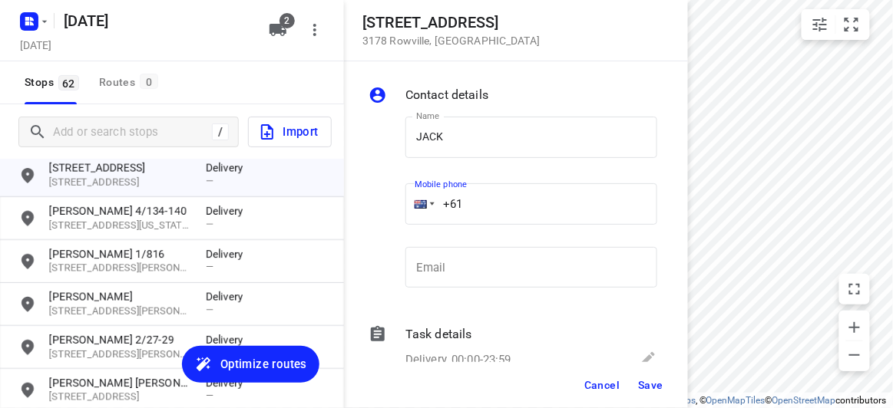
paste input "411744476"
type input "[PHONE_NUMBER]"
click at [629, 377] on div "Cancel Save" at bounding box center [516, 385] width 344 height 46
click at [640, 382] on span "Save" at bounding box center [650, 385] width 25 height 12
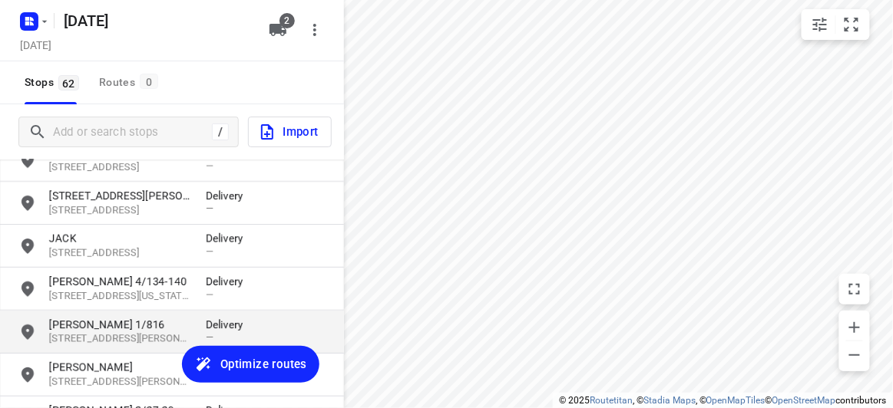
scroll to position [1400, 0]
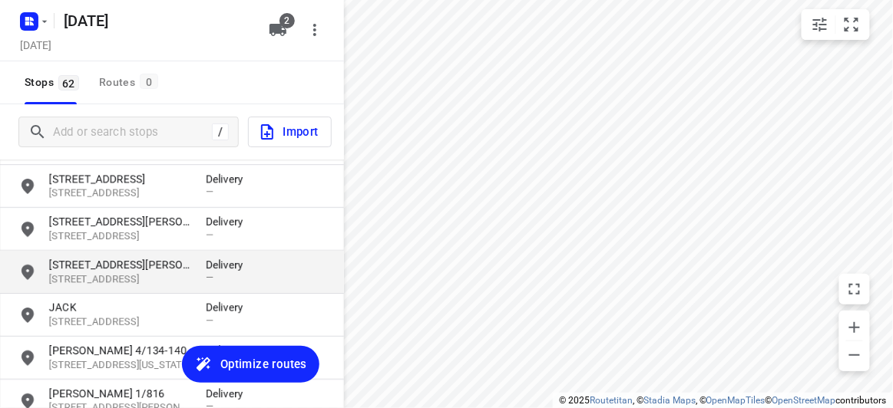
click at [132, 269] on p "[STREET_ADDRESS][PERSON_NAME]" at bounding box center [119, 264] width 141 height 15
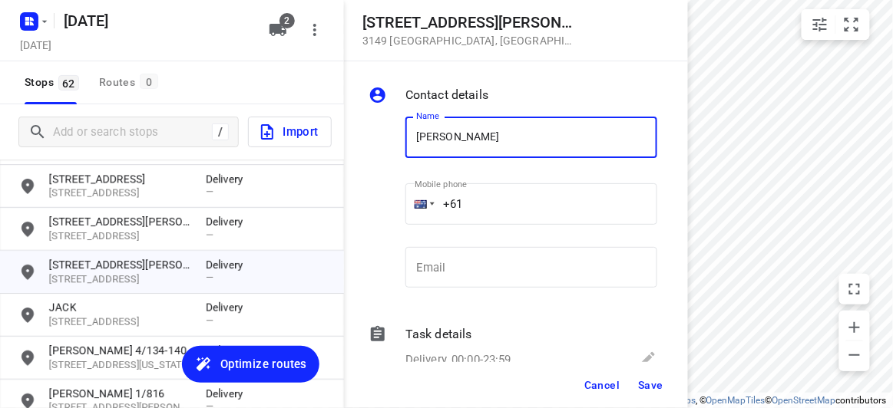
type input "[PERSON_NAME] 1/56"
click at [504, 203] on input "+61" at bounding box center [531, 203] width 252 height 41
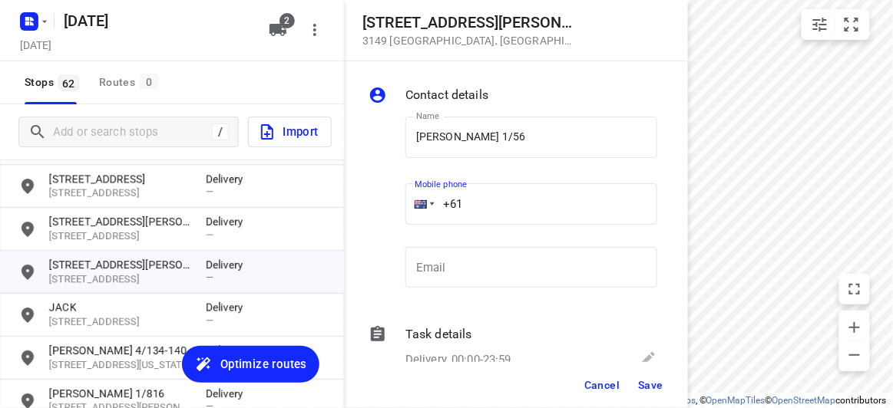
paste input "61433708869"
drag, startPoint x: 501, startPoint y: 168, endPoint x: 350, endPoint y: 179, distance: 150.9
click at [350, 179] on div "Contact details Name [PERSON_NAME] 1/56 Name Mobile phone [PHONE_NUMBER] ​ Emai…" at bounding box center [516, 211] width 344 height 301
drag, startPoint x: 562, startPoint y: 203, endPoint x: 336, endPoint y: 213, distance: 225.9
click at [337, 213] on div "[STREET_ADDRESS][PERSON_NAME] Contact details Name [PERSON_NAME] 1/56 Name Mobi…" at bounding box center [172, 204] width 344 height 408
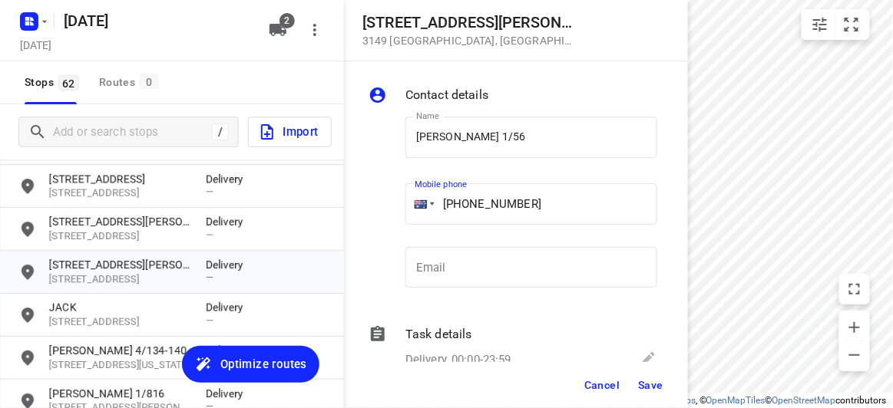
paste input "tel"
type input "[PHONE_NUMBER]"
click at [655, 387] on span "Save" at bounding box center [650, 385] width 25 height 12
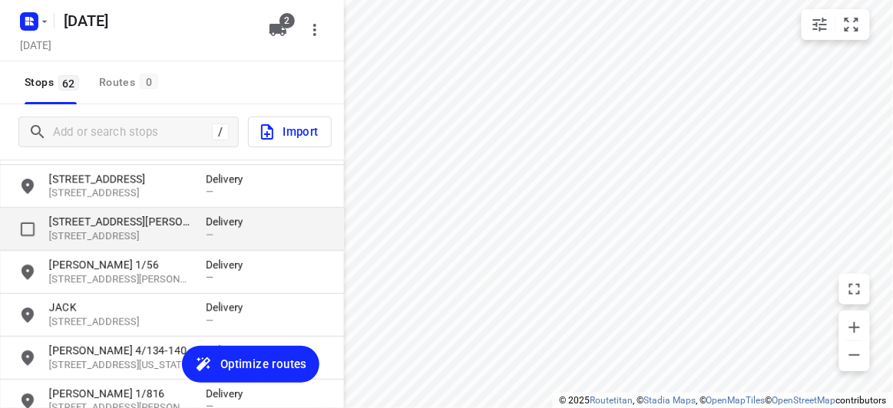
click at [126, 220] on p "[STREET_ADDRESS][PERSON_NAME]" at bounding box center [119, 221] width 141 height 15
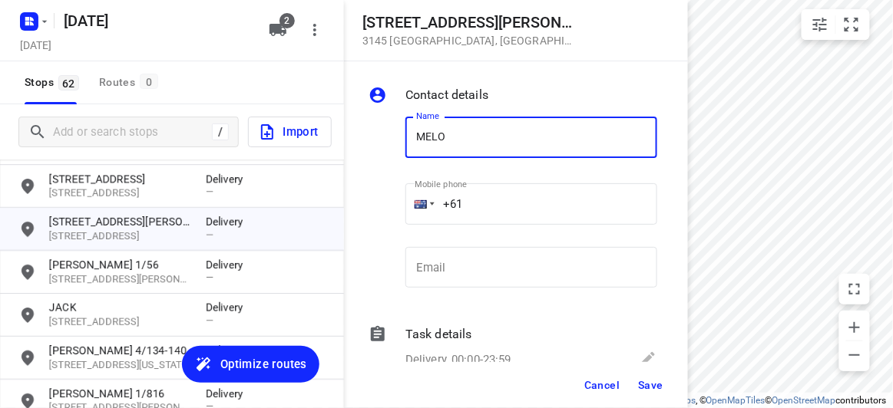
type input "[PERSON_NAME]"
click at [492, 197] on input "+61" at bounding box center [531, 203] width 252 height 41
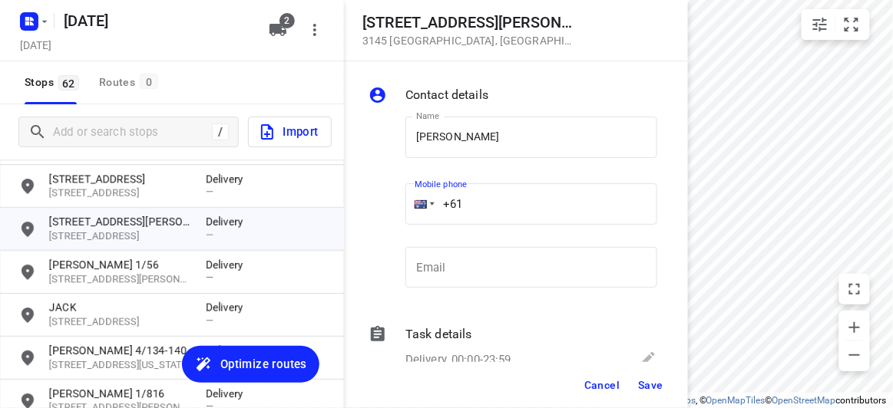
paste input "61434505885"
drag, startPoint x: 433, startPoint y: 221, endPoint x: 367, endPoint y: 226, distance: 66.2
click at [367, 226] on div "Name [PERSON_NAME] Name Mobile phone [PHONE_NUMBER] ​ Email Email" at bounding box center [512, 205] width 295 height 203
paste input "tel"
type input "[PHONE_NUMBER]"
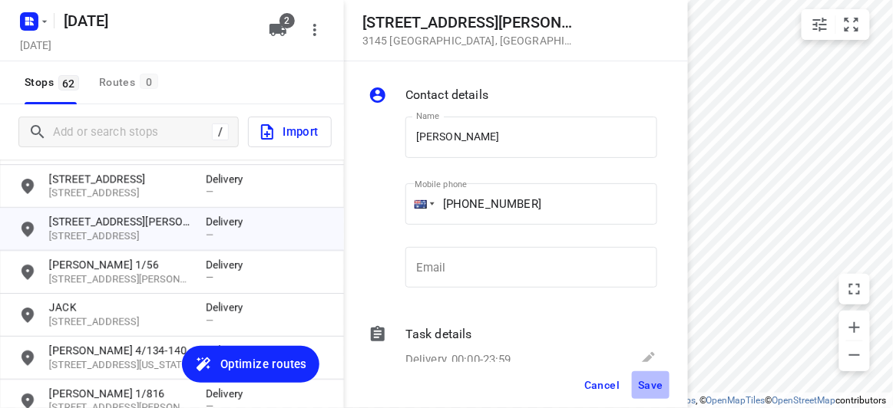
click at [639, 382] on span "Save" at bounding box center [650, 385] width 25 height 12
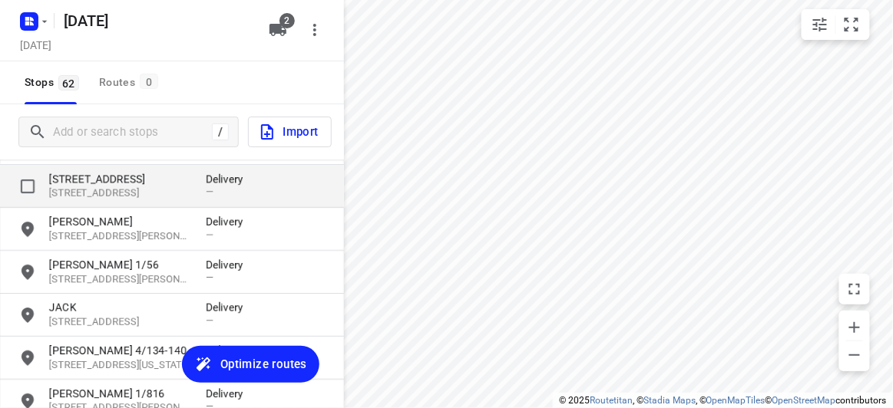
click at [79, 179] on p "[STREET_ADDRESS]" at bounding box center [119, 178] width 141 height 15
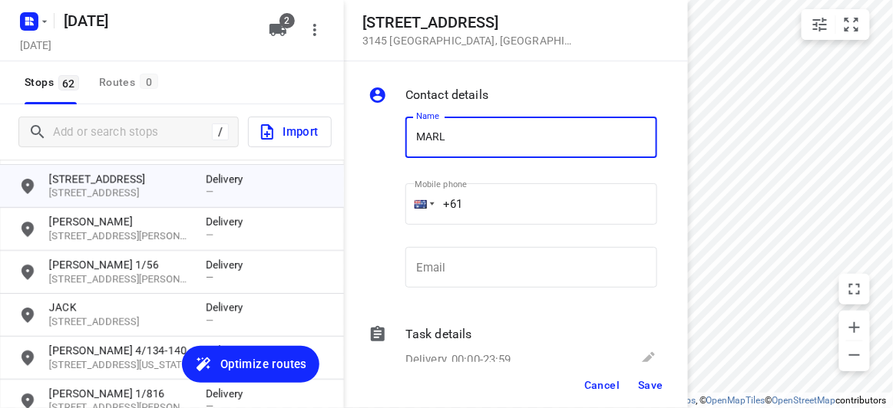
type input "[PERSON_NAME]"
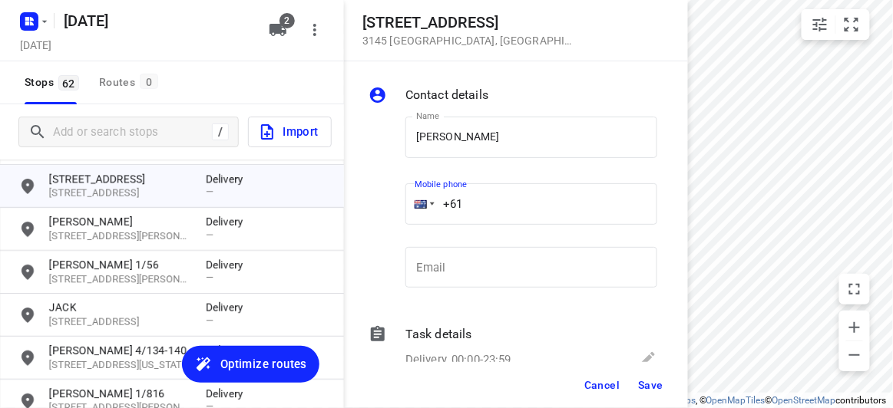
drag, startPoint x: 428, startPoint y: 200, endPoint x: 408, endPoint y: 201, distance: 20.0
click at [408, 201] on div "+61" at bounding box center [531, 203] width 252 height 41
paste input "433553445"
type input "[PHONE_NUMBER]"
click at [666, 388] on button "Save" at bounding box center [651, 386] width 38 height 28
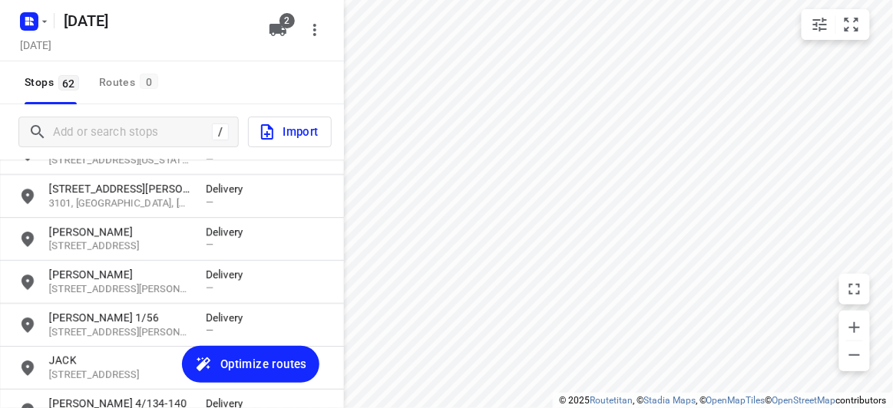
scroll to position [1330, 0]
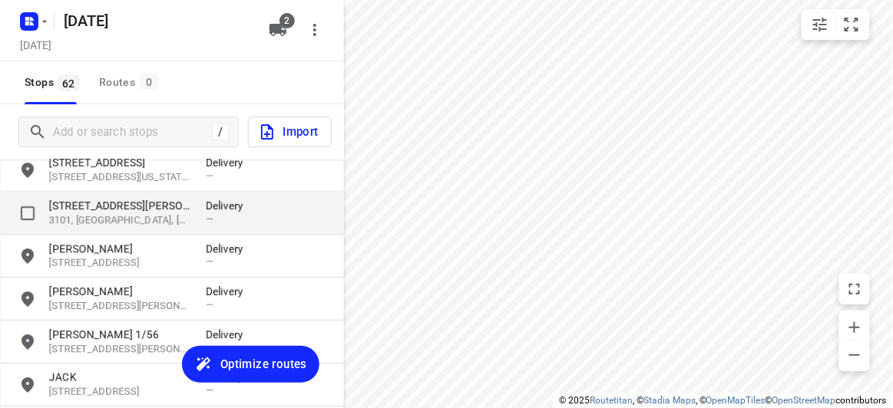
click at [88, 207] on p "[STREET_ADDRESS][PERSON_NAME]" at bounding box center [119, 205] width 141 height 15
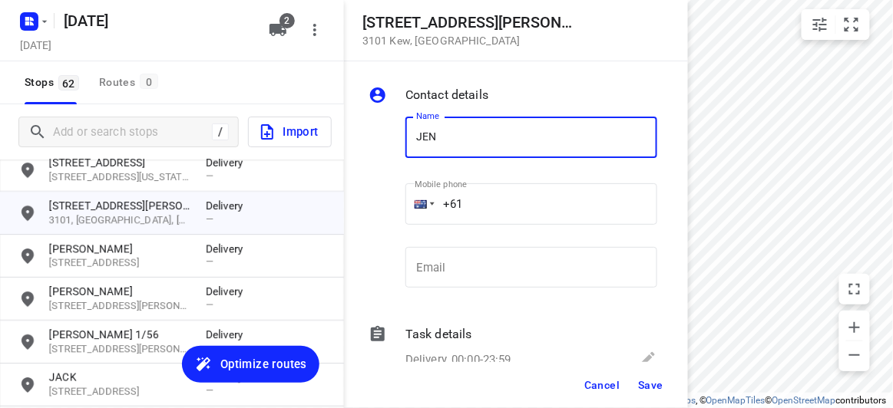
type input "[PERSON_NAME]"
click at [405, 197] on div "+61" at bounding box center [531, 203] width 252 height 41
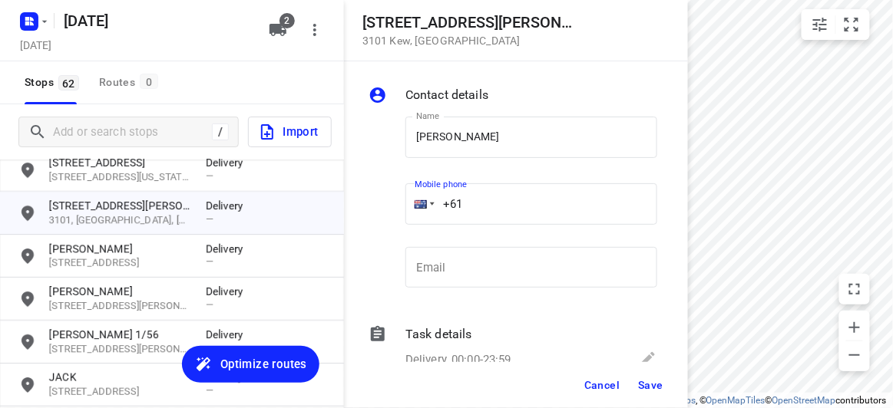
paste input "403131881"
type input "[PHONE_NUMBER]"
click at [664, 390] on button "Save" at bounding box center [651, 386] width 38 height 28
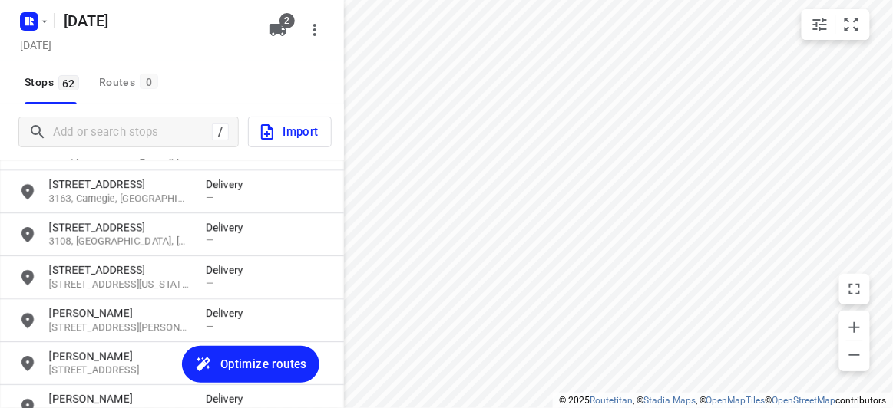
scroll to position [1191, 0]
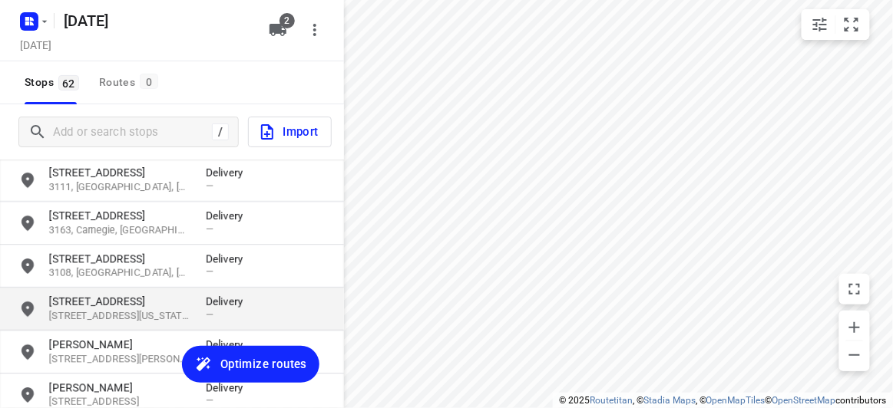
click at [95, 296] on p "[STREET_ADDRESS]" at bounding box center [119, 301] width 141 height 15
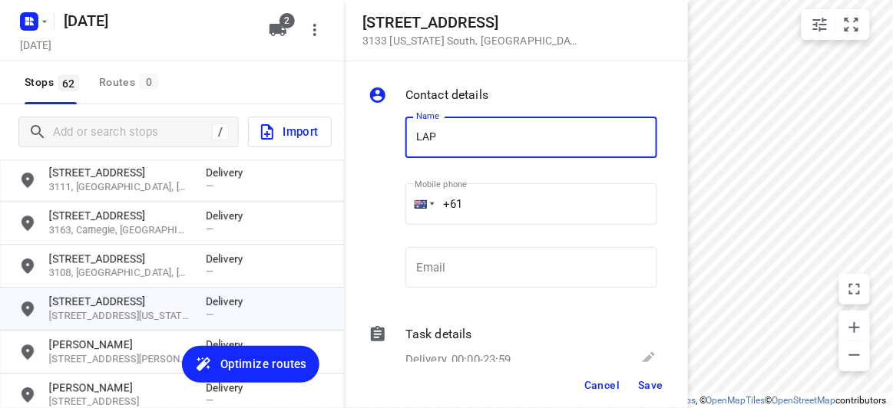
type input "[PERSON_NAME]"
click at [503, 203] on input "+61" at bounding box center [531, 203] width 252 height 41
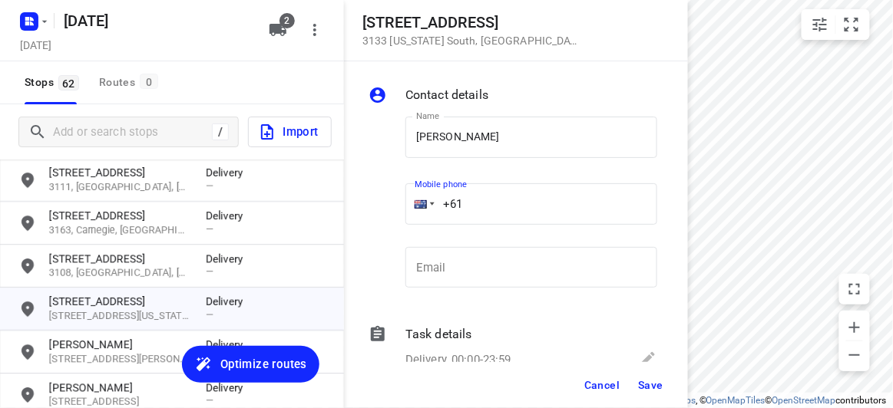
paste input "61403541676"
drag, startPoint x: 569, startPoint y: 210, endPoint x: 363, endPoint y: 210, distance: 205.7
click at [363, 210] on div "Contact details Name [PERSON_NAME] Name Mobile phone [PHONE_NUMBER] ​ Email Ema…" at bounding box center [516, 211] width 344 height 301
paste input "tel"
type input "[PHONE_NUMBER]"
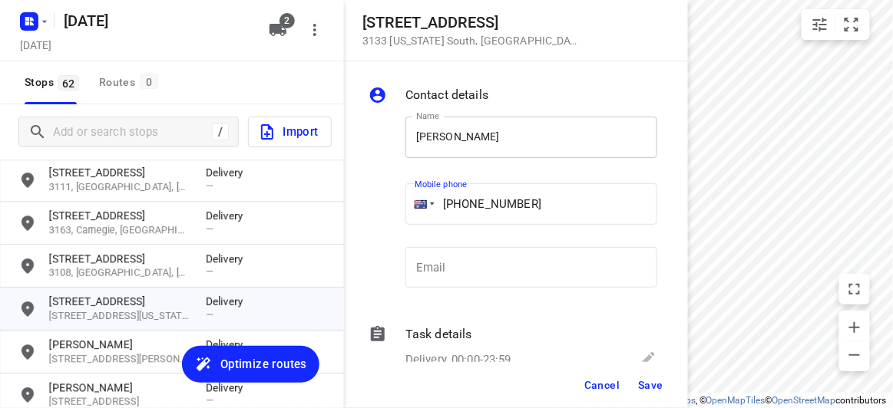
click at [523, 141] on input "[PERSON_NAME]" at bounding box center [531, 137] width 252 height 41
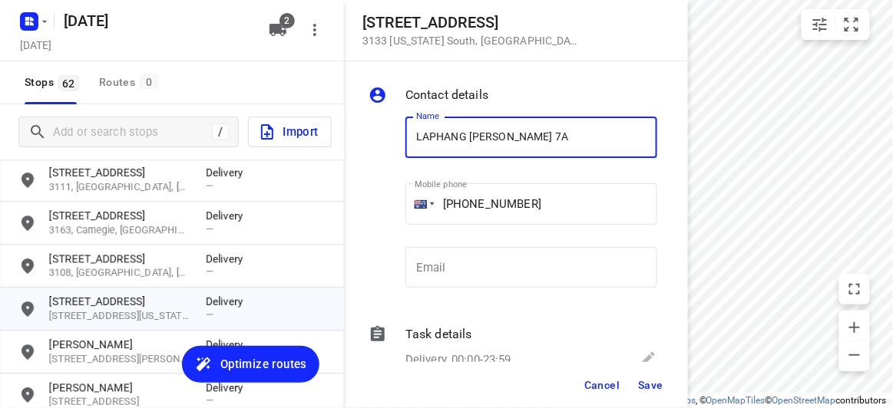
type input "LAPHANG [PERSON_NAME] 7A"
click at [644, 396] on button "Save" at bounding box center [651, 386] width 38 height 28
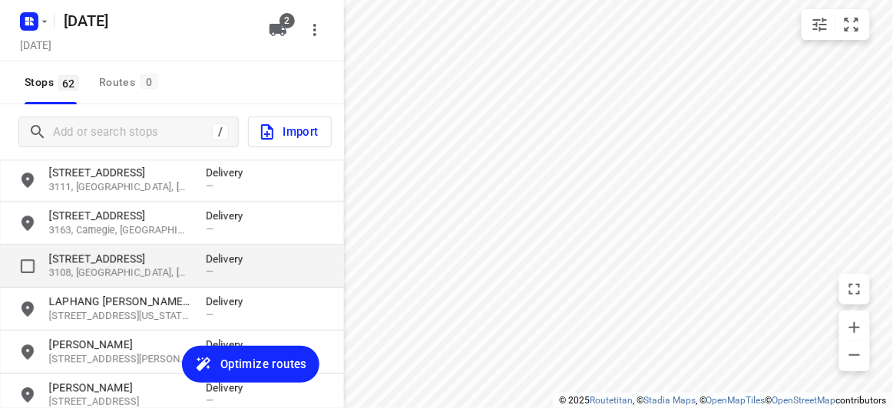
click at [115, 262] on p "[STREET_ADDRESS]" at bounding box center [119, 258] width 141 height 15
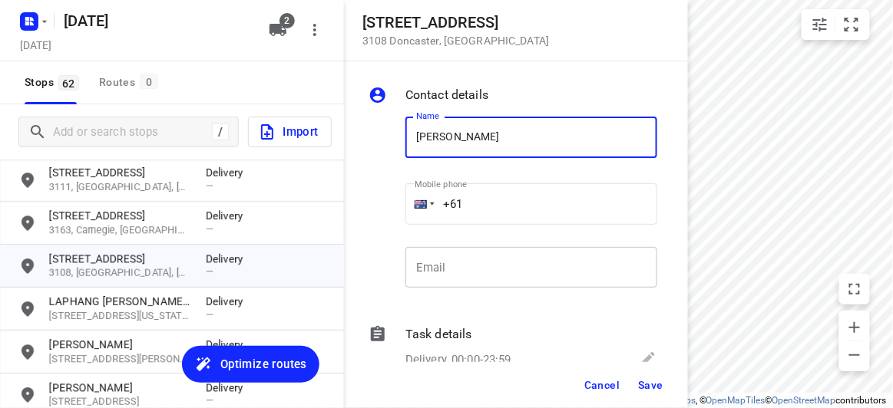
type input "[PERSON_NAME]"
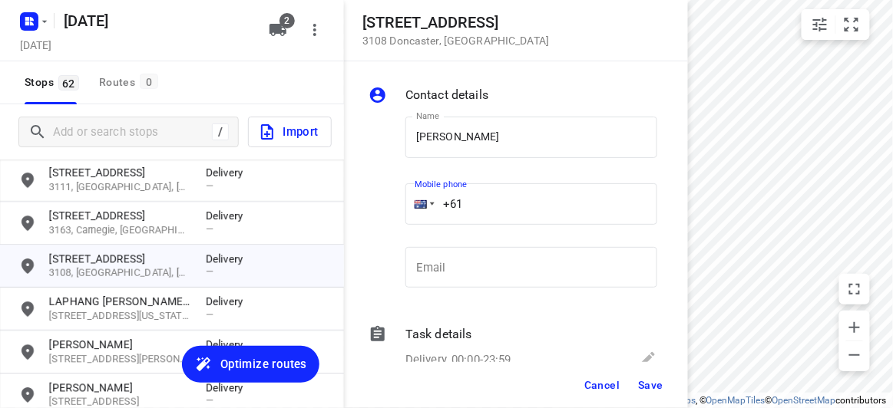
drag, startPoint x: 426, startPoint y: 206, endPoint x: 414, endPoint y: 207, distance: 12.3
click at [414, 207] on div "+61" at bounding box center [531, 203] width 252 height 41
paste input "423239815"
type input "[PHONE_NUMBER]"
click at [636, 382] on button "Save" at bounding box center [651, 386] width 38 height 28
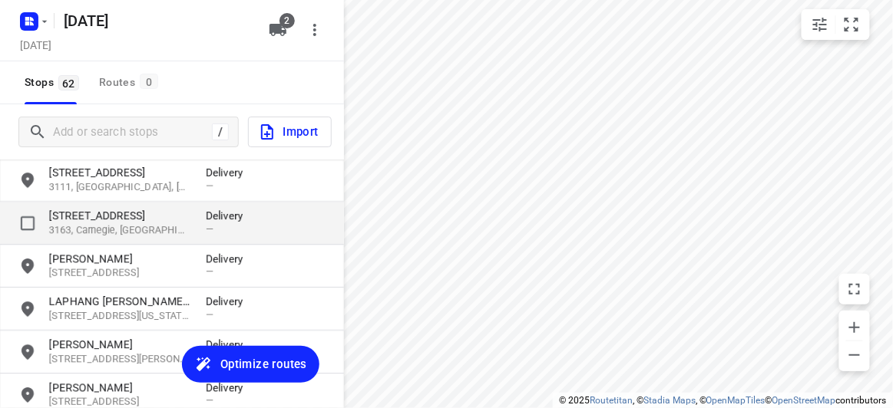
click at [144, 233] on p "3163, Carnegie, [GEOGRAPHIC_DATA]" at bounding box center [119, 230] width 141 height 15
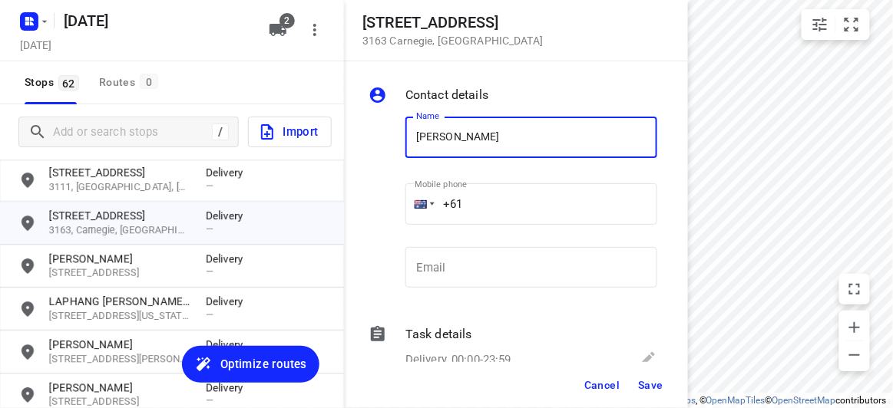
type input "[PERSON_NAME] 2/63"
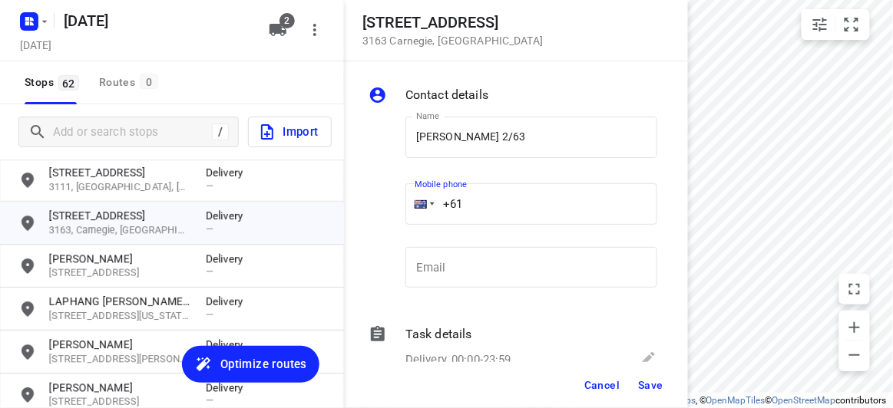
drag, startPoint x: 467, startPoint y: 205, endPoint x: 378, endPoint y: 205, distance: 89.1
click at [378, 205] on div "Name [PERSON_NAME] 2/63 Name Mobile phone +61 ​ Email Email" at bounding box center [512, 205] width 295 height 203
paste input "413491283"
type input "[PHONE_NUMBER]"
click at [643, 383] on span "Save" at bounding box center [650, 385] width 25 height 12
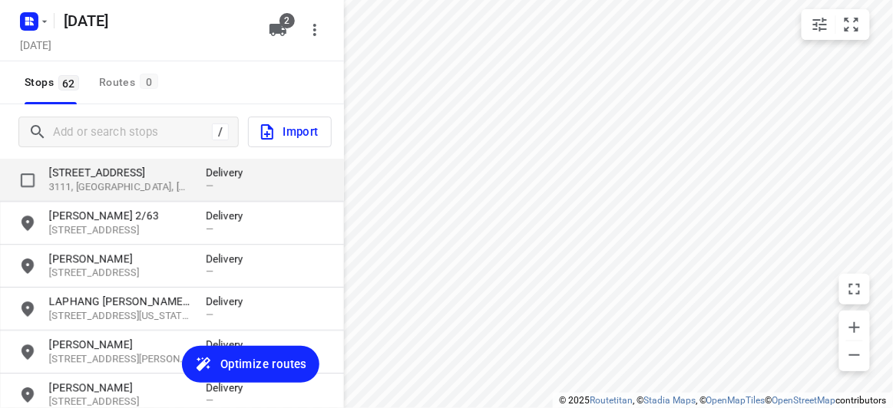
click at [93, 183] on p "3111, [GEOGRAPHIC_DATA], [GEOGRAPHIC_DATA]" at bounding box center [119, 187] width 141 height 15
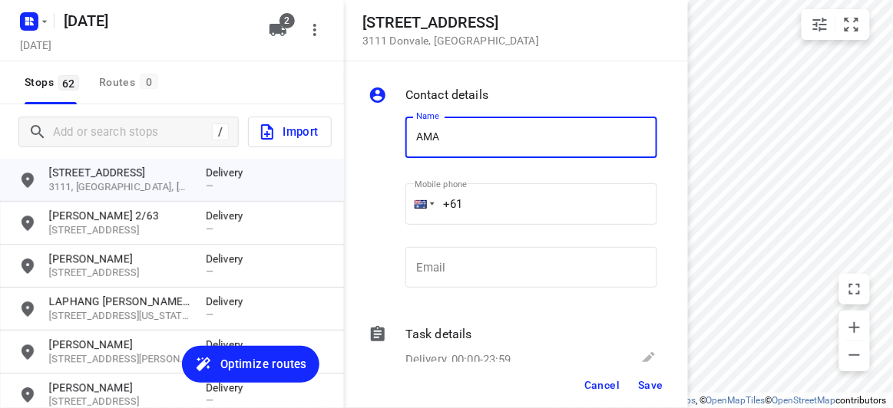
type input "[PERSON_NAME]"
click at [397, 201] on div "Name [PERSON_NAME] Name Mobile phone +61 ​ Email Email" at bounding box center [512, 205] width 295 height 203
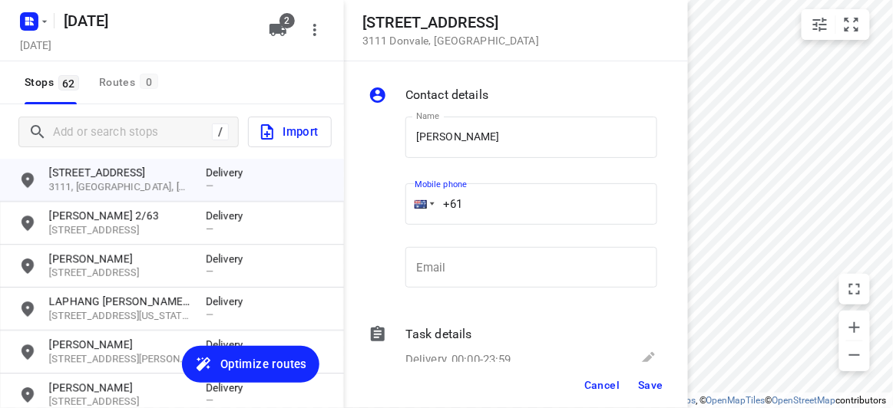
paste input "421906306"
type input "[PHONE_NUMBER]"
click at [643, 391] on span "Save" at bounding box center [650, 385] width 25 height 12
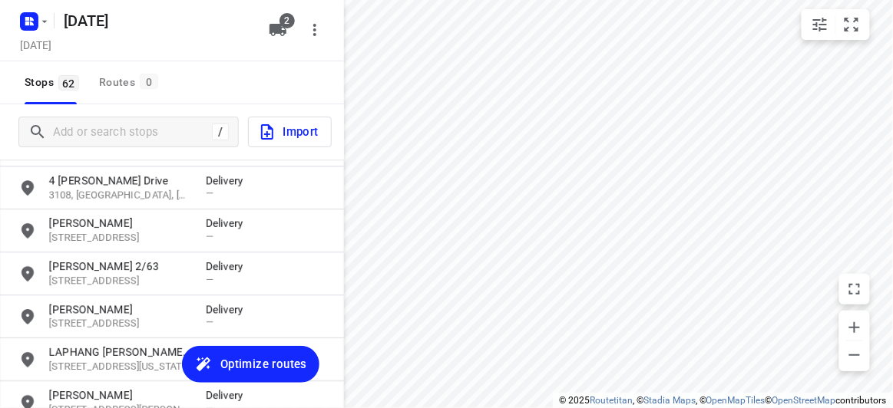
scroll to position [1122, 0]
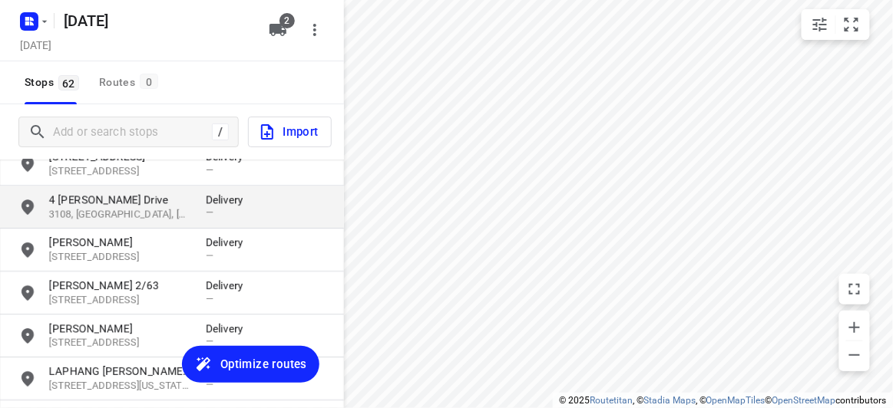
click at [91, 204] on p "4 [PERSON_NAME] Drive" at bounding box center [119, 199] width 141 height 15
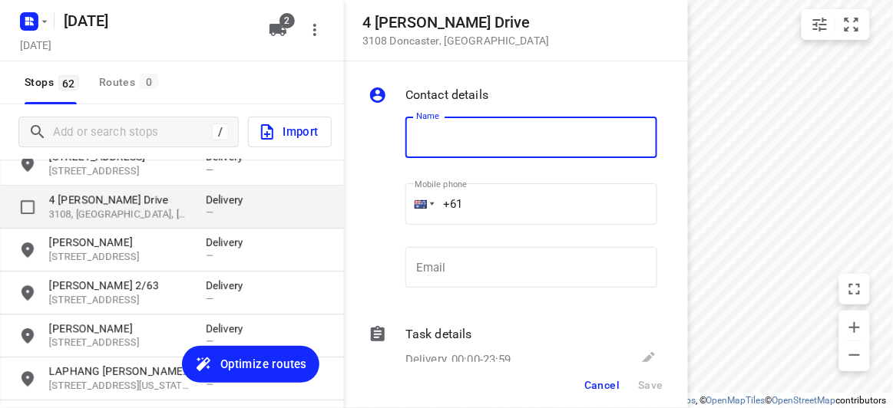
type input "C"
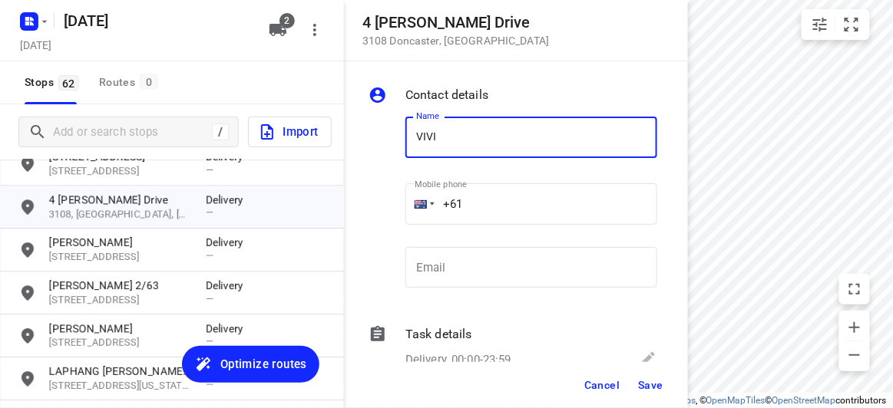
type input "[PERSON_NAME]"
click at [405, 199] on div "Mobile phone +61 ​" at bounding box center [531, 209] width 264 height 71
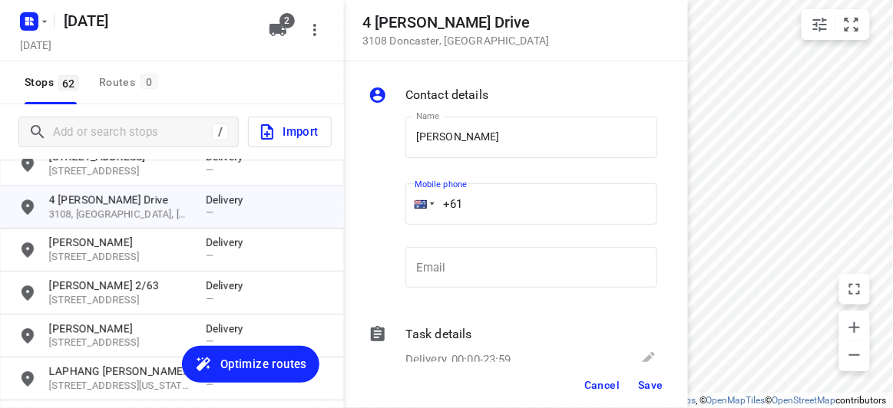
paste input "433196876"
type input "[PHONE_NUMBER]"
click at [656, 384] on span "Save" at bounding box center [650, 385] width 25 height 12
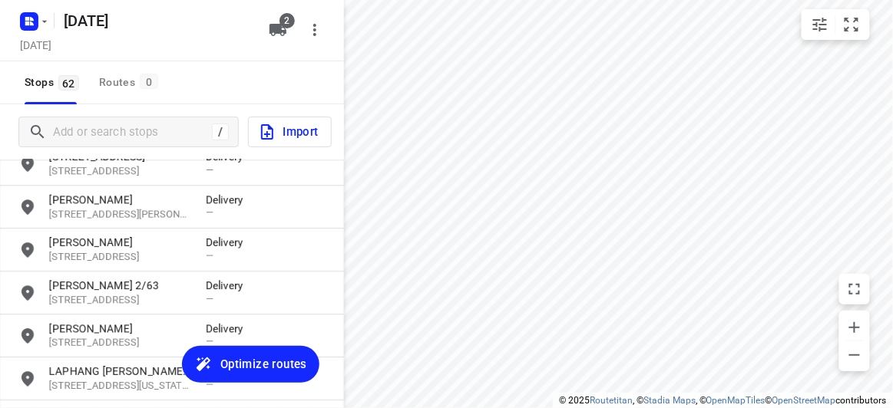
scroll to position [982, 0]
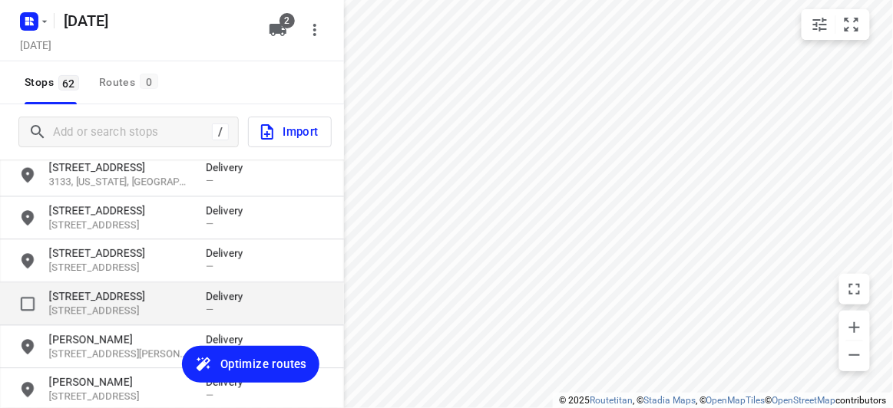
click at [98, 299] on p "[STREET_ADDRESS]" at bounding box center [119, 296] width 141 height 15
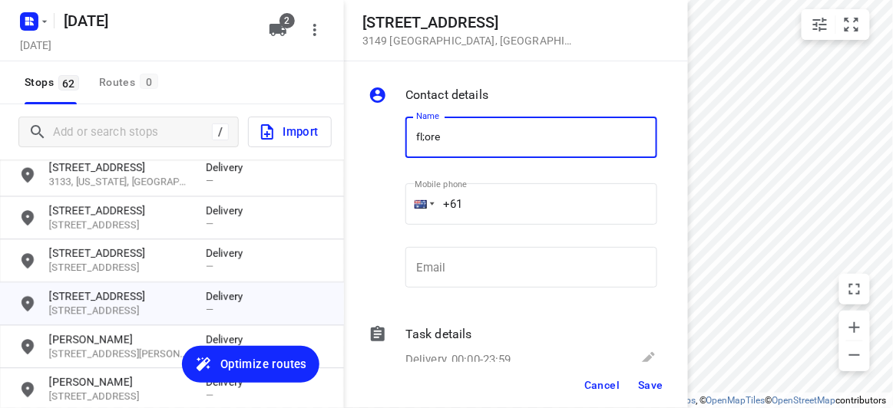
drag, startPoint x: 431, startPoint y: 151, endPoint x: 362, endPoint y: 150, distance: 69.1
click at [362, 150] on div "Contact details Name fl;ore Name Mobile phone +61 ​ Email Email Task details De…" at bounding box center [516, 211] width 344 height 301
type input "c"
type input "d"
type input "[PERSON_NAME] 3/436"
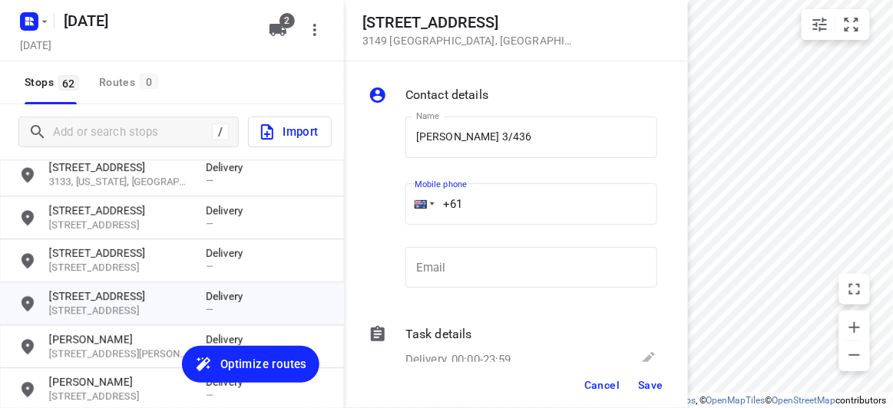
drag, startPoint x: 413, startPoint y: 191, endPoint x: 375, endPoint y: 193, distance: 37.6
click at [375, 193] on div "Name [PERSON_NAME] 3/436 Name Mobile phone +61 ​ Email Email" at bounding box center [512, 205] width 295 height 203
drag, startPoint x: 473, startPoint y: 200, endPoint x: 386, endPoint y: 205, distance: 86.9
click at [386, 204] on div "Name [PERSON_NAME] 3/436 Name Mobile phone +61 ​ Email Email" at bounding box center [512, 205] width 295 height 203
paste input "468493238"
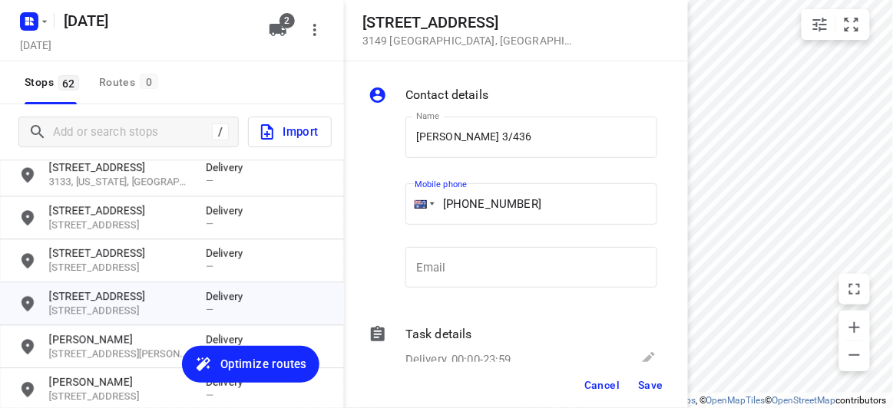
type input "[PHONE_NUMBER]"
click at [641, 367] on div "Cancel Save" at bounding box center [516, 385] width 344 height 46
click at [645, 382] on span "Save" at bounding box center [650, 385] width 25 height 12
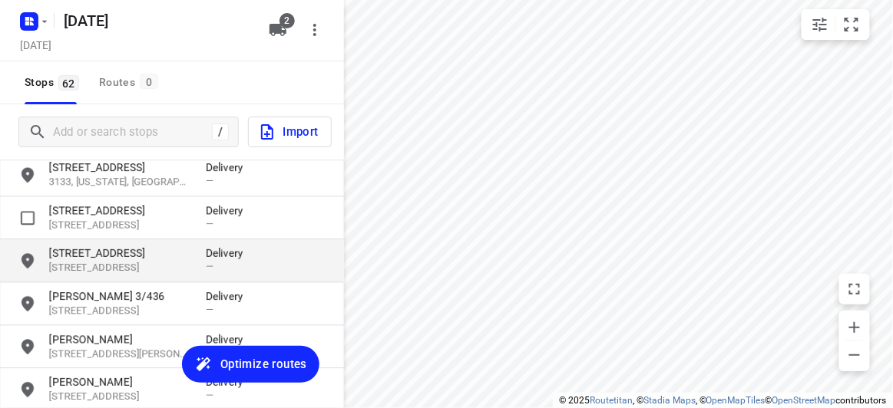
click at [97, 241] on div "[STREET_ADDRESS] Delivery —" at bounding box center [172, 261] width 344 height 43
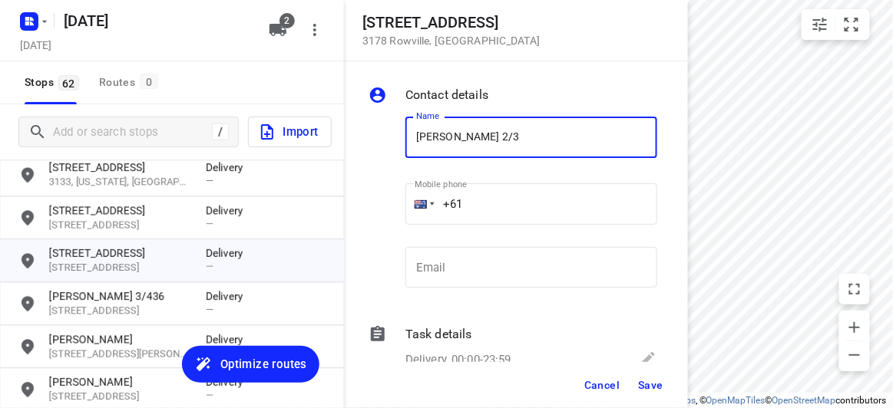
type input "[PERSON_NAME] 2/3"
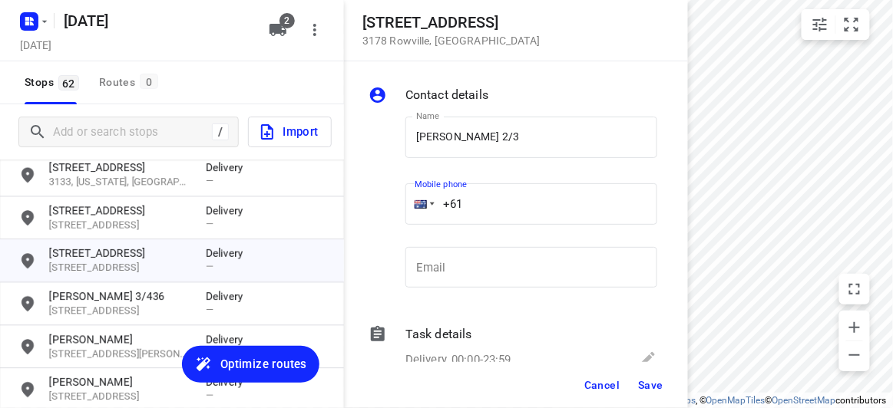
drag, startPoint x: 465, startPoint y: 220, endPoint x: 432, endPoint y: 223, distance: 33.2
click at [432, 223] on div "+61" at bounding box center [531, 203] width 252 height 41
paste input "tel"
paste input "478128899"
type input "[PHONE_NUMBER]"
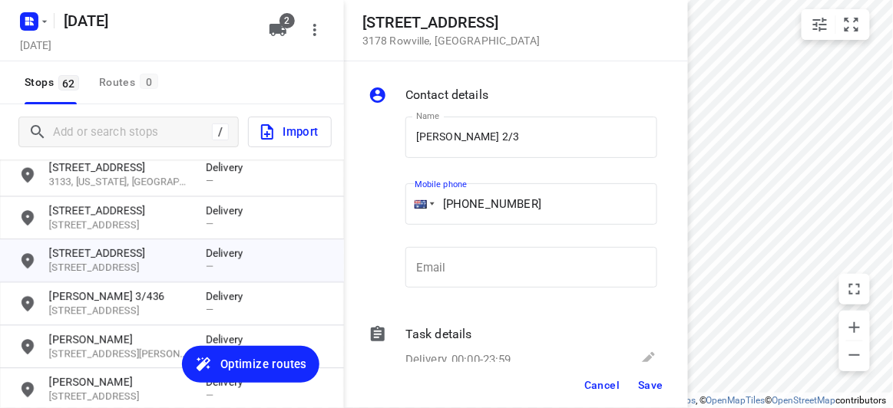
click at [656, 390] on span "Save" at bounding box center [650, 385] width 25 height 12
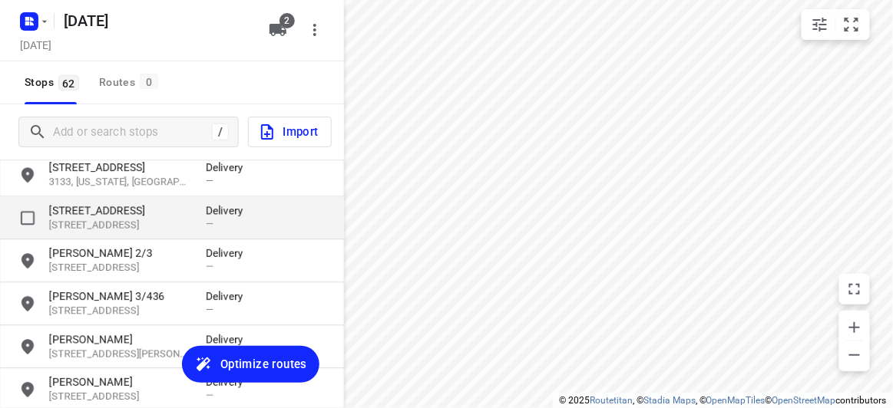
click at [136, 205] on p "[STREET_ADDRESS]" at bounding box center [119, 210] width 141 height 15
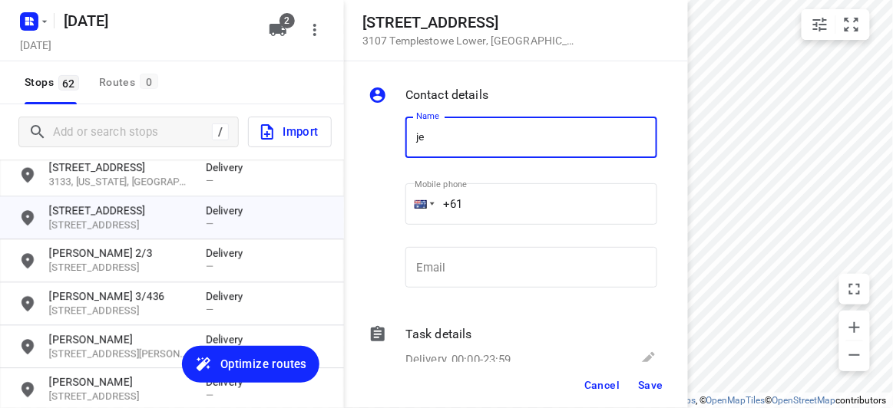
type input "[PERSON_NAME]"
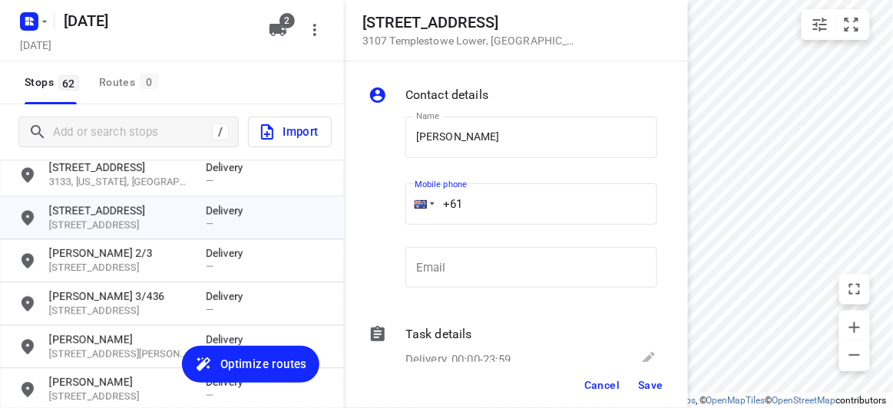
drag, startPoint x: 498, startPoint y: 219, endPoint x: 479, endPoint y: 207, distance: 22.8
click at [496, 217] on input "+61" at bounding box center [531, 203] width 252 height 41
paste input "416176300"
type input "[PHONE_NUMBER]"
click at [644, 385] on span "Save" at bounding box center [650, 385] width 25 height 12
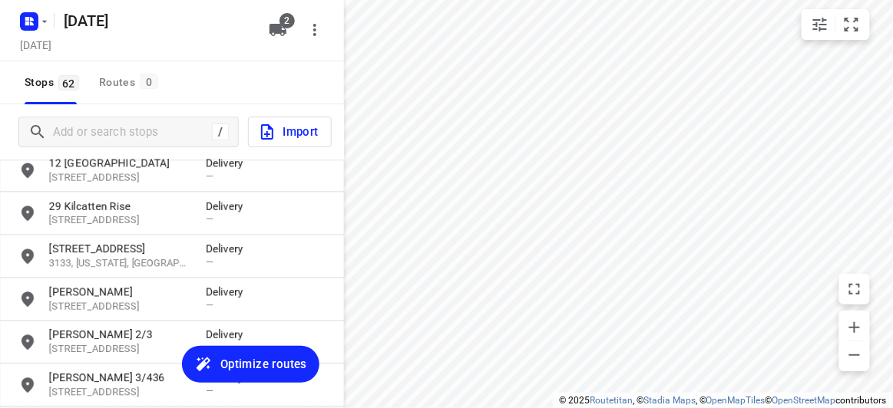
scroll to position [842, 0]
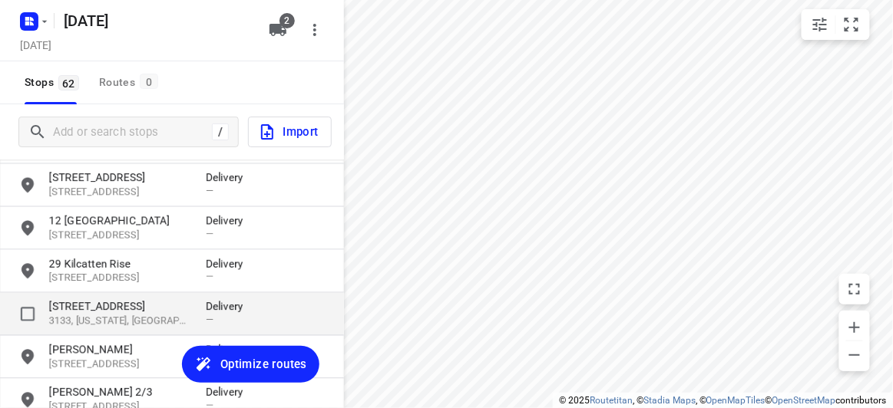
click at [93, 309] on p "[STREET_ADDRESS]" at bounding box center [119, 306] width 141 height 15
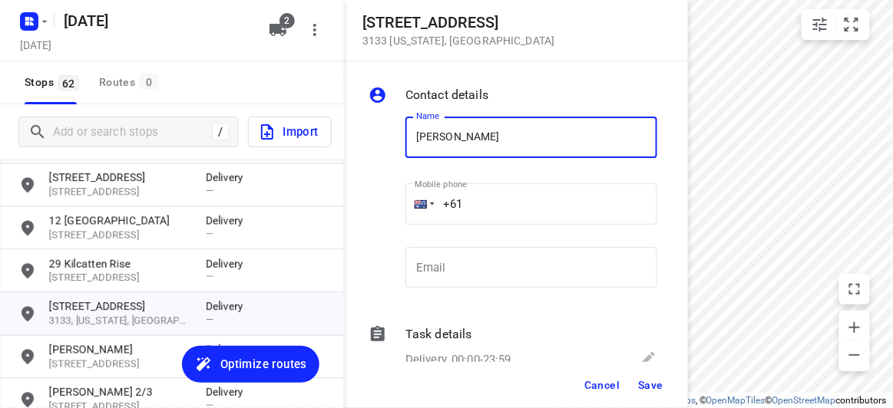
type input "[PERSON_NAME]"
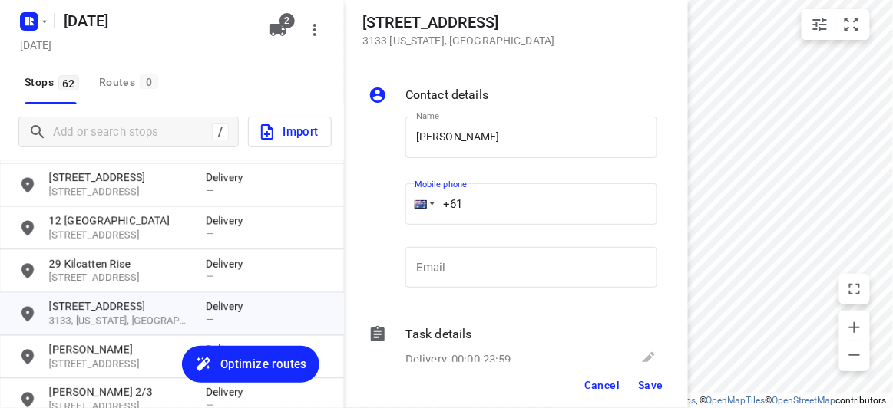
click at [487, 203] on input "+61" at bounding box center [531, 203] width 252 height 41
paste input "0421967070"
click at [481, 216] on input "[PHONE_NUMBER]" at bounding box center [531, 203] width 252 height 41
click at [474, 207] on input "[PHONE_NUMBER]" at bounding box center [531, 203] width 252 height 41
type input "[PHONE_NUMBER]"
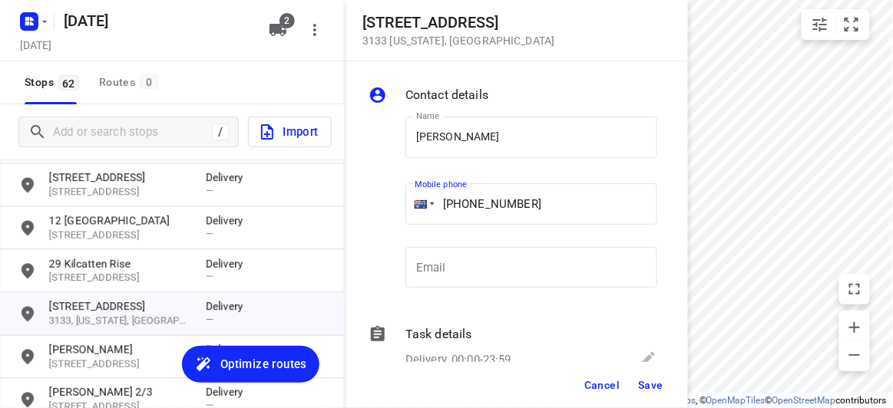
click at [652, 382] on span "Save" at bounding box center [650, 385] width 25 height 12
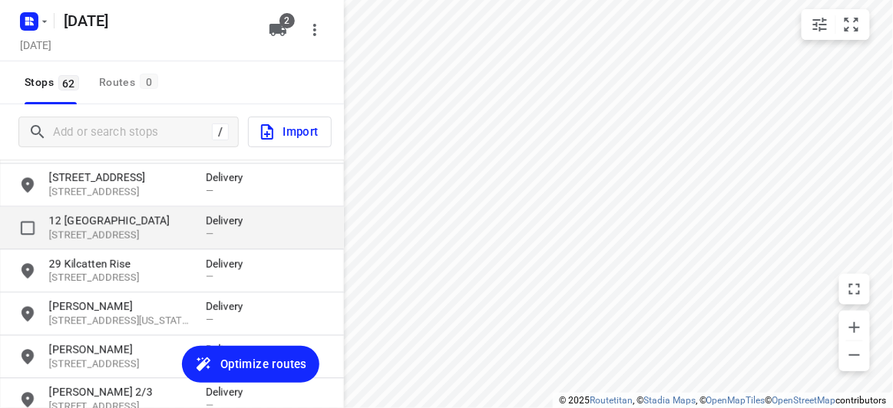
click at [97, 248] on div "[STREET_ADDRESS] Delivery —" at bounding box center [172, 228] width 344 height 43
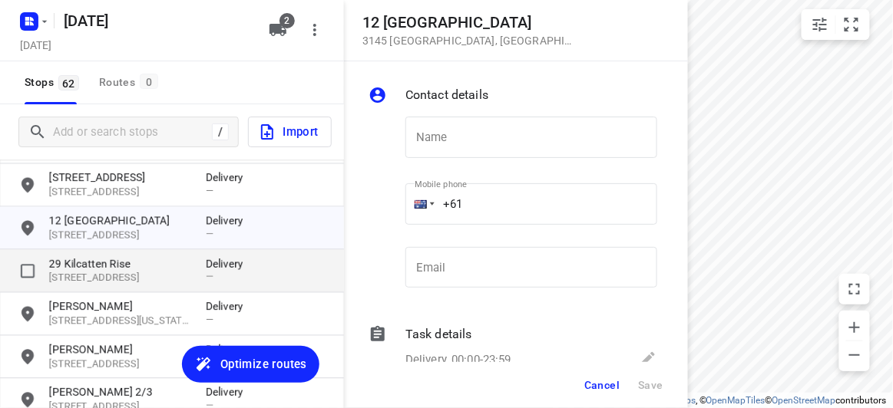
click at [95, 263] on p "29 Kilcatten Rise" at bounding box center [119, 263] width 141 height 15
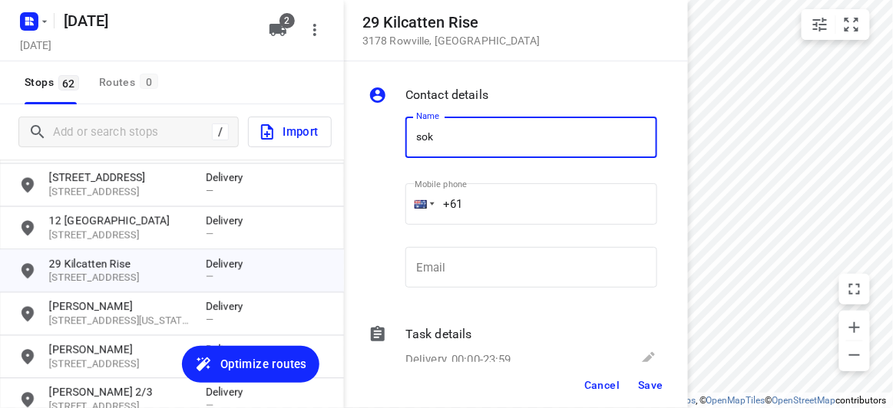
type input "[PERSON_NAME]"
click at [486, 209] on input "+61" at bounding box center [531, 203] width 252 height 41
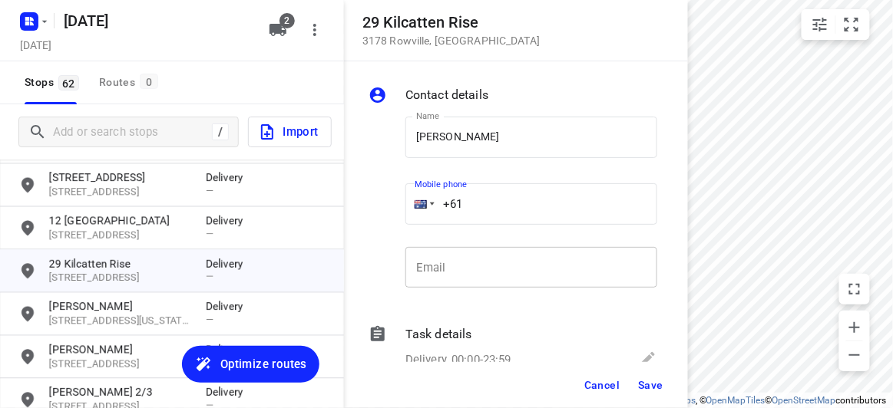
paste input "466316336"
type input "[PHONE_NUMBER]"
click at [662, 385] on span "Save" at bounding box center [650, 385] width 25 height 12
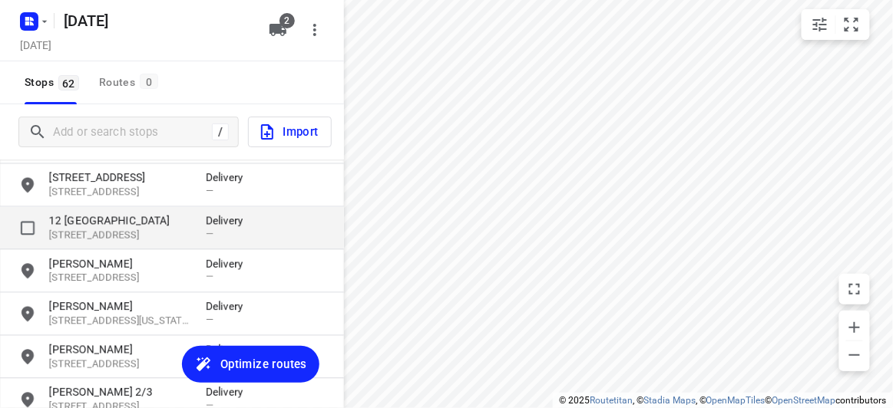
click at [91, 226] on p "12 [GEOGRAPHIC_DATA]" at bounding box center [119, 220] width 141 height 15
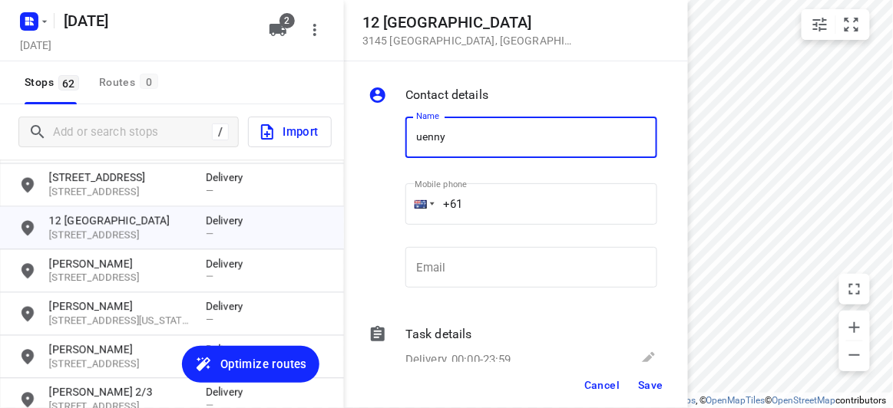
drag, startPoint x: 418, startPoint y: 127, endPoint x: 340, endPoint y: 127, distance: 77.5
click at [340, 127] on div "[GEOGRAPHIC_DATA][STREET_ADDRESS][GEOGRAPHIC_DATA] Contact details Name [PERSON…" at bounding box center [172, 204] width 344 height 408
type input "[PERSON_NAME]"
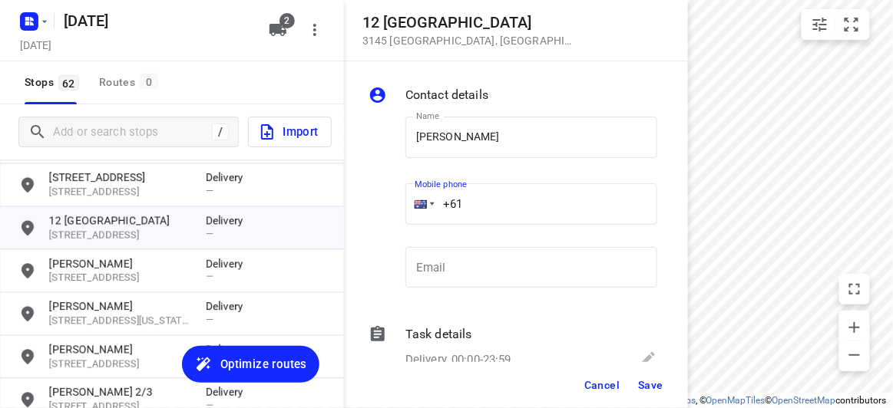
click at [472, 214] on input "+61" at bounding box center [531, 203] width 252 height 41
drag, startPoint x: 417, startPoint y: 207, endPoint x: 395, endPoint y: 207, distance: 22.3
click at [395, 207] on div "Name [PERSON_NAME] Name Mobile phone +61 ​ Email Email" at bounding box center [512, 205] width 295 height 203
paste input "466886805"
type input "[PHONE_NUMBER]"
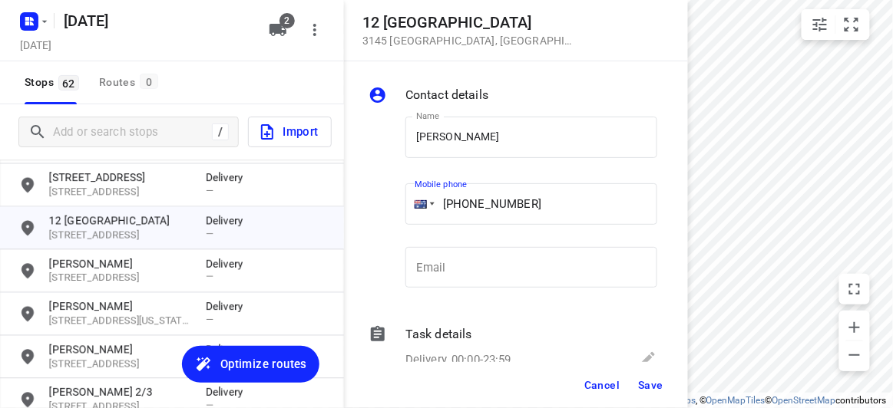
click at [659, 392] on button "Save" at bounding box center [651, 386] width 38 height 28
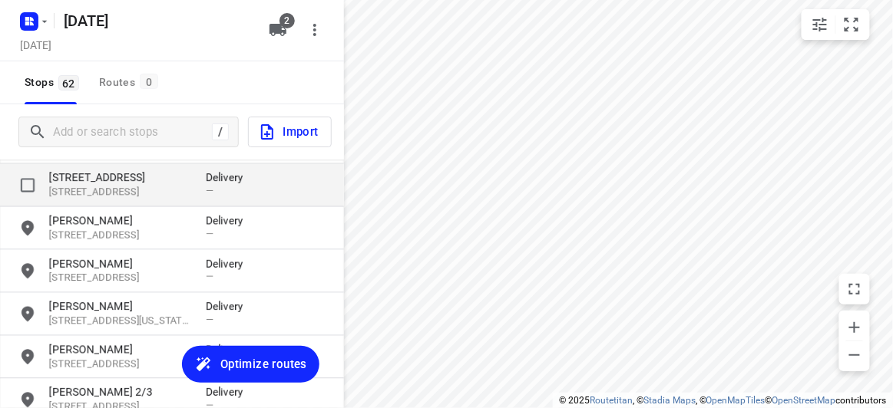
click at [100, 177] on p "[STREET_ADDRESS]" at bounding box center [119, 177] width 141 height 15
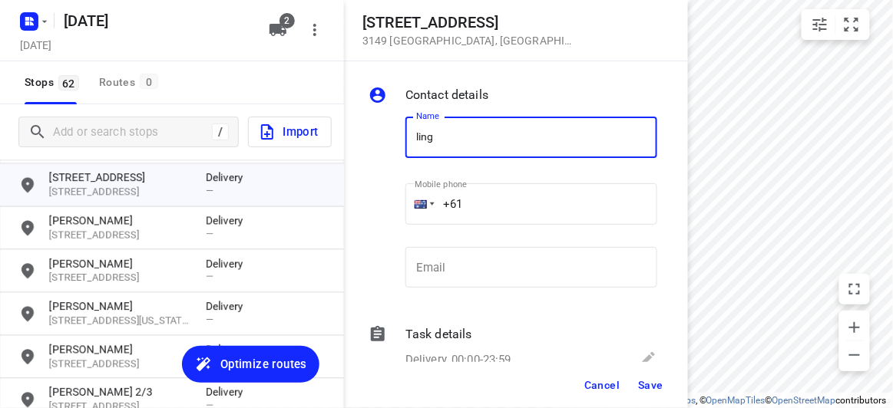
type input "[PERSON_NAME]"
click at [475, 210] on input "+61" at bounding box center [531, 203] width 252 height 41
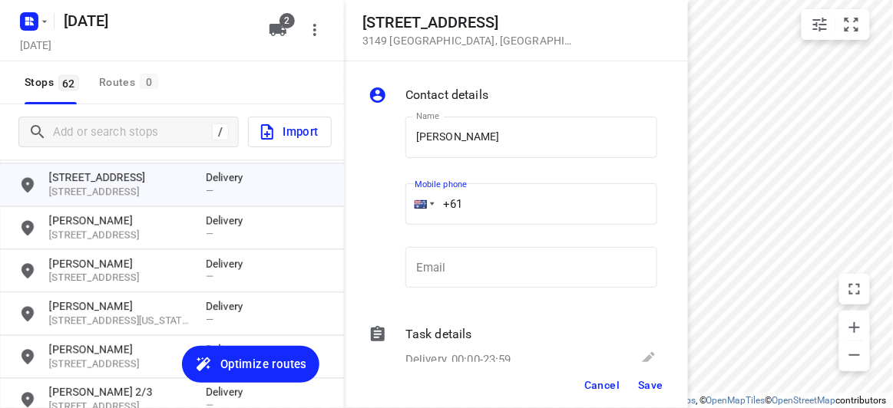
drag, startPoint x: 421, startPoint y: 206, endPoint x: 392, endPoint y: 207, distance: 29.2
click at [392, 207] on div "Name [PERSON_NAME] TEE Name Mobile phone +61 ​ Email Email" at bounding box center [512, 205] width 295 height 203
paste input "412213325"
type input "[PHONE_NUMBER]"
click at [638, 392] on button "Save" at bounding box center [651, 386] width 38 height 28
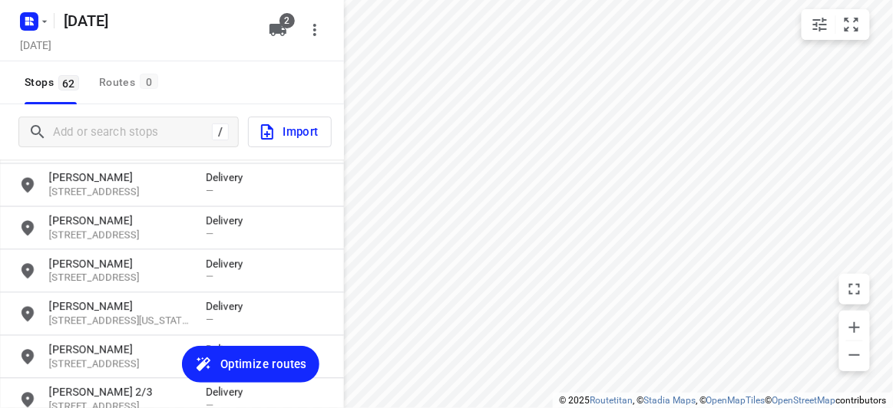
scroll to position [633, 0]
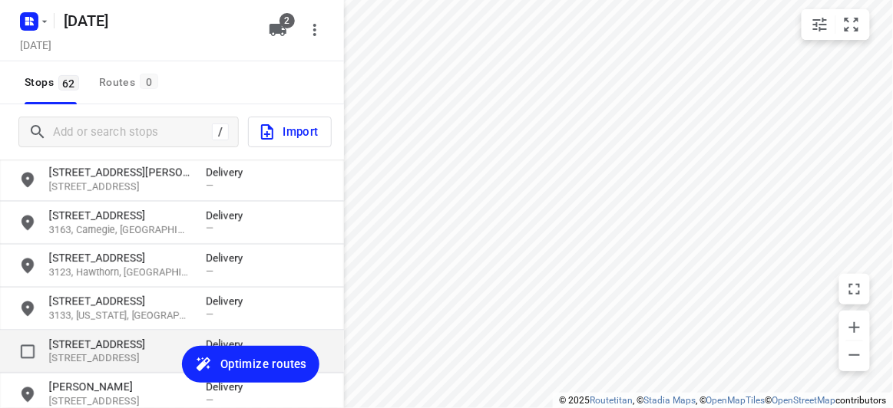
click at [88, 358] on p "[STREET_ADDRESS]" at bounding box center [119, 359] width 141 height 15
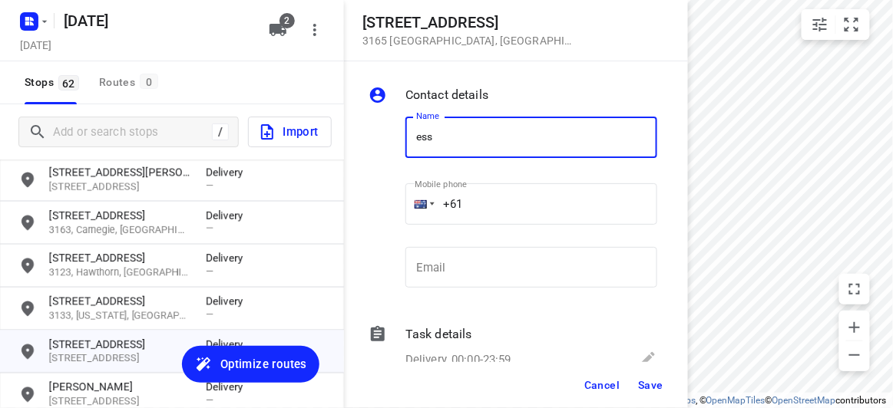
type input "[PERSON_NAME]"
click at [428, 195] on div "+61" at bounding box center [531, 203] width 252 height 41
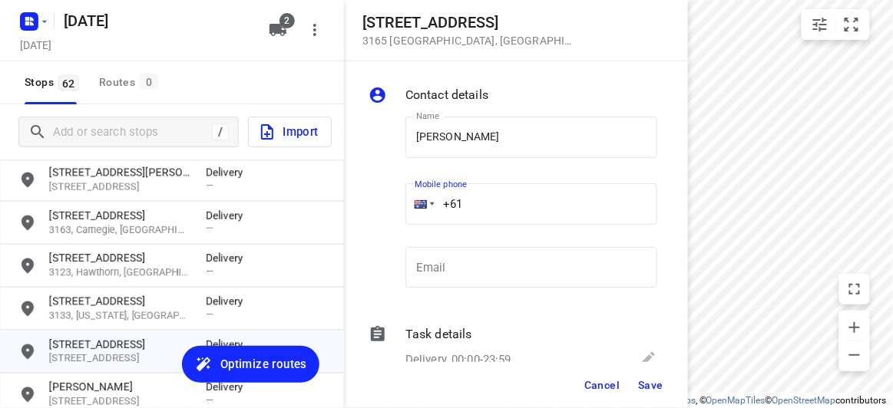
paste input "tel"
paste input "425466422"
type input "[PHONE_NUMBER]"
click at [653, 388] on span "Save" at bounding box center [650, 385] width 25 height 12
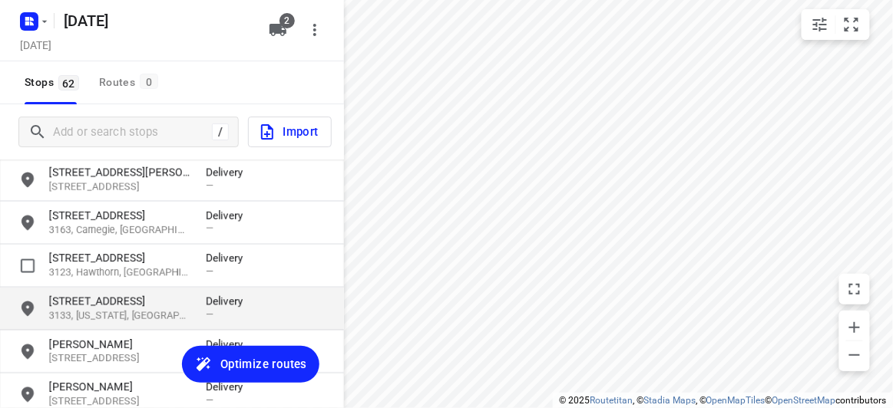
click at [108, 295] on p "[STREET_ADDRESS]" at bounding box center [119, 301] width 141 height 15
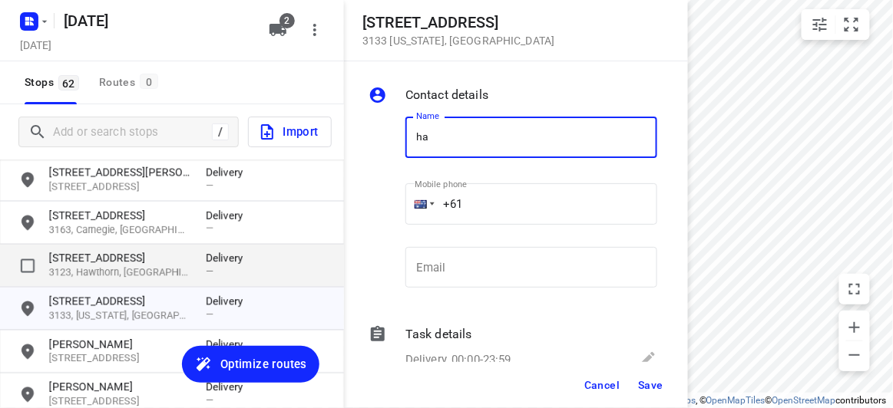
type input "h"
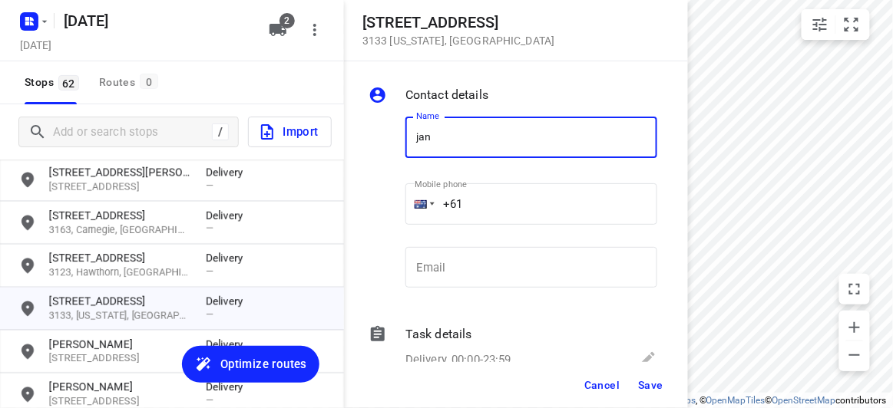
type input "[PERSON_NAME] 1/637"
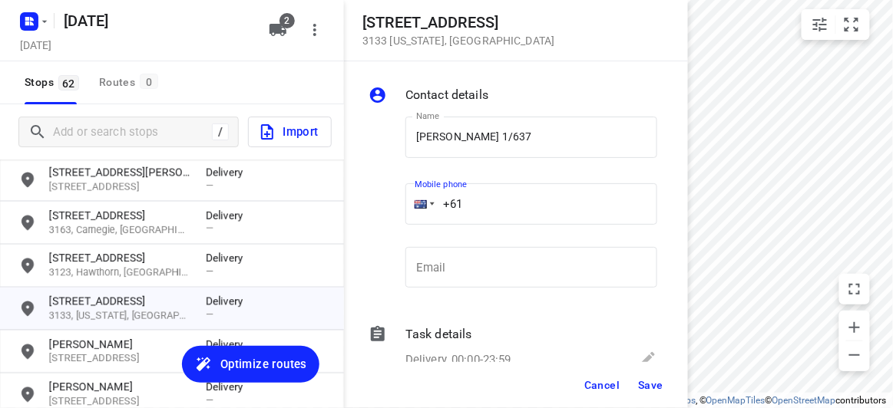
click at [516, 197] on input "+61" at bounding box center [531, 203] width 252 height 41
paste input "61402574360"
drag, startPoint x: 536, startPoint y: 208, endPoint x: 361, endPoint y: 210, distance: 175.1
click at [359, 210] on div "Contact details Name [PERSON_NAME] 1/637 Name Mobile phone [PHONE_NUMBER] ​ Ema…" at bounding box center [516, 211] width 344 height 301
paste input "tel"
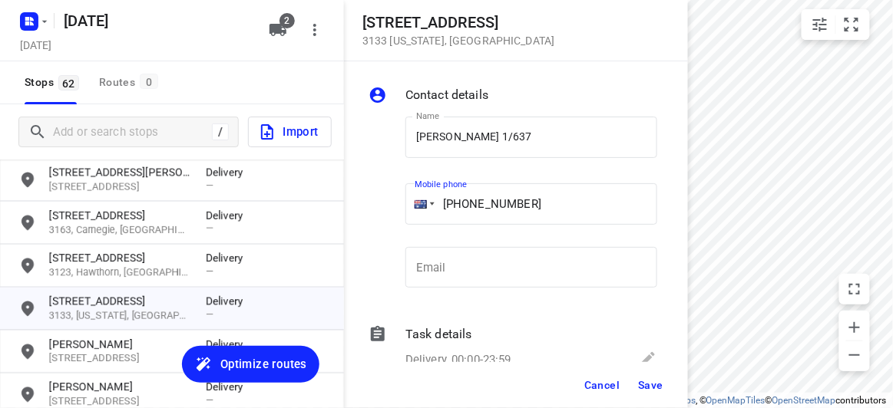
type input "[PHONE_NUMBER]"
click at [619, 374] on button "Cancel" at bounding box center [602, 386] width 48 height 28
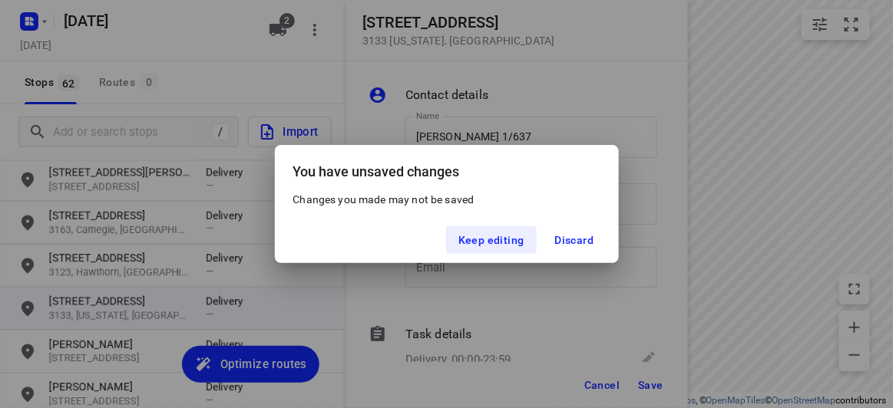
click at [639, 390] on div "You have unsaved changes Changes you made may not be saved Keep editing Discard" at bounding box center [446, 204] width 893 height 408
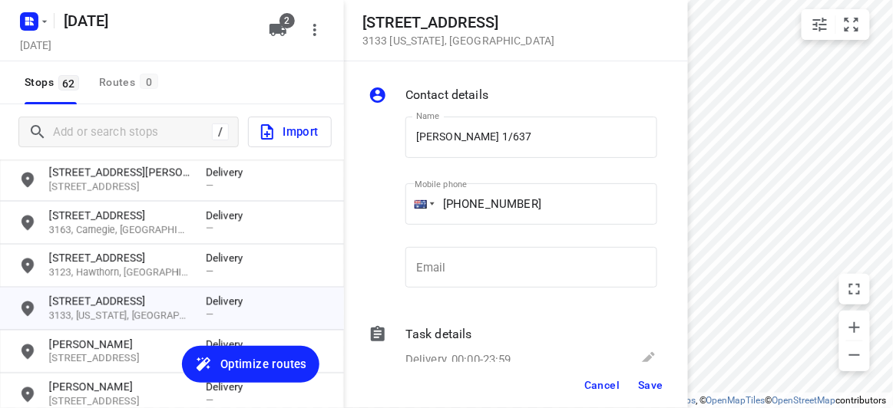
click at [654, 392] on button "Save" at bounding box center [651, 386] width 38 height 28
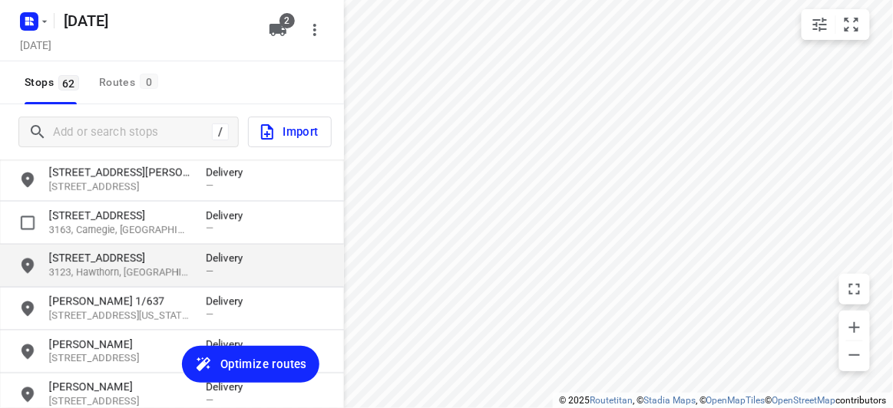
click at [117, 260] on p "[STREET_ADDRESS]" at bounding box center [119, 258] width 141 height 15
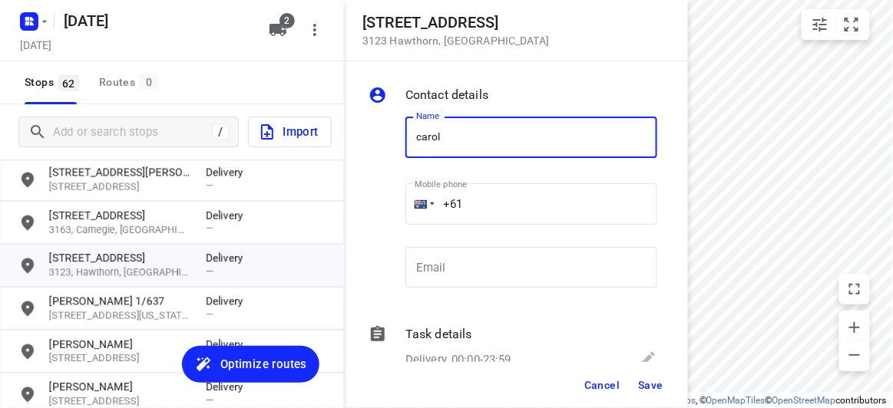
type input "[PERSON_NAME] [PERSON_NAME]"
click at [505, 212] on input "+61" at bounding box center [531, 203] width 252 height 41
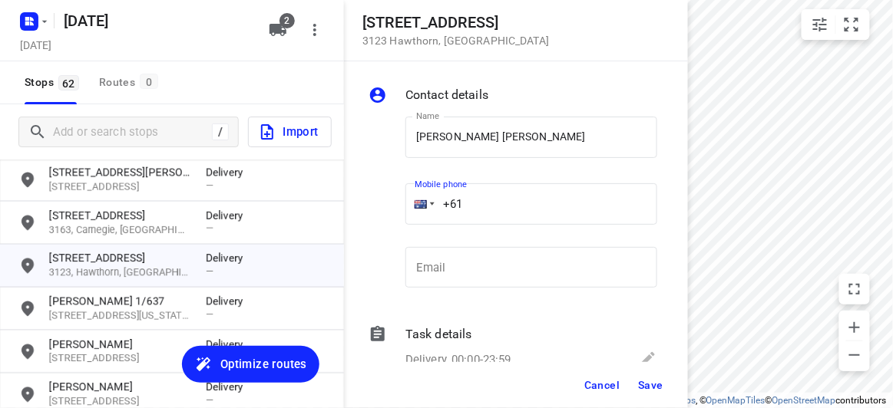
click at [343, 196] on div "[STREET_ADDRESS] Contact details Name [PERSON_NAME] [PERSON_NAME] Name Mobile p…" at bounding box center [172, 204] width 344 height 408
paste input "404009188"
type input "[PHONE_NUMBER]"
click at [656, 383] on span "Save" at bounding box center [650, 385] width 25 height 12
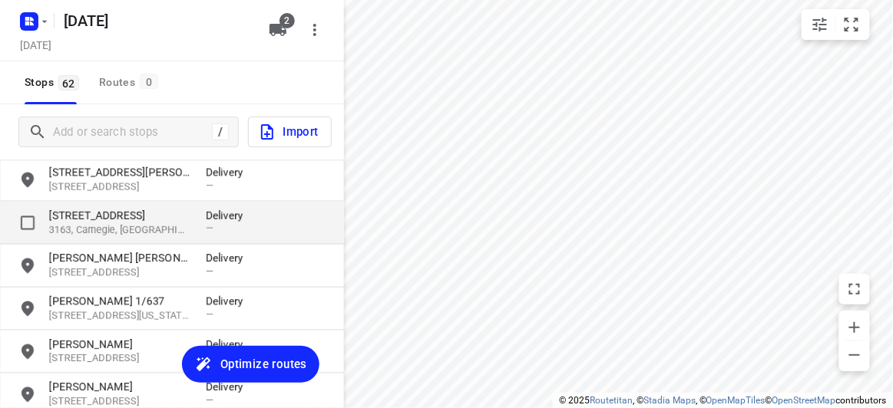
click at [139, 204] on div "[STREET_ADDRESS] Delivery —" at bounding box center [172, 223] width 344 height 43
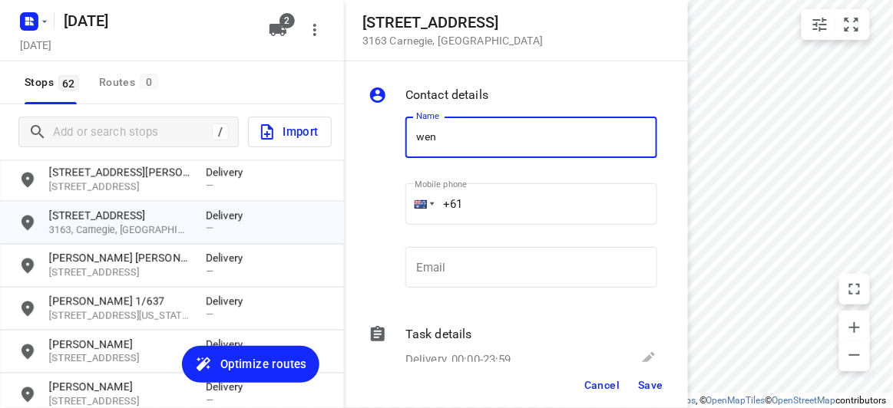
type input "[PERSON_NAME] 2/16"
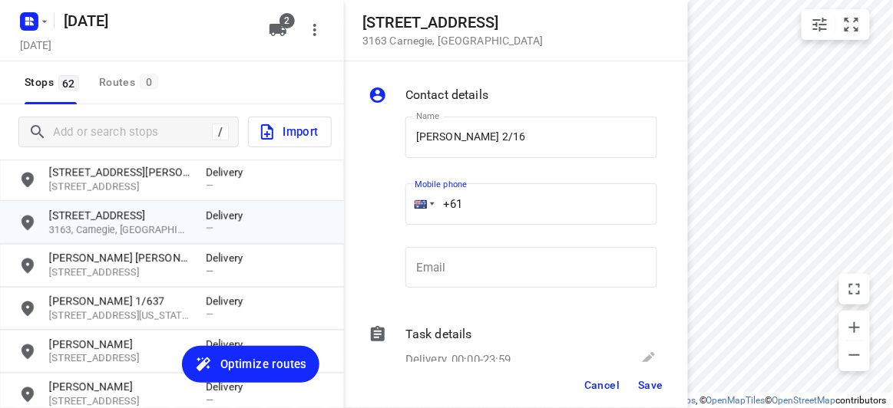
drag, startPoint x: 454, startPoint y: 204, endPoint x: 406, endPoint y: 204, distance: 48.4
click at [406, 204] on div "+61" at bounding box center [531, 203] width 252 height 41
paste input "434636283"
type input "[PHONE_NUMBER]"
click at [653, 389] on span "Save" at bounding box center [650, 385] width 25 height 12
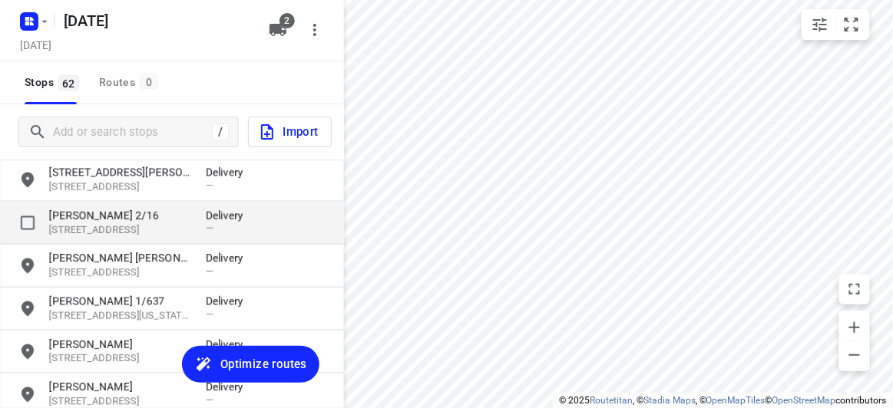
click at [92, 204] on div "[PERSON_NAME] [STREET_ADDRESS] Delivery —" at bounding box center [172, 223] width 344 height 43
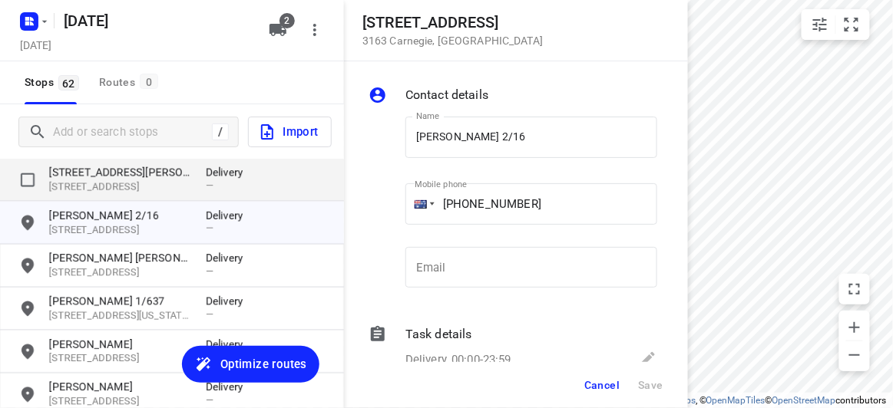
click at [91, 182] on p "[STREET_ADDRESS]" at bounding box center [119, 187] width 141 height 15
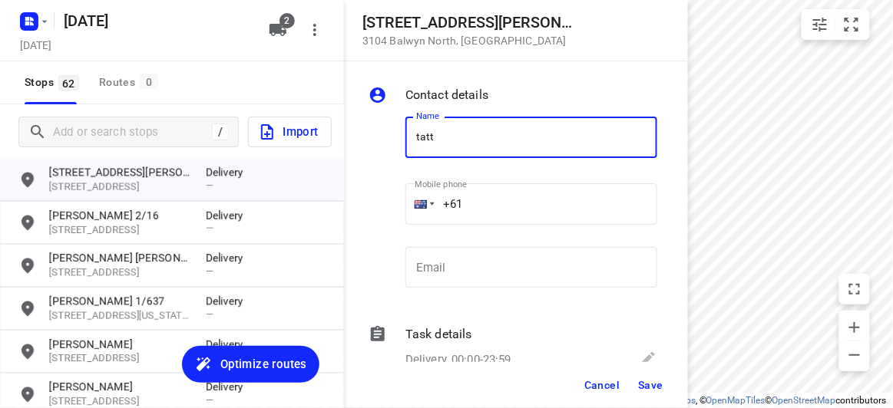
type input "TATT [PERSON_NAME]"
click at [387, 197] on div "Name TATT [PERSON_NAME] SAW Name Mobile phone +61 ​ Email Email" at bounding box center [512, 205] width 295 height 203
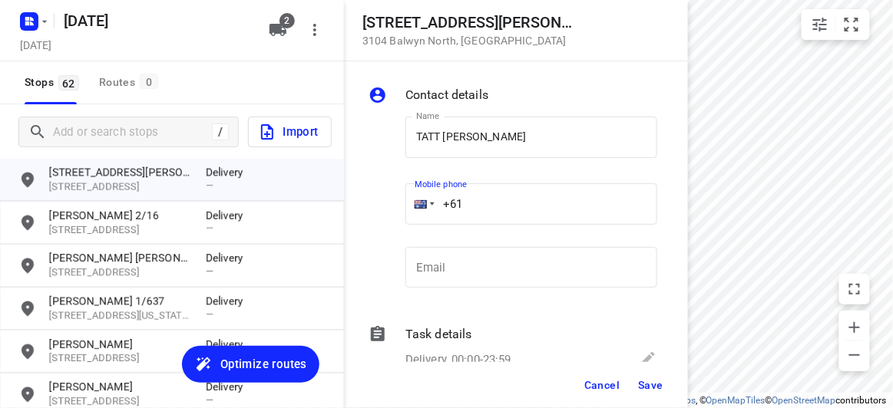
paste input "401262845"
type input "[PHONE_NUMBER]"
click at [643, 390] on span "Save" at bounding box center [650, 385] width 25 height 12
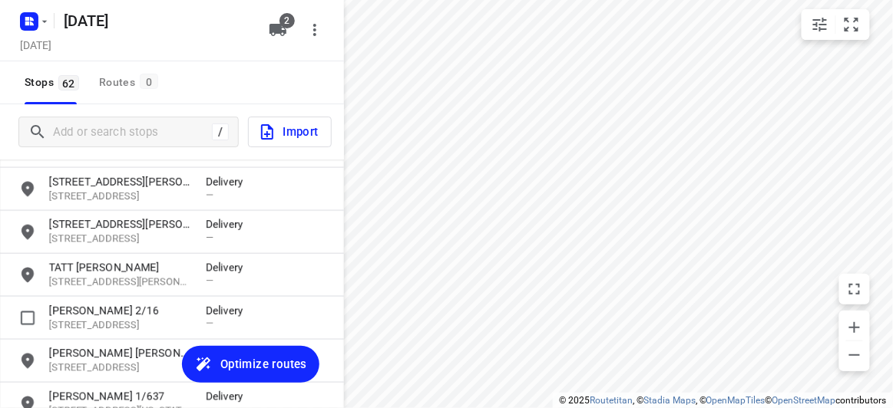
scroll to position [494, 0]
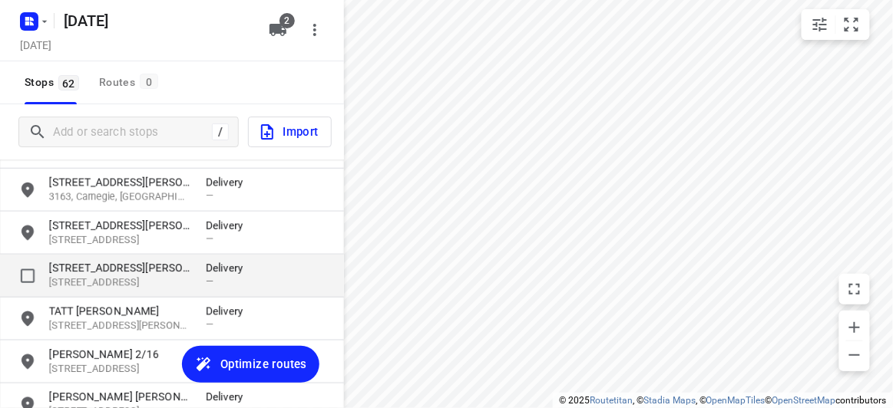
click at [105, 283] on p "[STREET_ADDRESS]" at bounding box center [119, 283] width 141 height 15
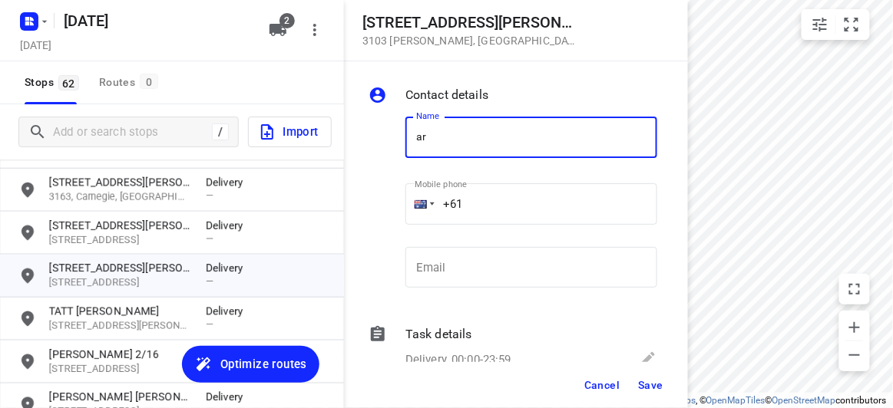
drag, startPoint x: 455, startPoint y: 136, endPoint x: 358, endPoint y: 135, distance: 97.5
click at [359, 135] on div "Contact details Name ar Name Mobile phone +61 ​ Email Email Task details Delive…" at bounding box center [516, 211] width 344 height 301
type input "[PERSON_NAME]"
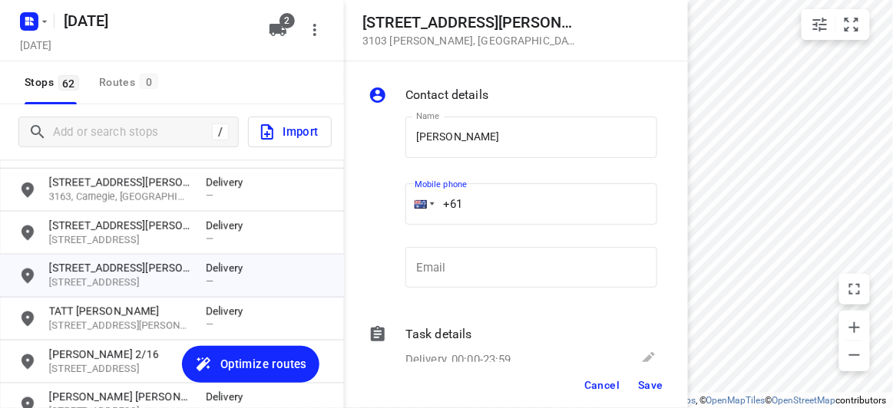
click at [393, 204] on div "Name [PERSON_NAME] Name Mobile phone +61 ​ Email Email" at bounding box center [512, 205] width 295 height 203
paste input "434189288"
type input "[PHONE_NUMBER]"
click at [650, 384] on span "Save" at bounding box center [650, 385] width 25 height 12
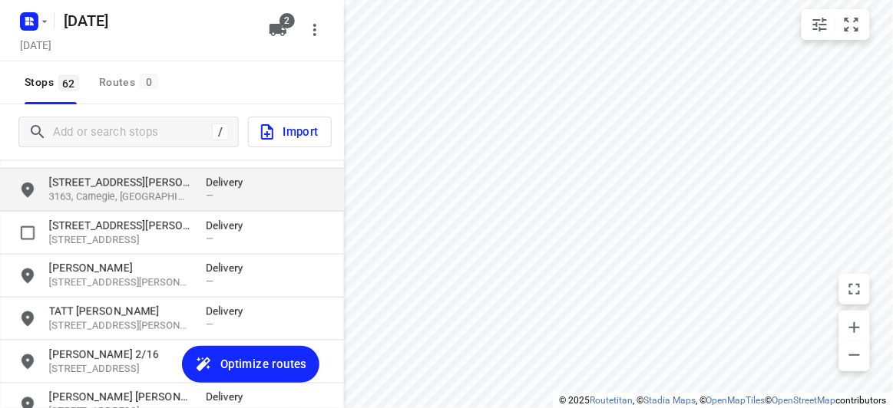
drag, startPoint x: 73, startPoint y: 200, endPoint x: 82, endPoint y: 226, distance: 27.7
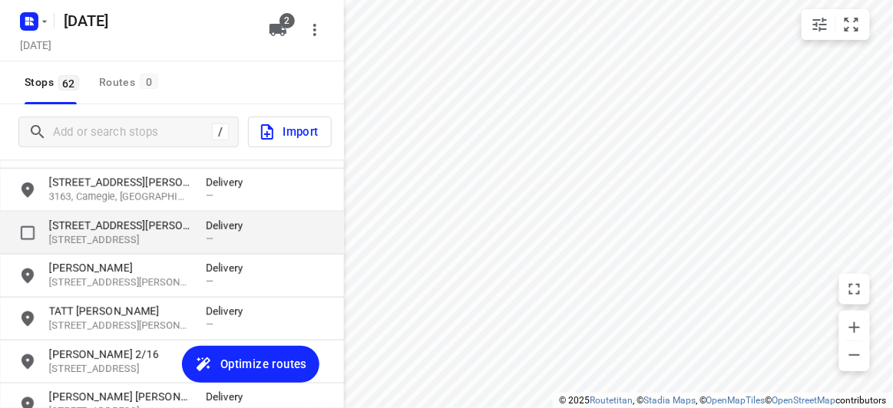
click at [73, 200] on p "3163, Carnegie, [GEOGRAPHIC_DATA]" at bounding box center [119, 197] width 141 height 15
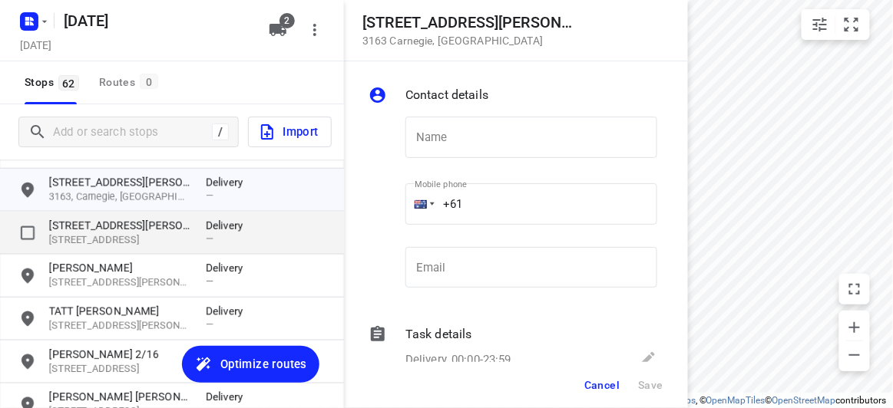
click at [84, 227] on p "[STREET_ADDRESS][PERSON_NAME]" at bounding box center [119, 225] width 141 height 15
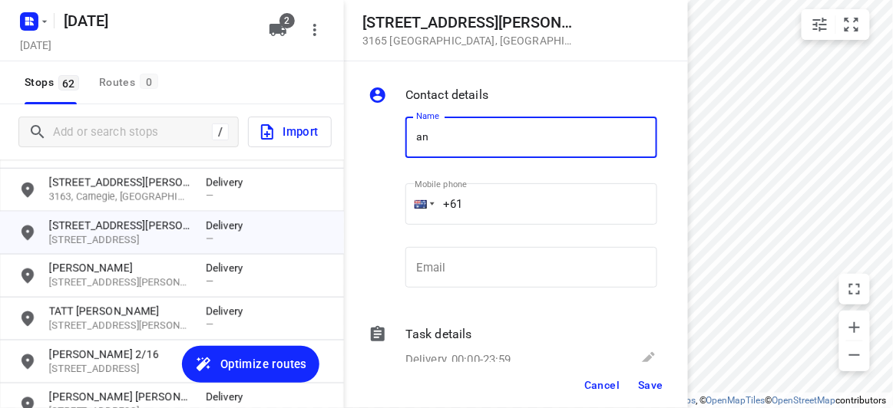
type input "[PERSON_NAME]"
click at [486, 204] on input "+61" at bounding box center [531, 203] width 252 height 41
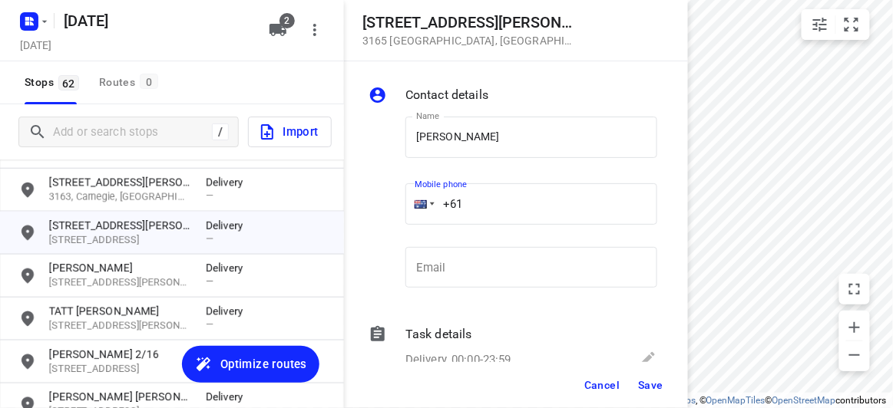
paste input "433015553"
type input "[PHONE_NUMBER]"
click at [643, 390] on span "Save" at bounding box center [650, 385] width 25 height 12
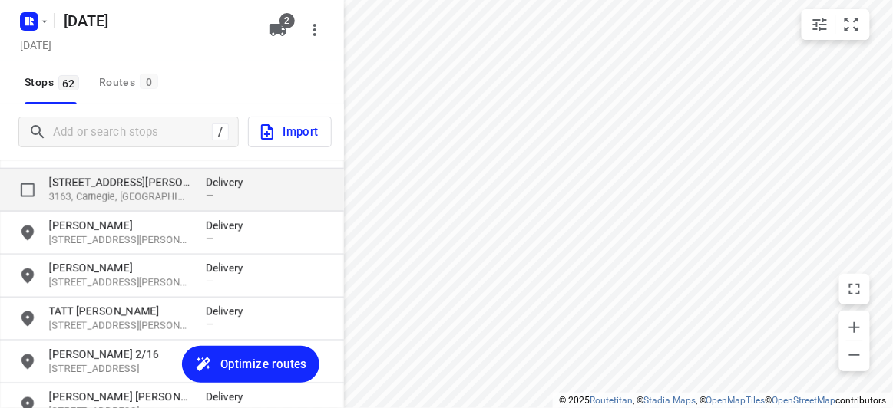
click at [93, 194] on p "3163, Carnegie, [GEOGRAPHIC_DATA]" at bounding box center [119, 197] width 141 height 15
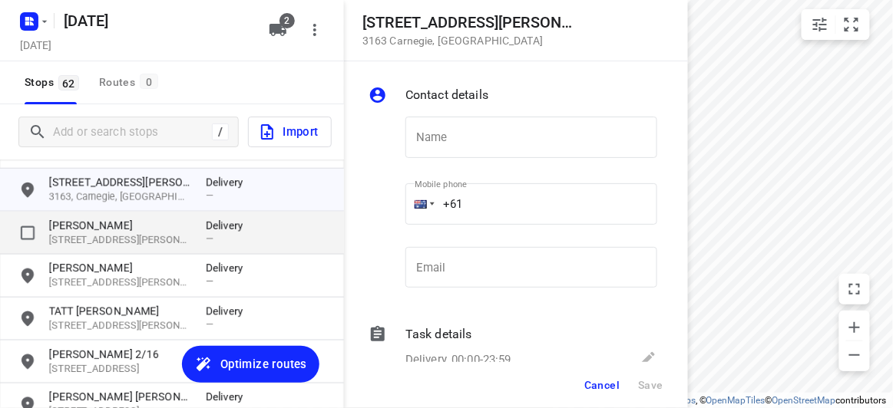
click at [89, 226] on p "[PERSON_NAME]" at bounding box center [119, 225] width 141 height 15
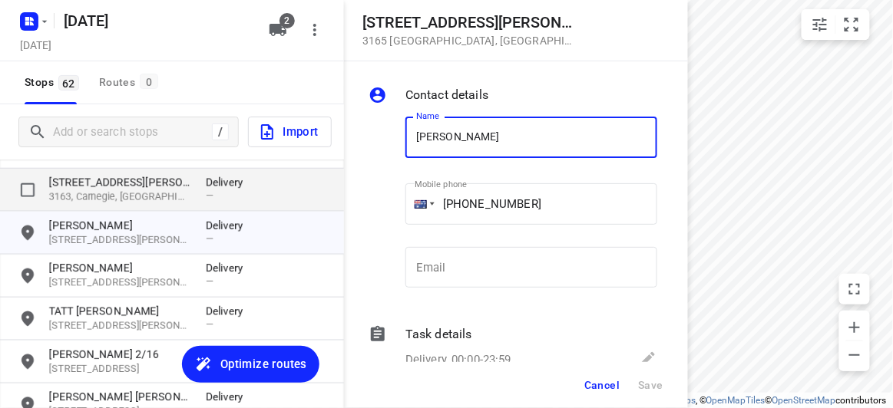
click at [91, 186] on p "[STREET_ADDRESS][PERSON_NAME]" at bounding box center [119, 182] width 141 height 15
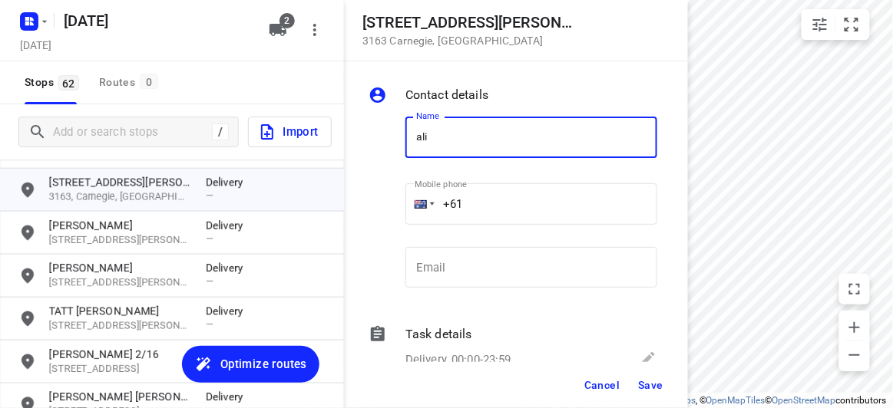
type input "[PERSON_NAME]"
click at [479, 202] on input "+61" at bounding box center [531, 203] width 252 height 41
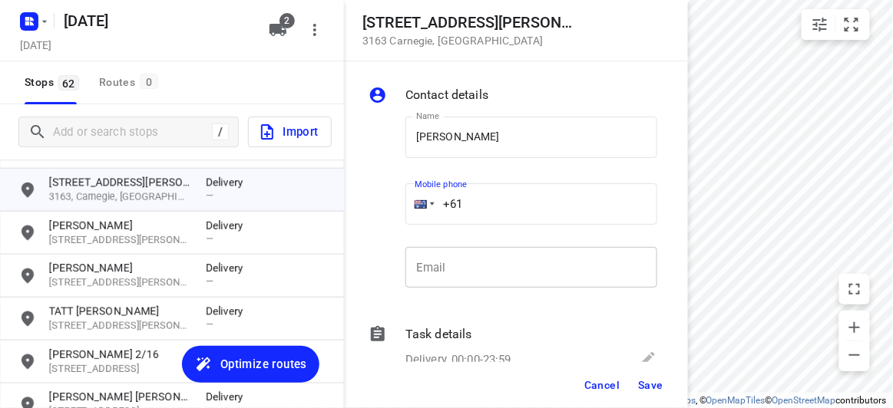
paste input "422791989"
type input "[PHONE_NUMBER]"
click at [641, 390] on span "Save" at bounding box center [650, 385] width 25 height 12
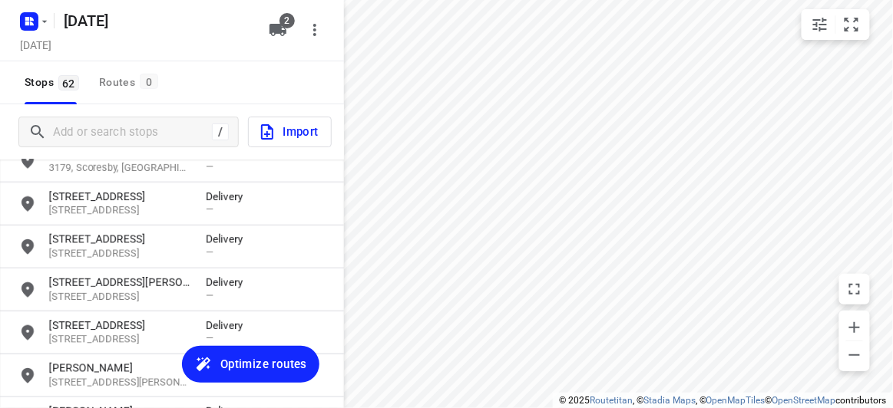
scroll to position [284, 0]
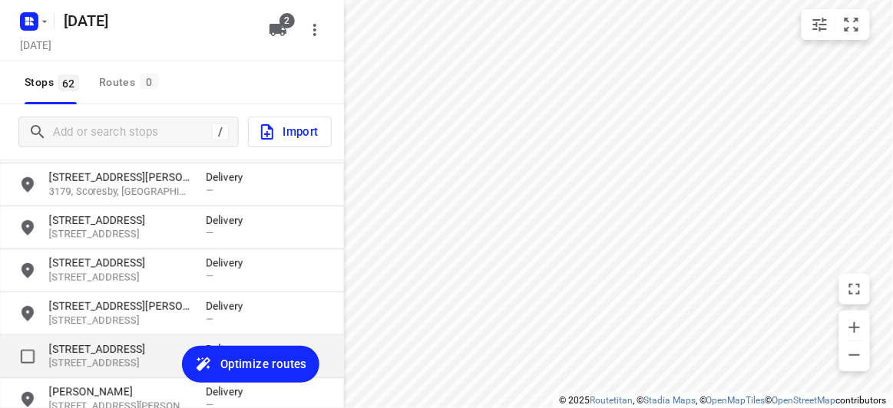
click at [102, 354] on p "[STREET_ADDRESS]" at bounding box center [119, 349] width 141 height 15
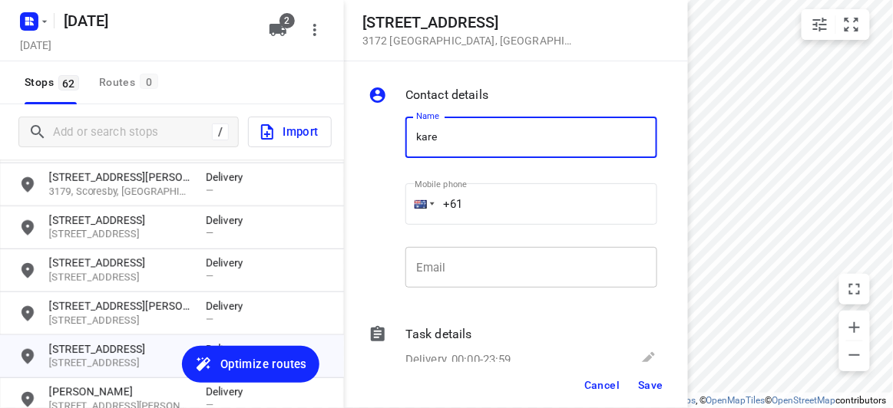
type input "[PERSON_NAME]"
drag, startPoint x: 492, startPoint y: 209, endPoint x: 483, endPoint y: 213, distance: 10.0
click at [490, 210] on input "+61" at bounding box center [531, 203] width 252 height 41
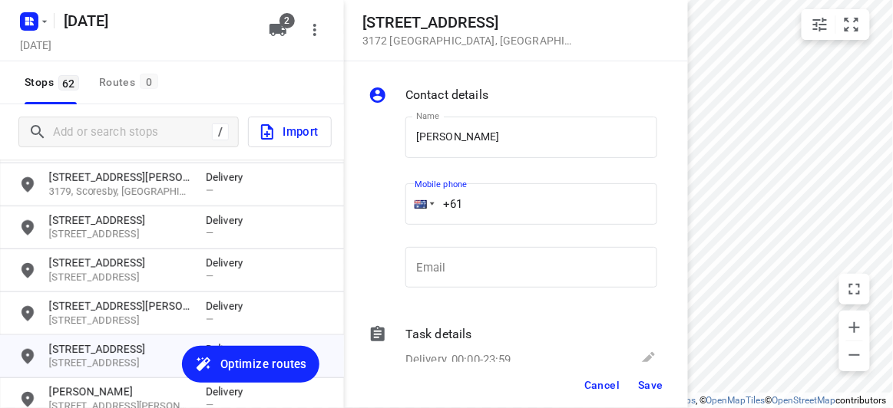
paste input "421531028"
type input "[PHONE_NUMBER]"
click at [639, 382] on span "Save" at bounding box center [650, 385] width 25 height 12
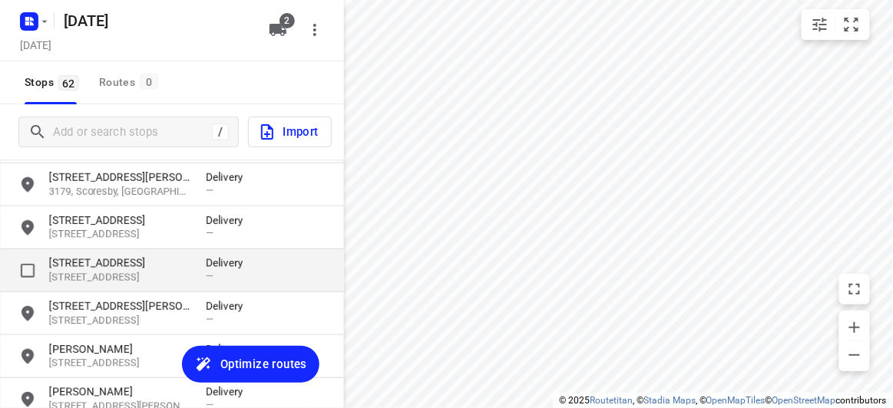
click at [149, 264] on p "[STREET_ADDRESS]" at bounding box center [119, 263] width 141 height 15
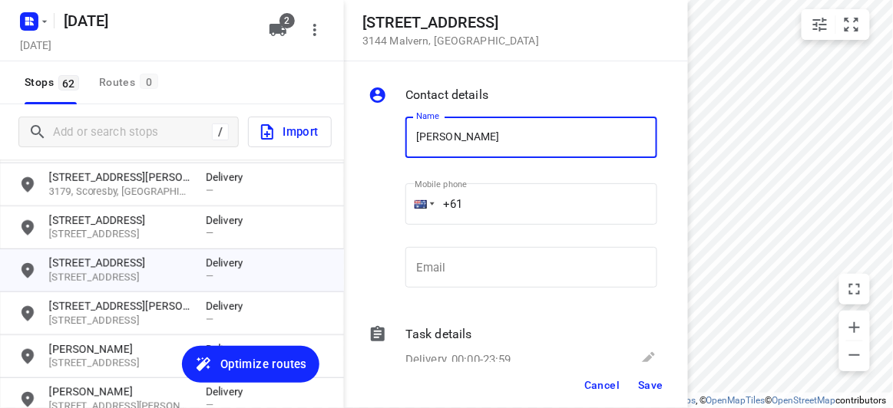
type input "[PERSON_NAME]"
click at [478, 210] on input "+61" at bounding box center [531, 203] width 252 height 41
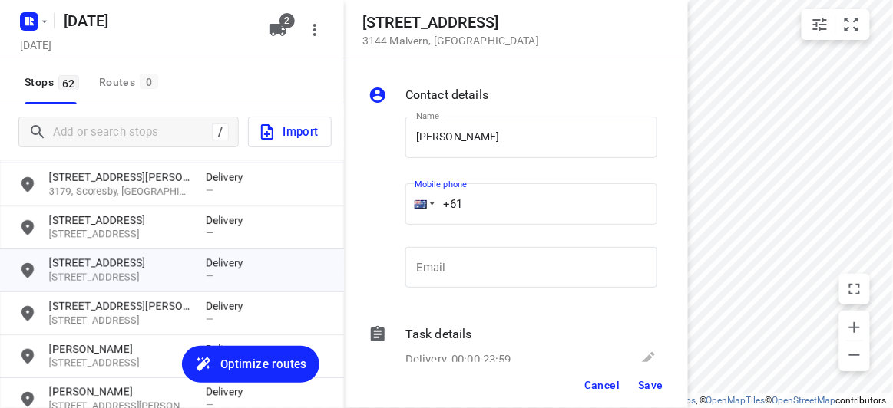
paste input "451175117"
type input "[PHONE_NUMBER]"
click at [645, 380] on span "Save" at bounding box center [650, 385] width 25 height 12
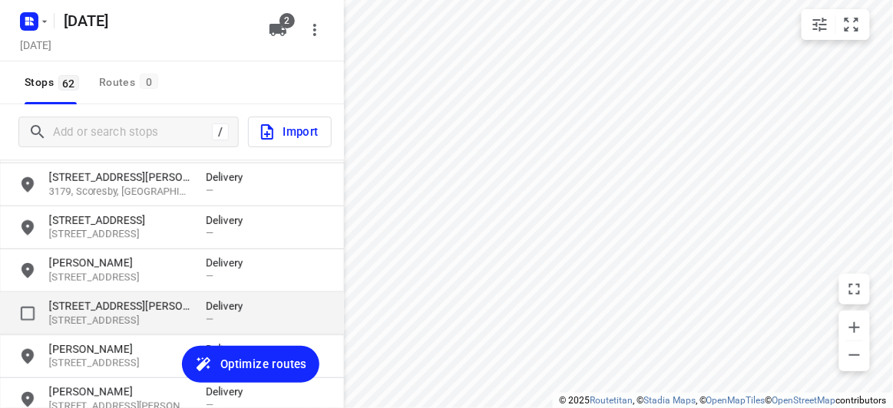
click at [102, 314] on p "[STREET_ADDRESS]" at bounding box center [119, 321] width 141 height 15
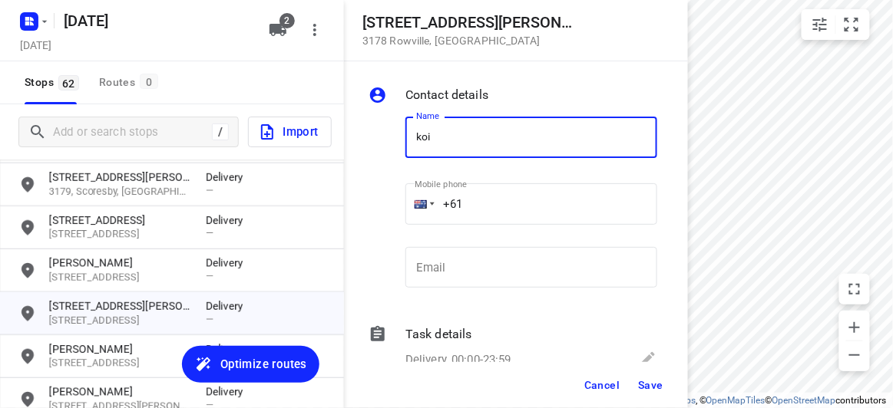
type input "[PERSON_NAME] 4/15"
click at [487, 197] on input "+61" at bounding box center [531, 203] width 252 height 41
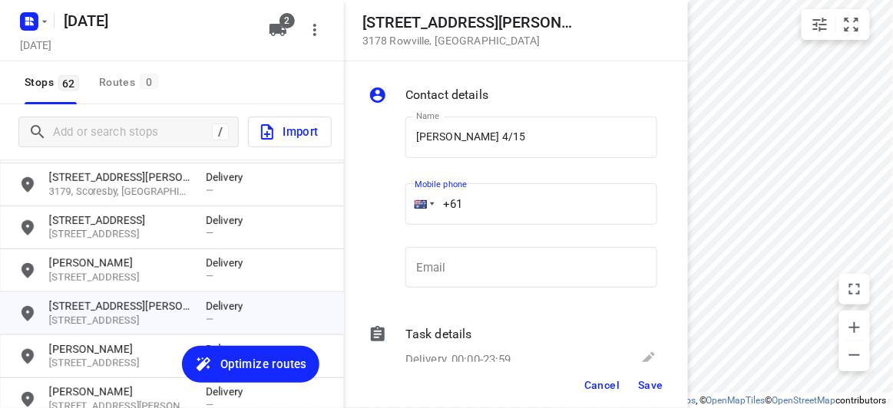
paste input "449039836"
type input "[PHONE_NUMBER]"
click at [659, 398] on button "Save" at bounding box center [651, 386] width 38 height 28
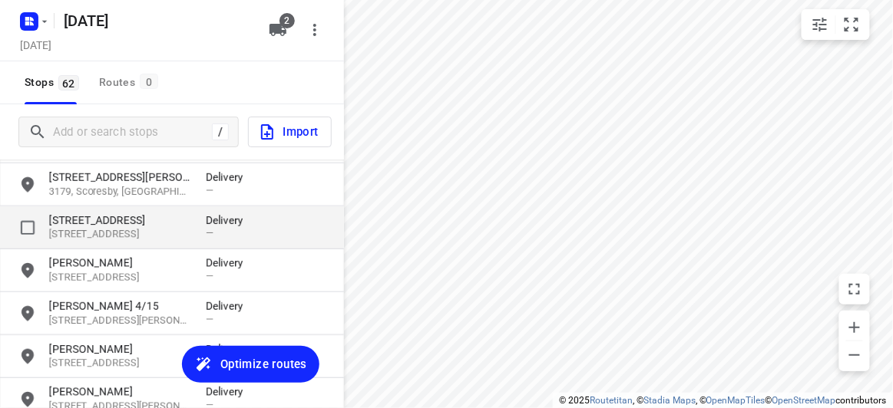
click at [92, 223] on p "[STREET_ADDRESS]" at bounding box center [119, 220] width 141 height 15
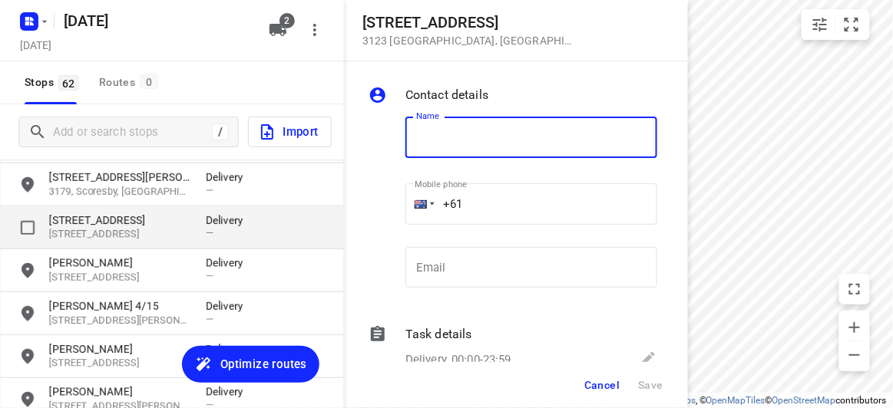
type input "h"
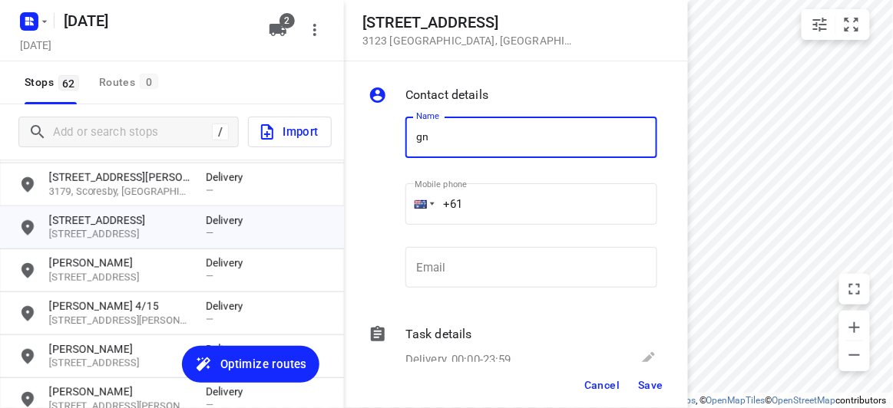
click at [439, 144] on input "gn" at bounding box center [531, 137] width 252 height 41
click at [418, 136] on input "gn" at bounding box center [531, 137] width 252 height 41
click at [459, 140] on input "agn" at bounding box center [531, 137] width 252 height 41
type input "[PERSON_NAME]"
click at [499, 203] on input "+61" at bounding box center [531, 203] width 252 height 41
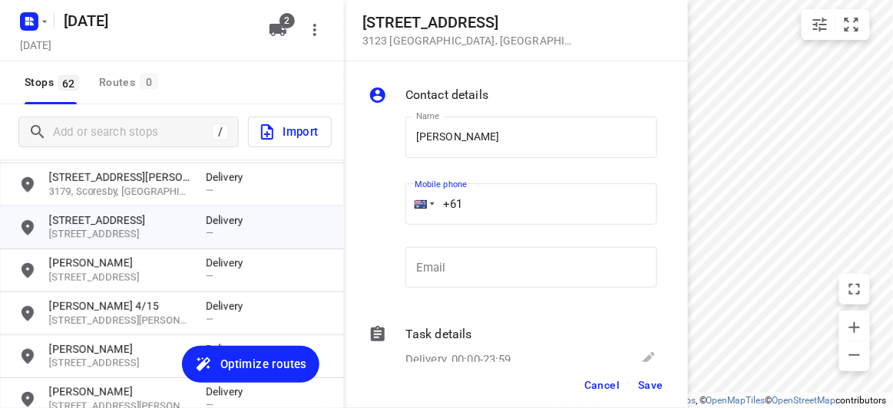
paste input "430310238"
type input "[PHONE_NUMBER]"
click at [653, 392] on button "Save" at bounding box center [651, 386] width 38 height 28
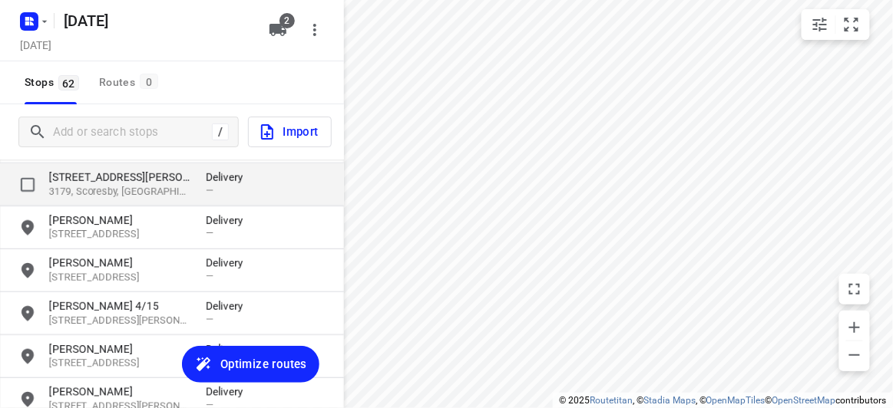
click at [117, 183] on p "[STREET_ADDRESS][PERSON_NAME]" at bounding box center [119, 177] width 141 height 15
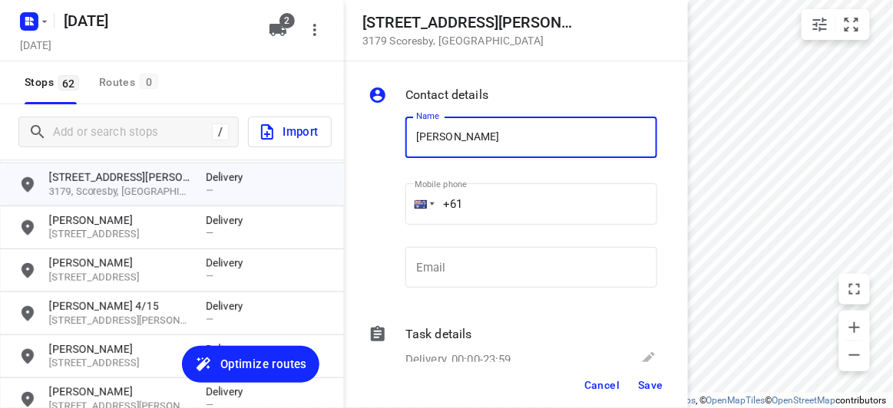
type input "[PERSON_NAME]"
click at [483, 201] on input "+61" at bounding box center [531, 203] width 252 height 41
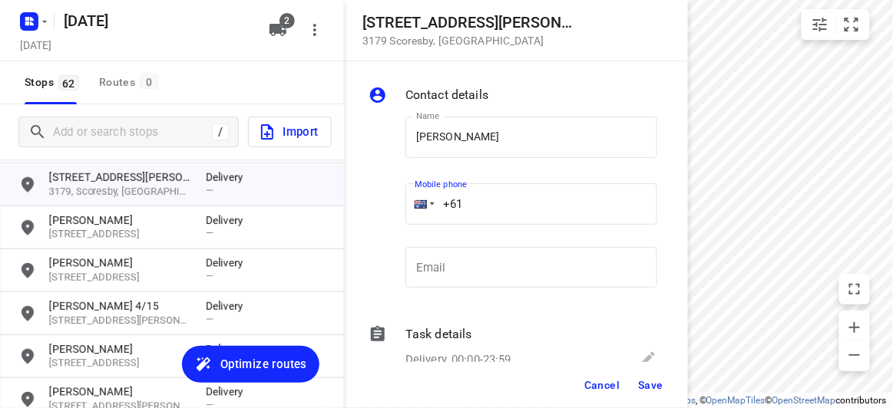
paste input "433734204"
type input "[PHONE_NUMBER]"
click at [648, 388] on span "Save" at bounding box center [650, 385] width 25 height 12
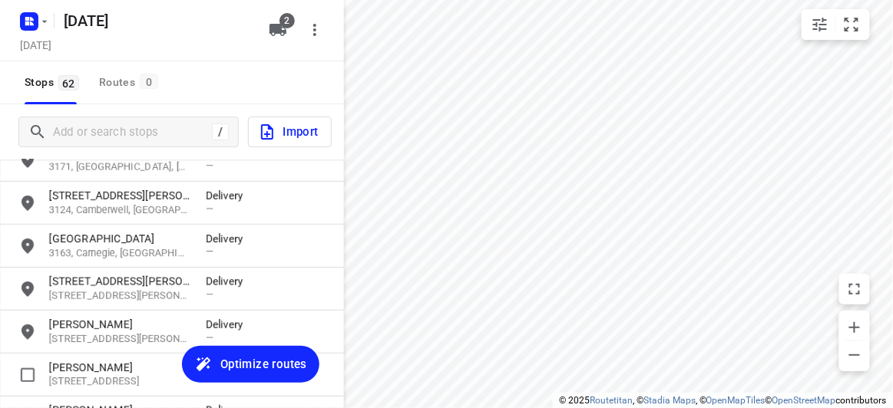
scroll to position [74, 0]
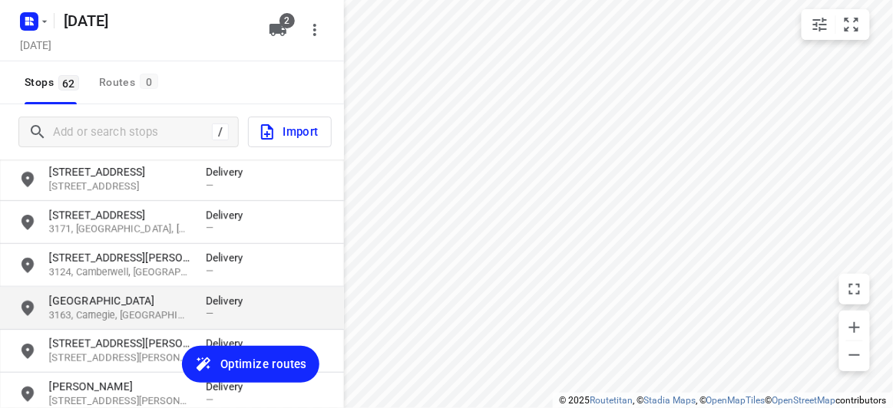
click at [125, 287] on div "[STREET_ADDRESS] Delivery —" at bounding box center [172, 308] width 344 height 43
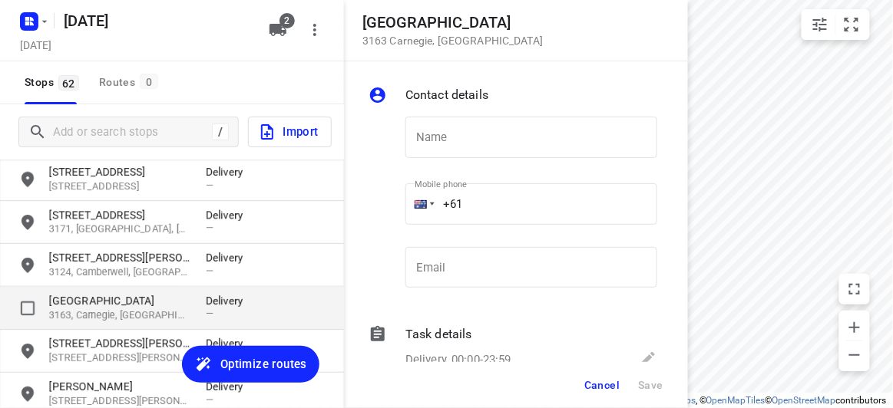
click at [106, 322] on div "[STREET_ADDRESS] Delivery —" at bounding box center [172, 308] width 344 height 43
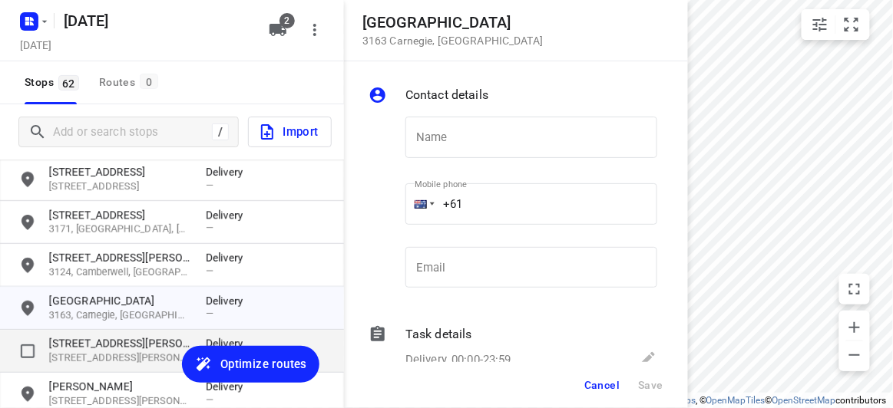
click at [97, 346] on p "[STREET_ADDRESS][PERSON_NAME]" at bounding box center [119, 343] width 141 height 15
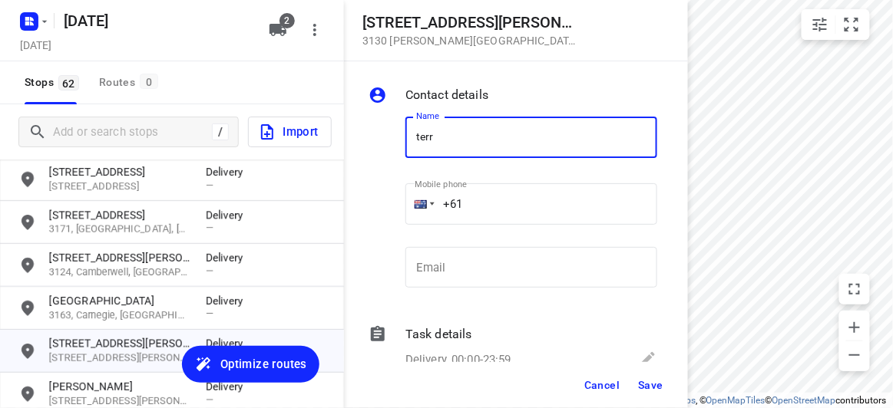
type input "[PERSON_NAME]"
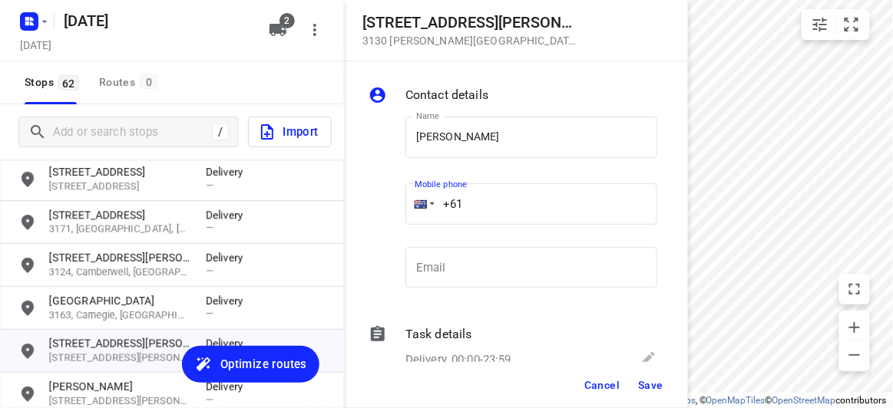
click at [494, 190] on input "+61" at bounding box center [531, 203] width 252 height 41
paste input "415369931"
type input "[PHONE_NUMBER]"
click at [637, 371] on div "Cancel Save" at bounding box center [516, 385] width 344 height 46
click at [635, 385] on button "Save" at bounding box center [651, 386] width 38 height 28
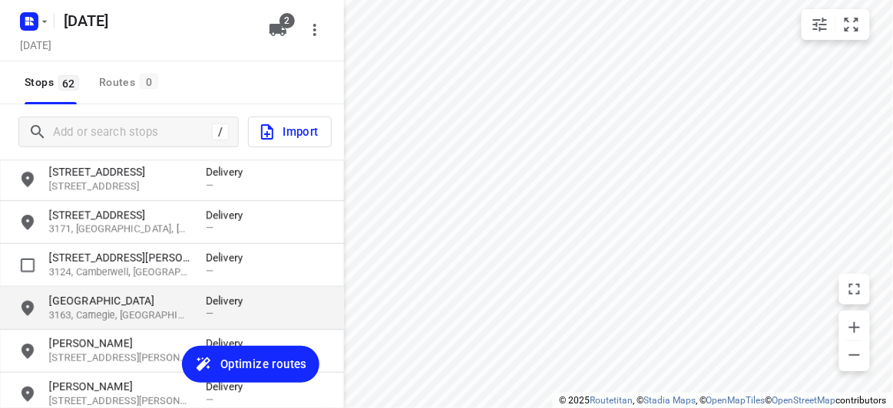
click at [121, 310] on p "3163, Carnegie, [GEOGRAPHIC_DATA]" at bounding box center [119, 316] width 141 height 15
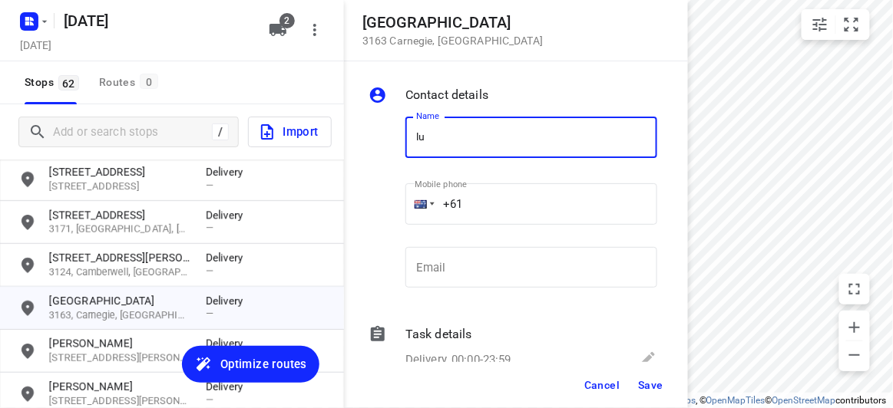
type input "[PERSON_NAME]"
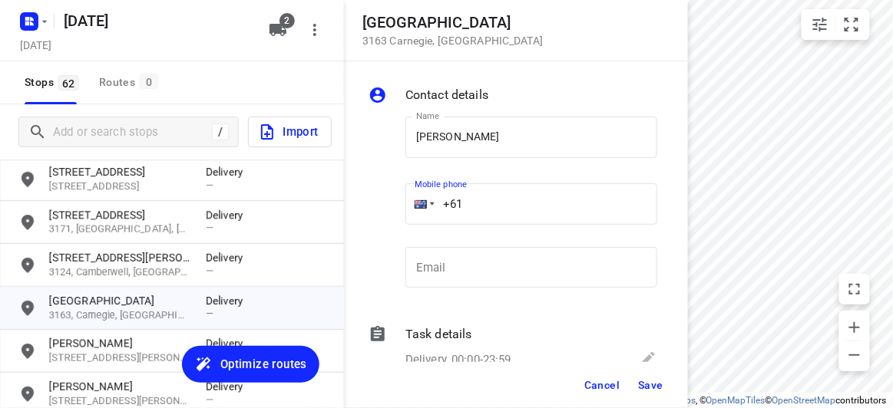
click at [487, 197] on input "+61" at bounding box center [531, 203] width 252 height 41
paste input "433551011"
type input "[PHONE_NUMBER]"
click at [658, 390] on span "Save" at bounding box center [650, 385] width 25 height 12
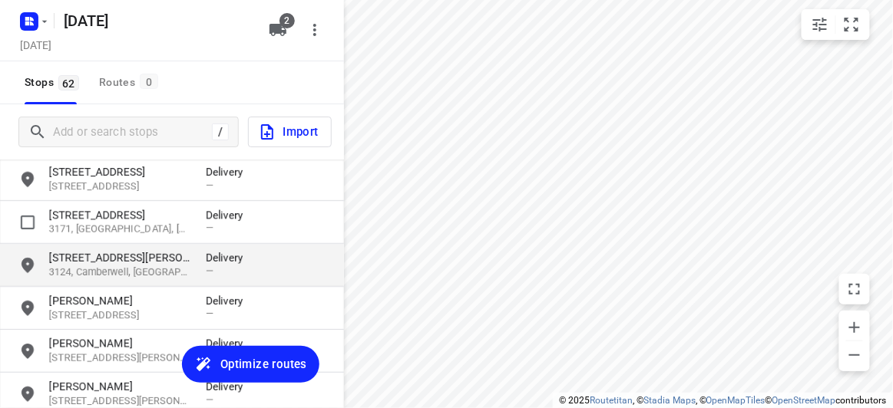
click at [97, 250] on p "[STREET_ADDRESS][PERSON_NAME]" at bounding box center [119, 257] width 141 height 15
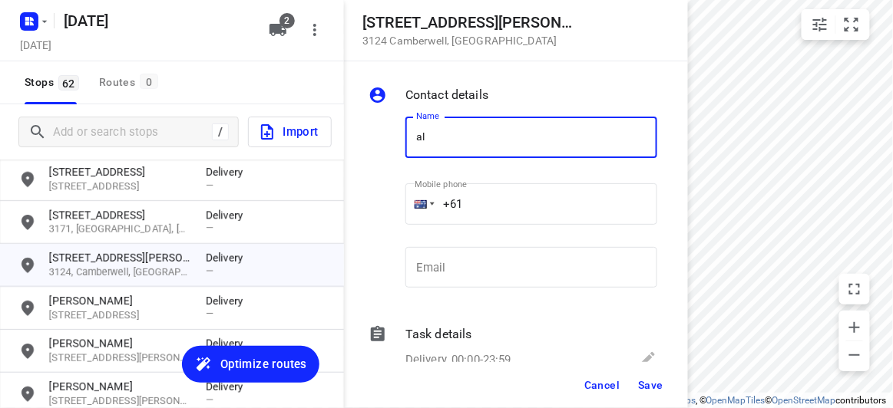
type input "[PERSON_NAME]"
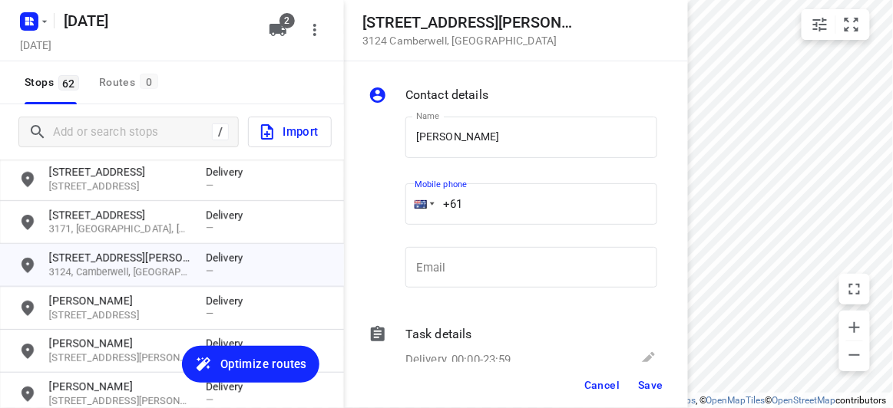
click at [481, 206] on input "+61" at bounding box center [531, 203] width 252 height 41
paste input "402207709"
type input "[PHONE_NUMBER]"
click at [646, 379] on span "Save" at bounding box center [650, 385] width 25 height 12
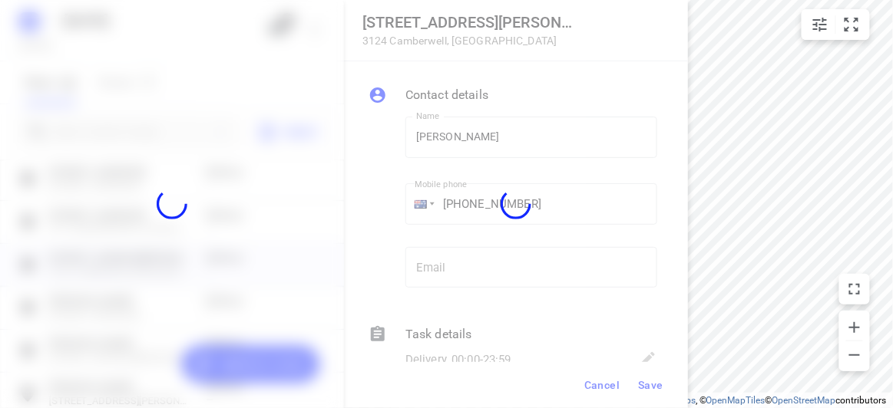
click at [632, 403] on div at bounding box center [516, 204] width 344 height 408
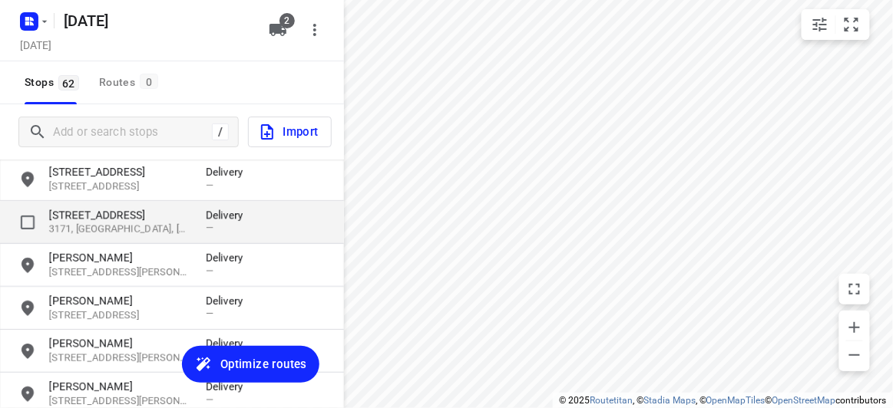
click at [82, 210] on p "[STREET_ADDRESS]" at bounding box center [119, 214] width 141 height 15
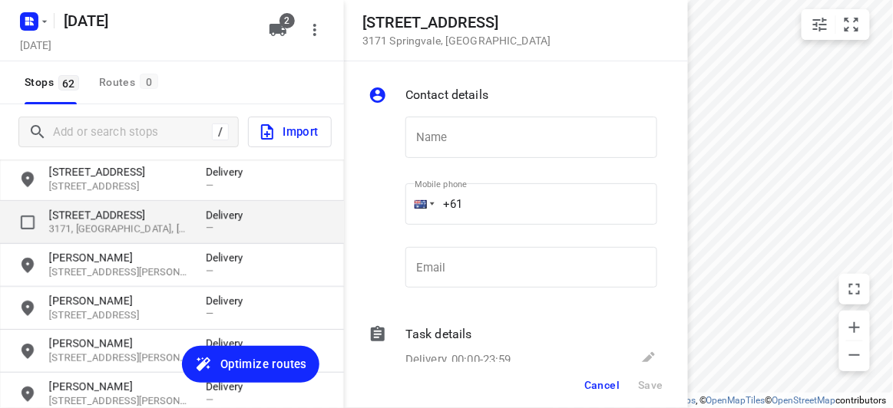
type input "f"
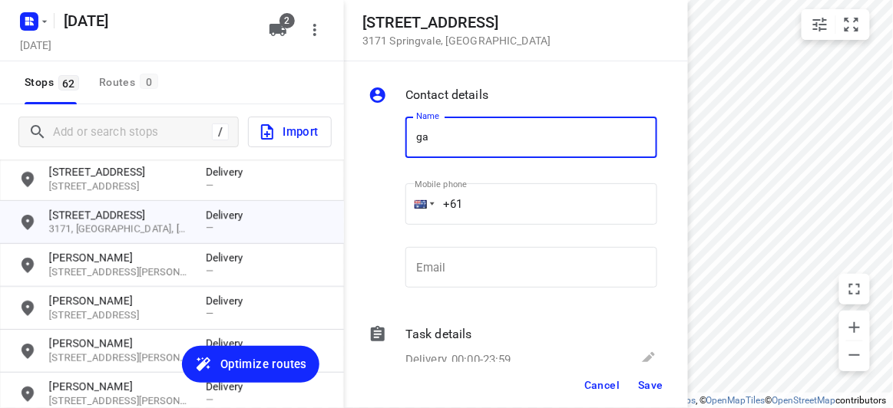
type input "[PERSON_NAME]"
click at [488, 195] on input "+61" at bounding box center [531, 203] width 252 height 41
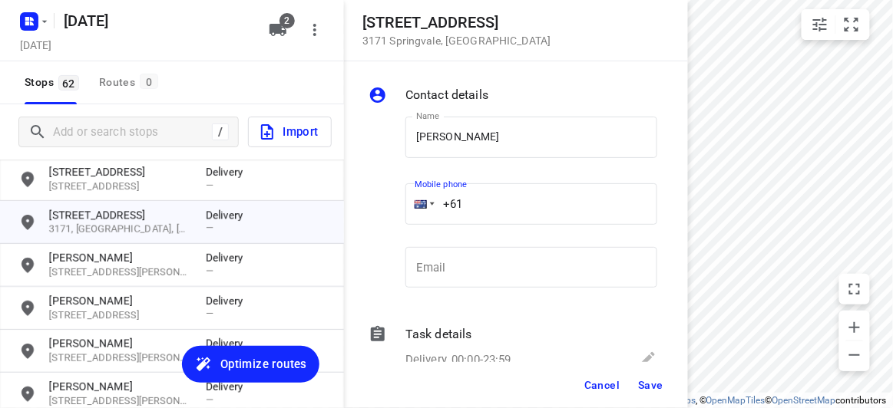
paste input "401496694"
type input "[PHONE_NUMBER]"
click at [643, 388] on span "Save" at bounding box center [650, 385] width 25 height 12
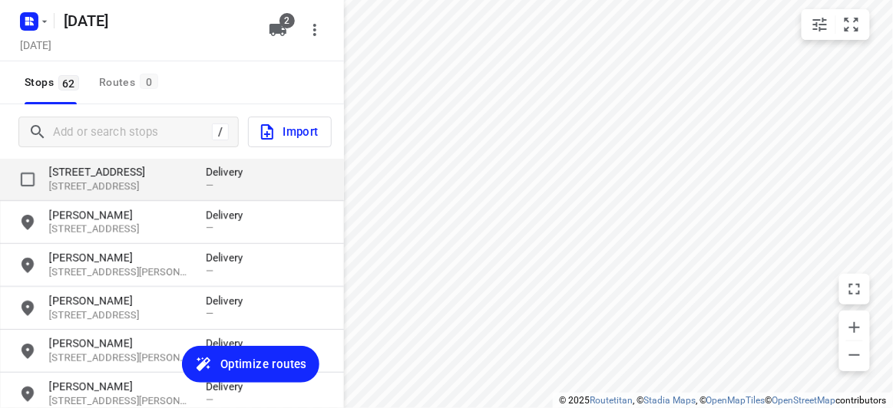
click at [85, 180] on p "[STREET_ADDRESS]" at bounding box center [119, 187] width 141 height 15
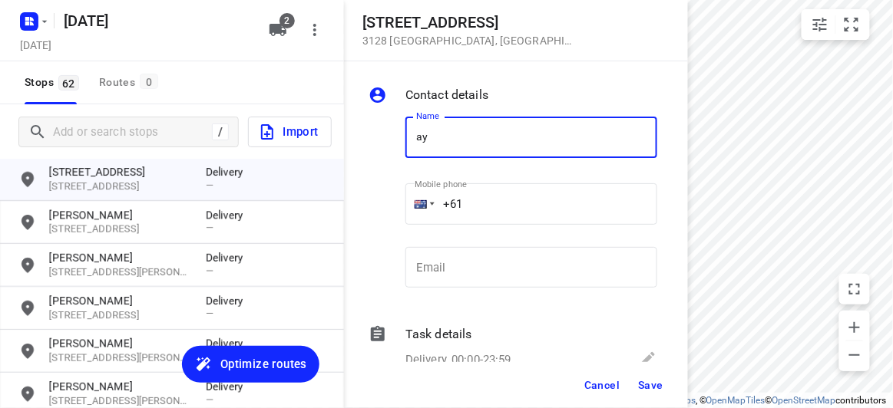
drag, startPoint x: 437, startPoint y: 133, endPoint x: 391, endPoint y: 135, distance: 46.1
click at [391, 135] on div "Name ay Name Mobile phone +61 ​ Email Email" at bounding box center [512, 205] width 295 height 203
type input "[PERSON_NAME] 2/421"
click at [472, 197] on input "+61" at bounding box center [531, 203] width 252 height 41
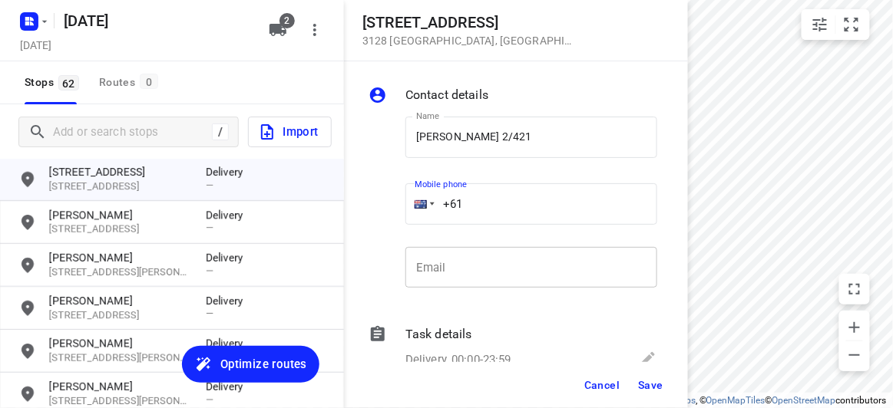
paste input "450581186"
type input "[PHONE_NUMBER]"
click at [661, 385] on span "Save" at bounding box center [650, 385] width 25 height 12
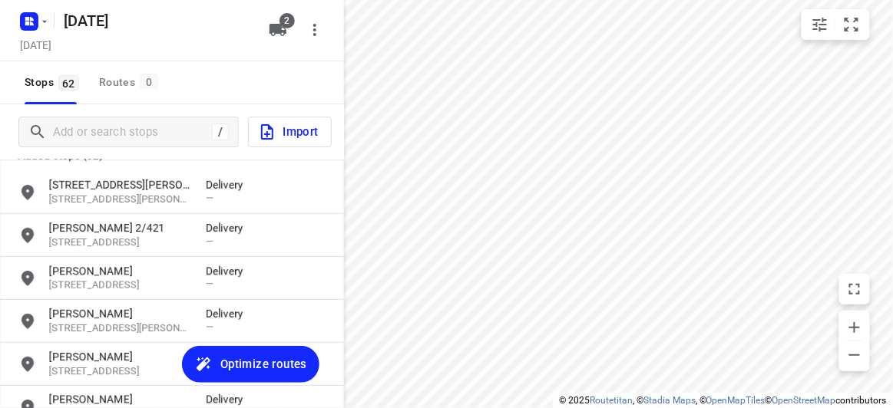
scroll to position [0, 0]
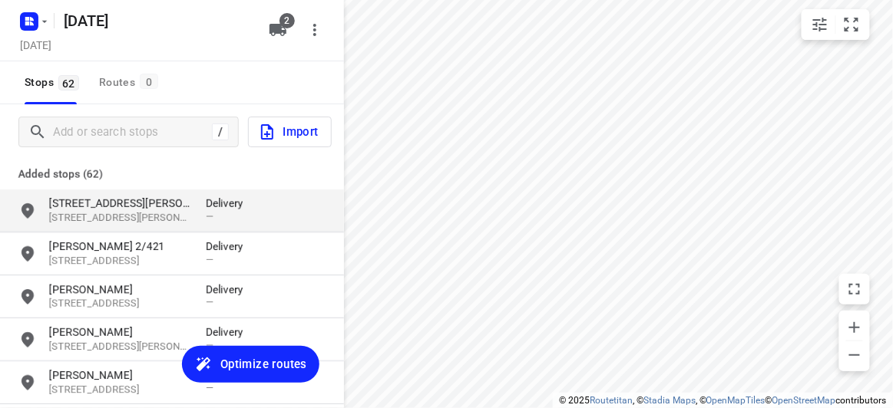
click at [80, 202] on p "[STREET_ADDRESS][PERSON_NAME]" at bounding box center [119, 203] width 141 height 15
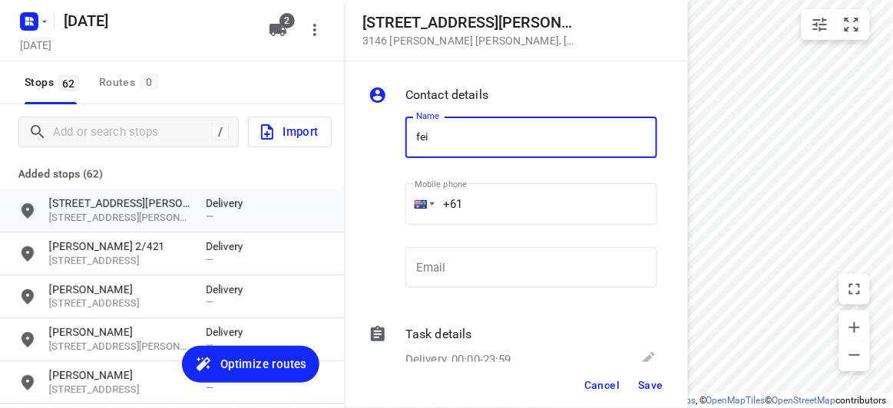
type input "FEIFEI LI 3/8"
click at [486, 197] on input "+61" at bounding box center [531, 203] width 252 height 41
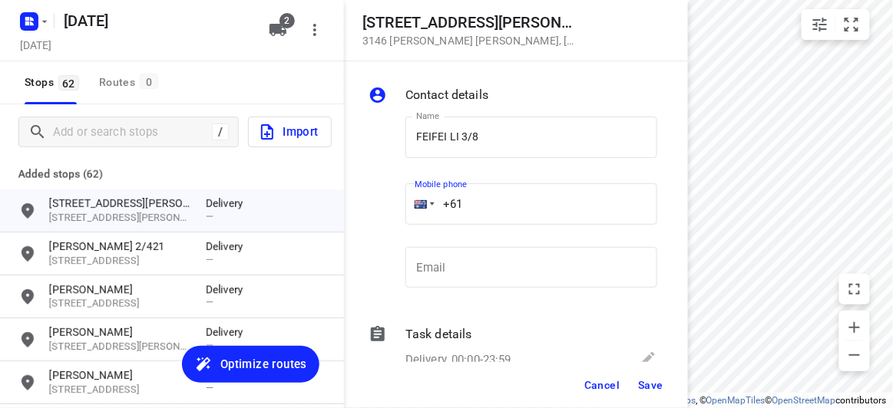
paste input "435888928"
type input "[PHONE_NUMBER]"
click at [649, 396] on button "Save" at bounding box center [651, 386] width 38 height 28
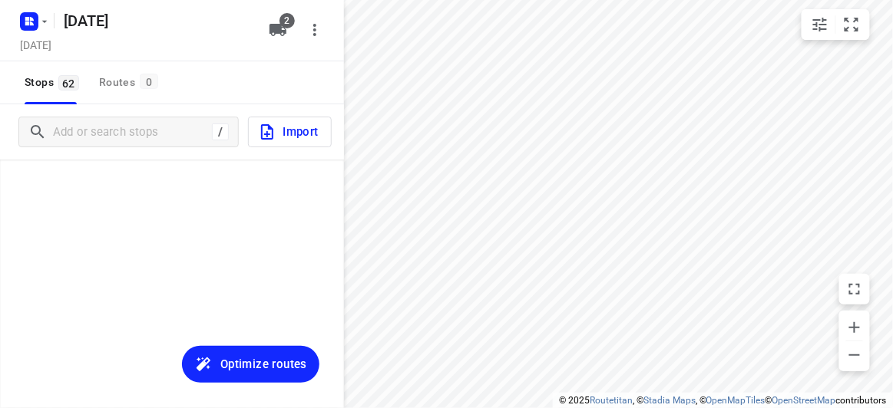
scroll to position [1046, 0]
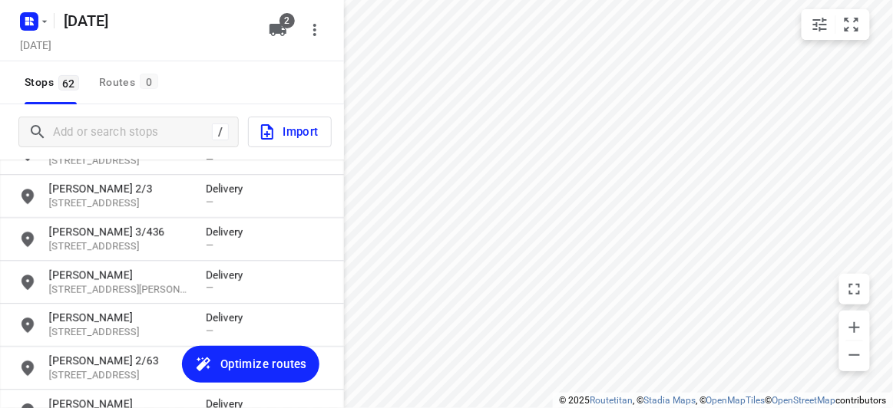
click at [246, 353] on button "Optimize routes" at bounding box center [250, 364] width 137 height 37
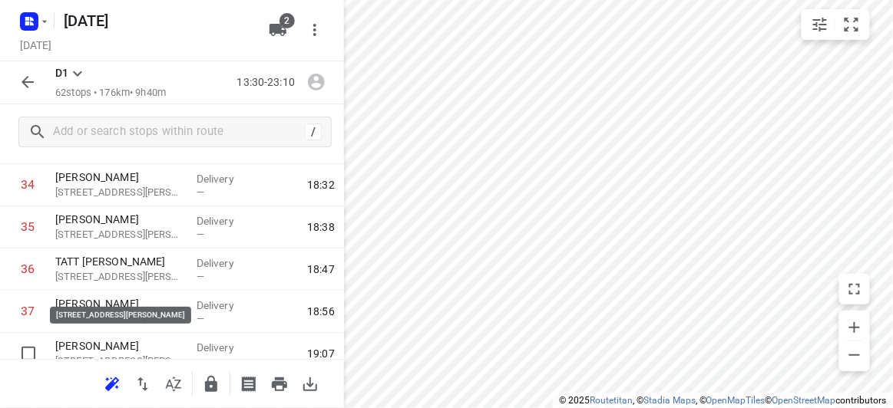
scroll to position [1884, 0]
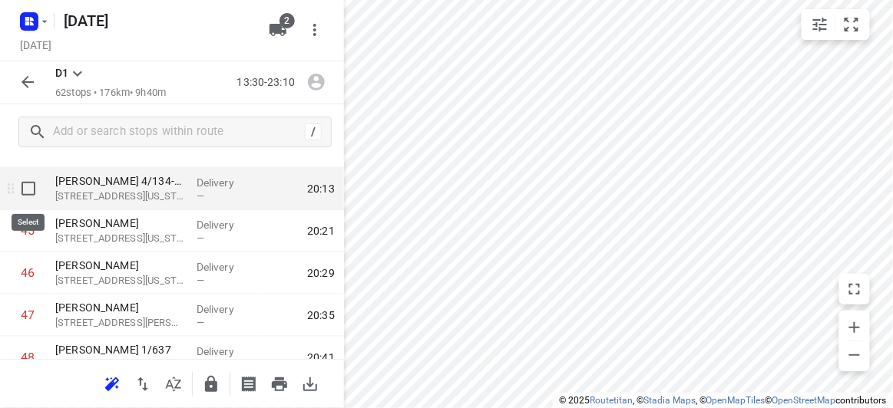
click at [35, 190] on input "checkbox" at bounding box center [28, 189] width 31 height 31
checkbox input "true"
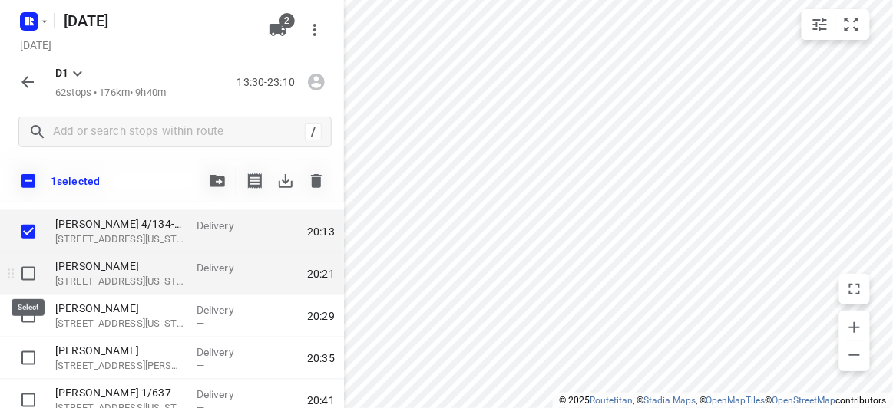
click at [35, 269] on input "checkbox" at bounding box center [28, 274] width 31 height 31
checkbox input "true"
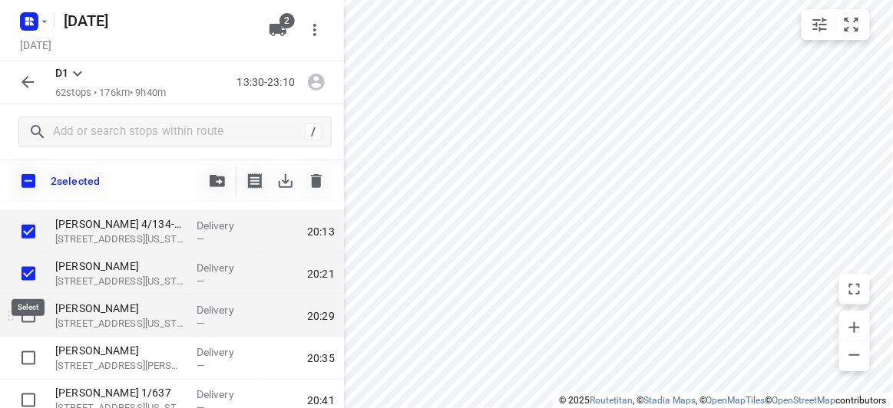
click at [31, 306] on input "checkbox" at bounding box center [28, 316] width 31 height 31
checkbox input "true"
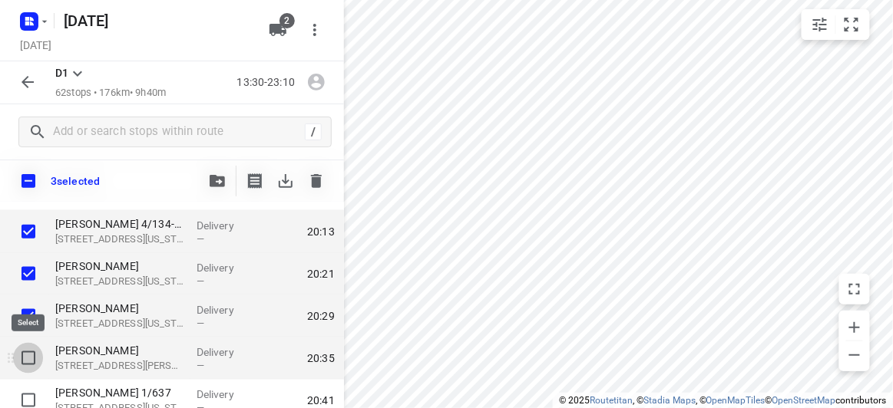
click at [29, 352] on input "checkbox" at bounding box center [28, 358] width 31 height 31
checkbox input "true"
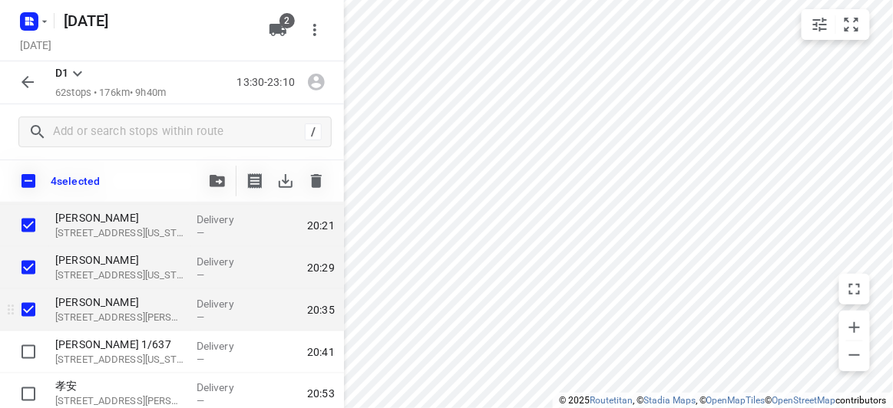
scroll to position [1954, 0]
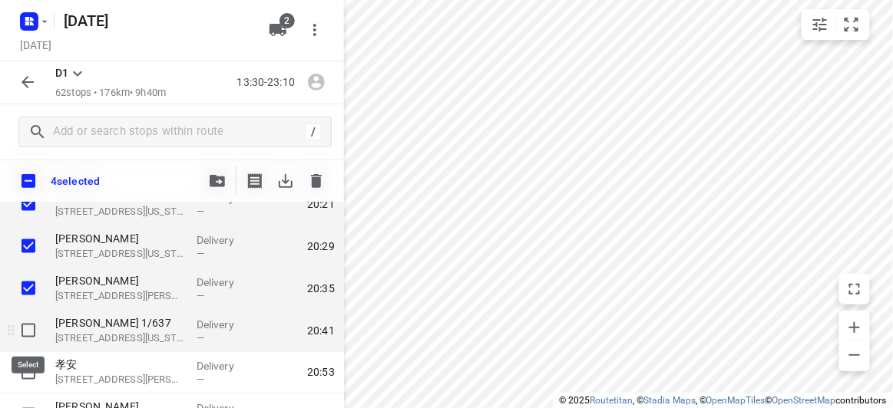
click at [29, 335] on input "checkbox" at bounding box center [28, 331] width 31 height 31
checkbox input "true"
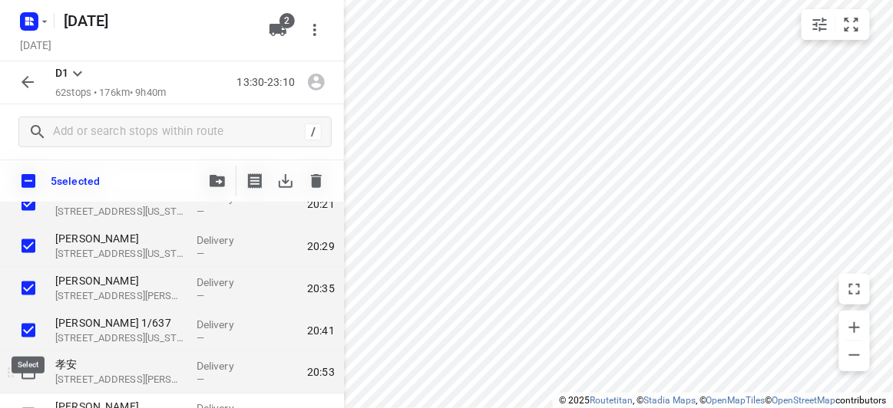
click at [32, 375] on input "checkbox" at bounding box center [28, 373] width 31 height 31
checkbox input "true"
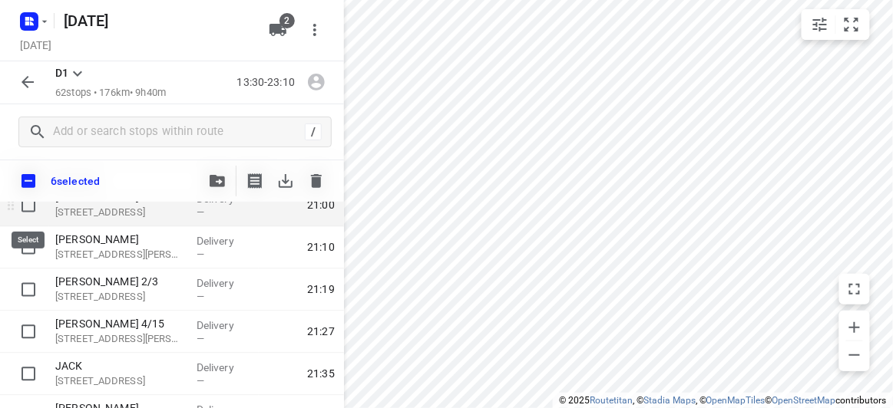
click at [39, 215] on input "checkbox" at bounding box center [28, 205] width 31 height 31
checkbox input "true"
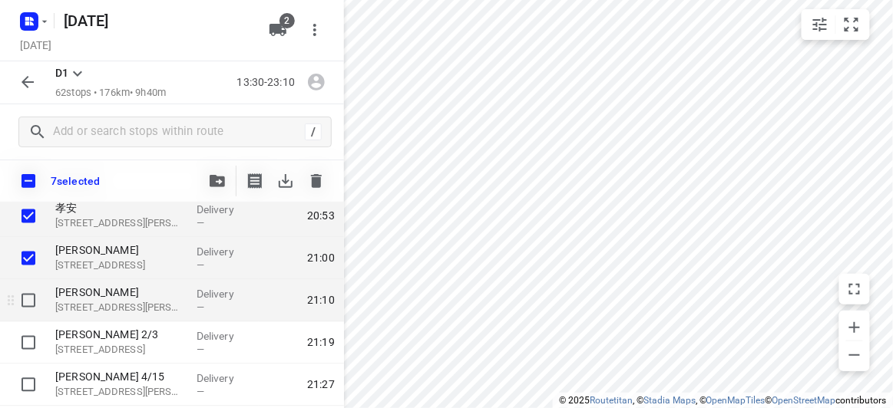
scroll to position [2094, 0]
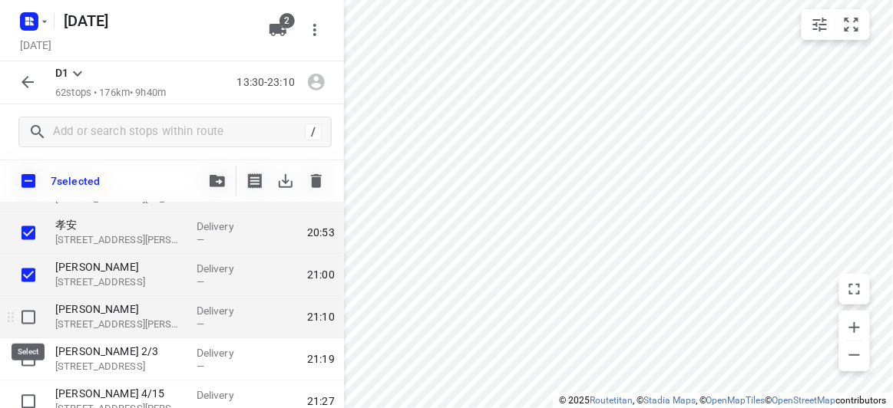
click at [33, 327] on input "checkbox" at bounding box center [28, 317] width 31 height 31
checkbox input "true"
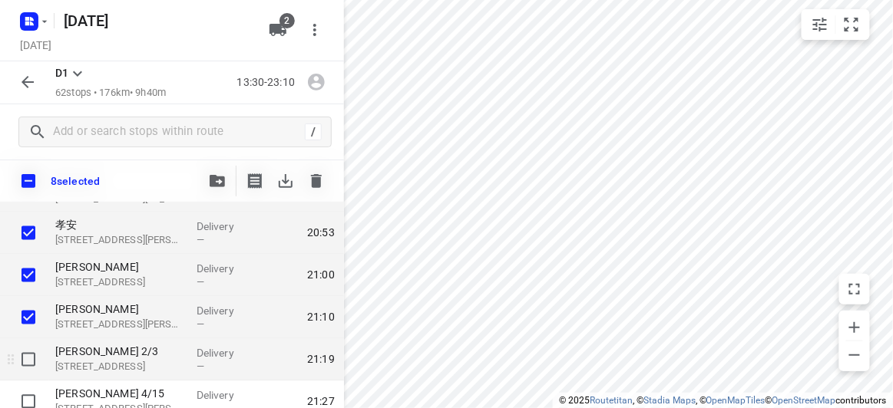
click at [21, 359] on input "checkbox" at bounding box center [28, 360] width 31 height 31
checkbox input "true"
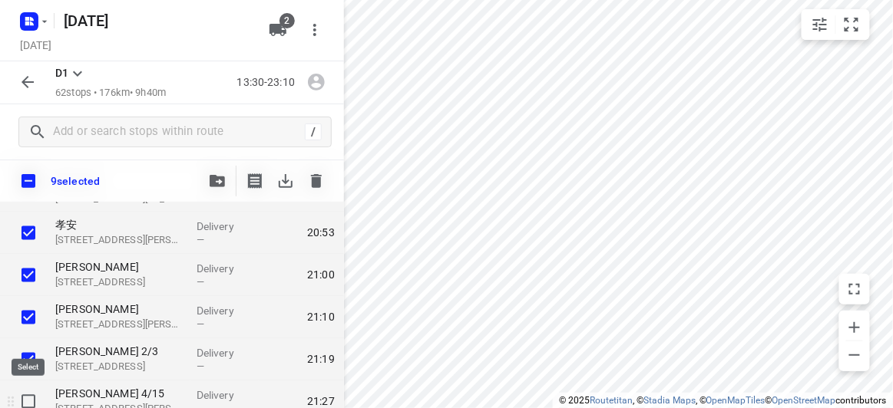
click at [25, 406] on input "checkbox" at bounding box center [28, 402] width 31 height 31
checkbox input "true"
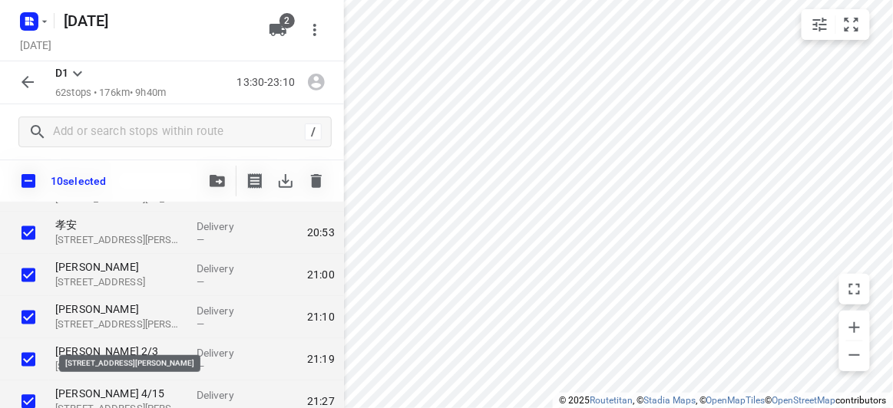
scroll to position [2233, 0]
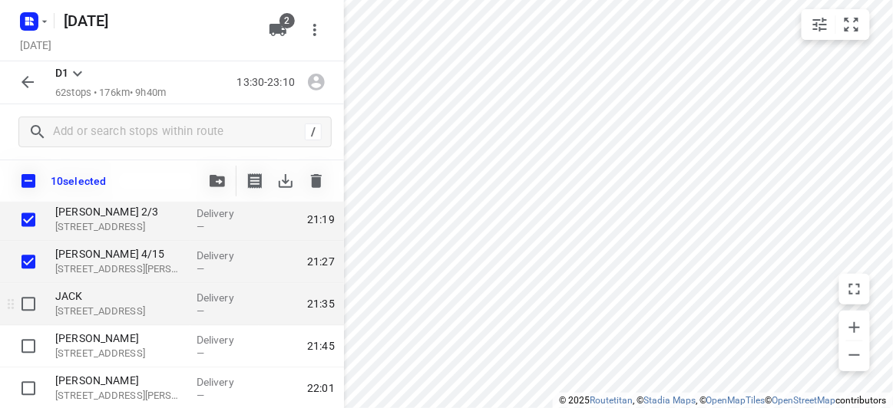
click at [35, 312] on input "checkbox" at bounding box center [28, 304] width 31 height 31
checkbox input "true"
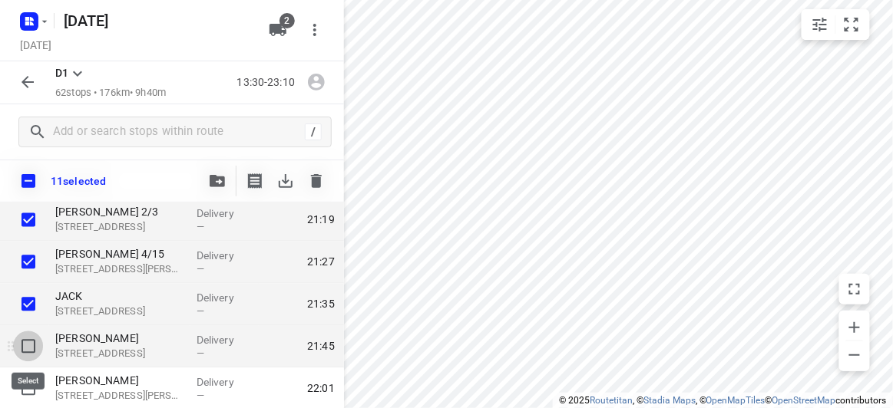
click at [38, 337] on input "checkbox" at bounding box center [28, 347] width 31 height 31
checkbox input "true"
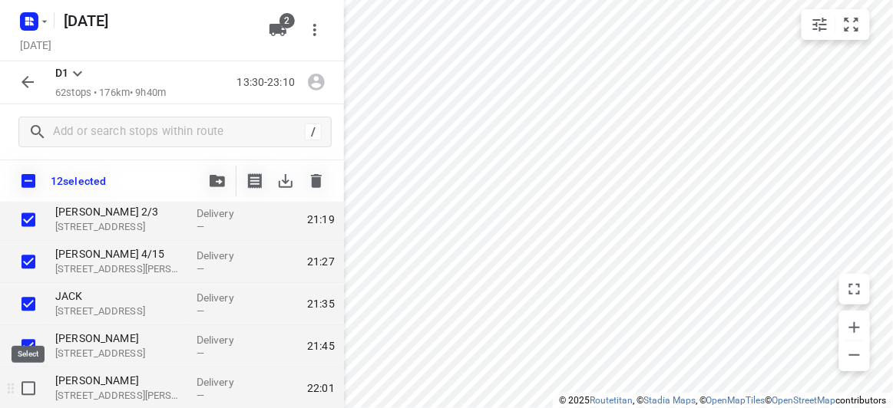
click at [28, 377] on input "checkbox" at bounding box center [28, 389] width 31 height 31
checkbox input "true"
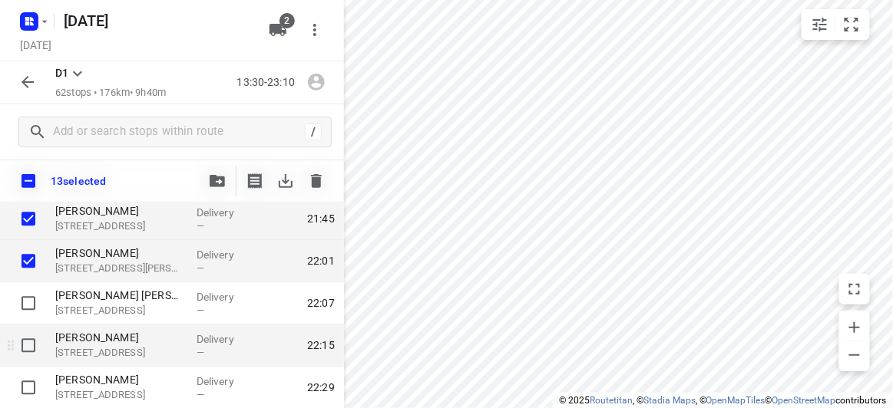
scroll to position [2372, 0]
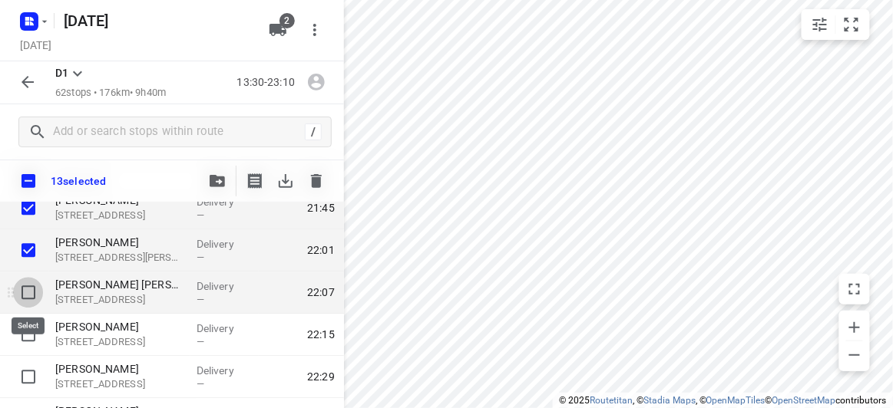
click at [36, 282] on input "checkbox" at bounding box center [28, 292] width 31 height 31
checkbox input "true"
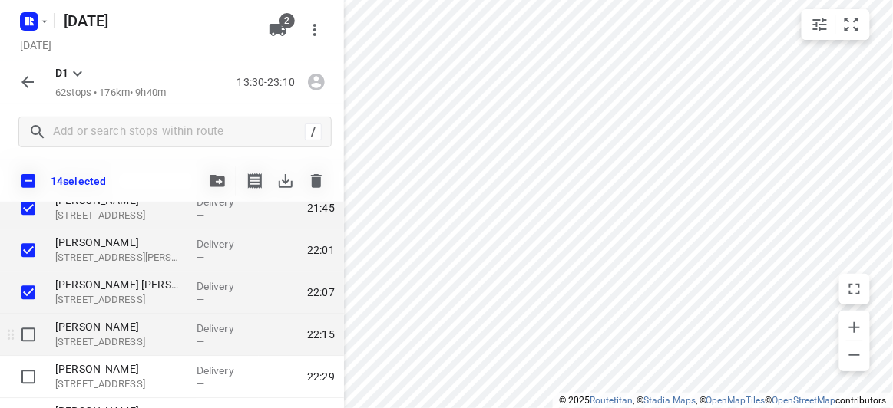
click at [31, 326] on input "checkbox" at bounding box center [28, 334] width 31 height 31
click at [34, 346] on input "checkbox" at bounding box center [28, 334] width 31 height 31
checkbox input "false"
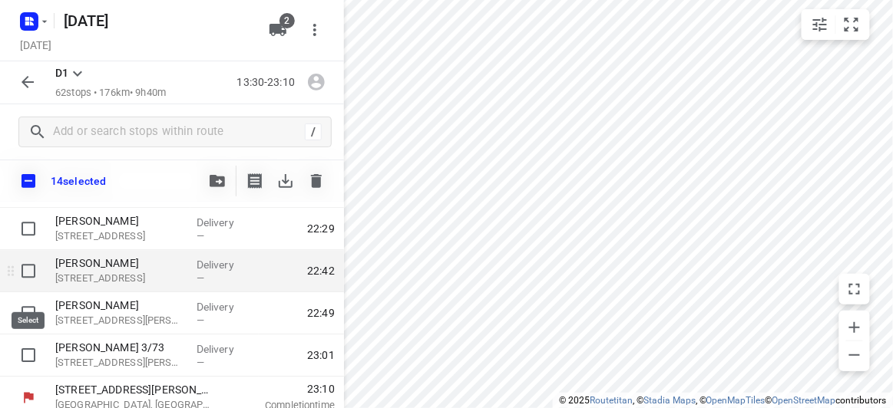
scroll to position [2530, 0]
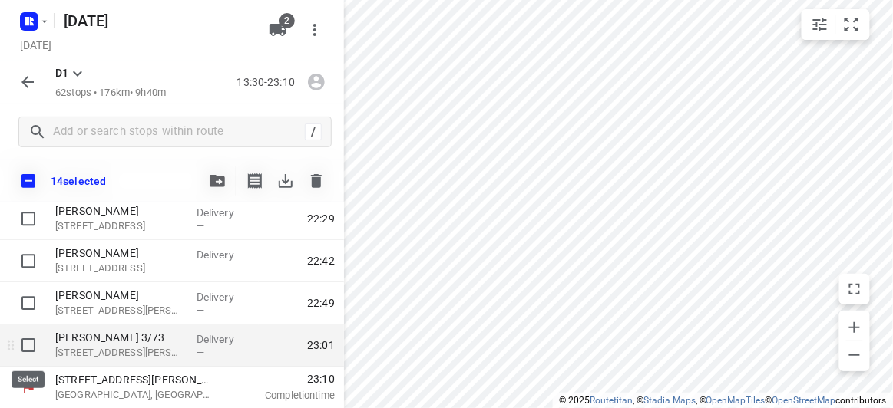
click at [26, 345] on input "checkbox" at bounding box center [28, 345] width 31 height 31
checkbox input "true"
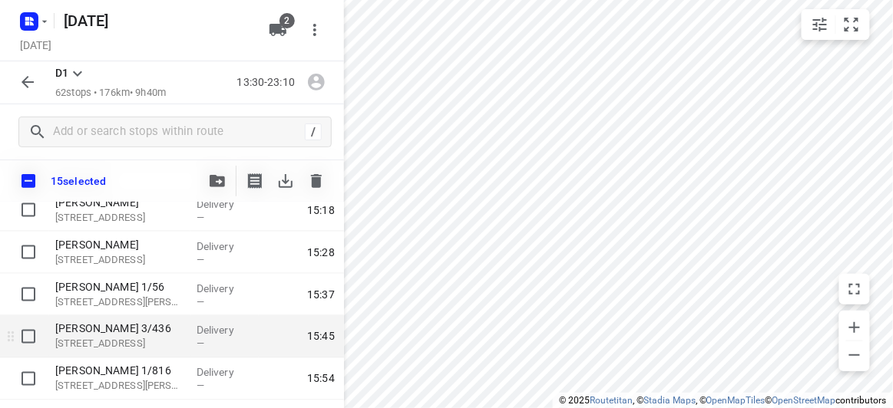
scroll to position [576, 0]
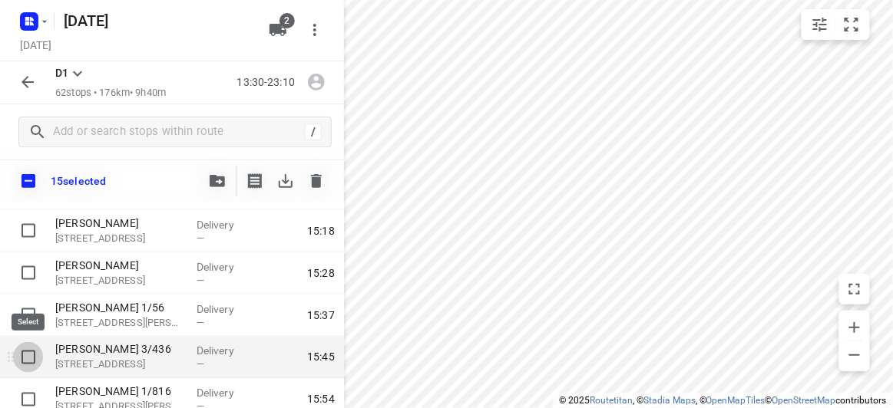
click at [25, 360] on input "checkbox" at bounding box center [28, 357] width 31 height 31
checkbox input "true"
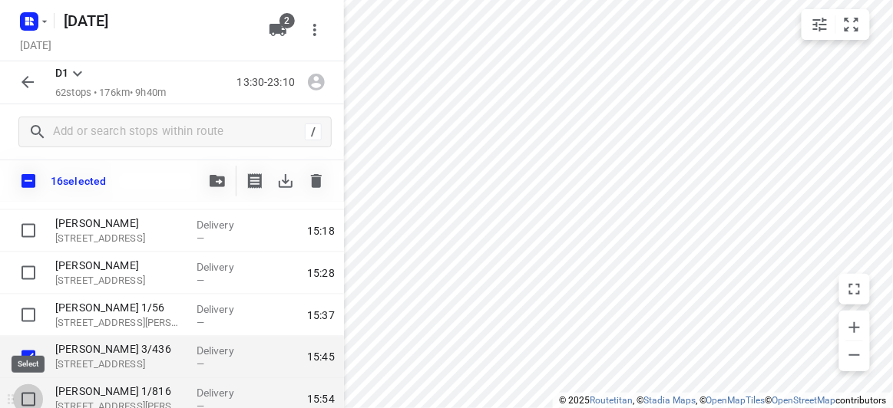
click at [30, 398] on input "checkbox" at bounding box center [28, 400] width 31 height 31
checkbox input "true"
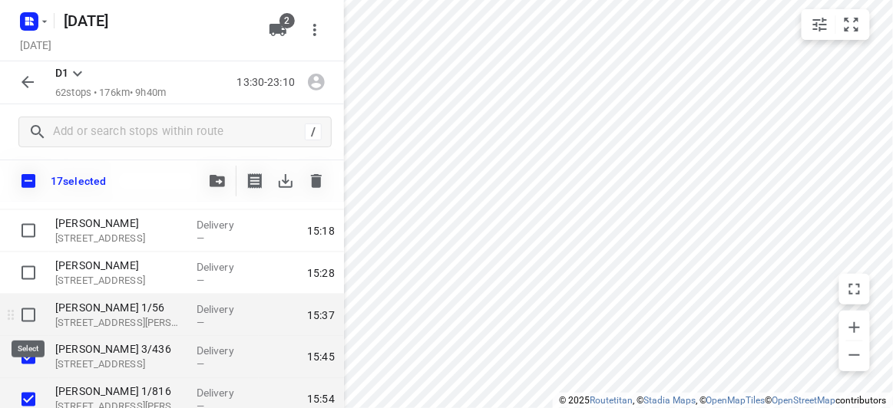
click at [30, 310] on input "checkbox" at bounding box center [28, 315] width 31 height 31
checkbox input "true"
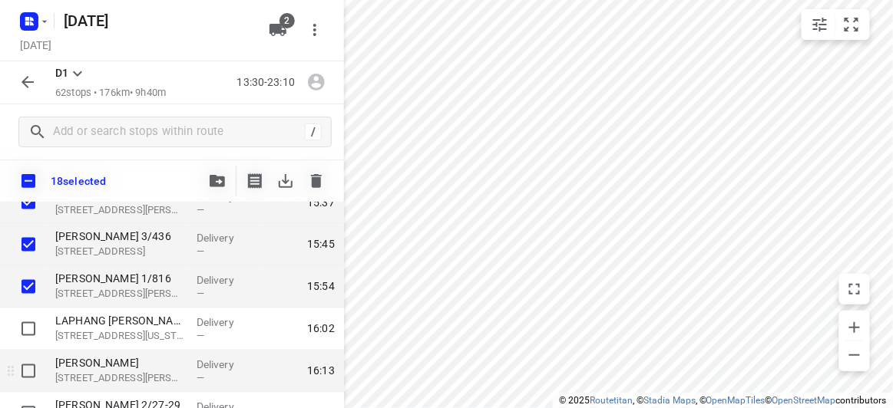
scroll to position [715, 0]
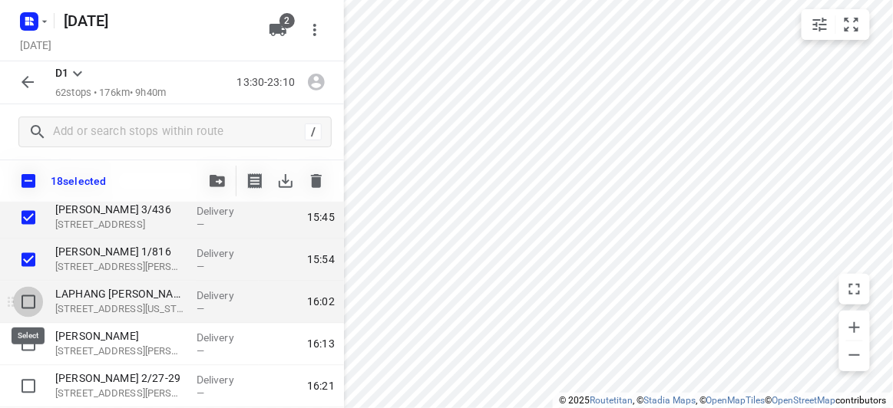
click at [27, 307] on input "checkbox" at bounding box center [28, 302] width 31 height 31
checkbox input "true"
click at [228, 183] on button "button" at bounding box center [217, 181] width 31 height 31
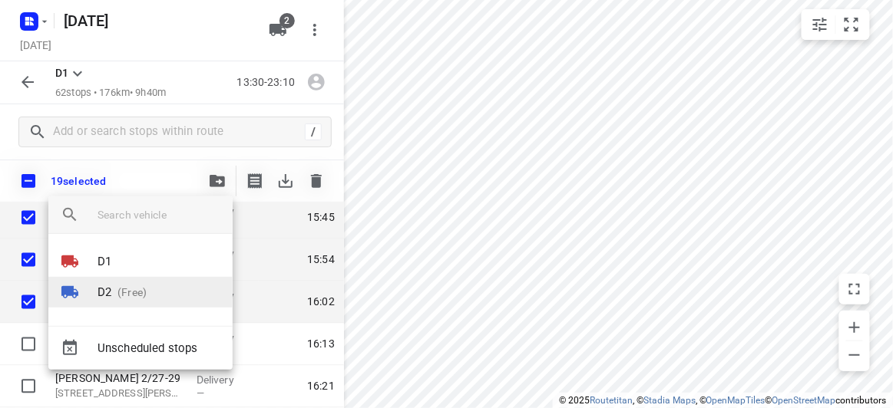
click at [139, 296] on p "(Free)" at bounding box center [128, 293] width 35 height 16
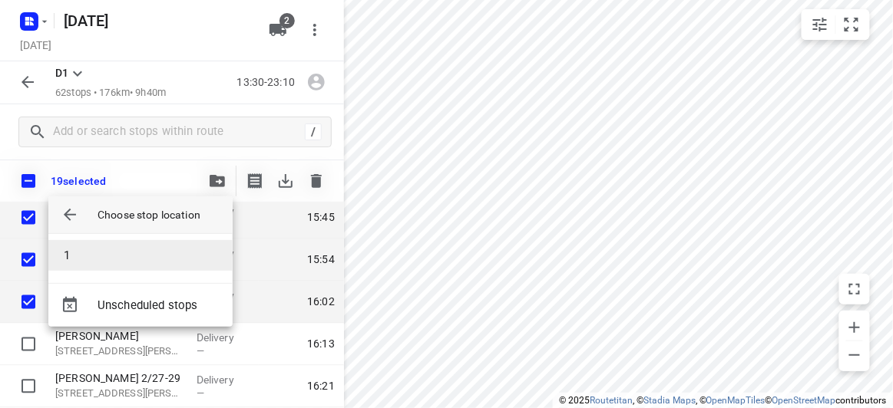
click at [103, 256] on li "1" at bounding box center [140, 255] width 184 height 31
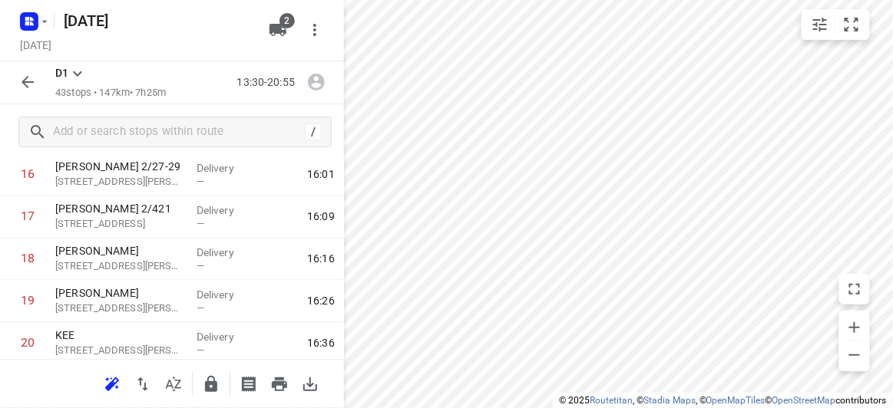
click at [26, 84] on icon "button" at bounding box center [27, 82] width 18 height 18
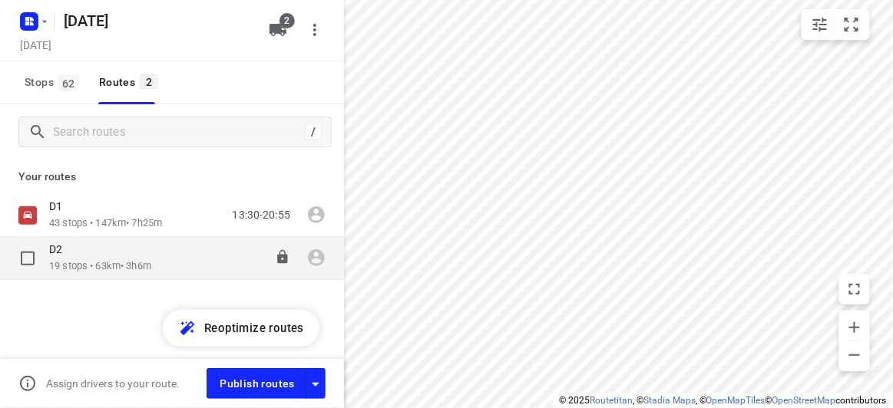
click at [78, 254] on div "D2" at bounding box center [100, 251] width 102 height 17
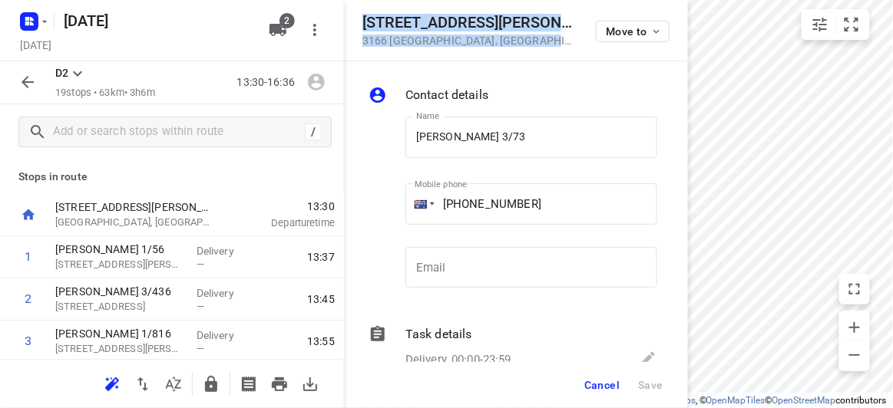
drag, startPoint x: 523, startPoint y: 46, endPoint x: 360, endPoint y: 21, distance: 164.7
click at [360, 21] on div "[STREET_ADDRESS][PERSON_NAME] Move to" at bounding box center [516, 30] width 344 height 61
copy div "[STREET_ADDRESS][PERSON_NAME]"
click at [288, 26] on span "2" at bounding box center [286, 20] width 15 height 15
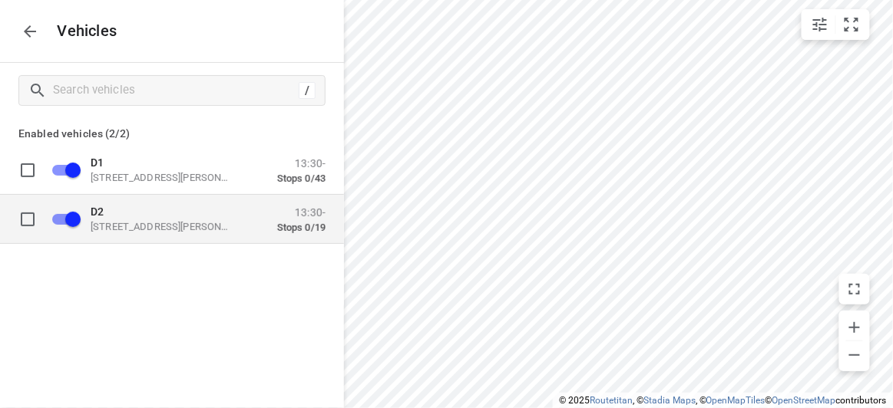
click at [150, 219] on div "D2 [STREET_ADDRESS][PERSON_NAME]" at bounding box center [168, 219] width 154 height 28
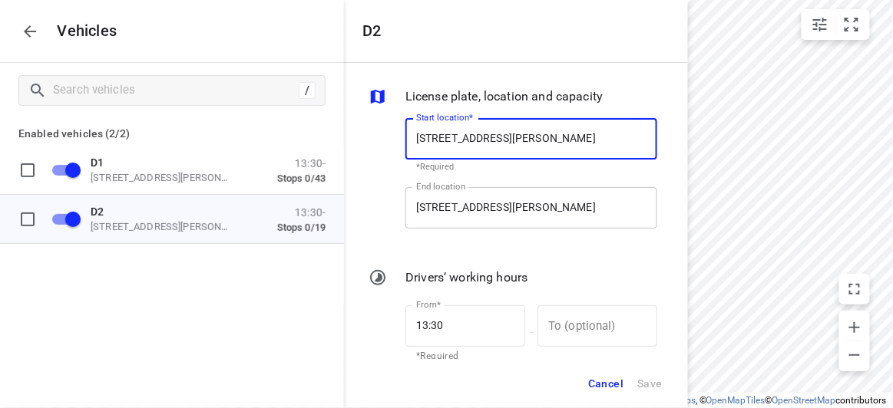
click at [466, 228] on div "End location [STREET_ADDRESS][PERSON_NAME] End location" at bounding box center [531, 214] width 252 height 54
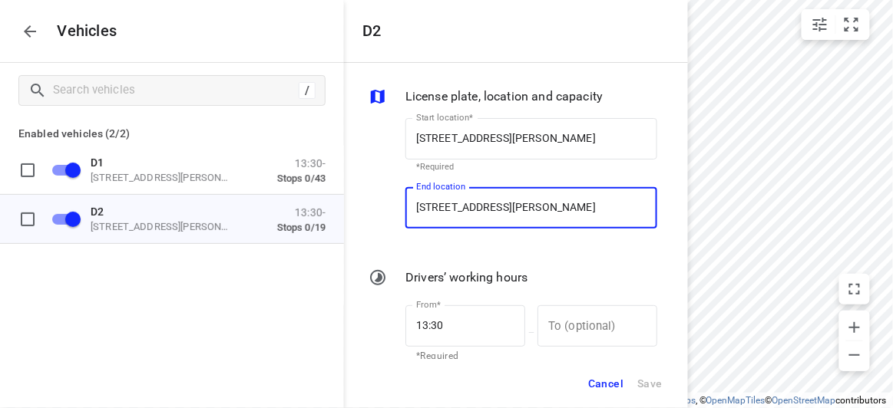
click at [472, 216] on input "[STREET_ADDRESS][PERSON_NAME]" at bounding box center [531, 207] width 252 height 41
paste input "[STREET_ADDRESS][PERSON_NAME]"
type input "[STREET_ADDRESS][PERSON_NAME]"
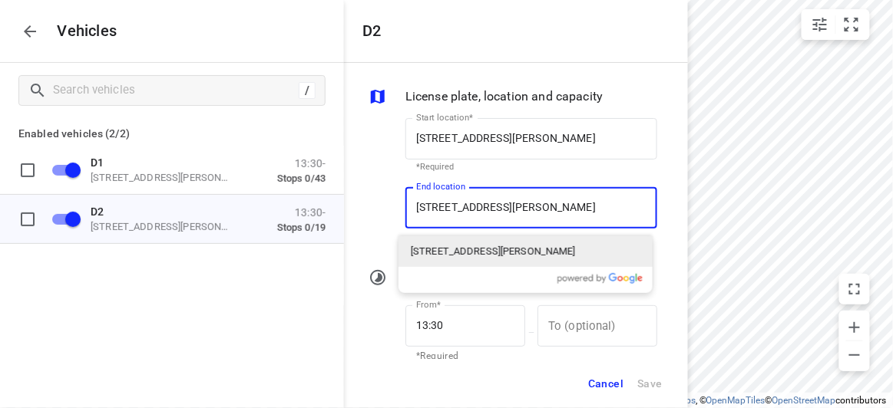
click at [437, 244] on p "[STREET_ADDRESS][PERSON_NAME]" at bounding box center [493, 251] width 165 height 15
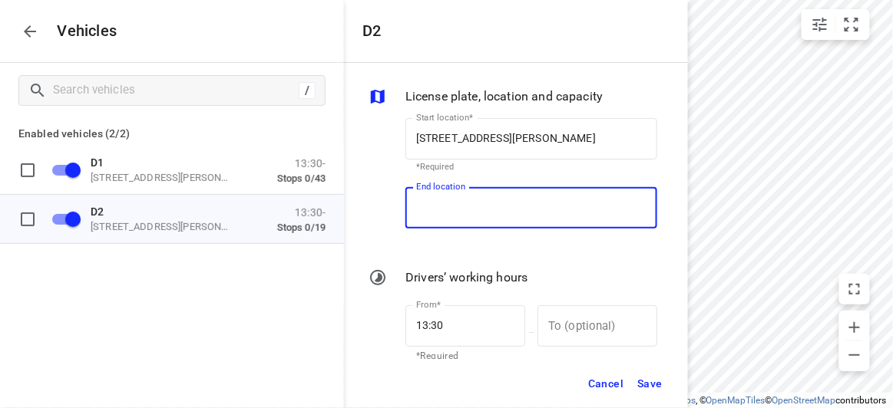
scroll to position [0, 0]
type input "[STREET_ADDRESS][PERSON_NAME]"
click at [654, 384] on span "Save" at bounding box center [649, 384] width 25 height 19
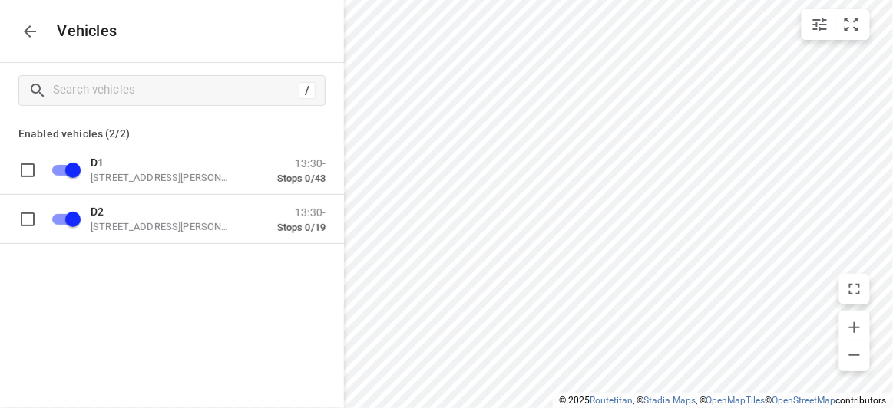
click at [55, 39] on p "Vehicles" at bounding box center [81, 31] width 72 height 18
click at [36, 43] on button "button" at bounding box center [30, 31] width 31 height 31
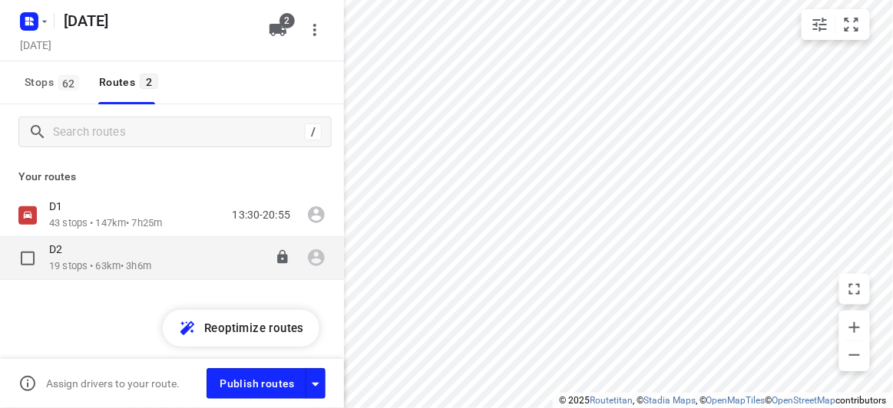
click at [87, 256] on div "D2" at bounding box center [100, 251] width 102 height 17
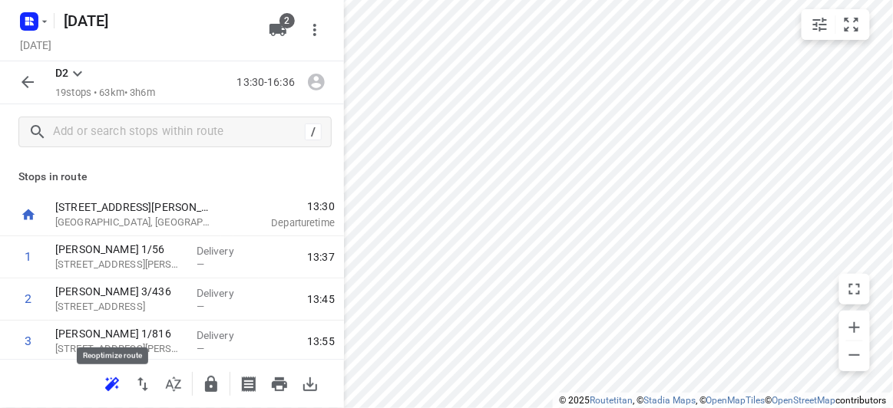
click at [113, 379] on icon "button" at bounding box center [112, 384] width 14 height 12
click at [28, 85] on icon "button" at bounding box center [27, 82] width 18 height 18
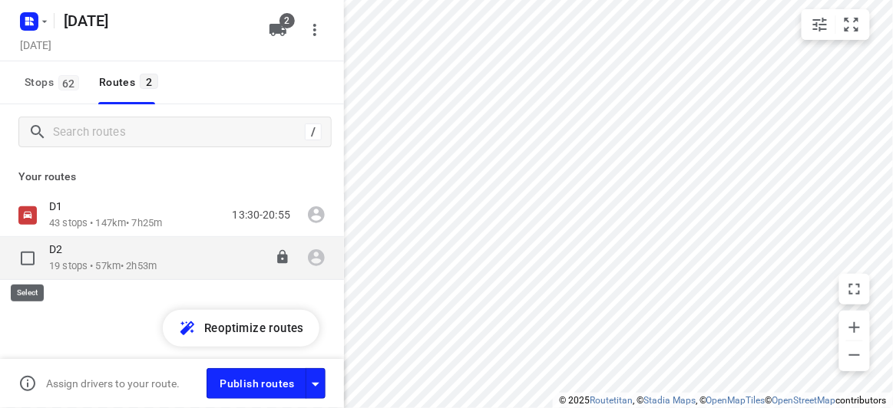
click at [34, 251] on input "checkbox" at bounding box center [27, 258] width 31 height 31
checkbox input "true"
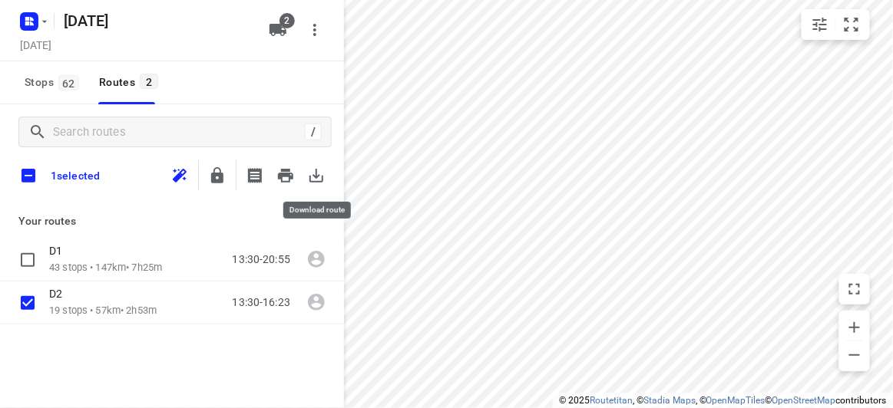
click at [321, 180] on icon "button" at bounding box center [316, 176] width 18 height 18
click at [161, 349] on div "/ 1 selected Your routes D1 43 stops • 147km • 7h25m 13:30-20:55 D2 19 stops • …" at bounding box center [172, 277] width 344 height 347
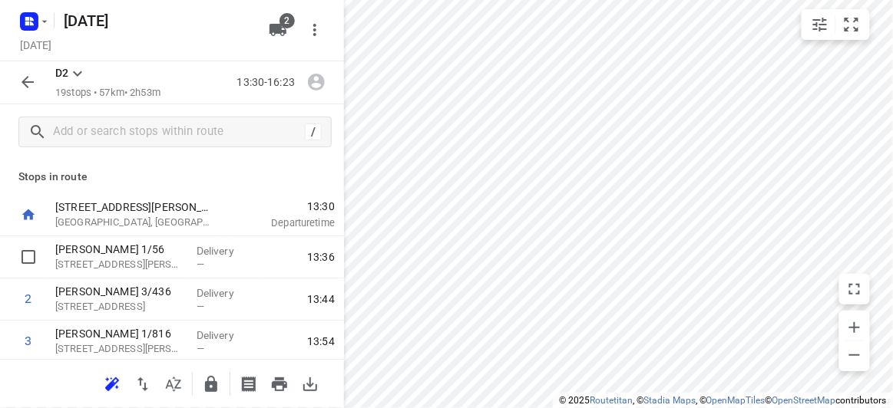
click at [27, 259] on input "checkbox" at bounding box center [28, 257] width 31 height 31
checkbox input "true"
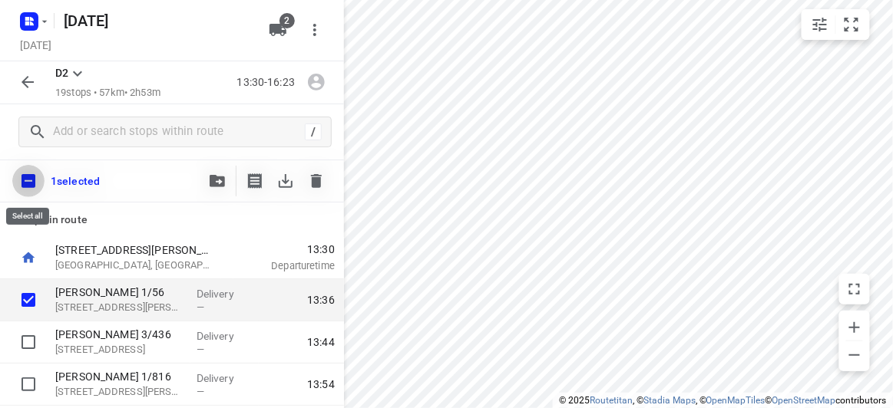
click at [31, 183] on input "checkbox" at bounding box center [28, 181] width 32 height 32
checkbox input "true"
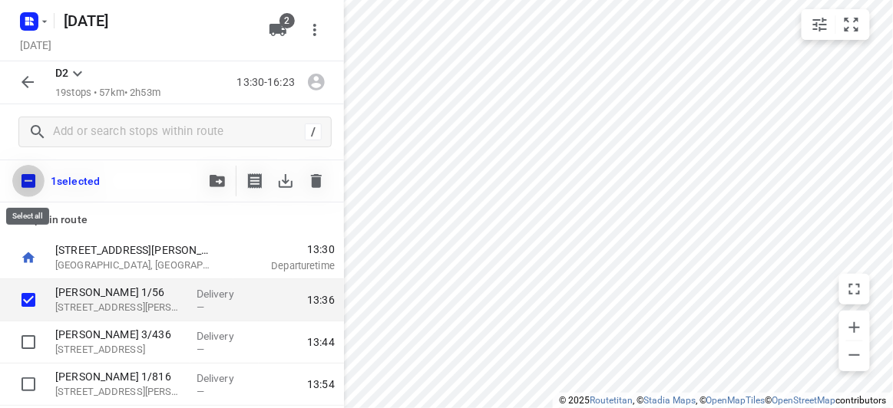
checkbox input "true"
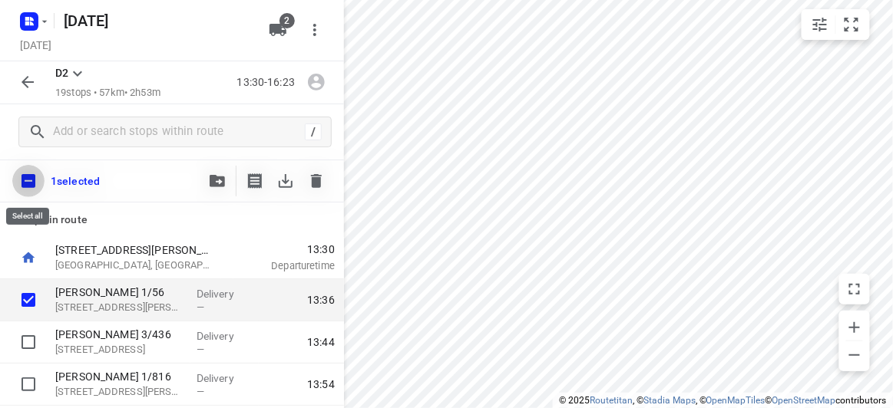
checkbox input "true"
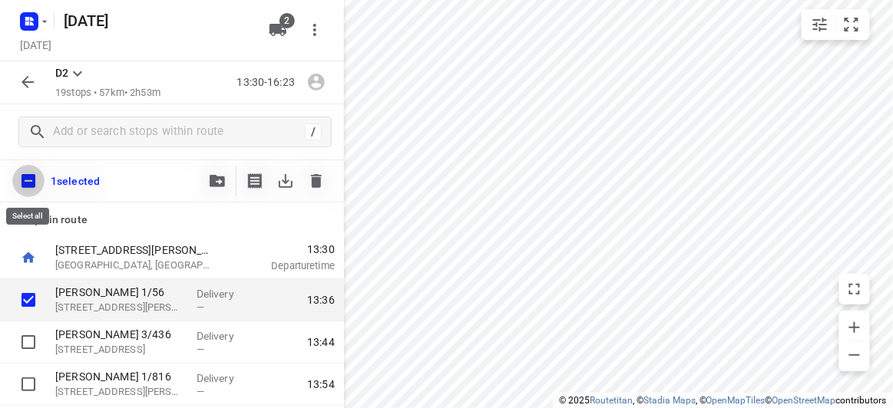
checkbox input "true"
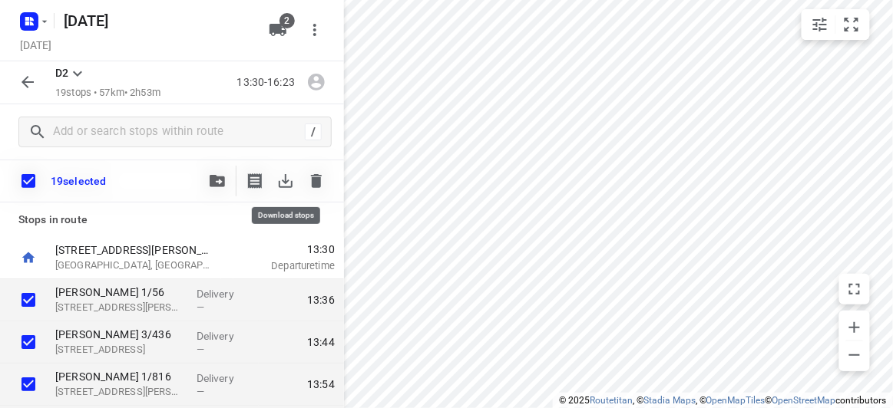
click at [322, 178] on icon "button" at bounding box center [316, 181] width 18 height 18
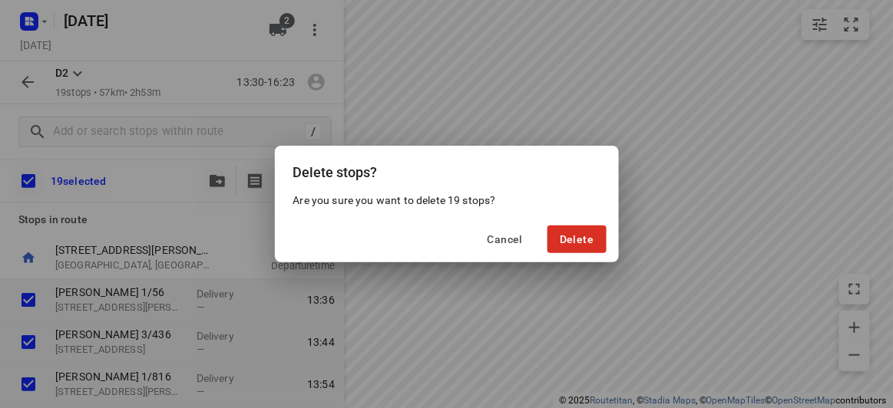
click at [575, 269] on div "Delete stops? Are you sure you want to delete 19 stops? Cancel Delete" at bounding box center [446, 204] width 893 height 408
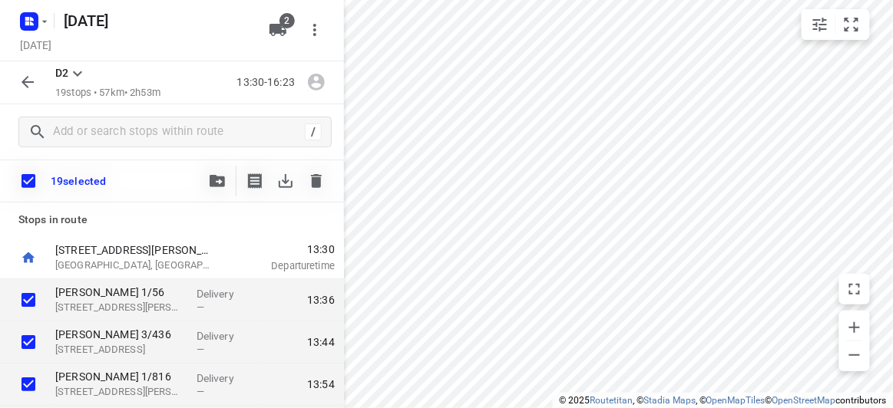
click at [327, 180] on button "button" at bounding box center [316, 181] width 31 height 31
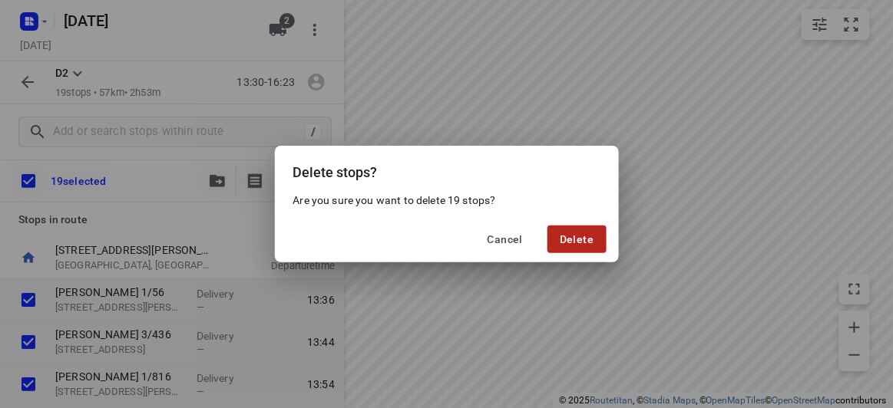
click at [586, 237] on span "Delete" at bounding box center [577, 239] width 34 height 12
